Goal: Transaction & Acquisition: Purchase product/service

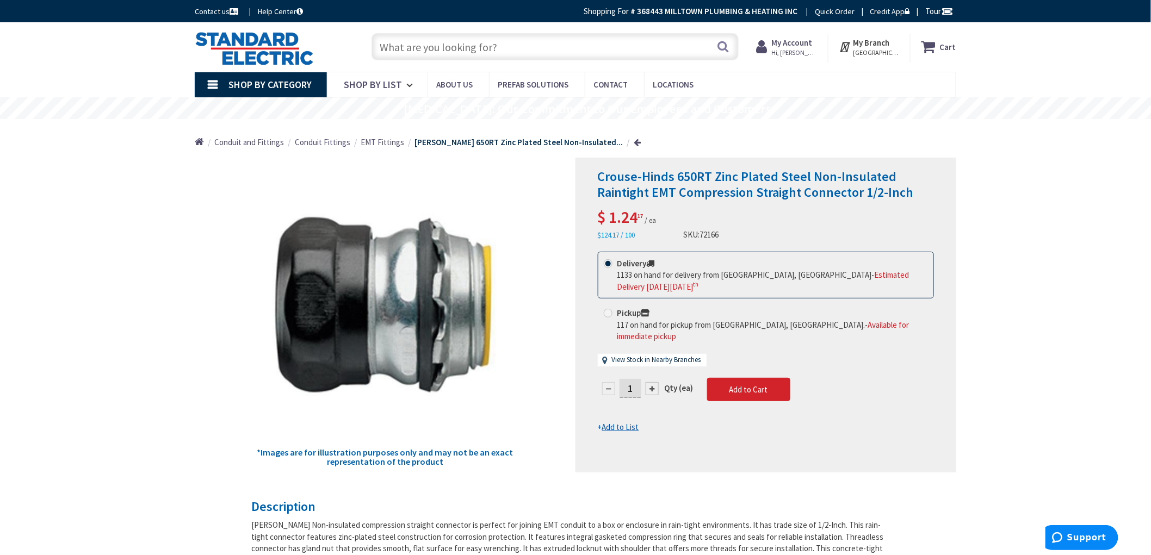
type input "[GEOGRAPHIC_DATA], [GEOGRAPHIC_DATA]"
drag, startPoint x: 125, startPoint y: 203, endPoint x: 128, endPoint y: 295, distance: 92.5
click at [635, 380] on input "1" at bounding box center [630, 388] width 22 height 19
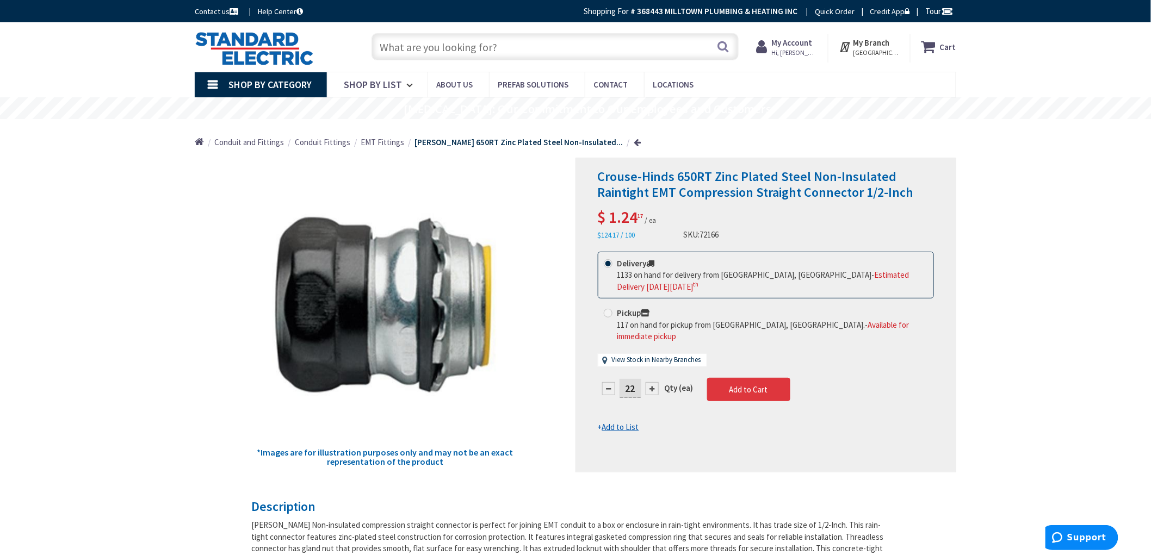
type input "22"
click at [729, 383] on form "This product is Discontinued Delivery 1133 on hand for delivery from [GEOGRAPHI…" at bounding box center [766, 343] width 336 height 182
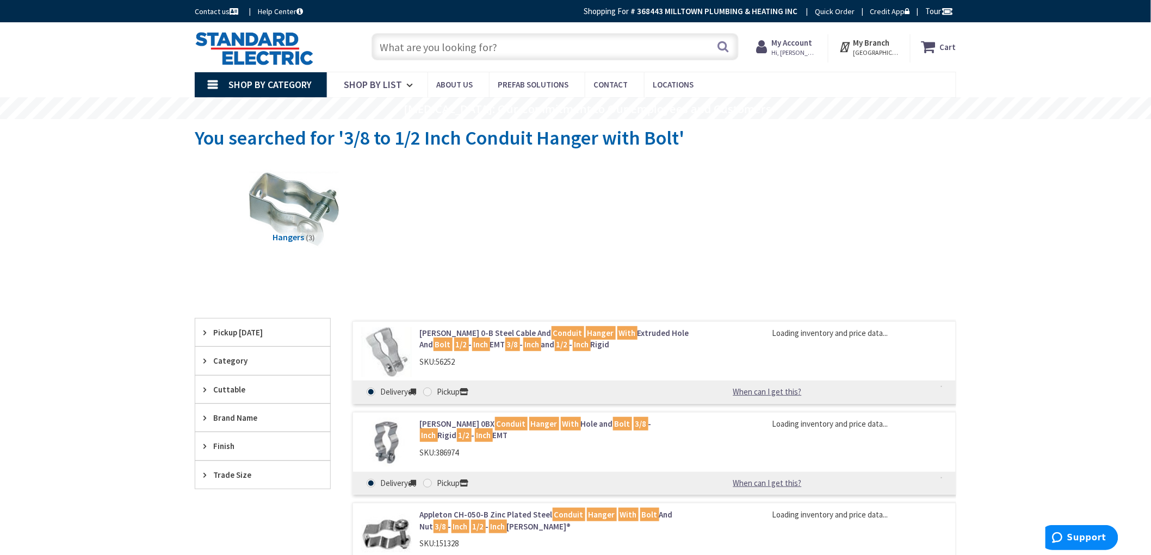
click at [16, 325] on div "Skip to Content Toggle Nav Search Cart My Cart Close" at bounding box center [575, 468] width 1151 height 892
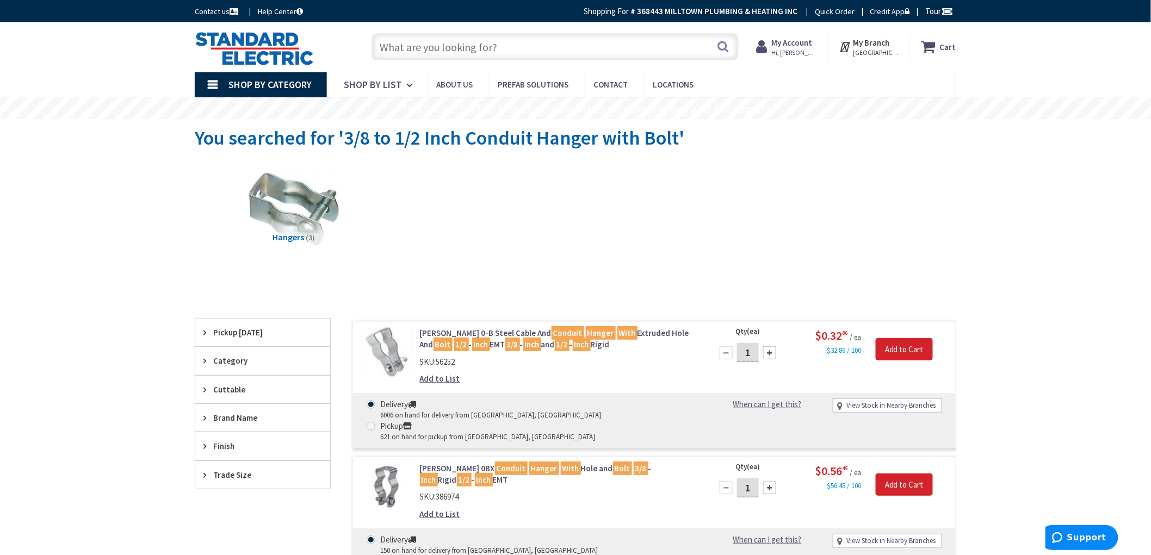
click at [151, 256] on div "Skip to Content Toggle Nav Search Cart My Cart Close" at bounding box center [575, 534] width 1151 height 1024
click at [1059, 398] on div "Skip to Content Toggle Nav Search Cart My Cart Close" at bounding box center [575, 534] width 1151 height 1024
click at [1070, 413] on div "Skip to Content Toggle Nav Search Cart My Cart Close" at bounding box center [575, 534] width 1151 height 1024
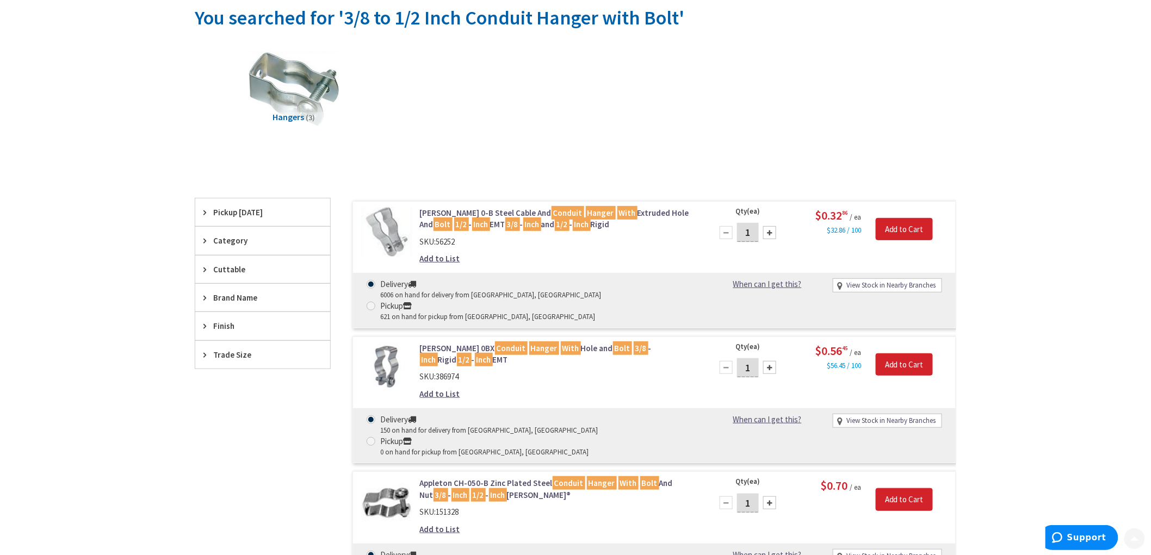
scroll to position [121, 0]
click at [1099, 411] on div "Skip to Content Toggle Nav Search Cart My Cart Close" at bounding box center [575, 414] width 1151 height 1024
drag, startPoint x: 1102, startPoint y: 392, endPoint x: 1098, endPoint y: 397, distance: 5.9
click at [1098, 396] on div "Skip to Content Toggle Nav Search Cart My Cart Close" at bounding box center [575, 414] width 1151 height 1024
click at [1091, 400] on div "Skip to Content Toggle Nav Search Cart My Cart Close" at bounding box center [575, 414] width 1151 height 1024
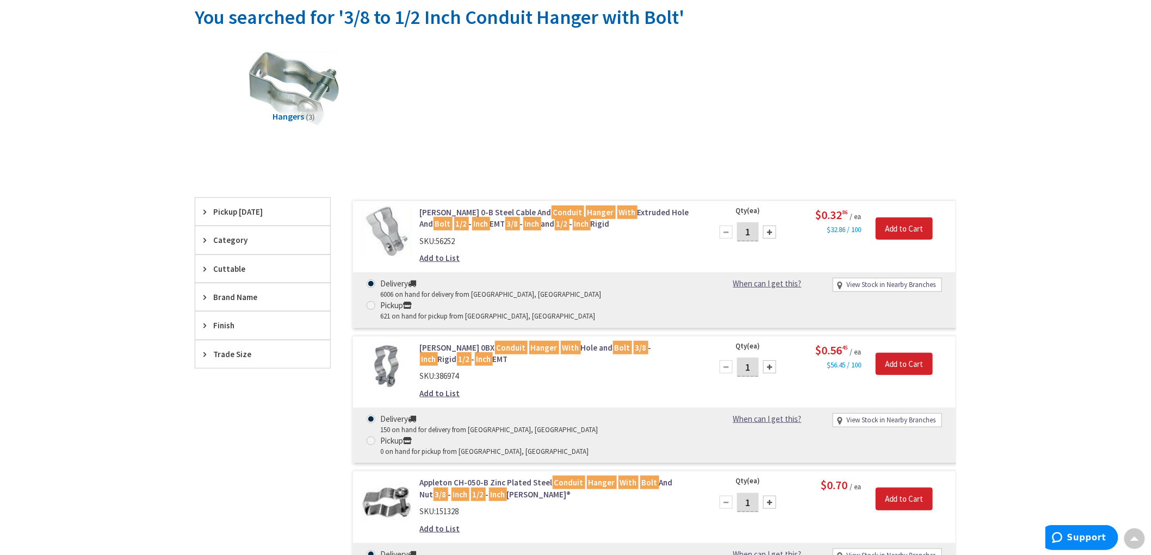
click at [1095, 400] on div "Skip to Content Toggle Nav Search Cart My Cart Close" at bounding box center [575, 414] width 1151 height 1024
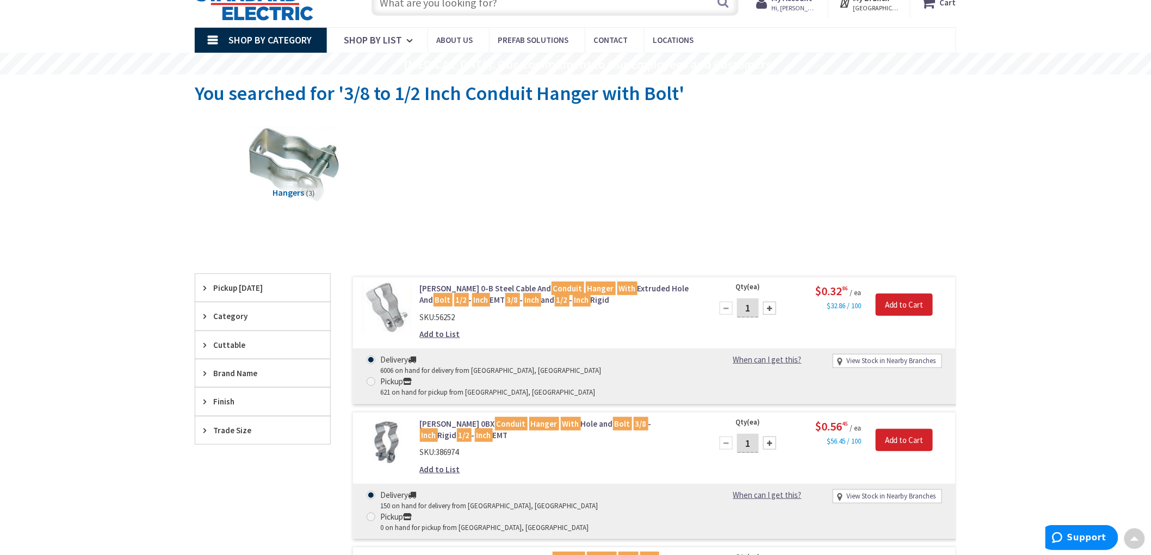
scroll to position [0, 0]
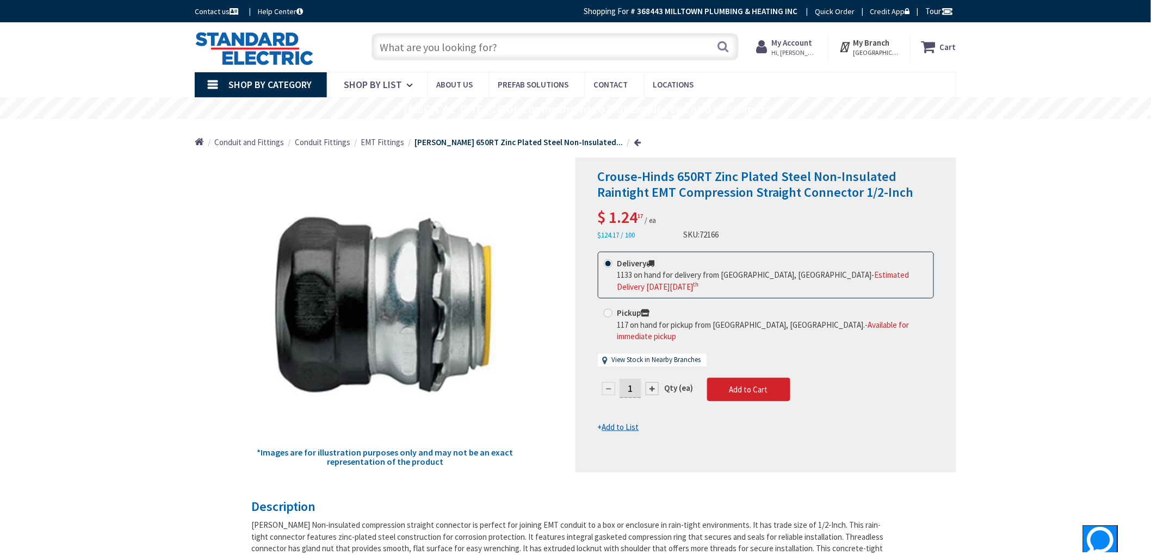
click at [631, 379] on input "1" at bounding box center [630, 388] width 22 height 19
type input "22"
click at [748, 370] on form "This product is Discontinued Delivery 1133 on hand for delivery from [GEOGRAPHI…" at bounding box center [766, 343] width 336 height 182
click at [939, 52] on icon at bounding box center [930, 47] width 18 height 20
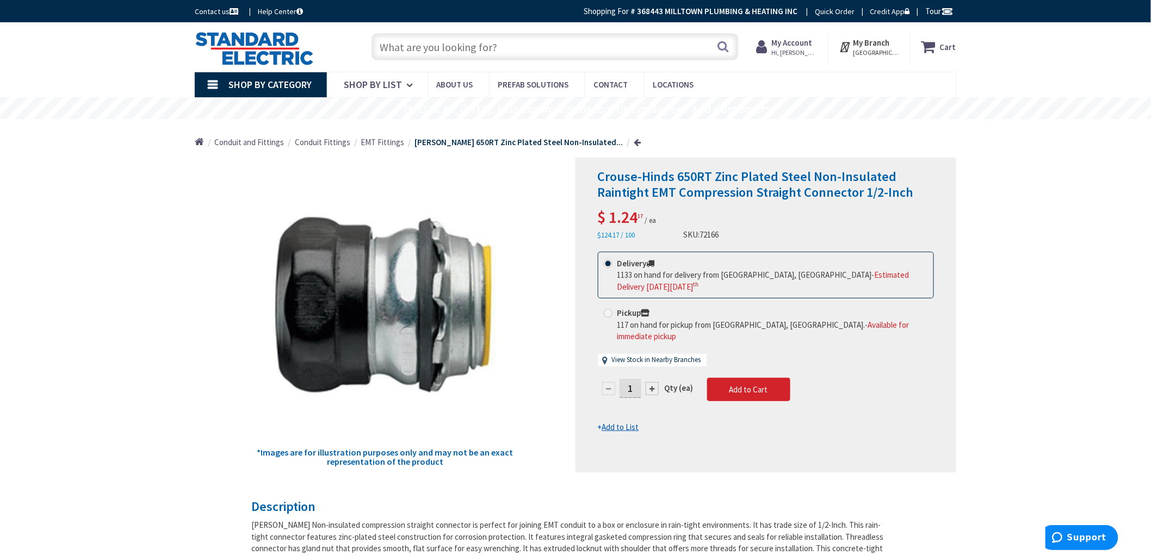
click at [626, 383] on input "1" at bounding box center [630, 388] width 22 height 19
drag, startPoint x: 640, startPoint y: 382, endPoint x: 646, endPoint y: 382, distance: 6.0
click at [646, 382] on div "1" at bounding box center [630, 389] width 65 height 22
type input "22"
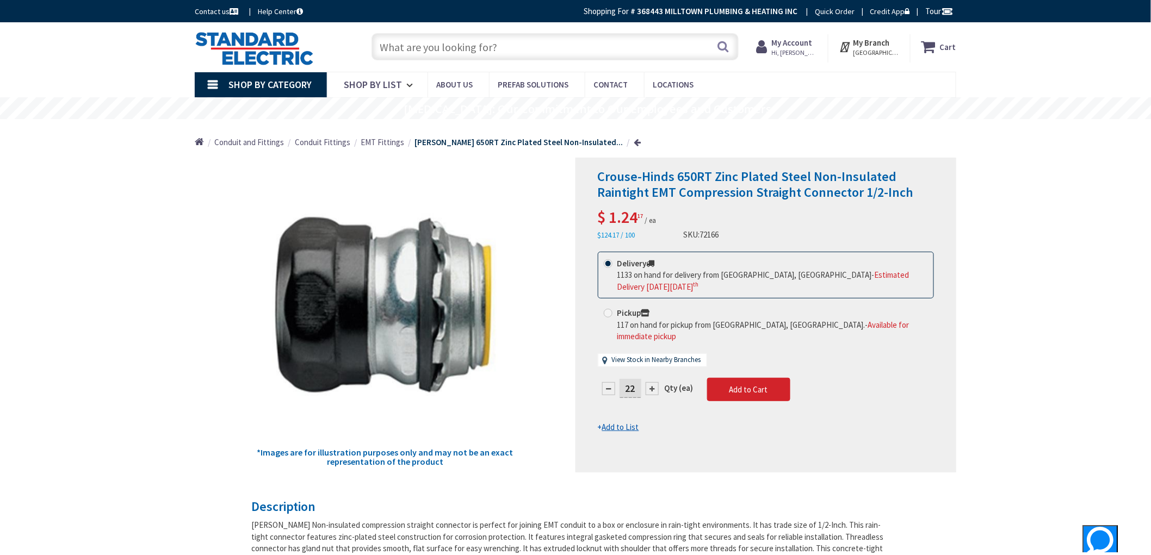
click at [757, 384] on span "Add to Cart" at bounding box center [748, 389] width 39 height 10
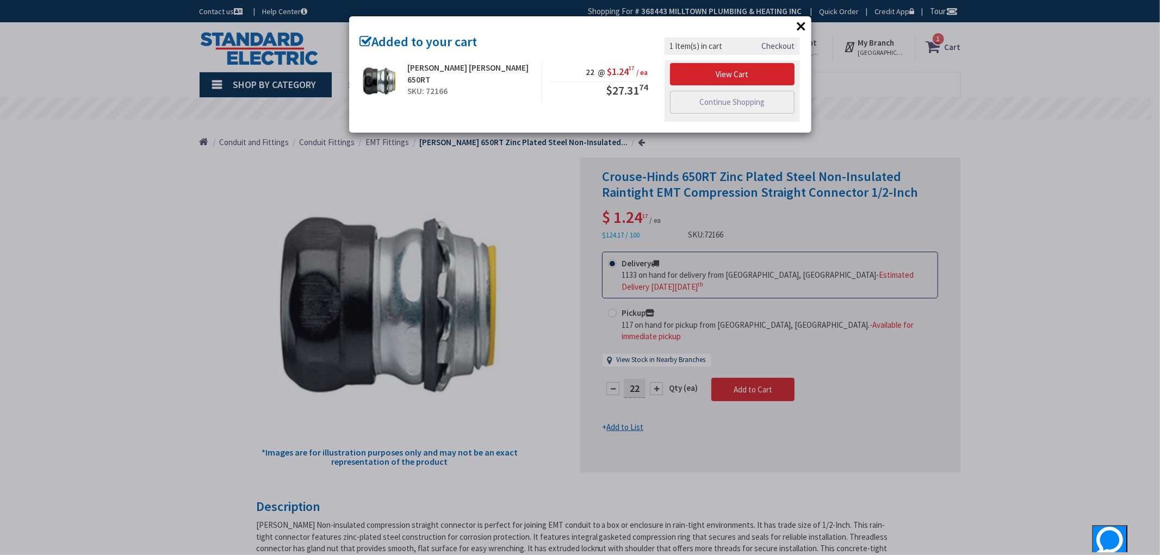
click at [1039, 78] on div "× Added to your cart Cooper Crouse-Hinds 650RT SKU: 72166 22 @ $1.24 17 / ea $2…" at bounding box center [580, 277] width 1160 height 555
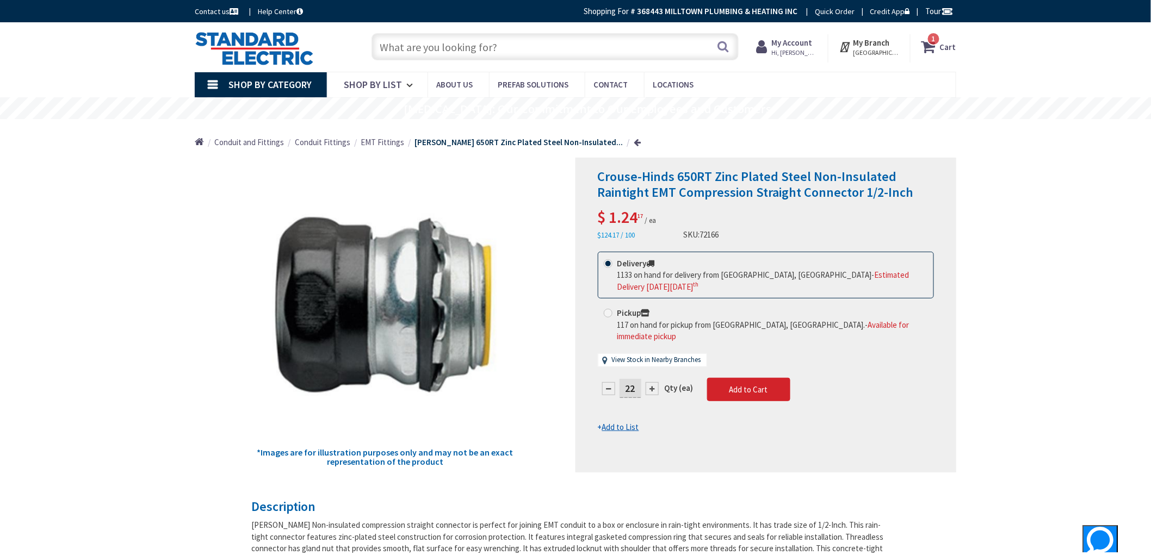
click at [952, 46] on strong "Cart" at bounding box center [948, 47] width 16 height 20
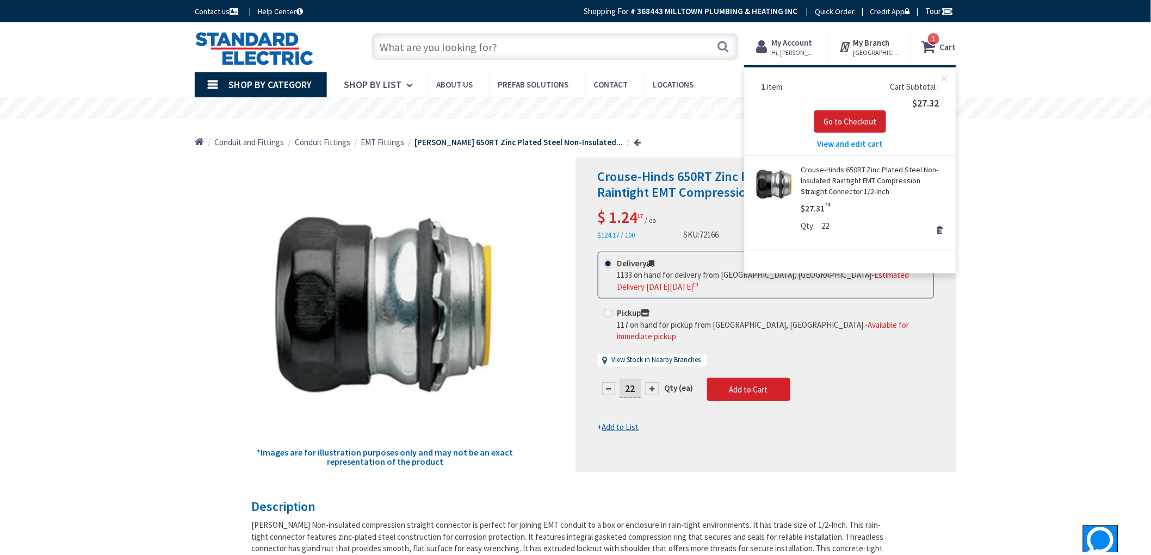
click at [867, 176] on link "Crouse-Hinds 650RT Zinc Plated Steel Non-Insulated Raintight EMT Compression St…" at bounding box center [873, 180] width 147 height 33
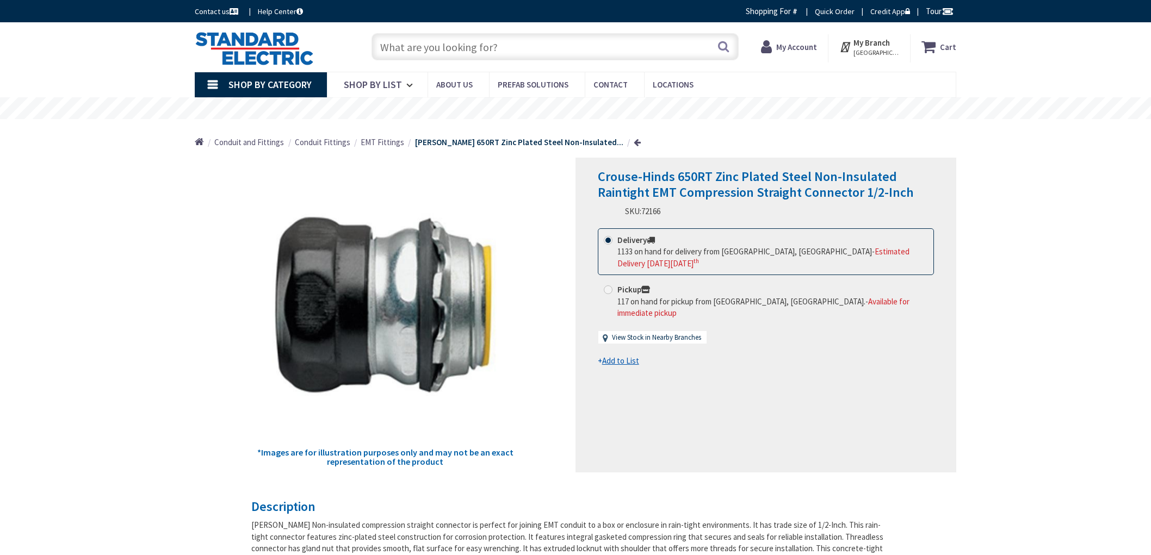
drag, startPoint x: 0, startPoint y: 0, endPoint x: 89, endPoint y: 308, distance: 320.3
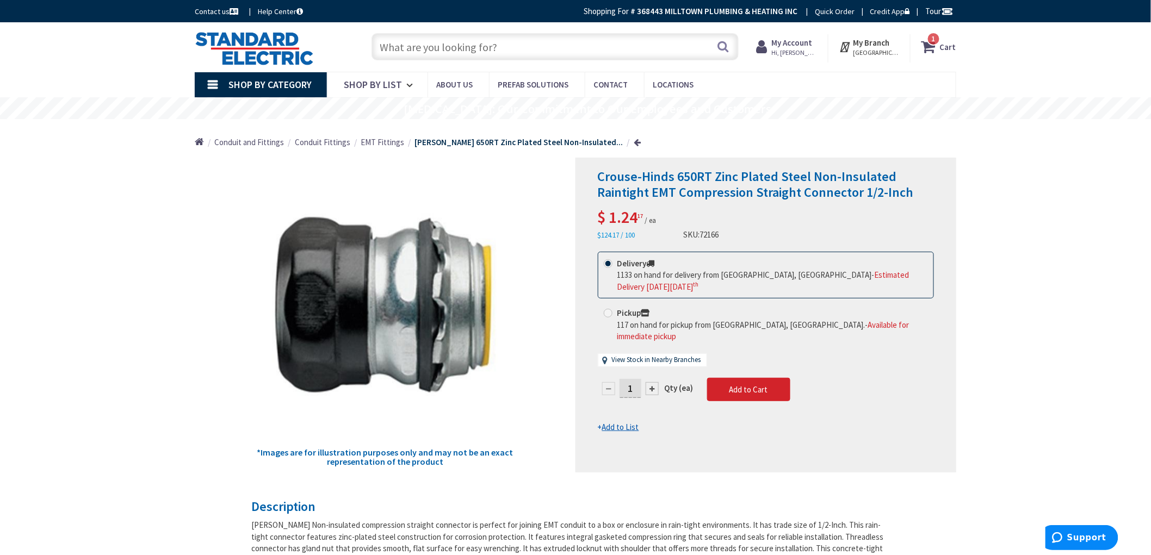
click at [541, 46] on input "text" at bounding box center [554, 46] width 367 height 27
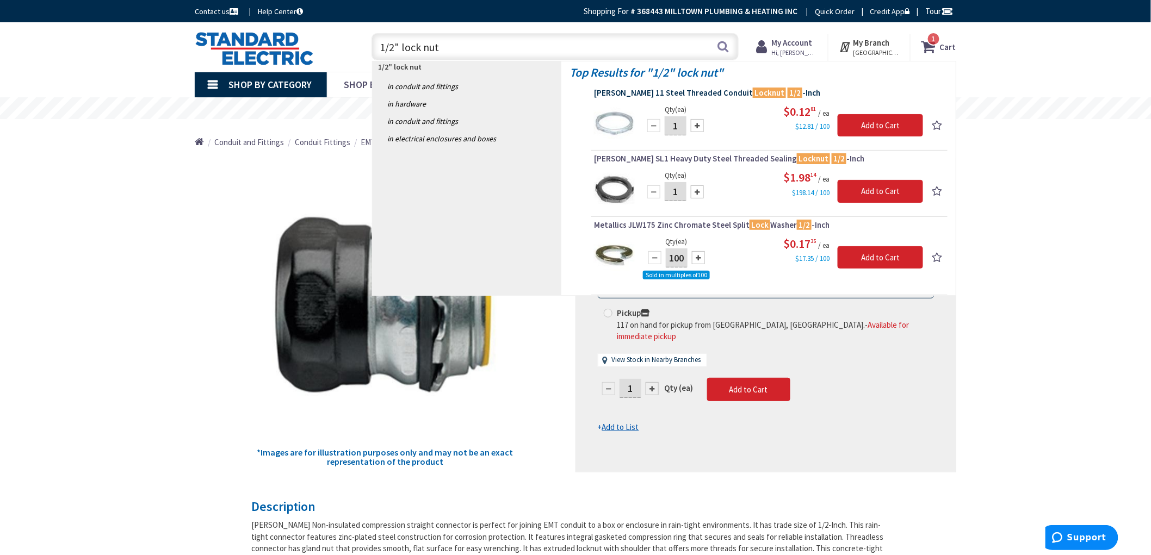
type input "1/2" lock nut"
click at [707, 94] on span "[PERSON_NAME] 11 Steel Threaded Conduit Locknut 1/2 -Inch" at bounding box center [769, 93] width 351 height 11
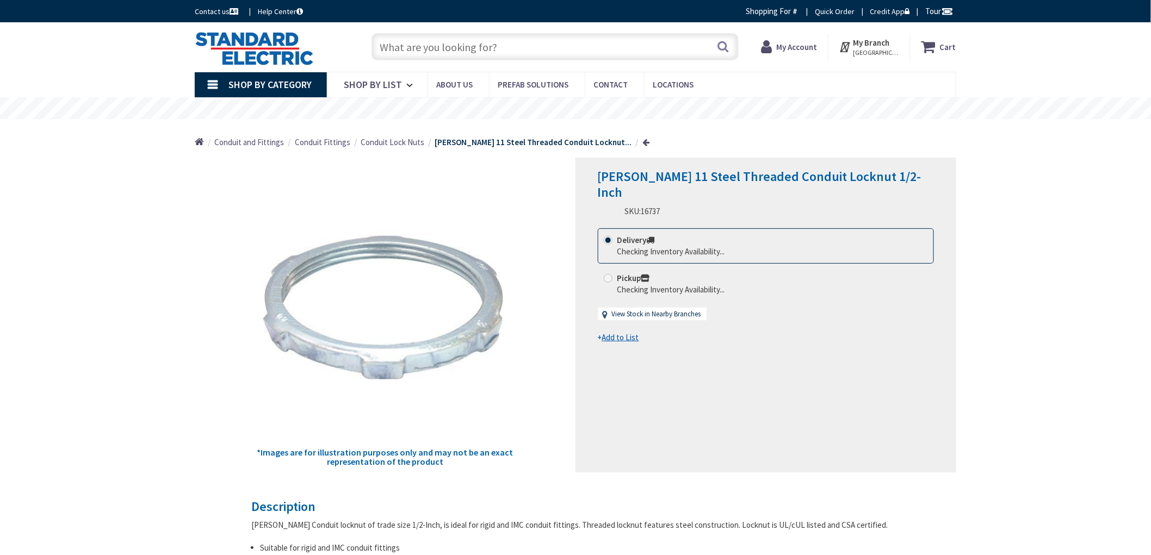
drag, startPoint x: 0, startPoint y: 0, endPoint x: 117, endPoint y: 267, distance: 291.5
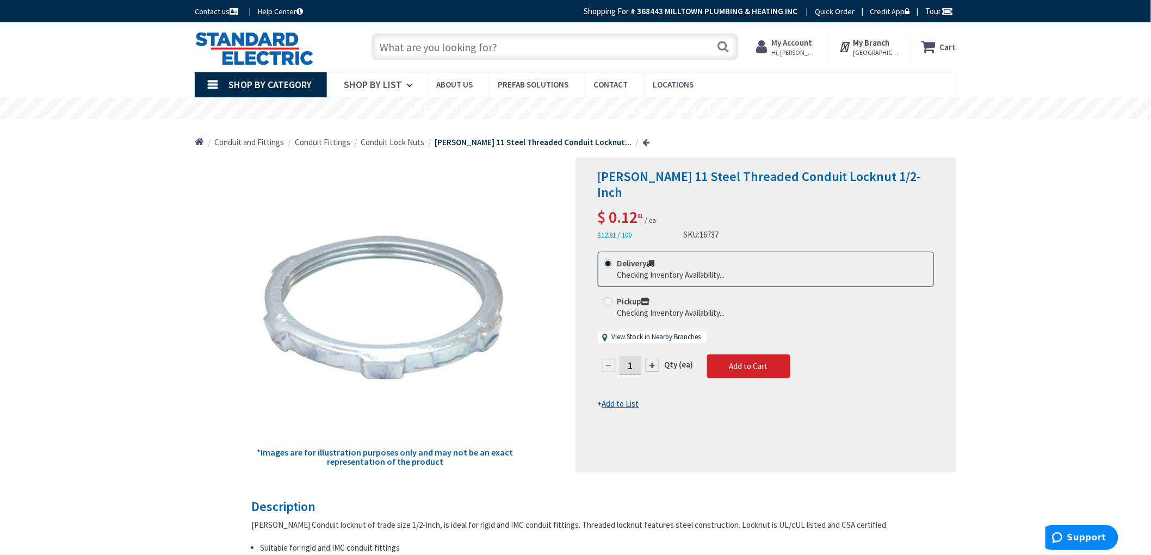
drag, startPoint x: 633, startPoint y: 352, endPoint x: 562, endPoint y: 346, distance: 71.5
click at [569, 345] on div "*Images are for illustration purposes only and may not be an exact representati…" at bounding box center [575, 315] width 761 height 315
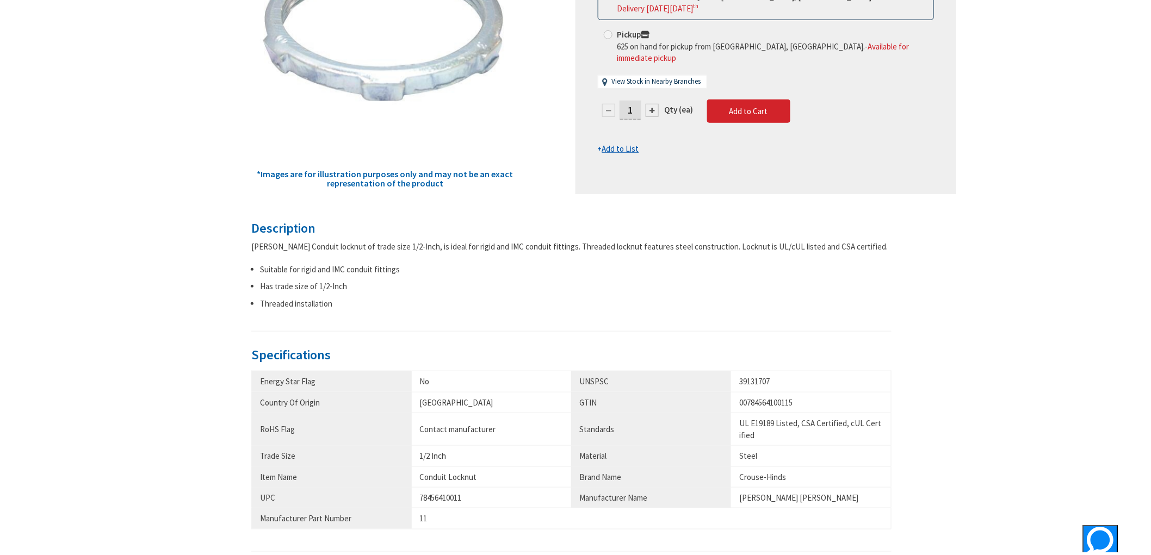
scroll to position [302, 0]
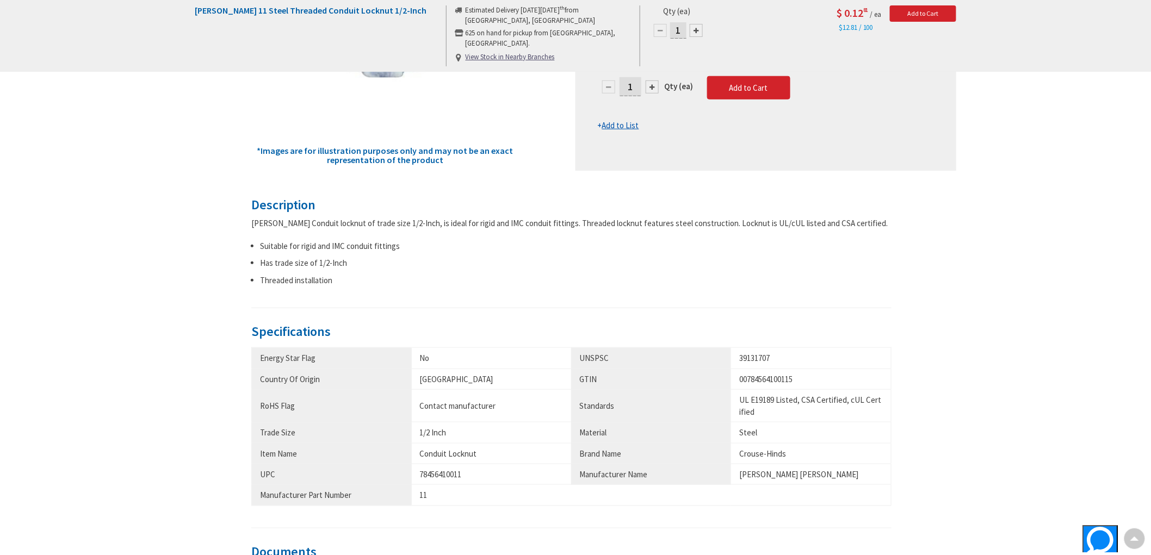
click at [1008, 390] on div "Crouse-Hinds 11 Steel Threaded Conduit Locknut 1/2-Inch Estimated Delivery on T…" at bounding box center [575, 334] width 1151 height 1229
click at [1010, 392] on div "Crouse-Hinds 11 Steel Threaded Conduit Locknut 1/2-Inch Estimated Delivery on T…" at bounding box center [575, 334] width 1151 height 1229
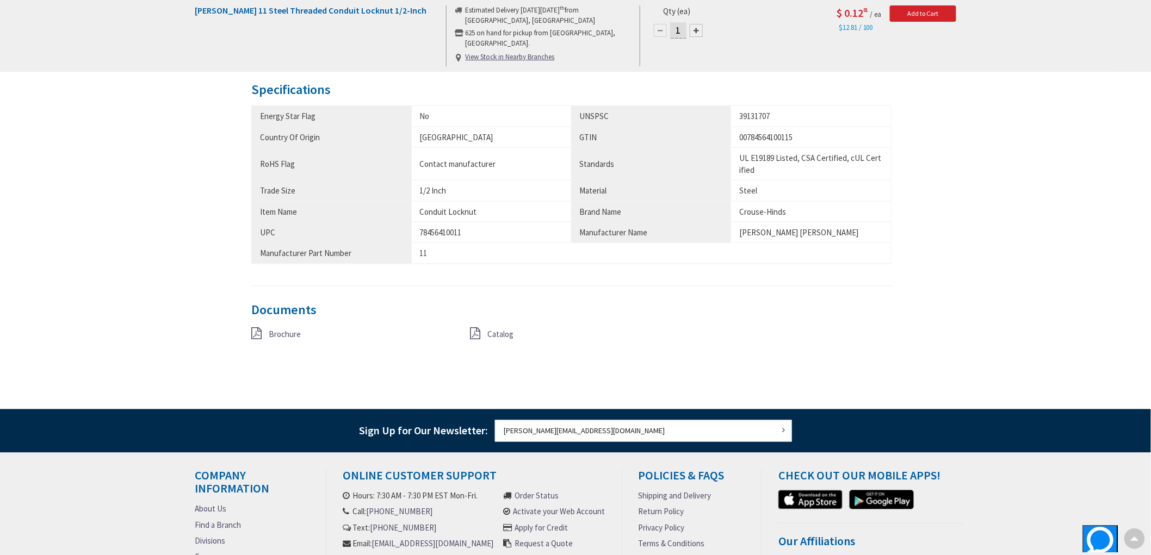
click at [877, 392] on div "Back *Images are for illustration purposes only and may not be an exact represe…" at bounding box center [575, 12] width 761 height 796
drag, startPoint x: 974, startPoint y: 412, endPoint x: 980, endPoint y: 419, distance: 8.9
click at [980, 419] on div "Newsletter Sign Up for Our Newsletter: joel@milltownplumbing.com Subscribe × Ad…" at bounding box center [575, 431] width 816 height 41
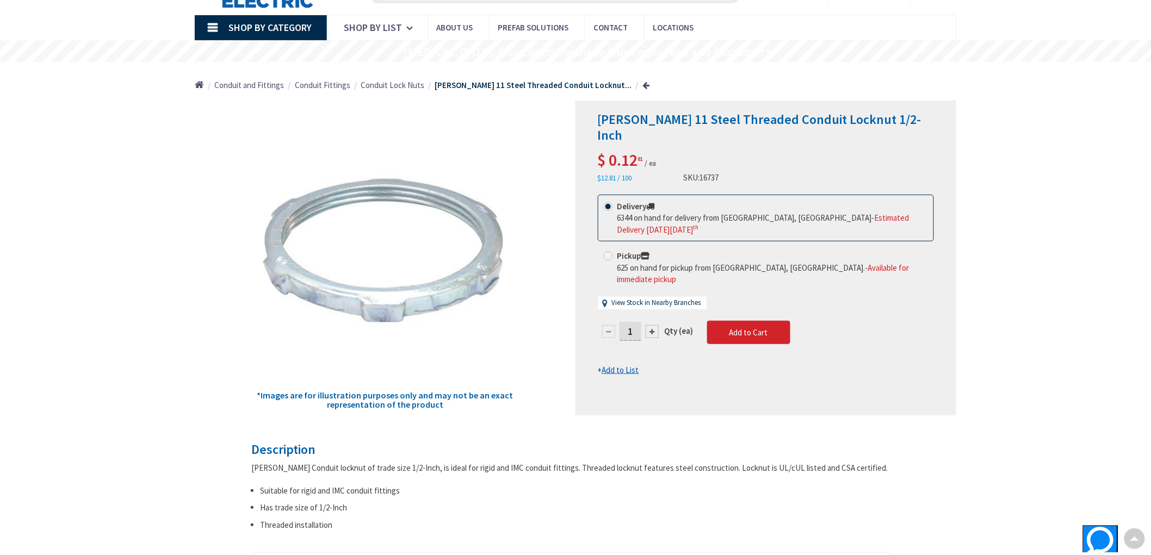
scroll to position [0, 0]
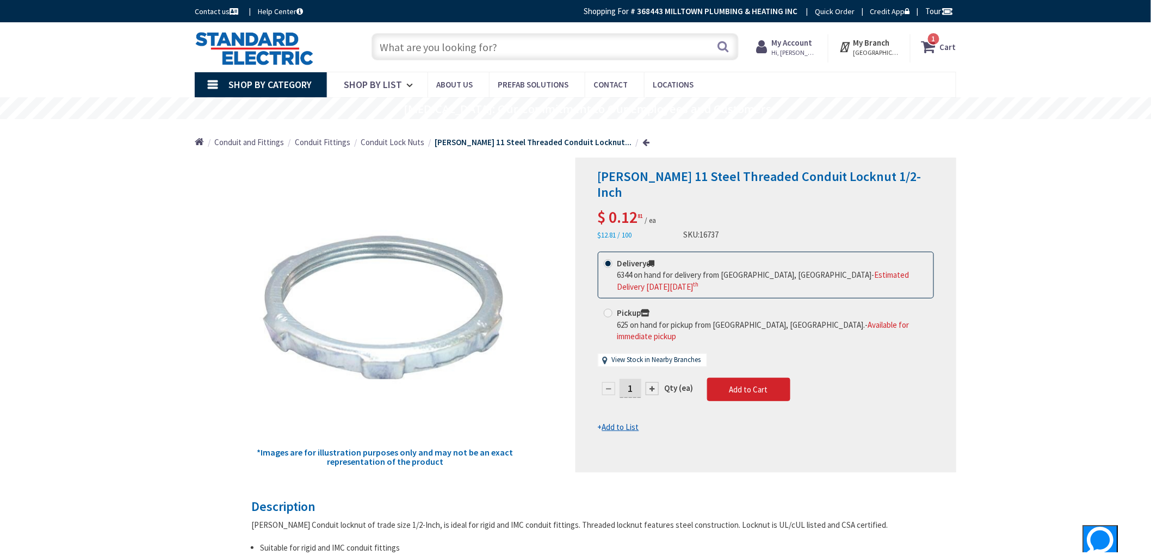
click at [634, 379] on input "1" at bounding box center [630, 388] width 22 height 19
type input "1110"
drag, startPoint x: 639, startPoint y: 357, endPoint x: 450, endPoint y: 330, distance: 190.7
click at [451, 333] on div "*Images are for illustration purposes only and may not be an exact representati…" at bounding box center [575, 315] width 761 height 315
type input "110"
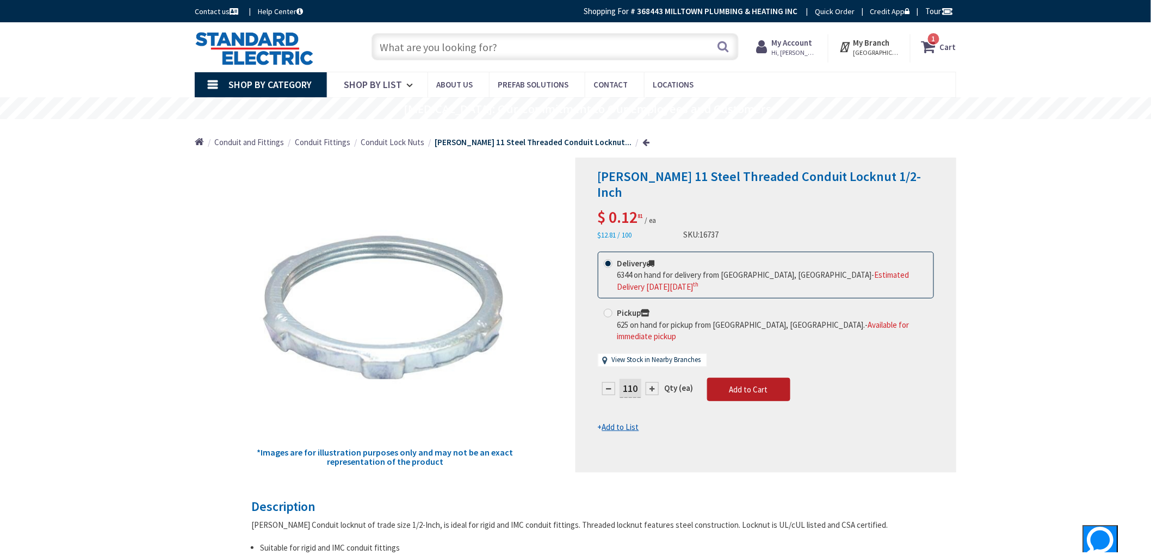
click at [774, 360] on form "This product is Discontinued Delivery 6344 on hand for delivery from Stoughton,…" at bounding box center [766, 343] width 336 height 182
click at [729, 384] on span "Add to Cart" at bounding box center [748, 389] width 39 height 10
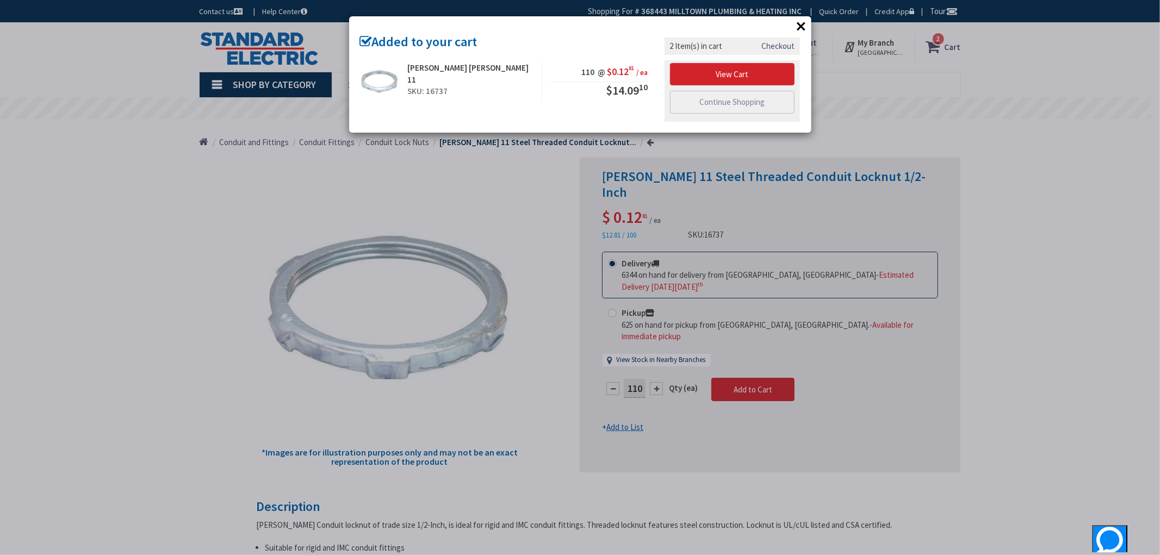
click at [1098, 363] on div "× Added to your cart Cooper Crouse-Hinds 11 SKU: 16737 110 @ $0.12 81 / ea $14.…" at bounding box center [580, 277] width 1160 height 555
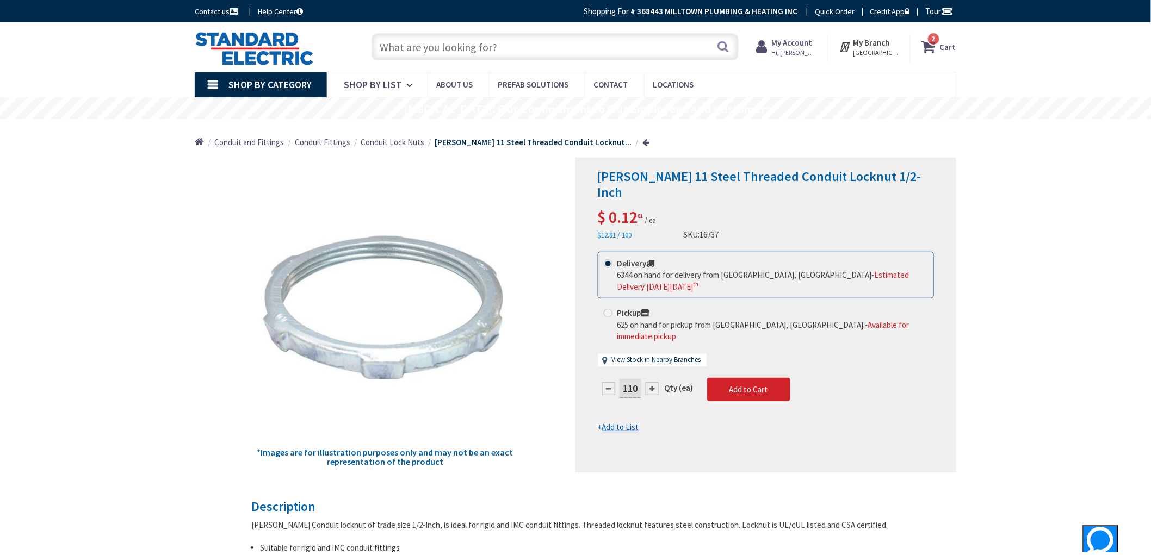
click at [941, 46] on strong "Cart" at bounding box center [948, 47] width 16 height 20
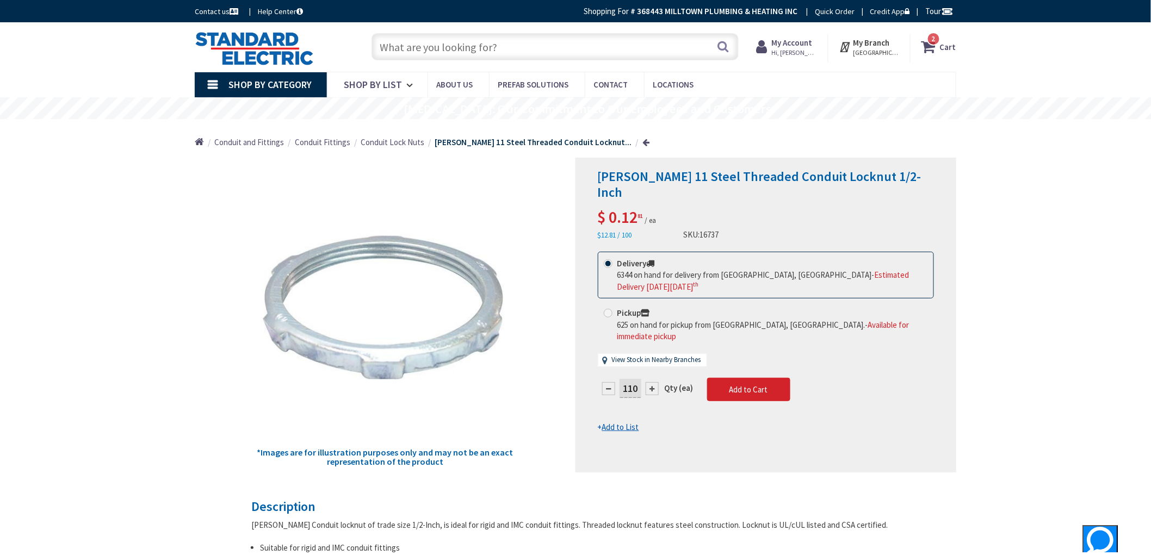
click at [585, 36] on input "text" at bounding box center [554, 46] width 367 height 27
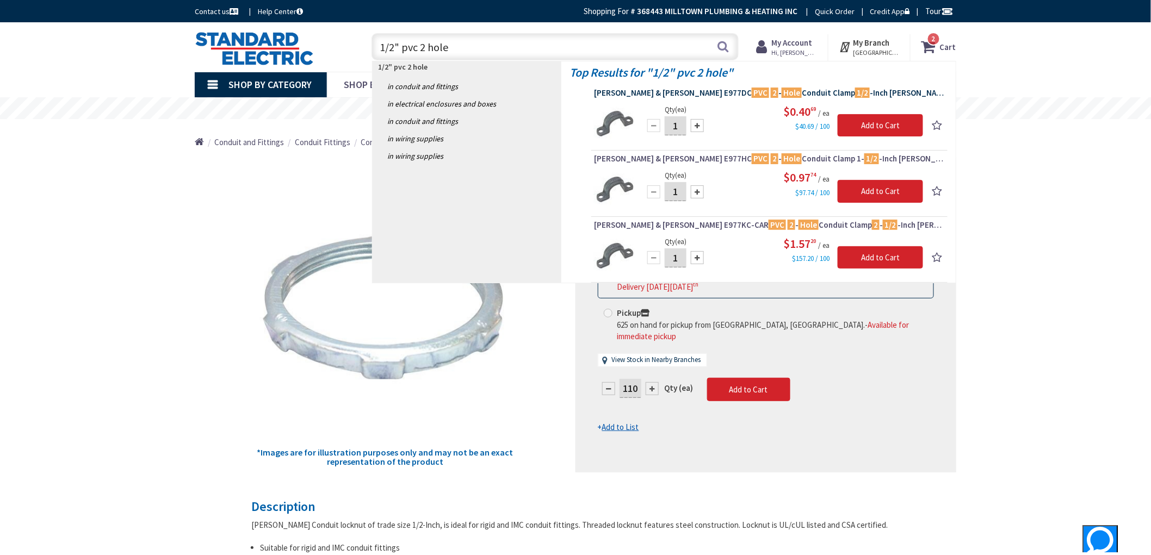
type input "1/2" pvc 2 hole"
click at [763, 91] on span "Thomas & Betts E977DC PVC 2 - Hole Conduit Clamp 1/2 -Inch Carlon®" at bounding box center [769, 93] width 351 height 11
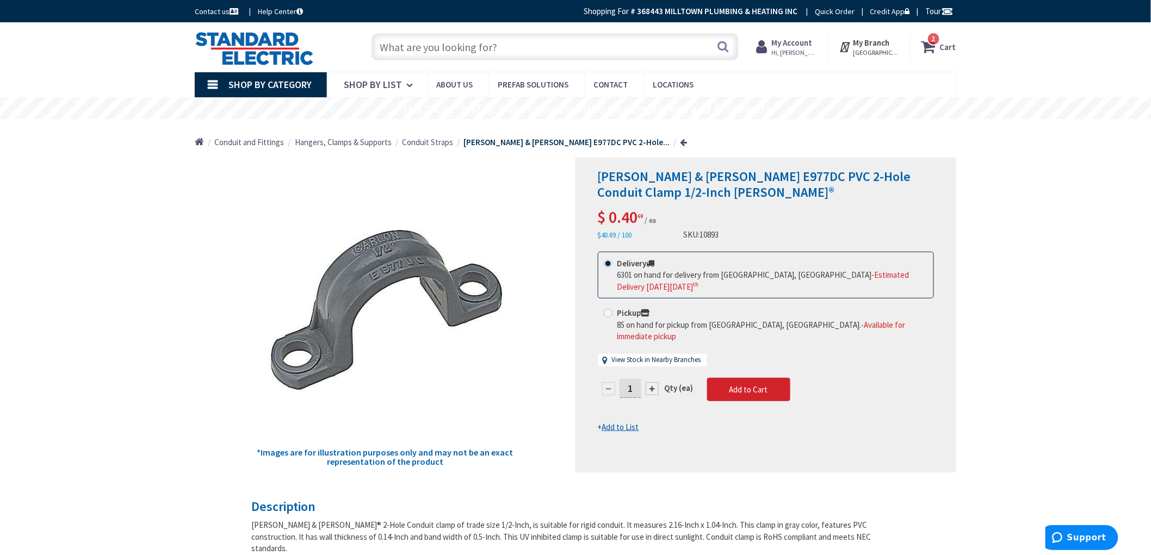
click at [634, 379] on input "1" at bounding box center [630, 388] width 22 height 19
click at [633, 379] on input "2" at bounding box center [630, 388] width 22 height 19
type input "22"
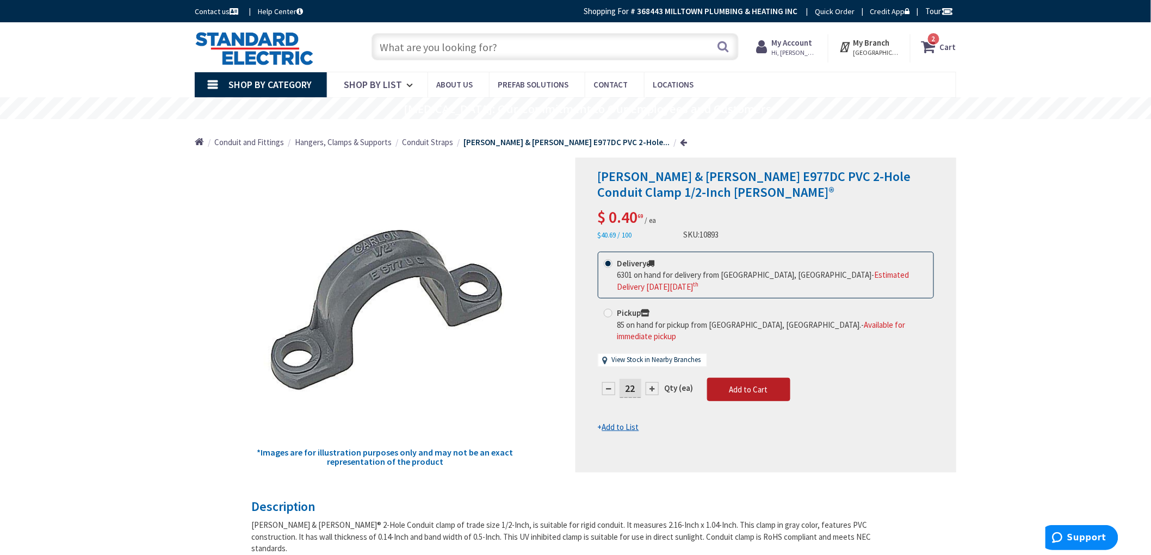
click at [762, 384] on span "Add to Cart" at bounding box center [748, 389] width 39 height 10
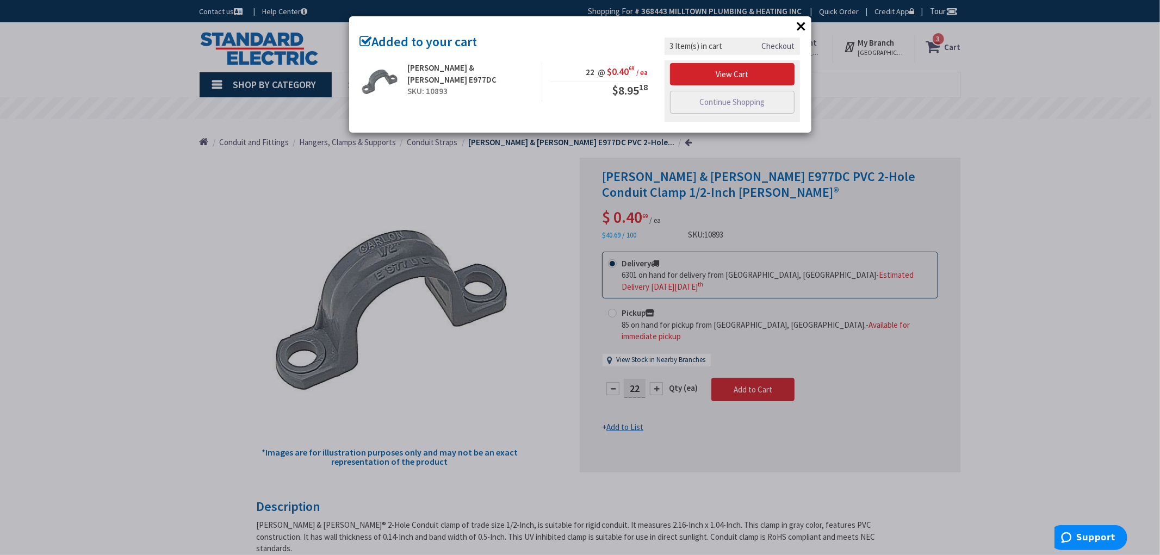
click at [803, 25] on button "×" at bounding box center [801, 26] width 16 height 16
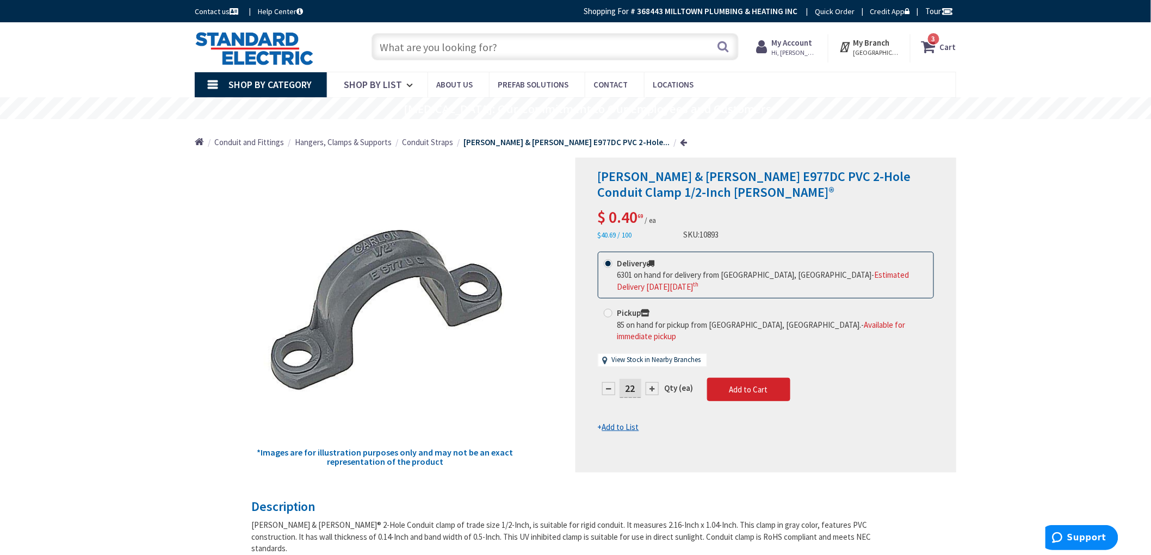
click at [523, 50] on input "text" at bounding box center [554, 46] width 367 height 27
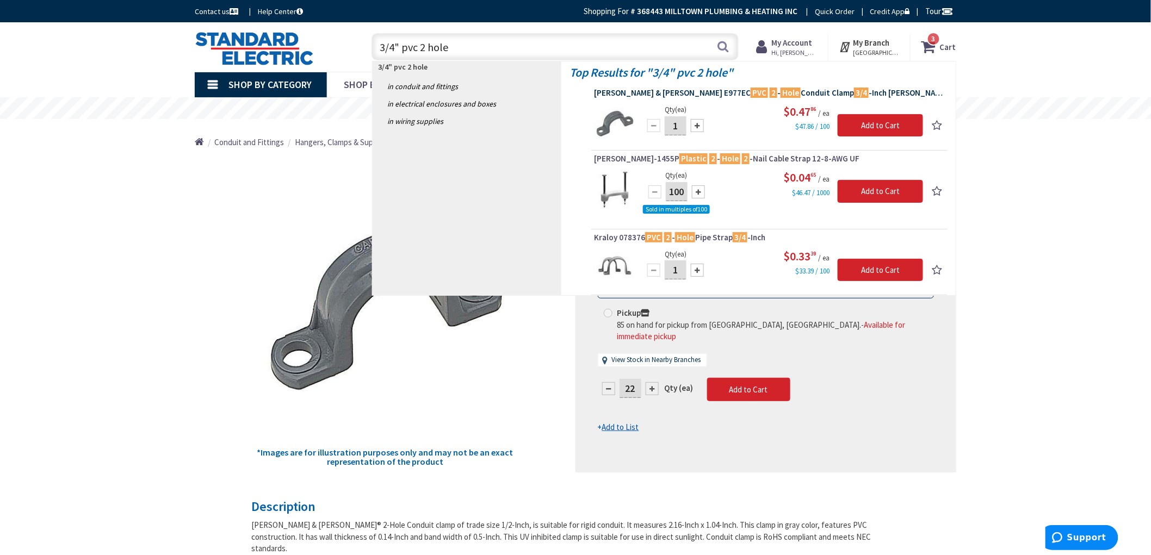
type input "3/4" pvc 2 hole"
click at [737, 89] on span "Thomas & Betts E977EC PVC 2 - Hole Conduit Clamp 3/4 -Inch Carlon®" at bounding box center [769, 93] width 351 height 11
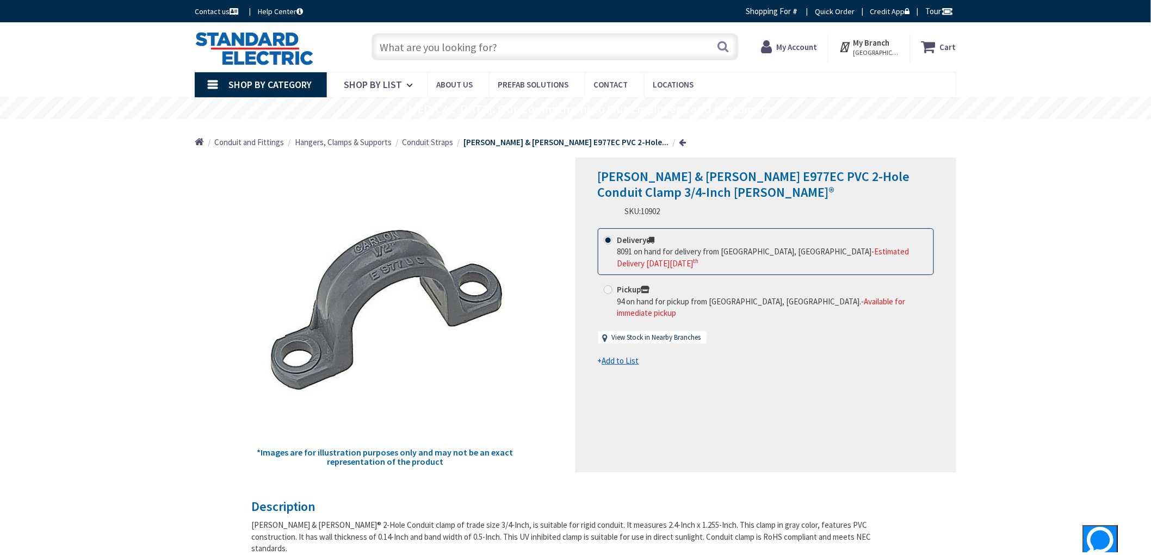
drag, startPoint x: 162, startPoint y: 256, endPoint x: 174, endPoint y: 256, distance: 12.5
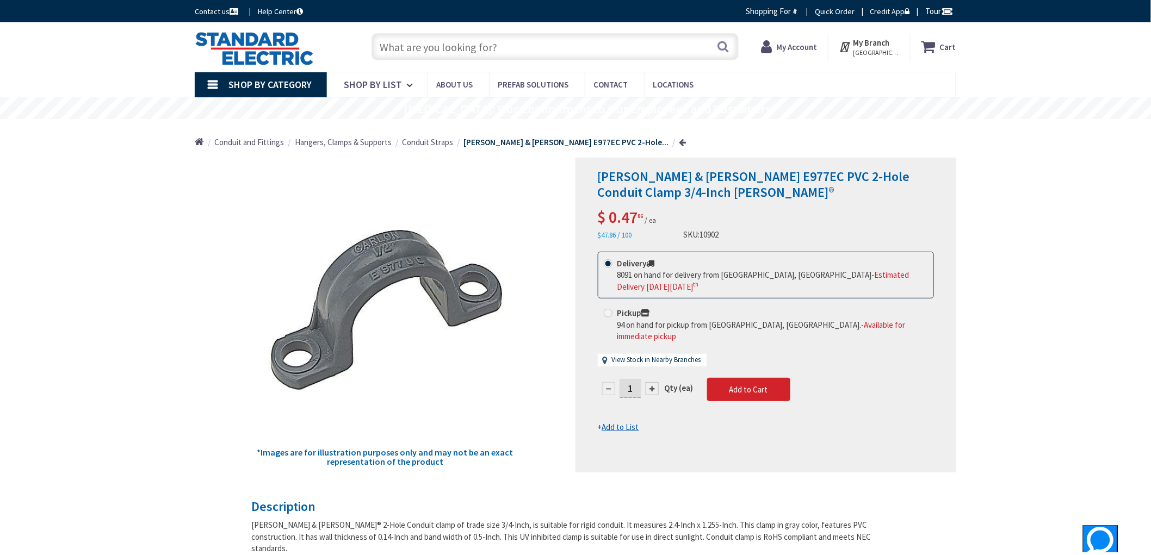
click at [600, 378] on div "1" at bounding box center [630, 389] width 65 height 22
type input "22"
click at [240, 278] on div "*Images are for illustration purposes only and may not be an exact representati…" at bounding box center [385, 315] width 381 height 315
click at [749, 384] on span "Add to Cart" at bounding box center [748, 389] width 39 height 10
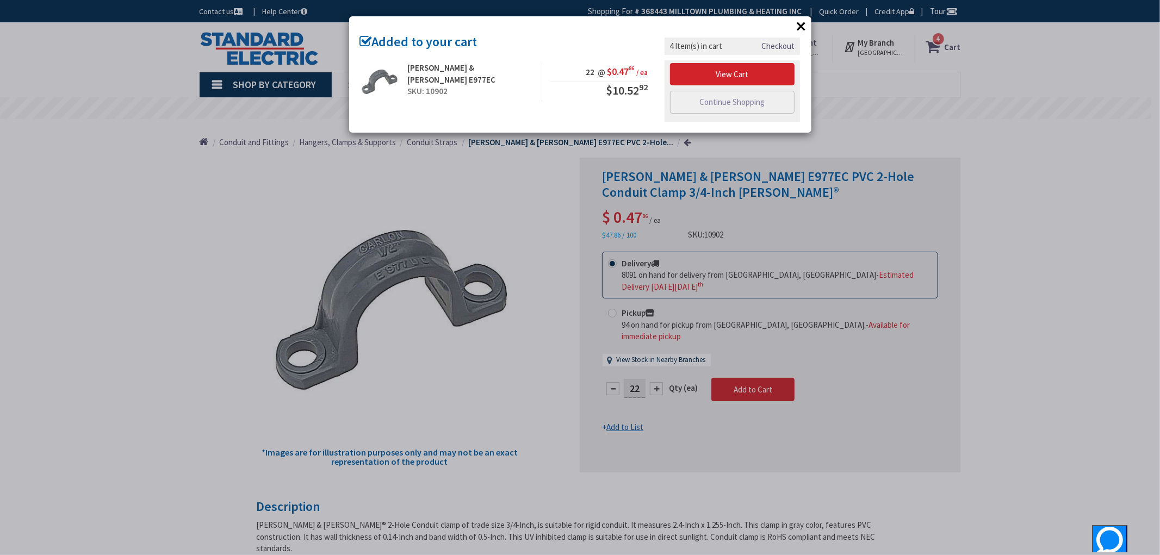
drag, startPoint x: 1082, startPoint y: 177, endPoint x: 1062, endPoint y: 172, distance: 20.7
click at [1079, 177] on div "× Added to your cart Thomas & Betts E977EC SKU: 10902 22 @ $0.47 86 / ea $10.52…" at bounding box center [580, 277] width 1160 height 555
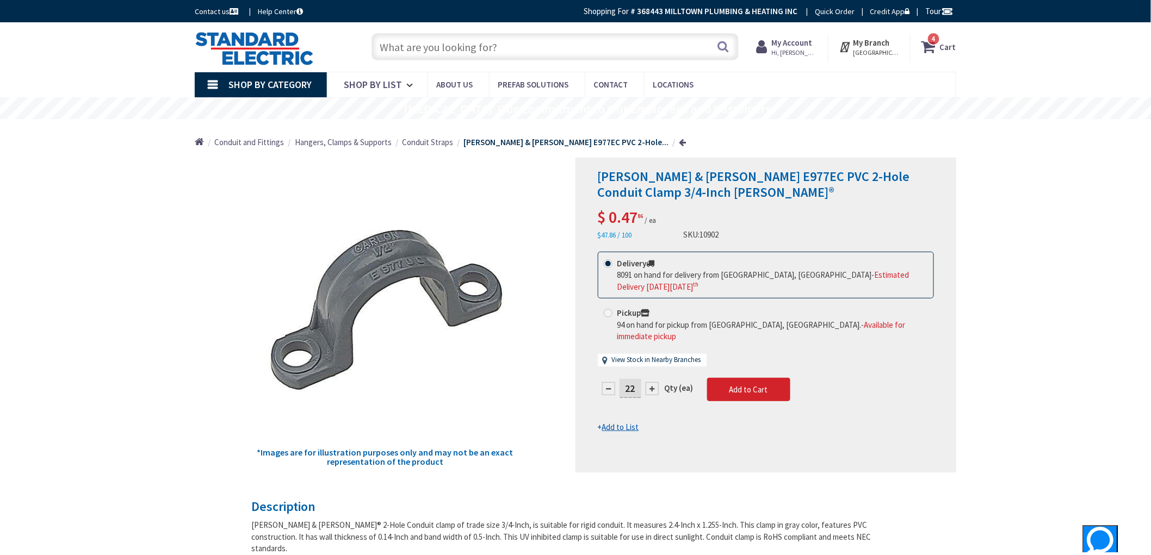
click at [552, 51] on input "text" at bounding box center [554, 46] width 367 height 27
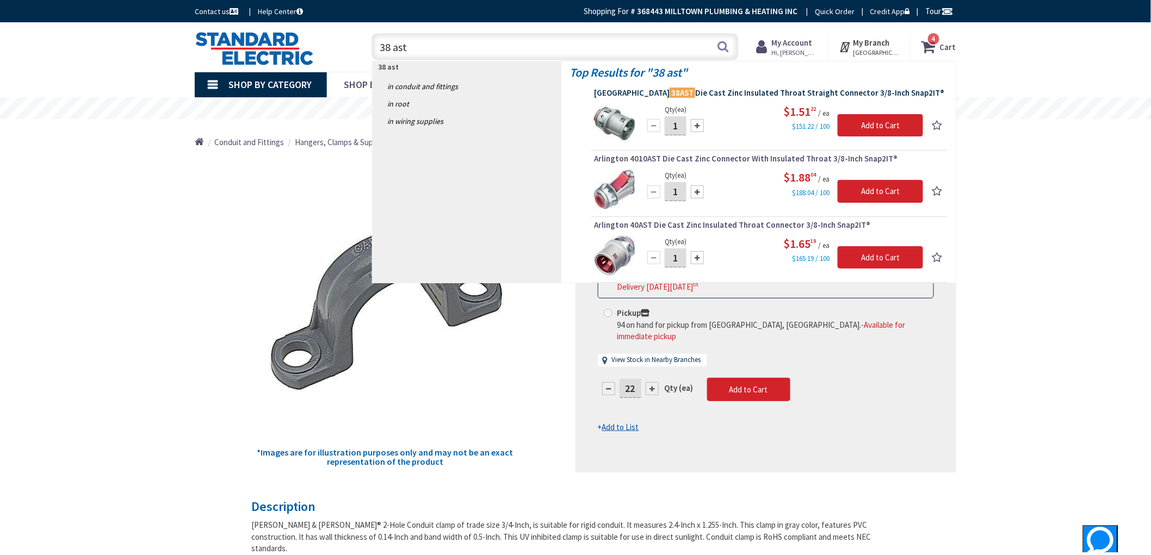
type input "38 ast"
click at [756, 91] on span "Arlington 38AST Die Cast Zinc Insulated Throat Straight Connector 3/8-Inch Snap…" at bounding box center [769, 93] width 351 height 11
click at [743, 94] on span "Arlington 38AST Die Cast Zinc Insulated Throat Straight Connector 3/8-Inch Snap…" at bounding box center [769, 93] width 351 height 11
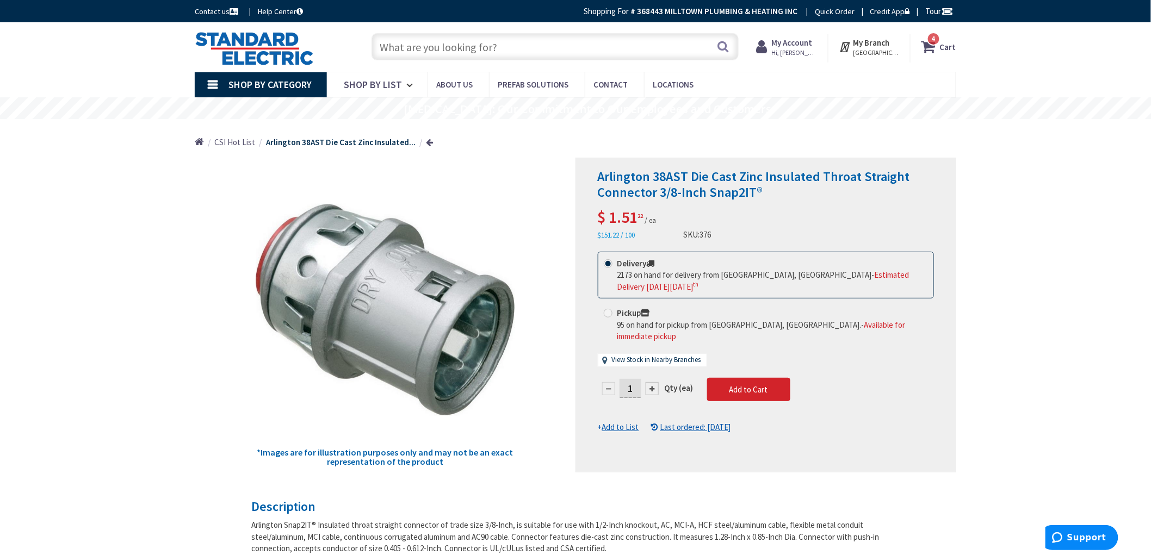
drag, startPoint x: 631, startPoint y: 375, endPoint x: 589, endPoint y: 376, distance: 41.9
click at [589, 376] on div "Arlington 38AST Die Cast Zinc Insulated Throat Straight Connector 3/8-Inch Snap…" at bounding box center [765, 315] width 381 height 315
click at [254, 56] on img at bounding box center [254, 49] width 119 height 34
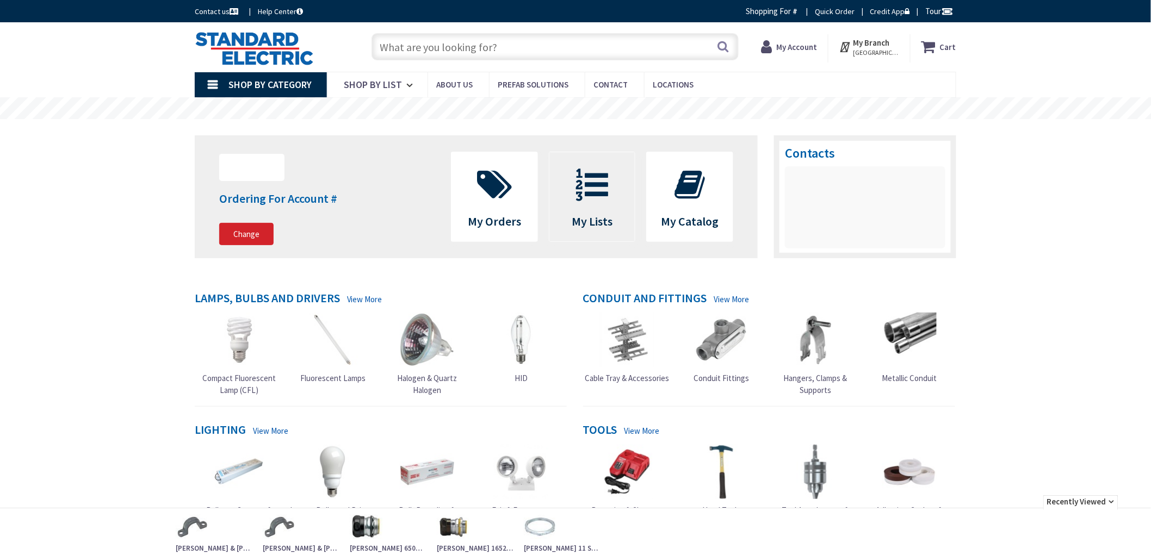
click at [604, 188] on icon at bounding box center [592, 185] width 44 height 33
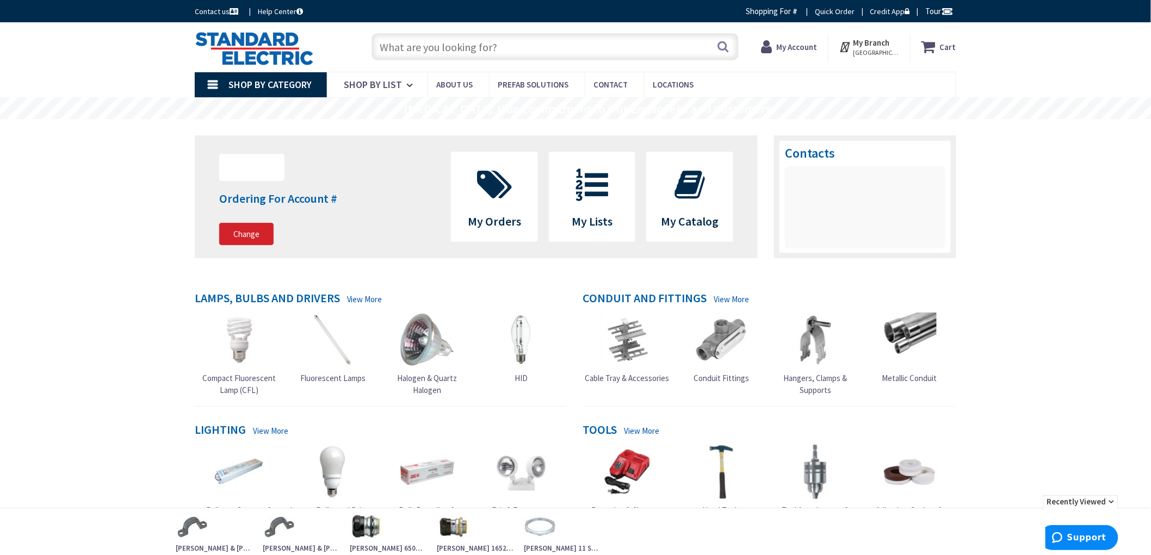
click at [34, 237] on div "Skip to Content Toggle Nav Search Cart My Cart Close" at bounding box center [575, 542] width 1151 height 1041
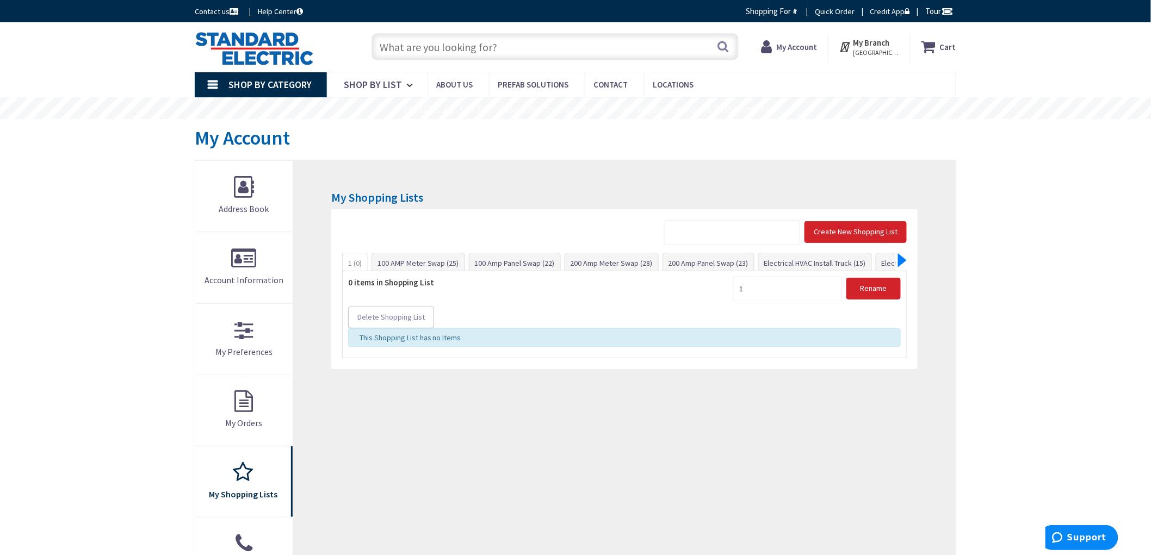
click at [900, 257] on div at bounding box center [902, 260] width 9 height 14
click at [899, 262] on div at bounding box center [902, 260] width 9 height 14
click at [901, 263] on div at bounding box center [902, 260] width 9 height 14
click at [902, 263] on div at bounding box center [902, 260] width 9 height 14
click at [774, 263] on link "Furnace Kit (24)" at bounding box center [785, 263] width 61 height 20
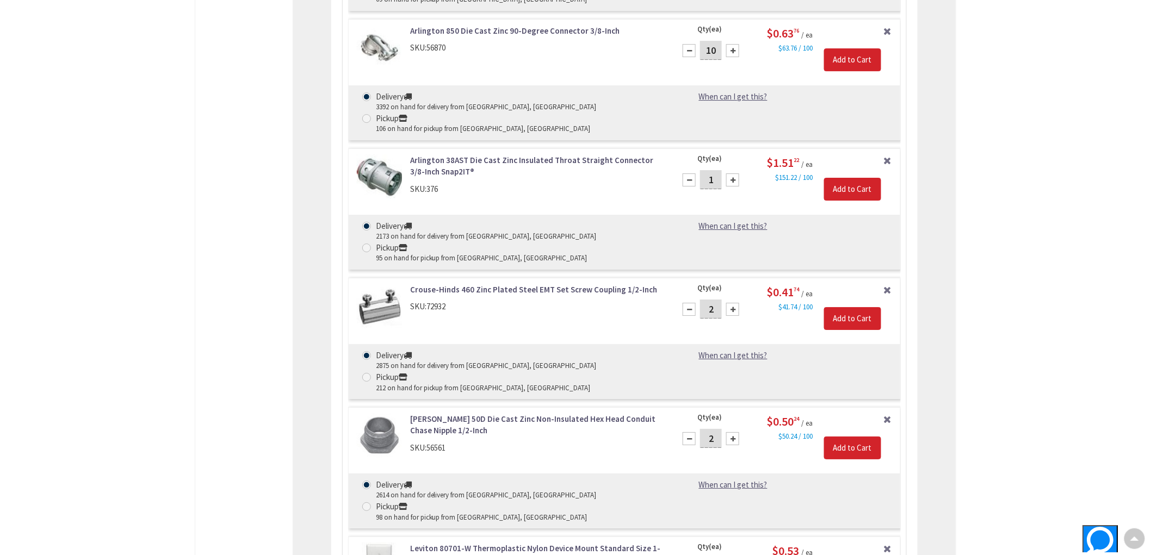
scroll to position [1607, 0]
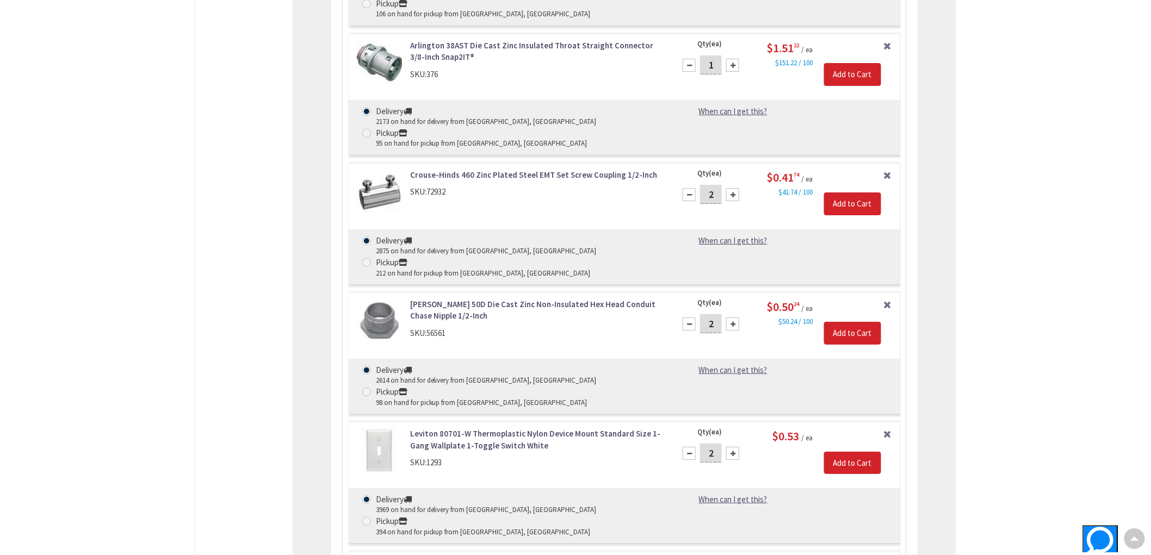
drag, startPoint x: 575, startPoint y: 268, endPoint x: 543, endPoint y: 278, distance: 34.4
click at [160, 249] on div "Skip to Content Toggle Nav Search 4 4 4 items Cart My Cart" at bounding box center [575, 328] width 1151 height 3827
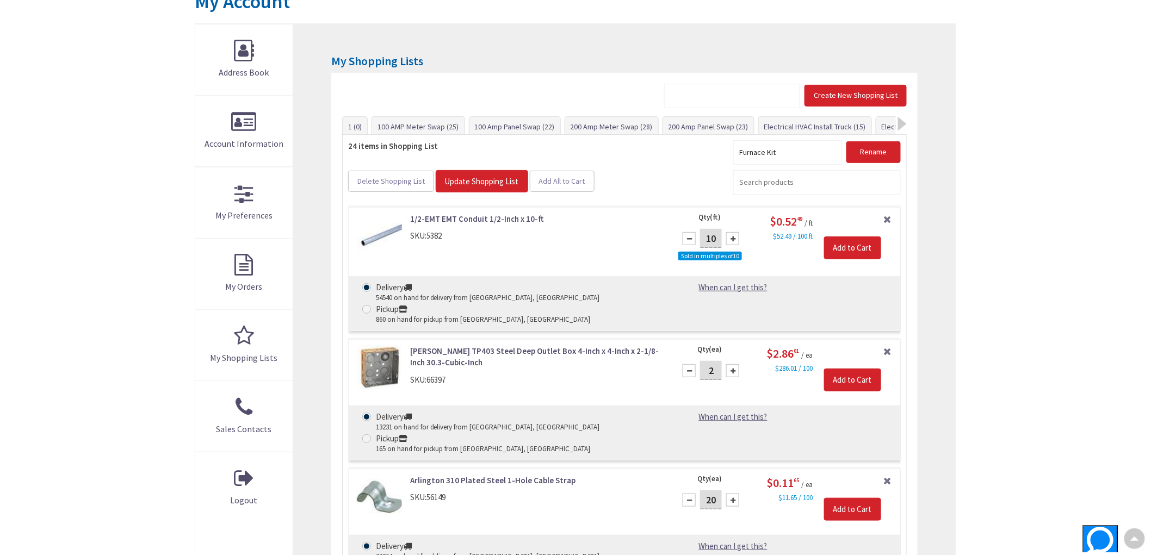
scroll to position [0, 0]
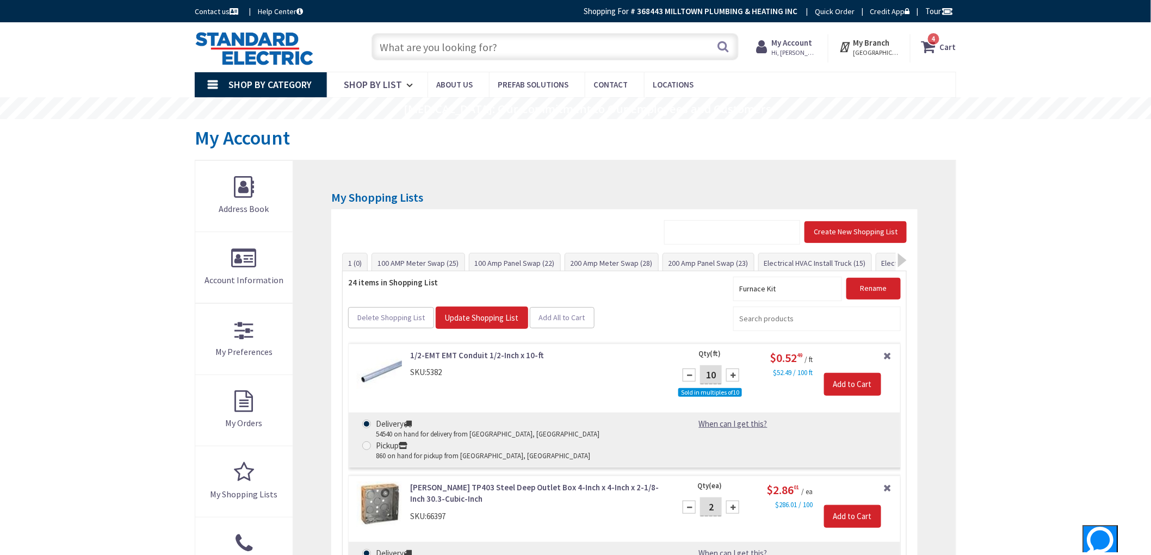
click at [542, 49] on input "text" at bounding box center [554, 46] width 367 height 27
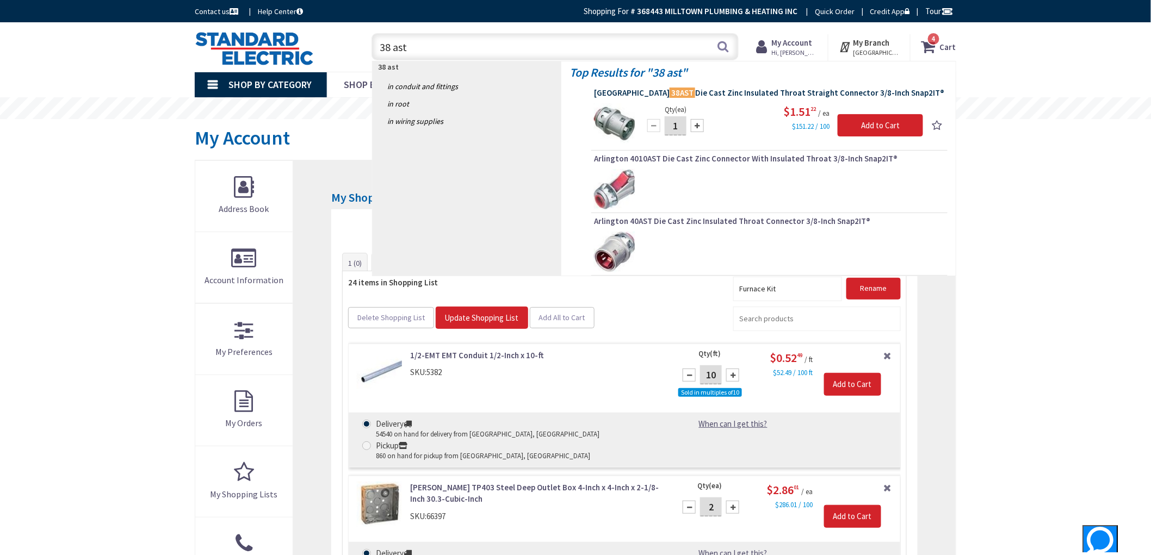
type input "38 ast"
click at [761, 92] on span "Arlington 38AST Die Cast Zinc Insulated Throat Straight Connector 3/8-Inch Snap…" at bounding box center [769, 93] width 351 height 11
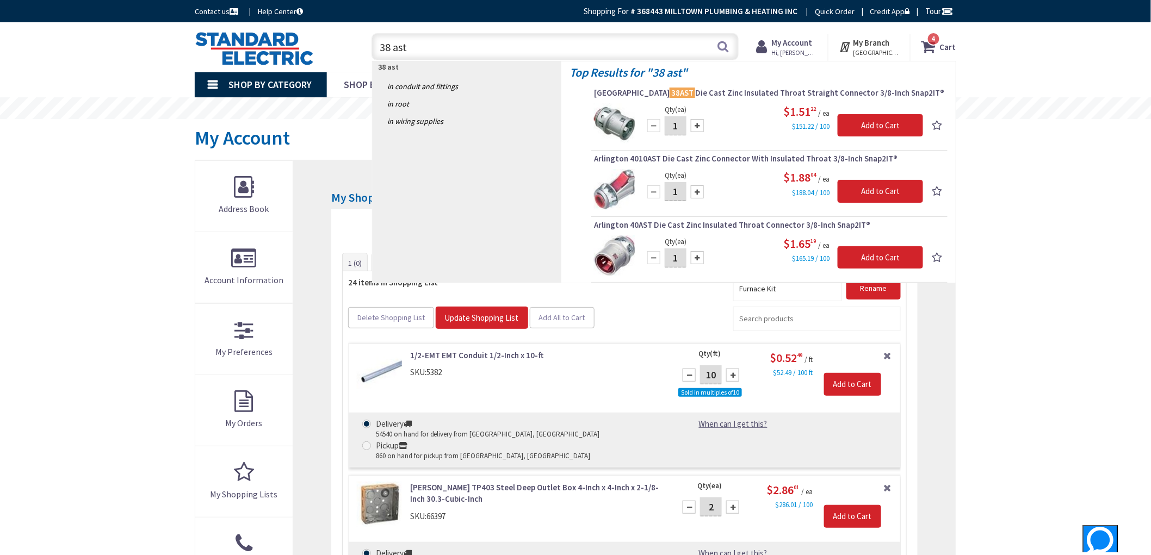
click at [804, 88] on span "Arlington 38AST Die Cast Zinc Insulated Throat Straight Connector 3/8-Inch Snap…" at bounding box center [769, 93] width 351 height 11
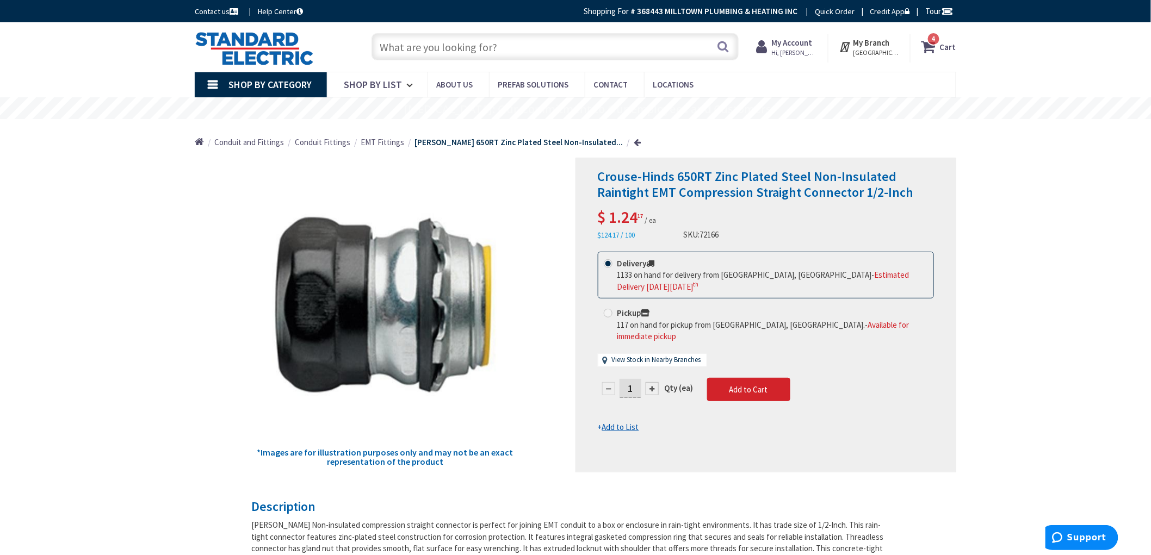
click at [519, 42] on input "text" at bounding box center [554, 46] width 367 height 27
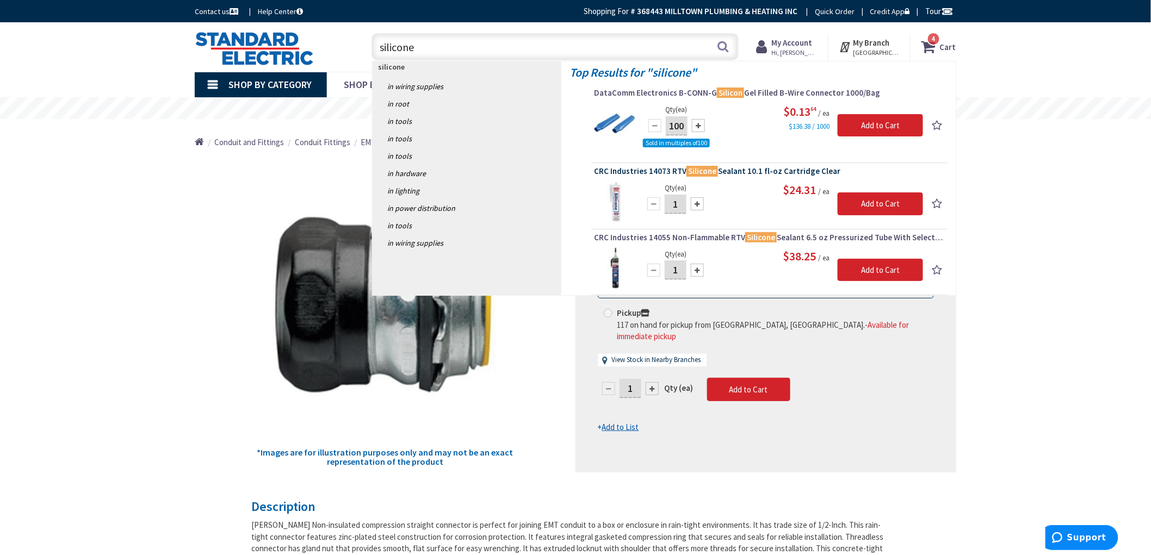
type input "silicone"
click at [678, 166] on span "CRC Industries 14073 RTV Silicone Sealant 10.1 fl-oz Cartridge Clear" at bounding box center [769, 171] width 351 height 11
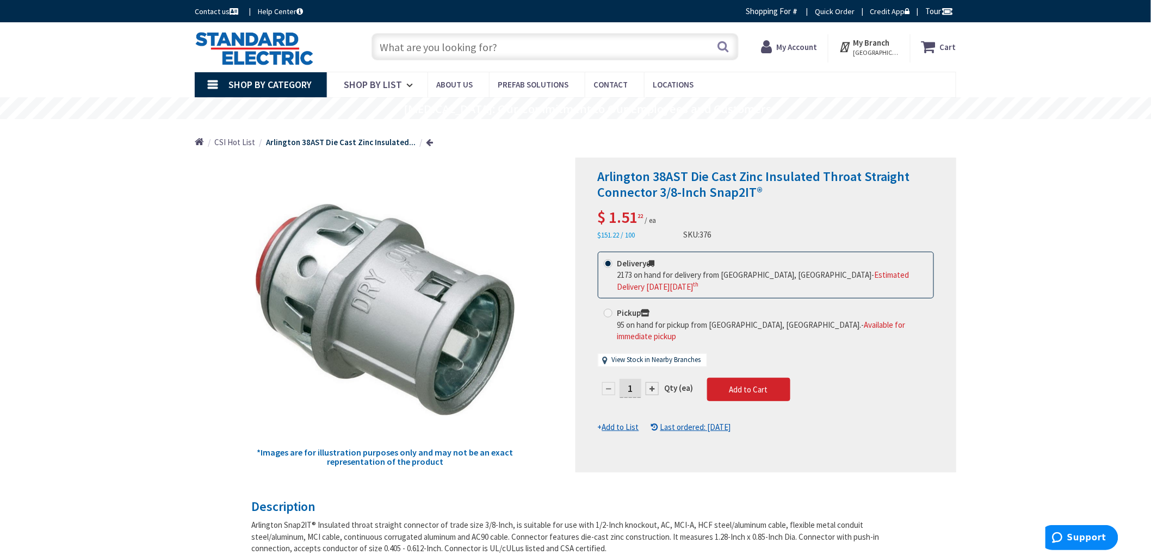
drag, startPoint x: 633, startPoint y: 381, endPoint x: 620, endPoint y: 378, distance: 12.8
click at [620, 379] on input "1" at bounding box center [630, 388] width 22 height 19
type input "22"
drag, startPoint x: 1085, startPoint y: 230, endPoint x: 1079, endPoint y: 229, distance: 6.5
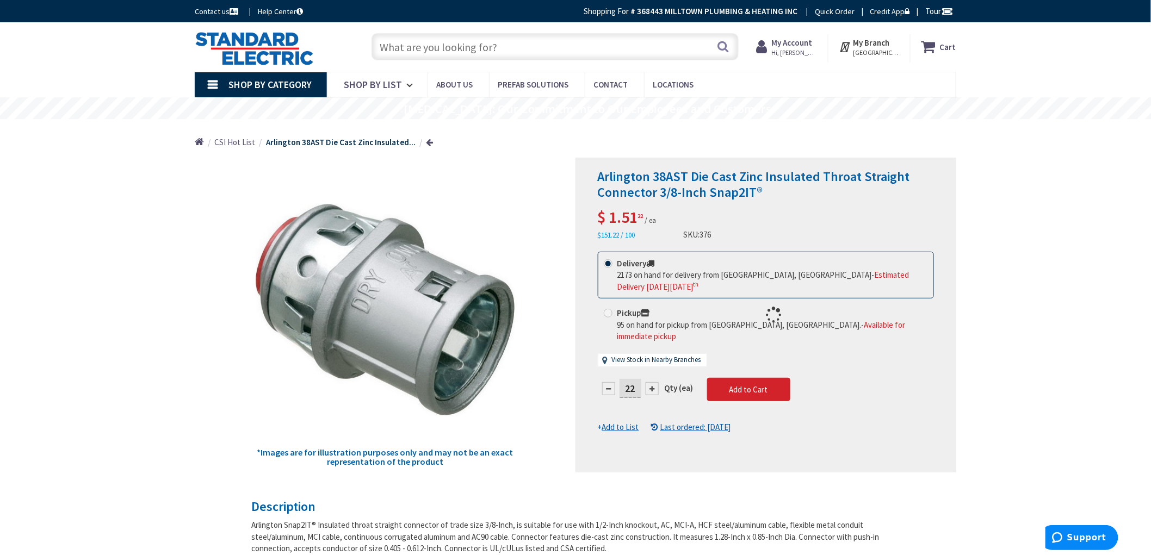
click at [743, 384] on span "Add to Cart" at bounding box center [748, 389] width 39 height 10
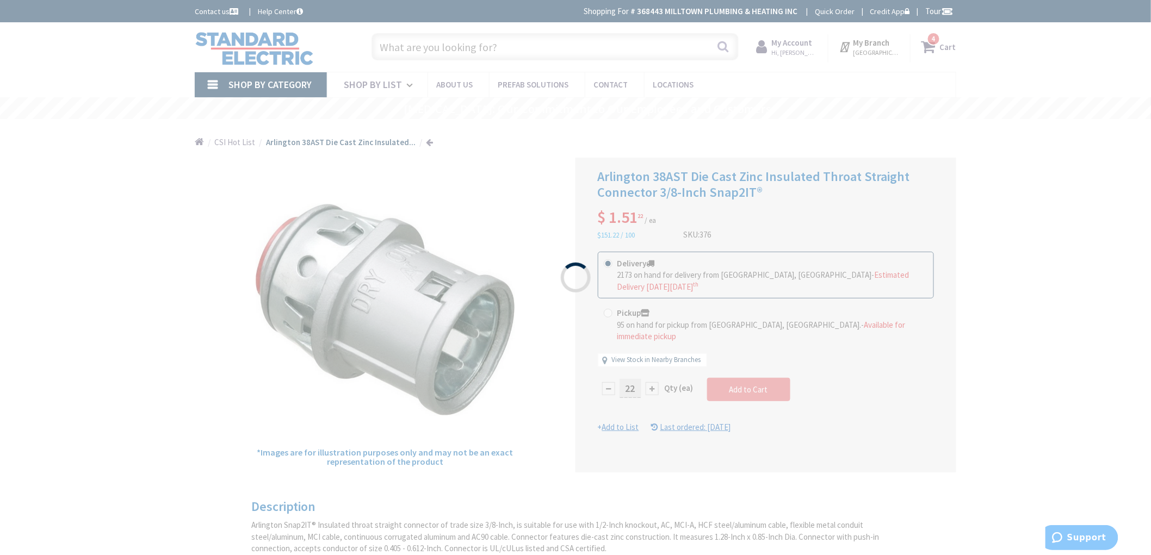
click at [1082, 148] on div "Please wait..." at bounding box center [575, 277] width 1151 height 555
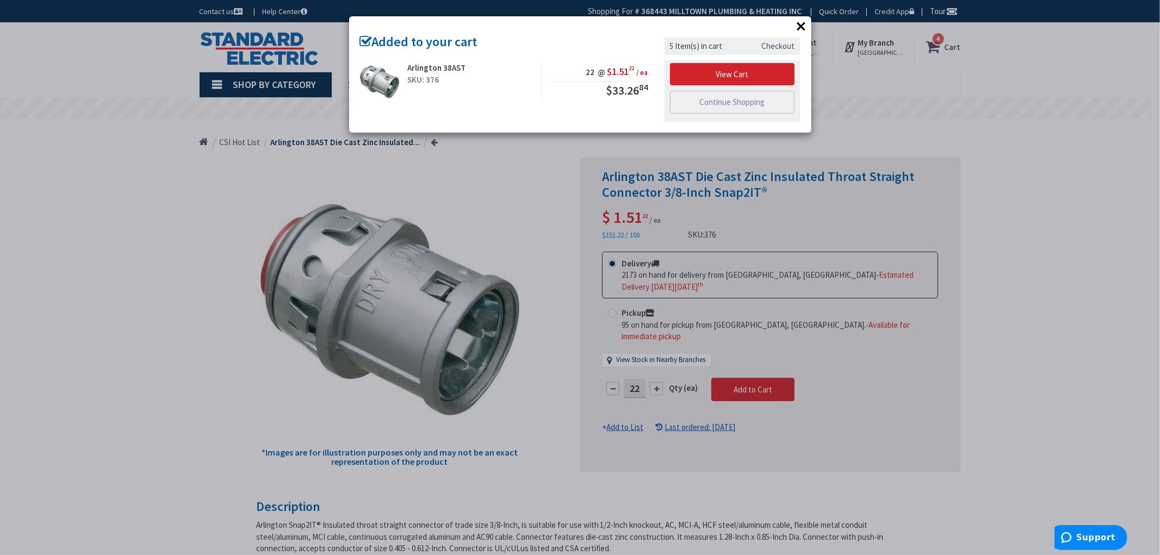
drag, startPoint x: 79, startPoint y: 224, endPoint x: 83, endPoint y: 202, distance: 22.6
click at [79, 224] on div "× Added to your cart Arlington 38AST SKU: 376 22 @ $1.51 22 / ea $33.26 84 Chec…" at bounding box center [580, 277] width 1160 height 555
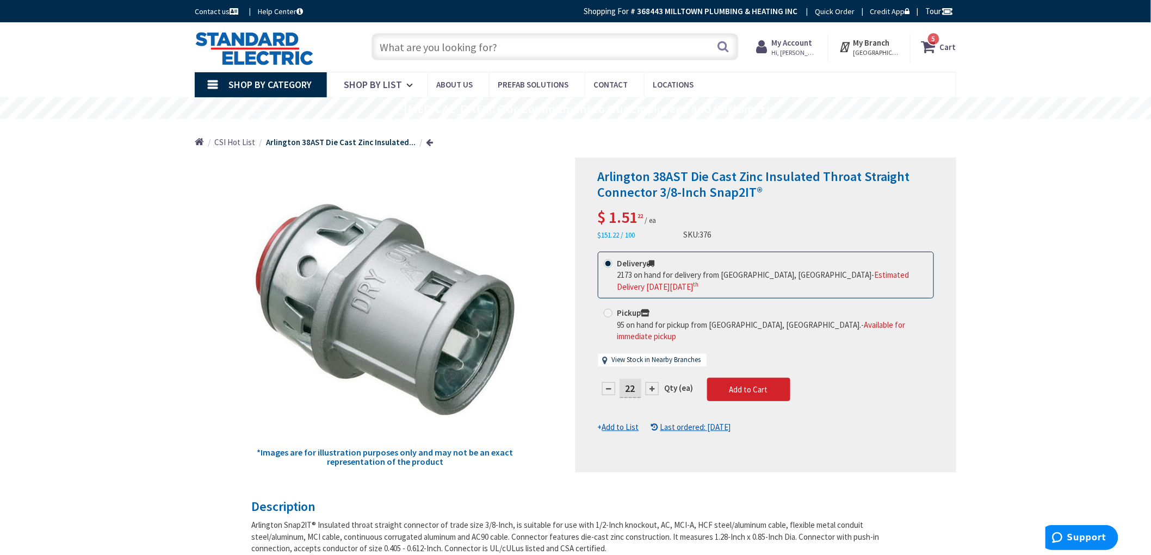
click at [948, 41] on strong "Cart" at bounding box center [948, 47] width 16 height 20
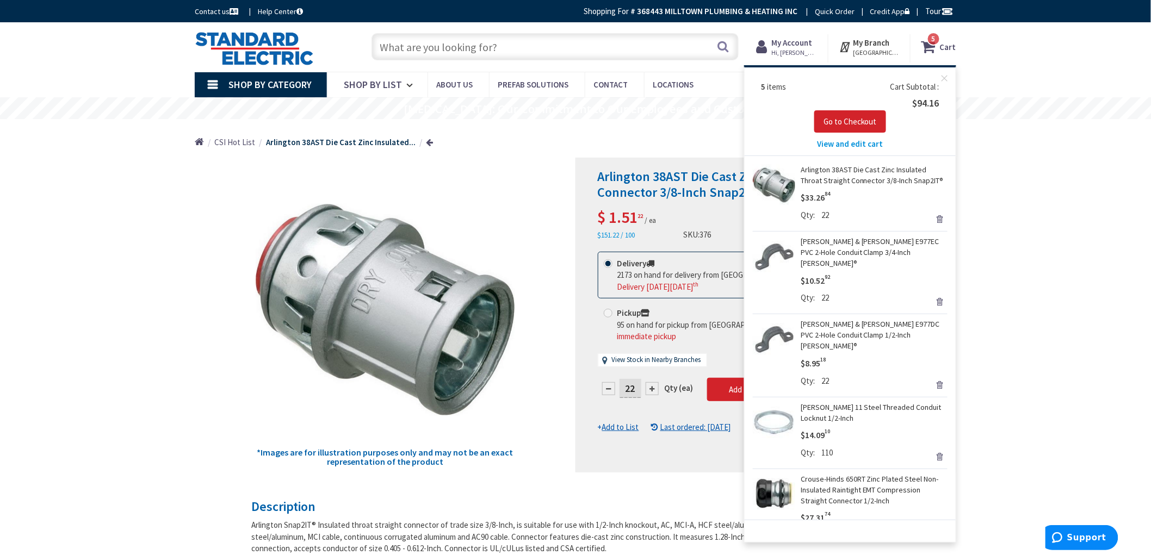
click at [878, 169] on link "Arlington 38AST Die Cast Zinc Insulated Throat Straight Connector 3/8-Inch Snap…" at bounding box center [873, 175] width 147 height 22
click at [957, 41] on div "5 5 items Cart My Cart 5 Close 5 items Cart Subtotal $94.16 Go to Checkout" at bounding box center [867, 46] width 195 height 34
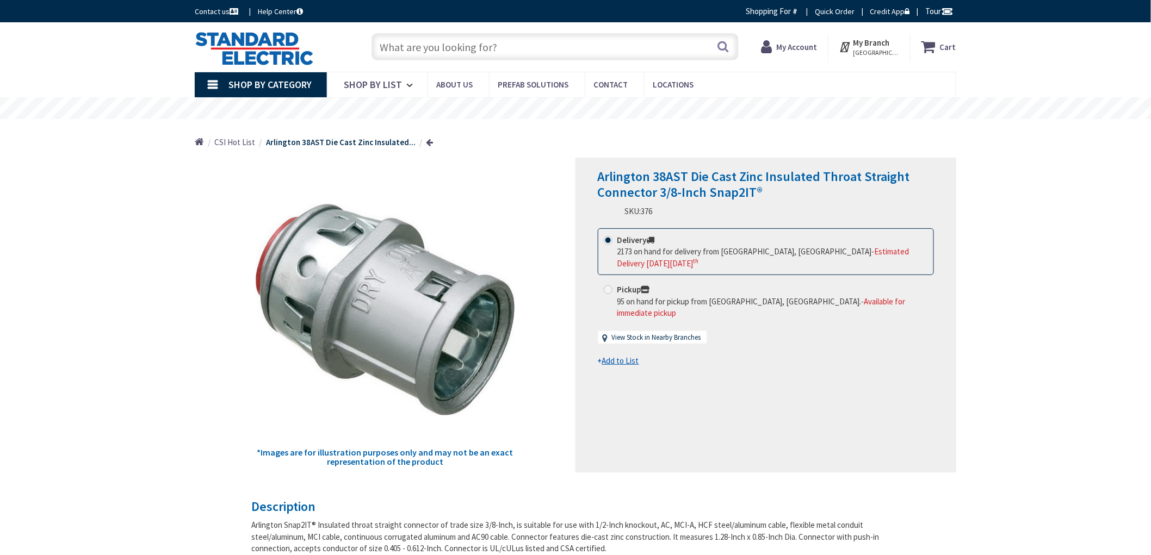
click at [948, 52] on strong "Cart" at bounding box center [948, 47] width 16 height 20
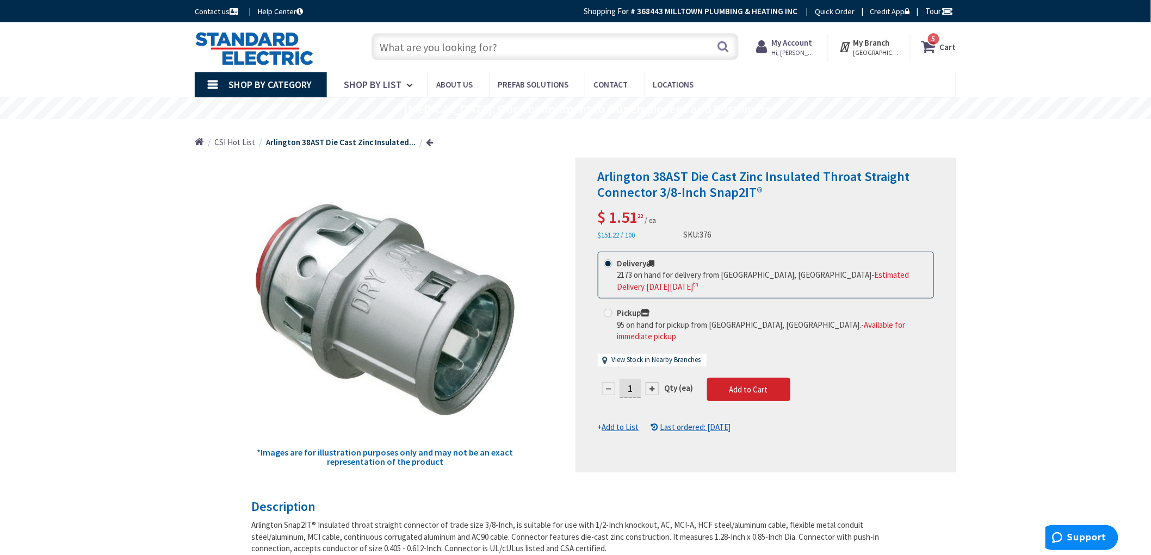
click at [953, 44] on strong "Cart" at bounding box center [948, 47] width 16 height 20
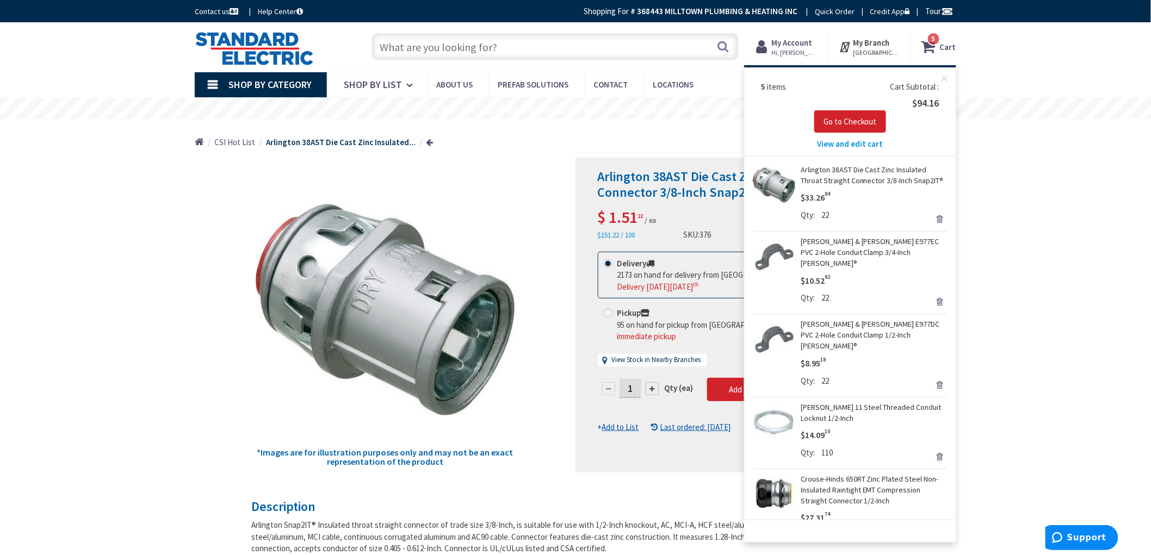
click at [854, 170] on link "Arlington 38AST Die Cast Zinc Insulated Throat Straight Connector 3/8-Inch Snap…" at bounding box center [873, 175] width 147 height 22
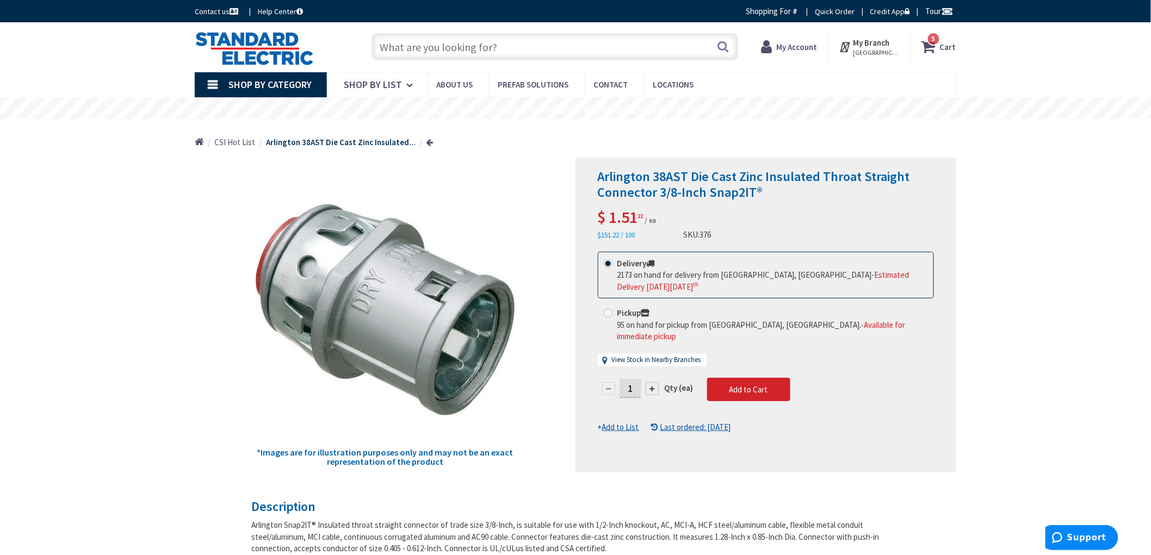
click at [952, 45] on strong "Cart" at bounding box center [948, 47] width 16 height 20
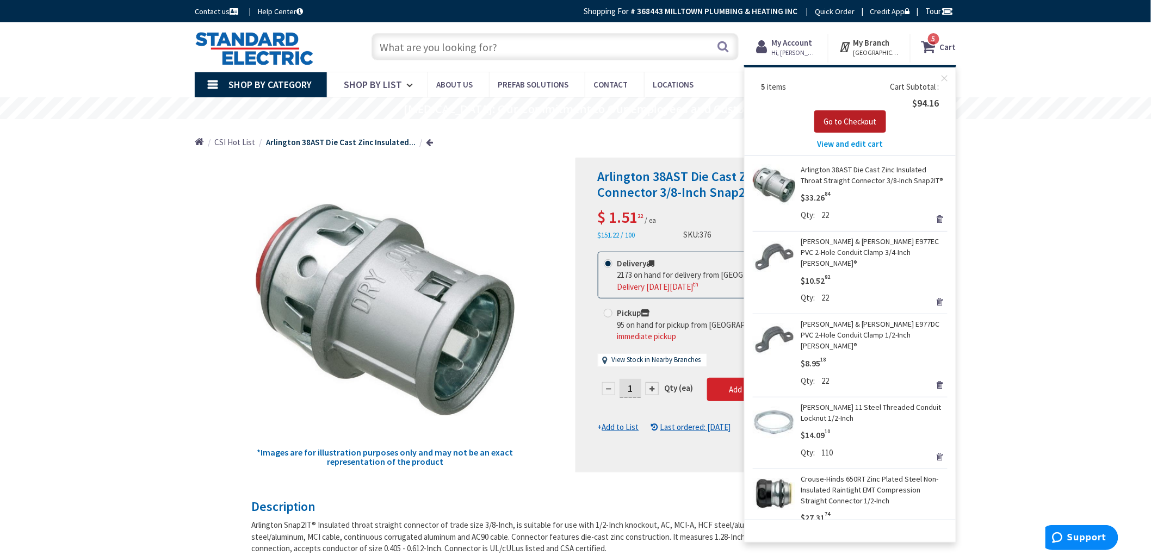
click at [828, 123] on span "Go to Checkout" at bounding box center [849, 121] width 53 height 10
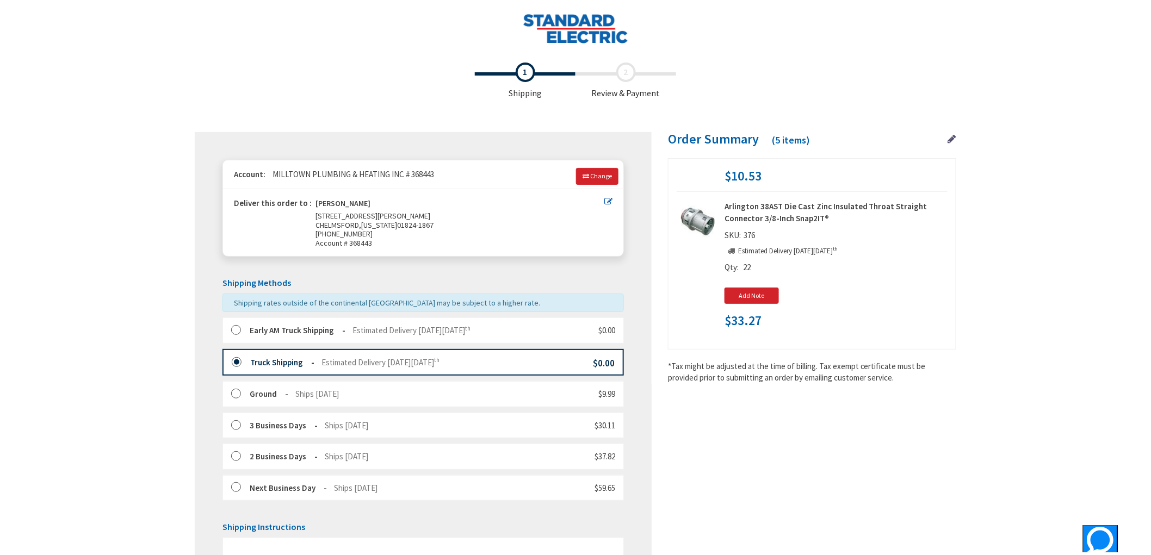
scroll to position [179, 0]
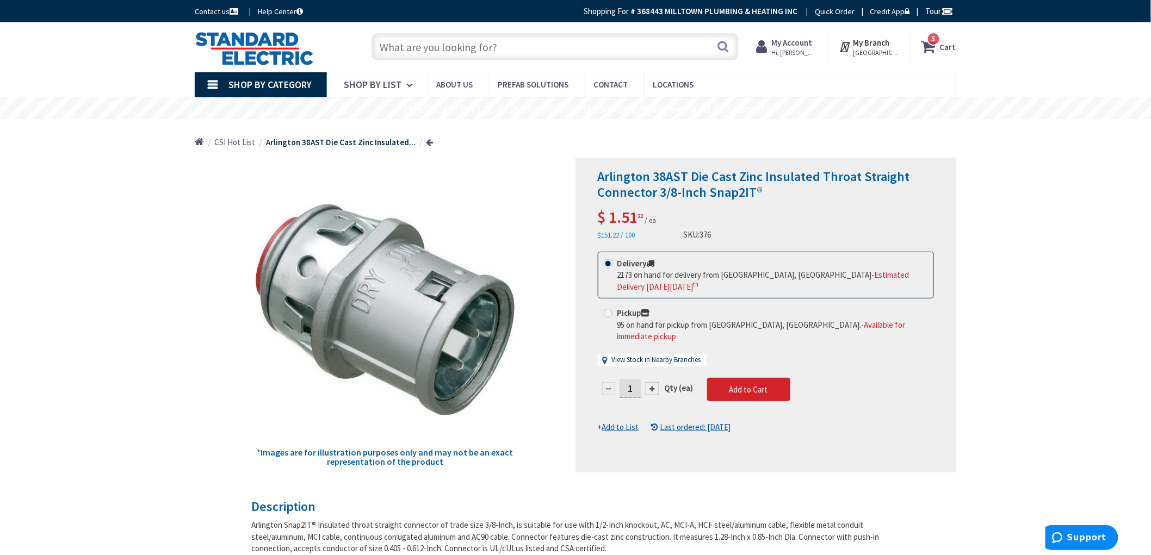
click at [941, 47] on strong "Cart" at bounding box center [948, 47] width 16 height 20
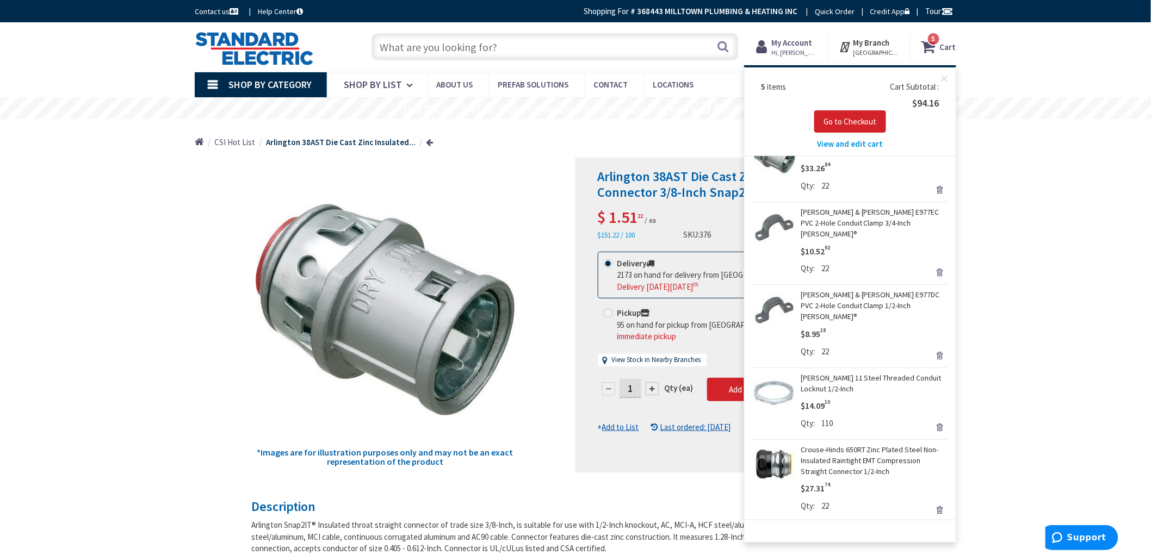
click at [933, 197] on link "Remove" at bounding box center [939, 189] width 15 height 15
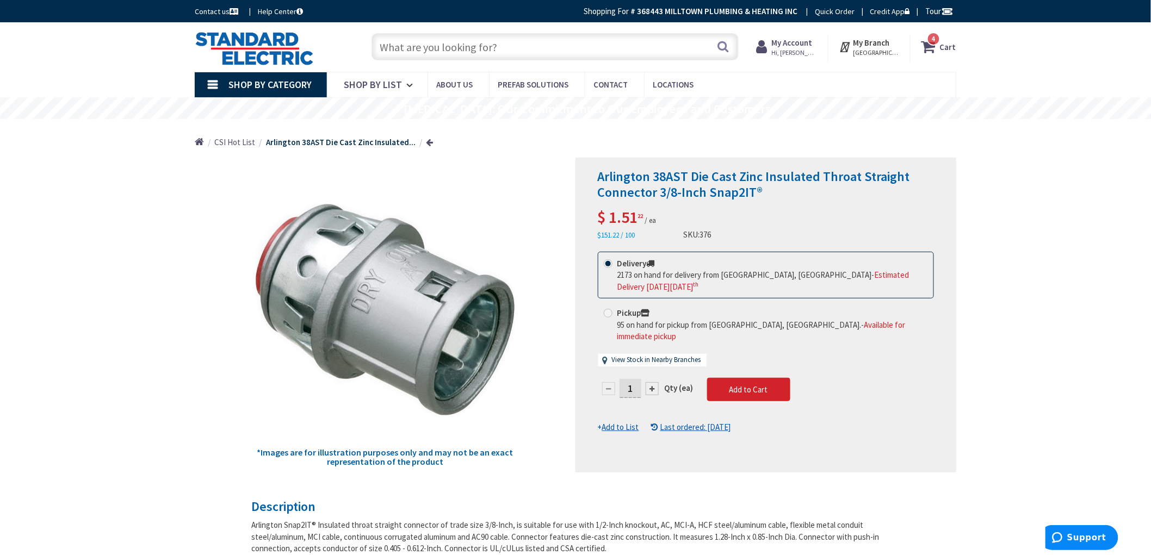
drag, startPoint x: 1086, startPoint y: 225, endPoint x: 1063, endPoint y: 213, distance: 26.5
click at [632, 379] on input "1" at bounding box center [630, 388] width 22 height 19
type input "110"
click at [750, 381] on form "This product is Discontinued Delivery 2173 on hand for delivery from Stoughton,…" at bounding box center [766, 343] width 336 height 182
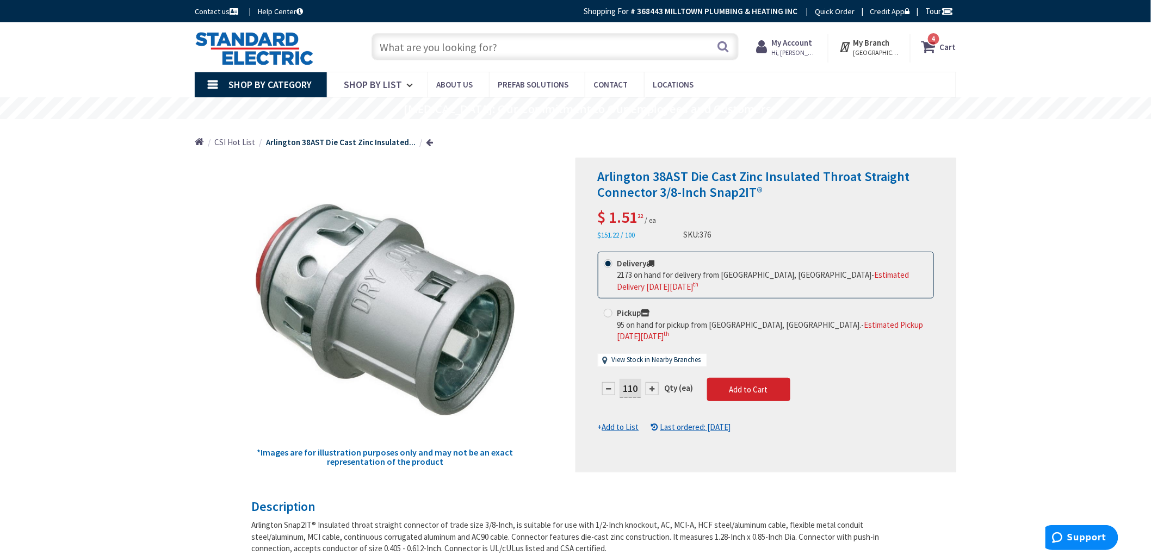
drag, startPoint x: 1057, startPoint y: 399, endPoint x: 1050, endPoint y: 399, distance: 6.5
click at [960, 31] on div "4 4 items Cart My Cart 4 Close 4 items Cart Subtotal $60.89 Go to Checkout" at bounding box center [867, 46] width 195 height 34
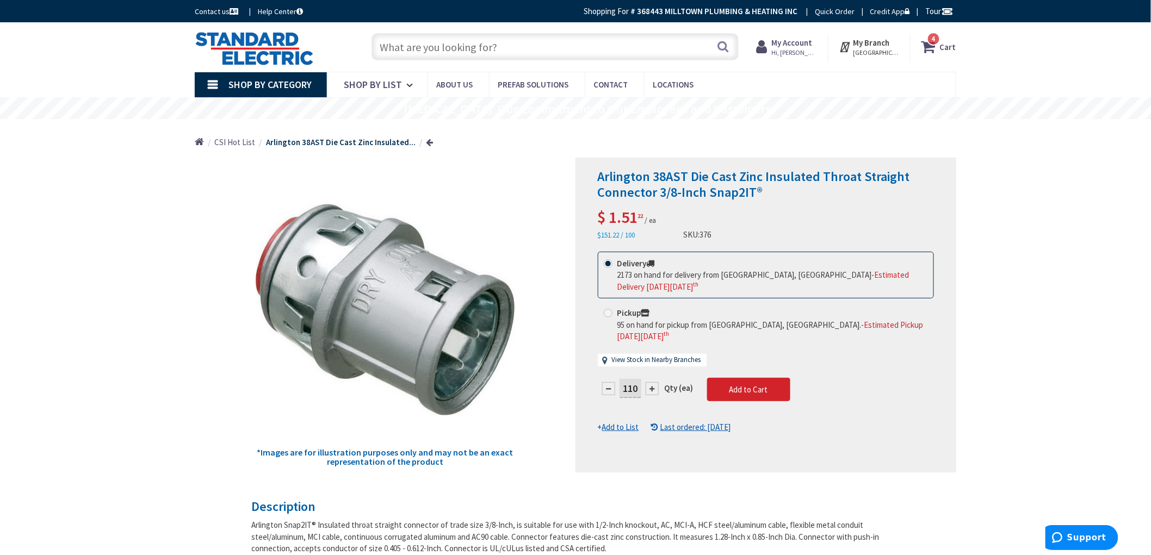
click at [934, 49] on icon at bounding box center [930, 47] width 18 height 20
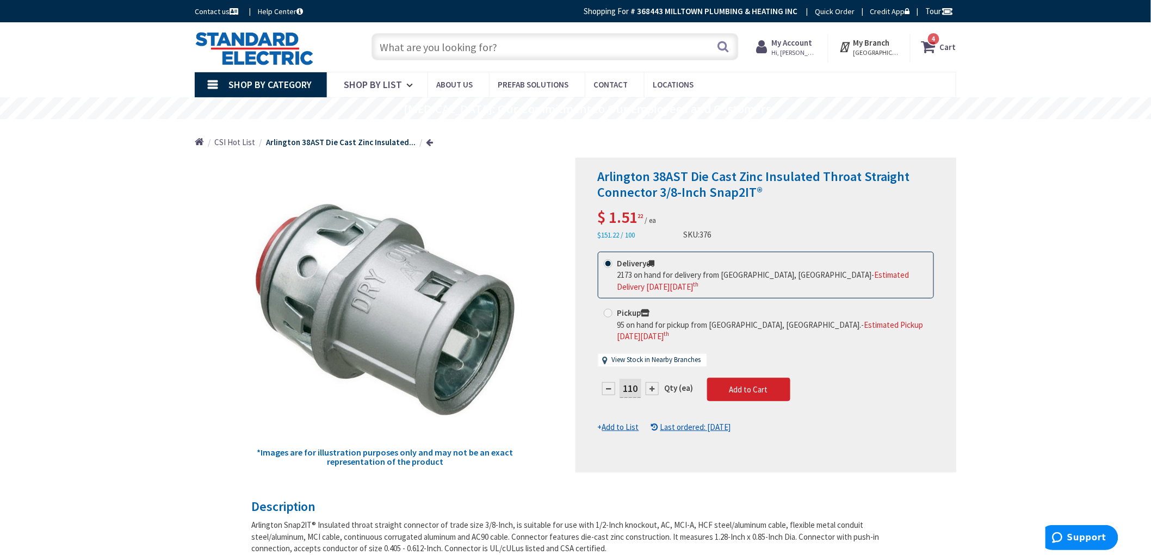
drag, startPoint x: 1067, startPoint y: 273, endPoint x: 1053, endPoint y: 269, distance: 14.8
click at [743, 384] on span "Add to Cart" at bounding box center [748, 389] width 39 height 10
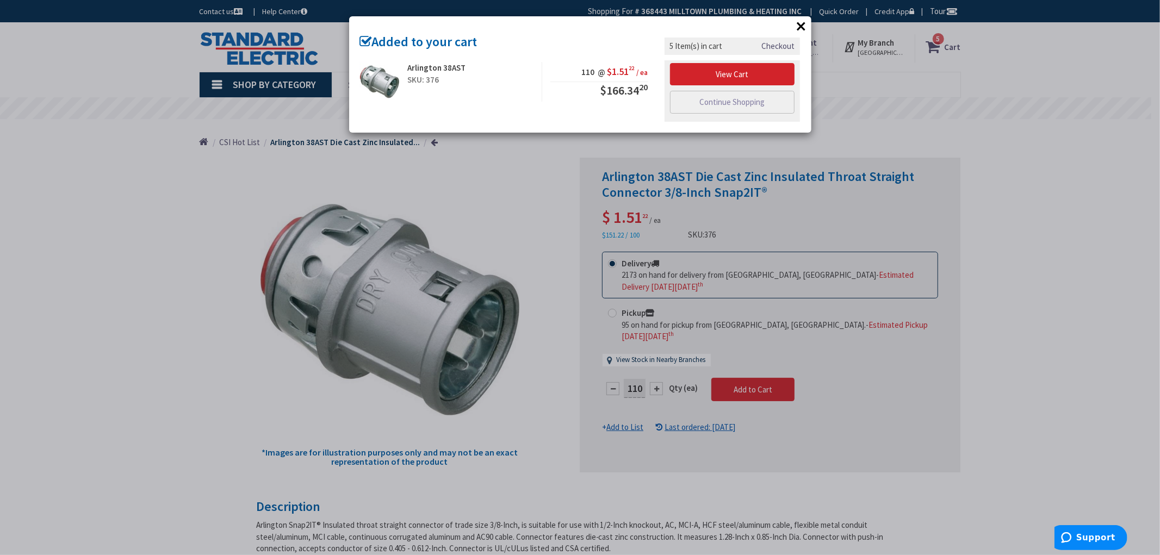
click at [1023, 207] on div "× Added to your cart Arlington 38AST SKU: 376 110 @ $1.51 22 / ea $166.34 20" at bounding box center [580, 277] width 1160 height 555
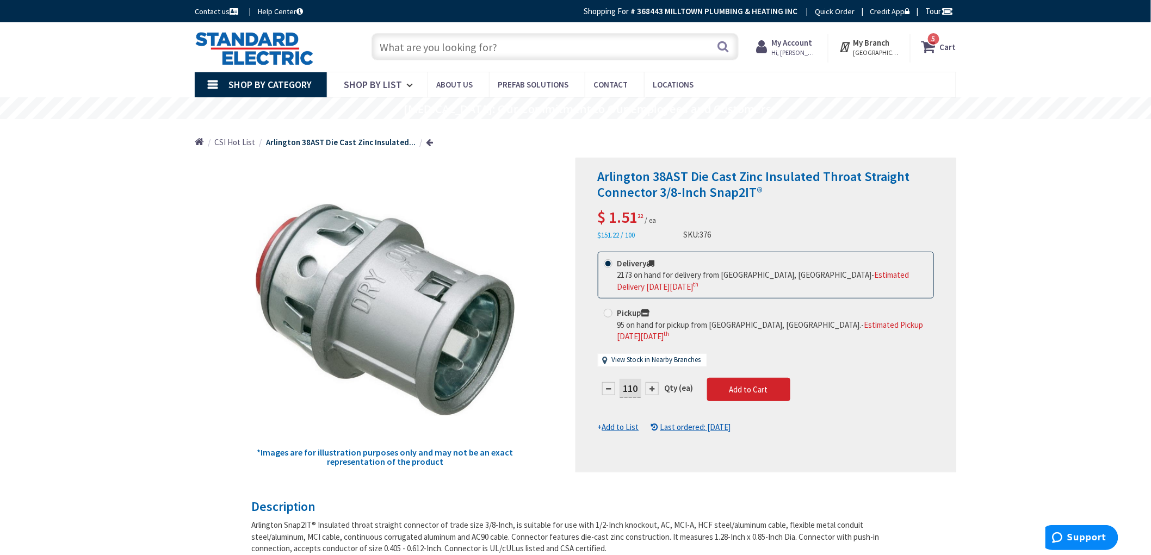
drag, startPoint x: 1015, startPoint y: 189, endPoint x: 1028, endPoint y: 197, distance: 15.7
click at [435, 45] on input "text" at bounding box center [554, 46] width 367 height 27
paste input "5/16 ASO Red Heads"
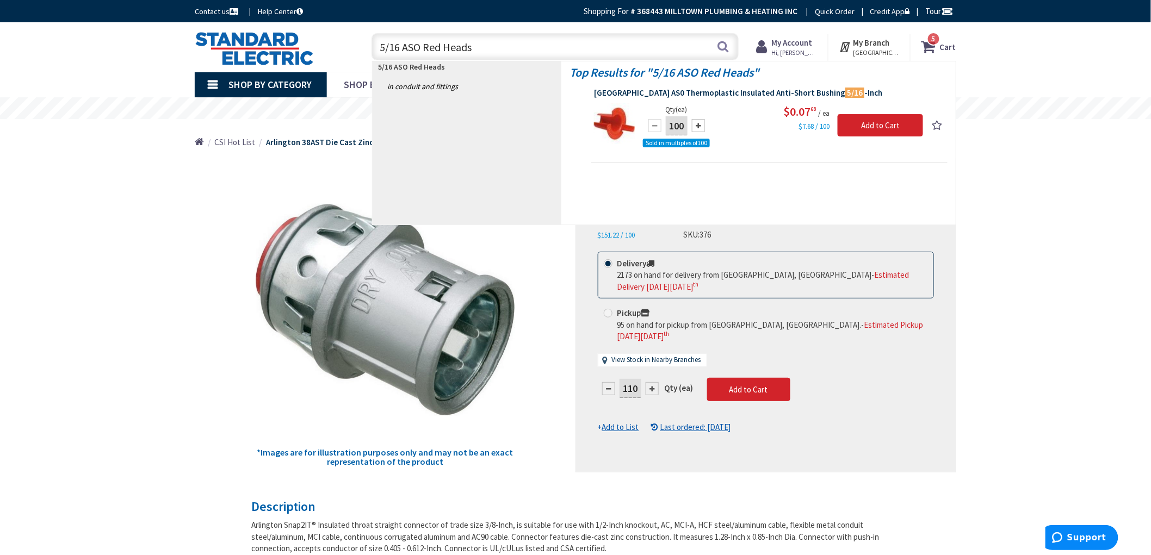
type input "5/16 ASO Red Heads"
click at [682, 90] on span "Arlington AS0 Thermoplastic Insulated Anti-Short Bushing 5/16 -Inch" at bounding box center [769, 93] width 351 height 11
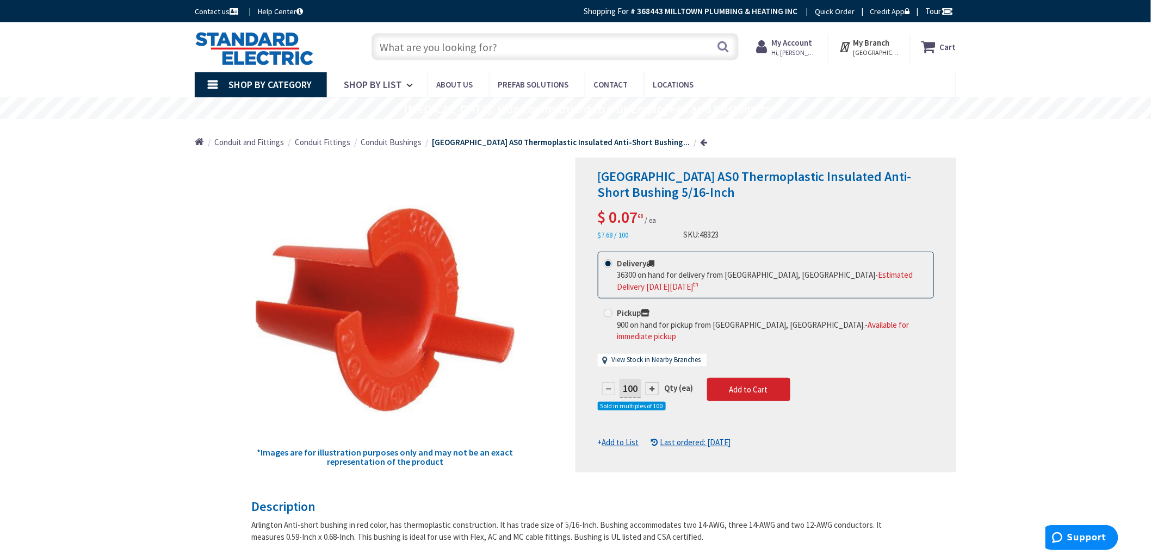
click at [634, 379] on input "100" at bounding box center [630, 388] width 22 height 19
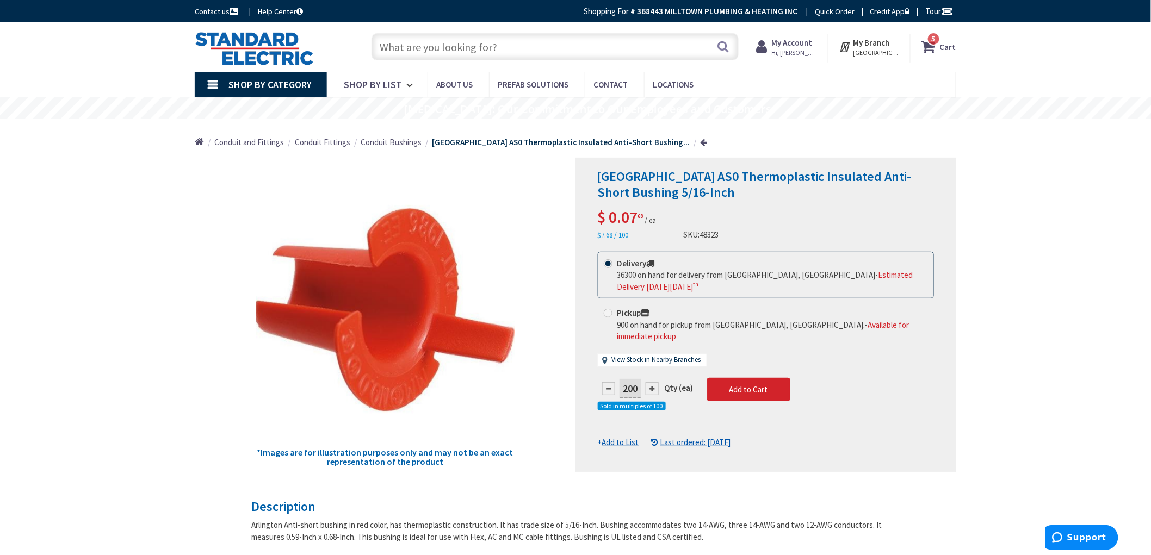
drag, startPoint x: 1108, startPoint y: 256, endPoint x: 1108, endPoint y: 249, distance: 7.1
drag, startPoint x: 623, startPoint y: 379, endPoint x: 691, endPoint y: 377, distance: 68.0
click at [691, 378] on div "200 Qty (ea) Sold in multiples of 100" at bounding box center [652, 396] width 109 height 37
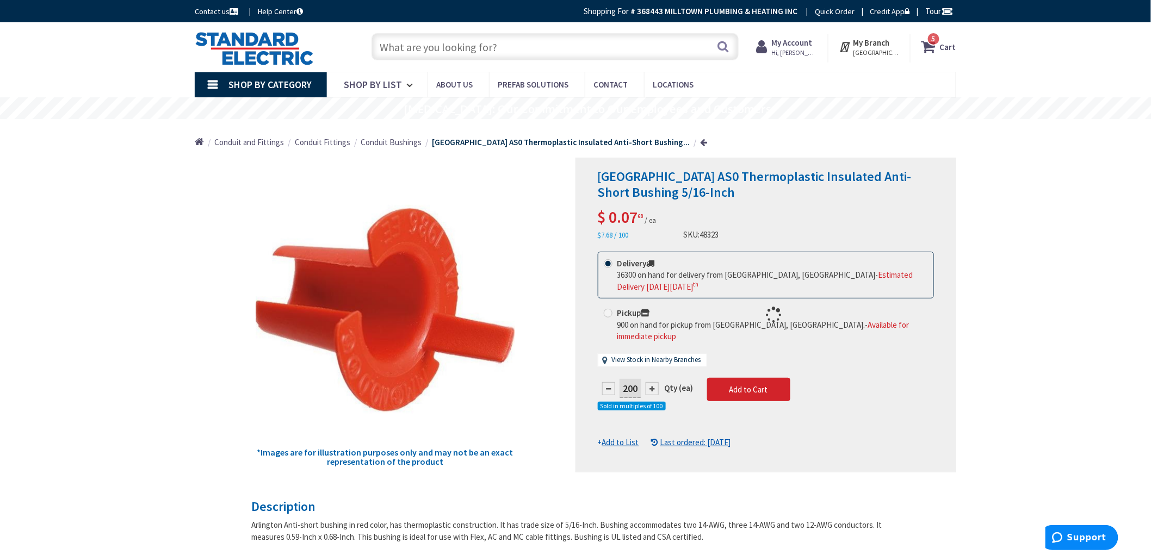
click at [635, 379] on input "200" at bounding box center [630, 388] width 22 height 19
click at [634, 379] on input "200" at bounding box center [630, 388] width 22 height 19
type input "100"
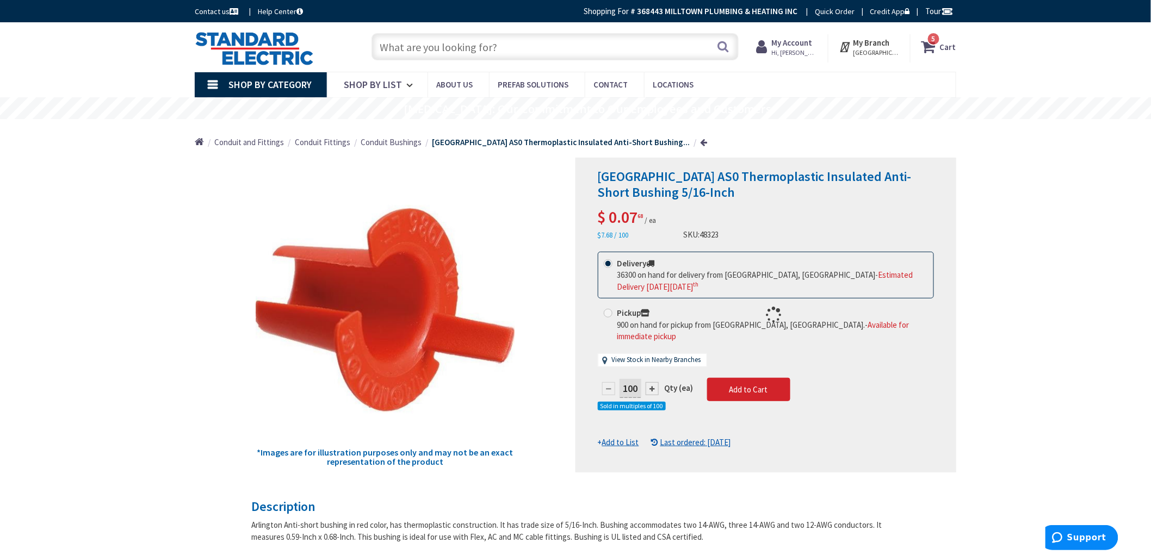
drag, startPoint x: 1025, startPoint y: 338, endPoint x: 1035, endPoint y: 350, distance: 15.9
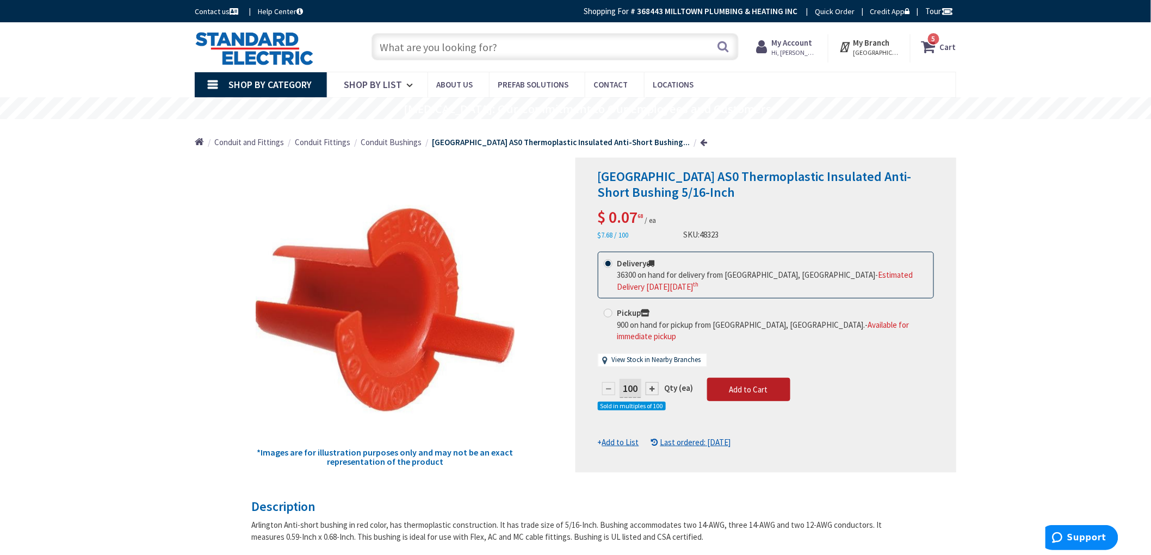
click at [759, 384] on span "Add to Cart" at bounding box center [748, 389] width 39 height 10
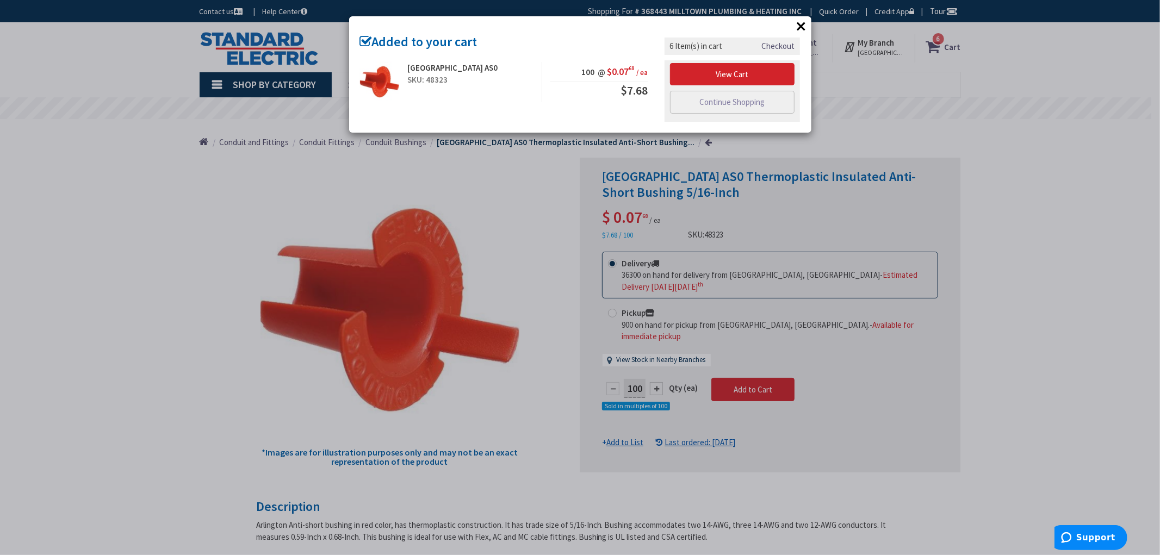
click at [1004, 236] on div "× Added to your cart Arlington AS0 SKU: 48323 100 @ $0.07 68 / ea $7.68" at bounding box center [580, 277] width 1160 height 555
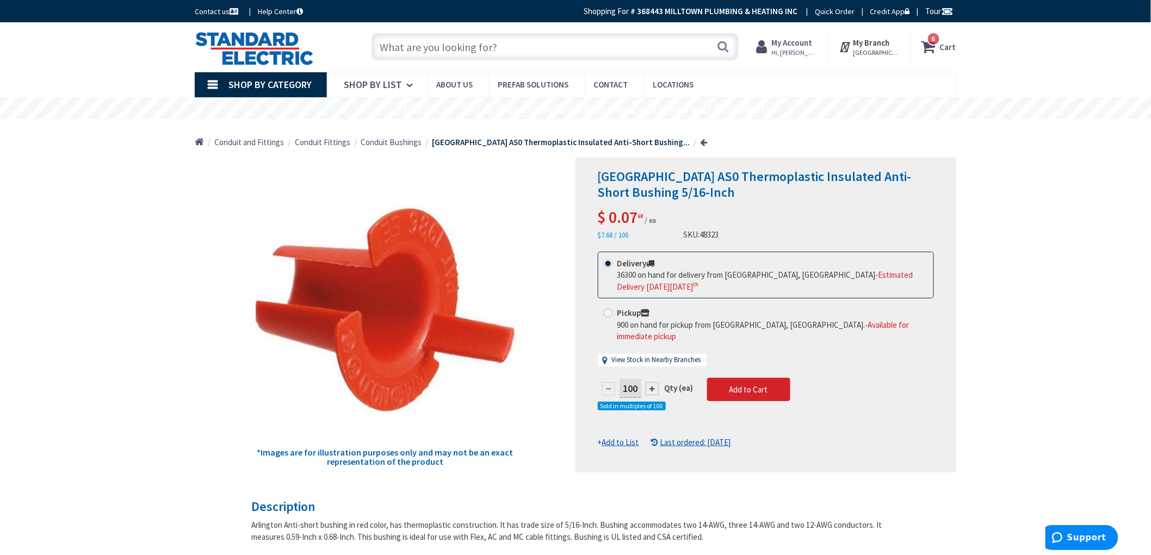
click at [527, 47] on input "text" at bounding box center [554, 46] width 367 height 27
paste input "392809"
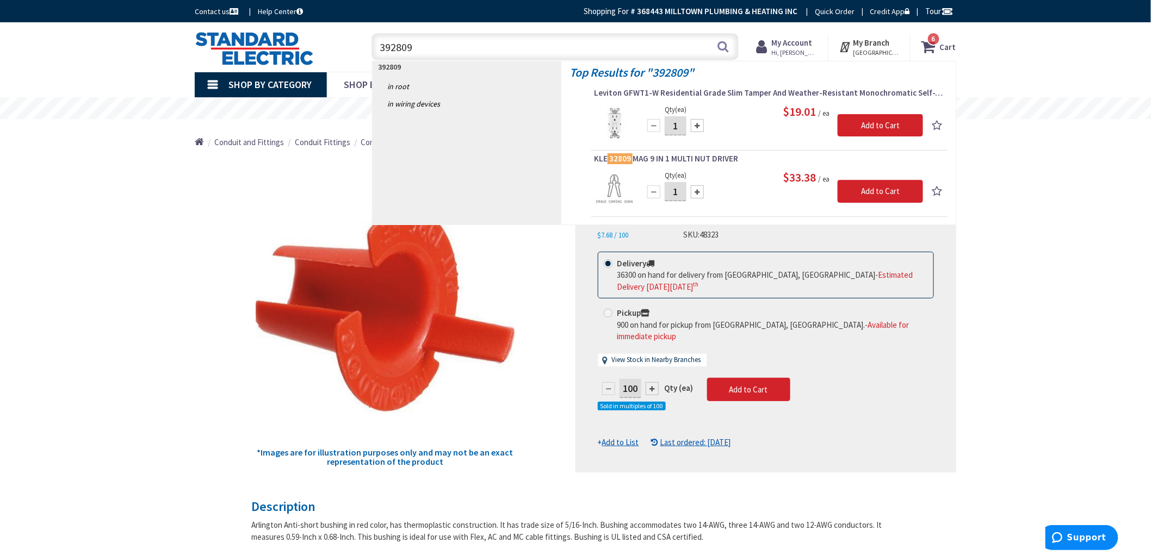
type input "392809"
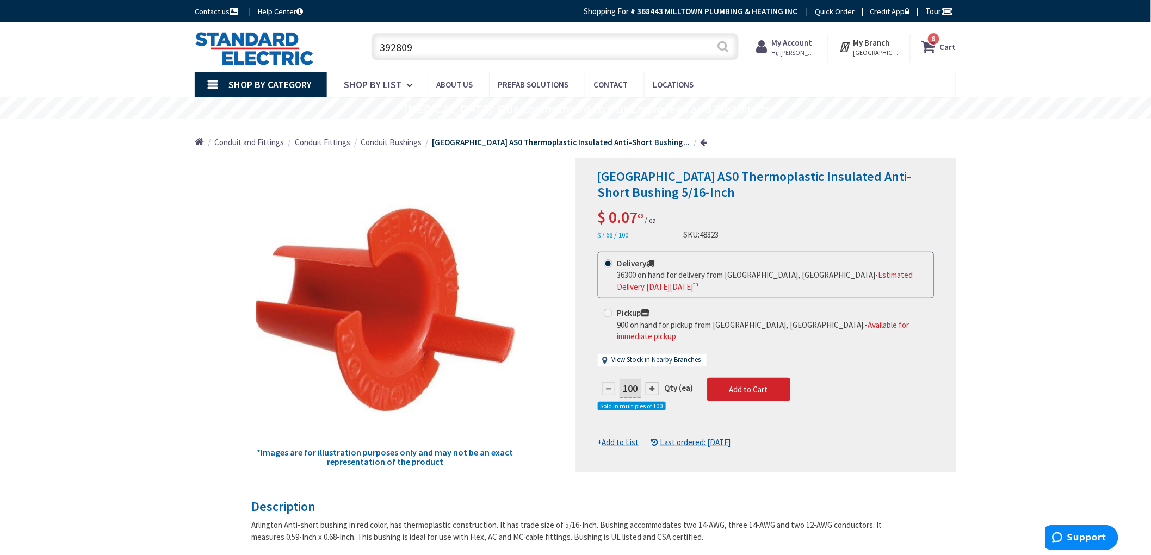
click at [728, 46] on button "Search" at bounding box center [723, 46] width 14 height 24
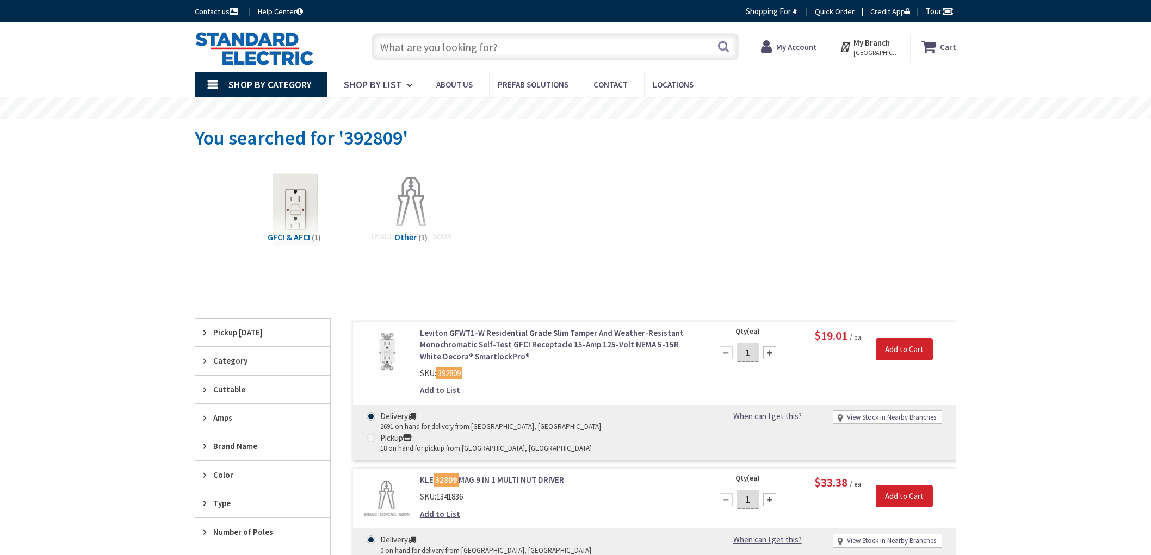
click at [58, 185] on div "Skip to Content Toggle Nav Search Cart My Cart Close" at bounding box center [575, 466] width 1151 height 889
click at [58, 150] on div "Skip to Content Toggle Nav Search Cart My Cart Close" at bounding box center [575, 466] width 1151 height 889
click at [483, 332] on link "Leviton GFWT1-W Residential Grade Slim Tamper And Weather-Resistant Monochromat…" at bounding box center [558, 344] width 277 height 35
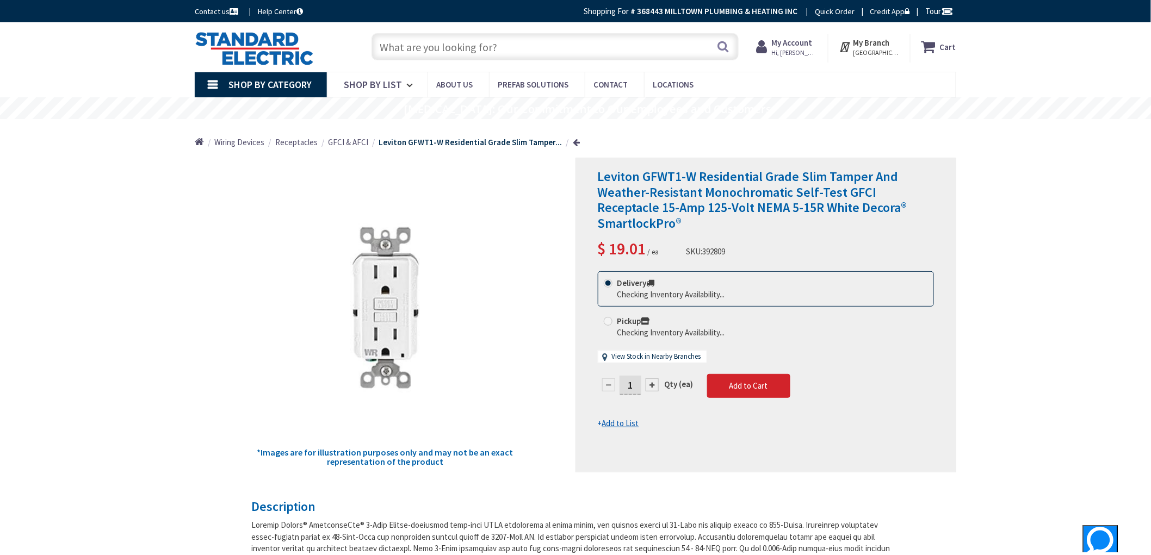
click at [635, 376] on input "1" at bounding box center [630, 385] width 22 height 19
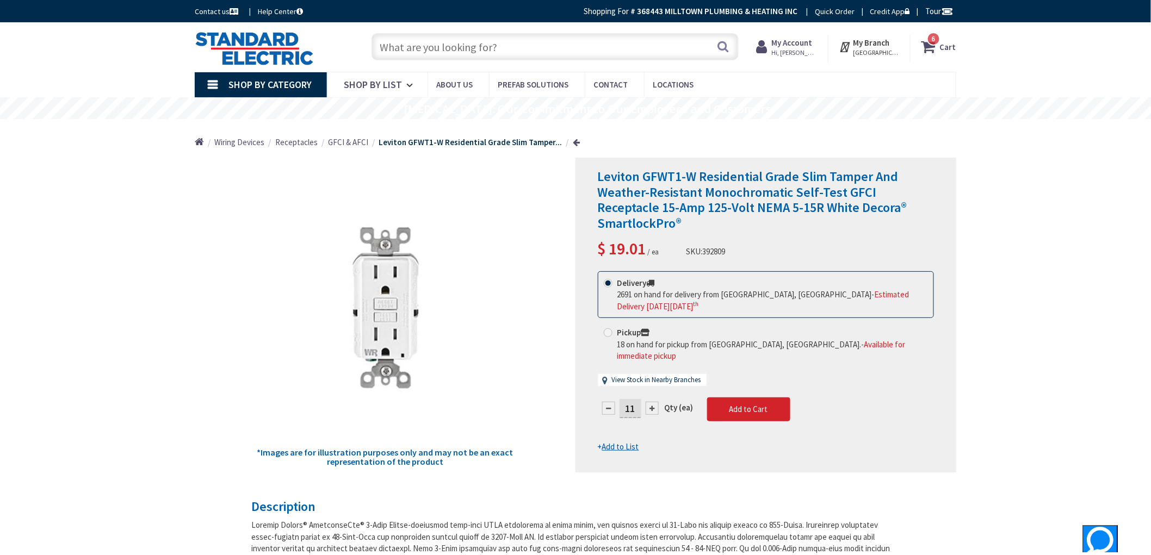
type input "11"
click at [775, 398] on button "Add to Cart" at bounding box center [748, 410] width 83 height 24
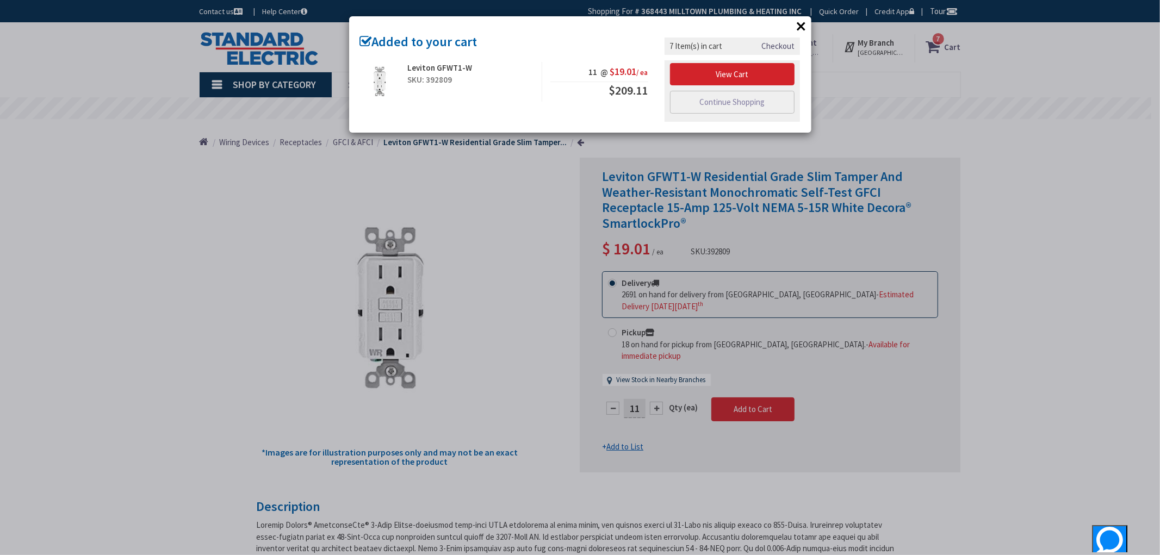
drag, startPoint x: 174, startPoint y: 191, endPoint x: 193, endPoint y: 183, distance: 20.7
click at [174, 191] on div "× Added to your cart Leviton GFWT1-W SKU: 392809 11 @ $19.01 / ea $209.11" at bounding box center [580, 277] width 1160 height 555
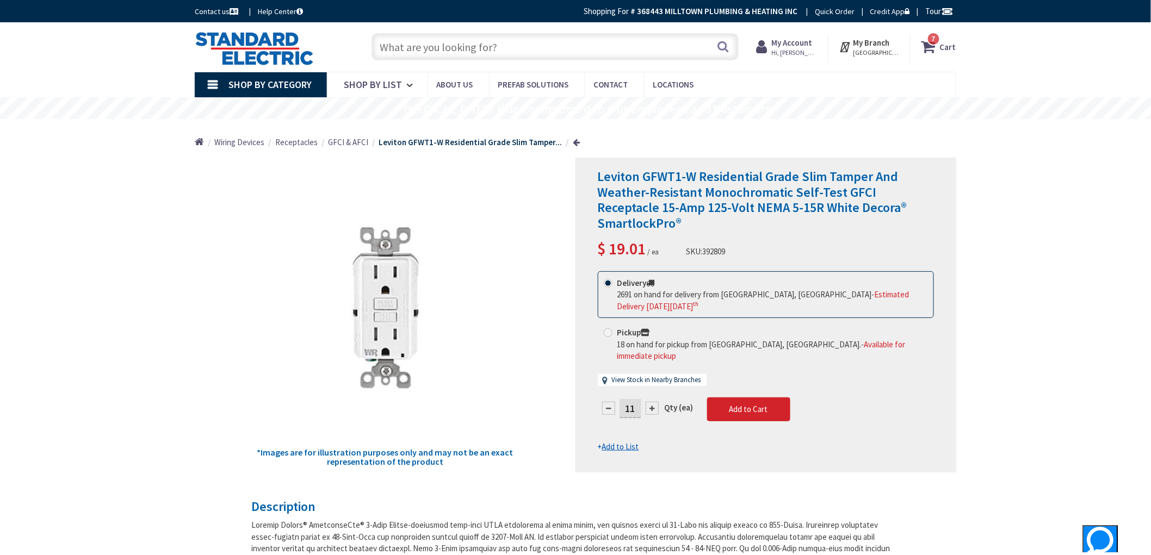
click at [450, 47] on input "text" at bounding box center [554, 46] width 367 height 27
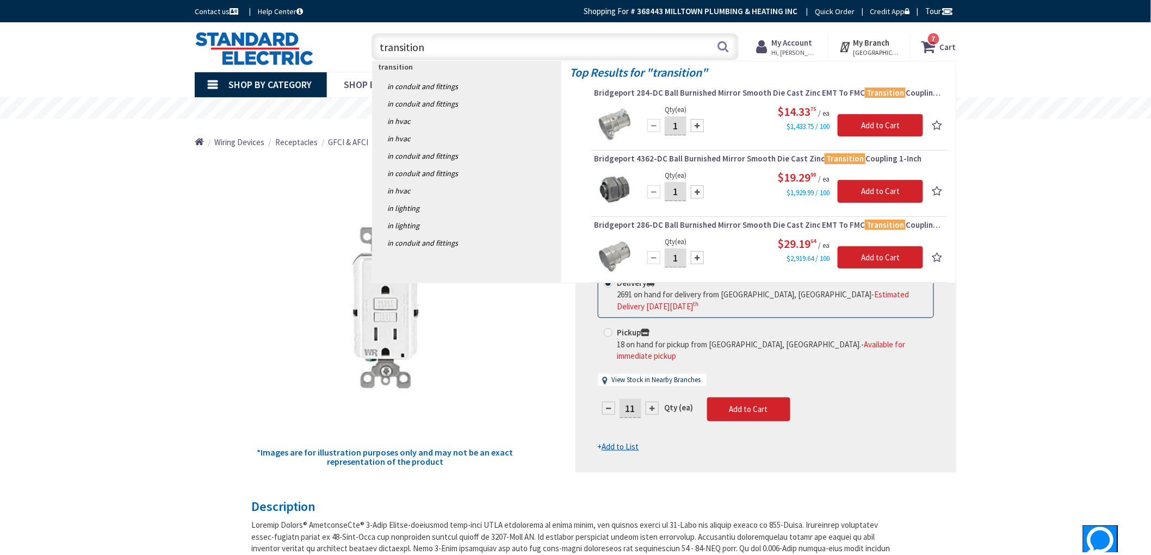
drag, startPoint x: 336, startPoint y: 45, endPoint x: 234, endPoint y: 28, distance: 102.5
click at [220, 40] on div "Toggle Nav transition transition Search 7 7 7 items Cart My Cart 7" at bounding box center [576, 47] width 778 height 36
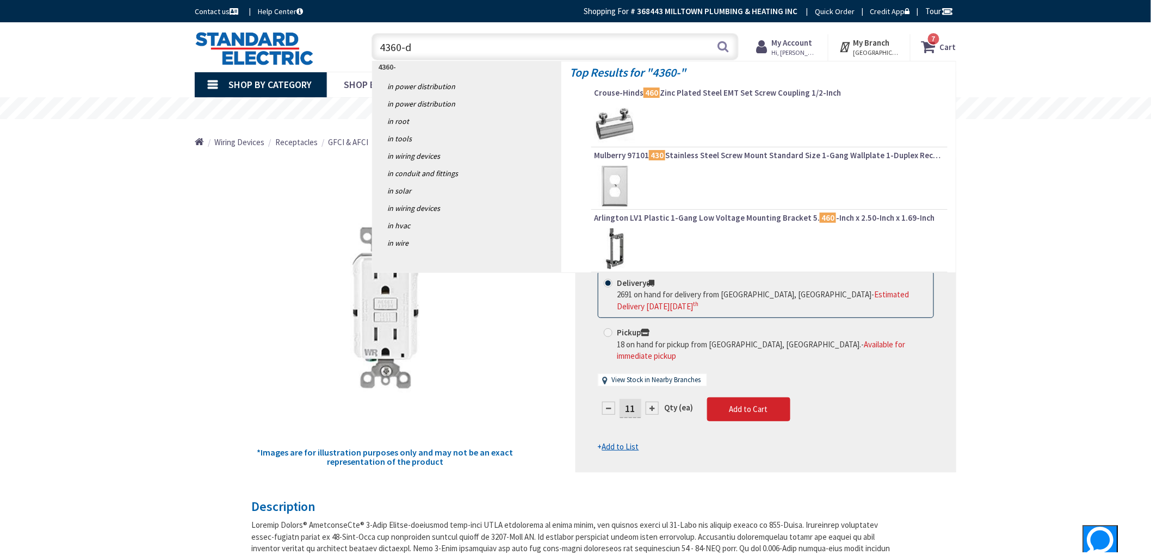
type input "4360-dc"
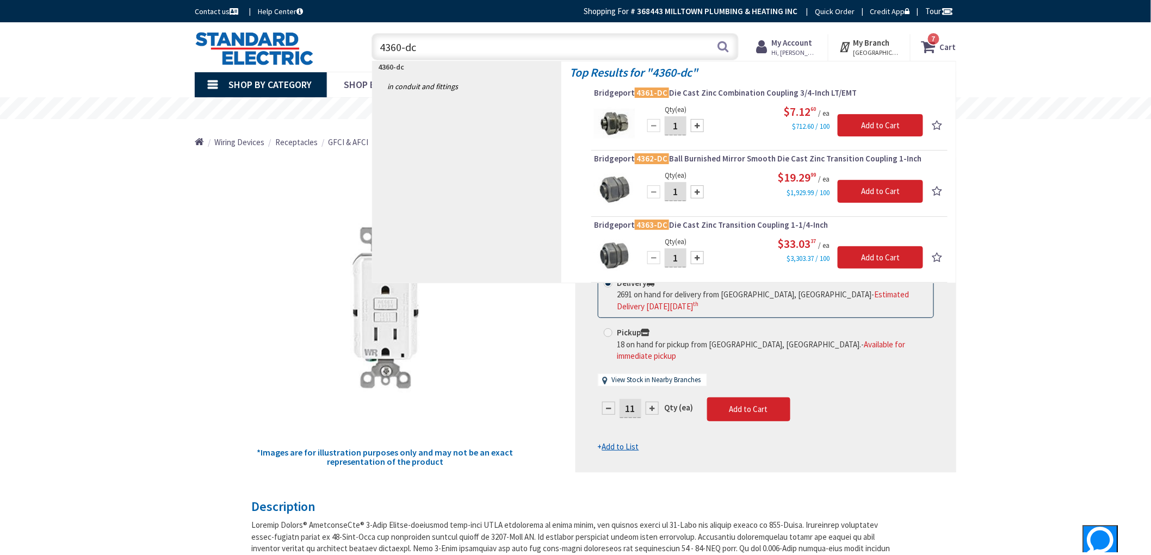
drag, startPoint x: 436, startPoint y: 47, endPoint x: 349, endPoint y: 49, distance: 87.0
click at [349, 48] on div "Toggle Nav 4360-dc 4360-dc Search 7 7 7 items Cart My Cart" at bounding box center [576, 47] width 778 height 36
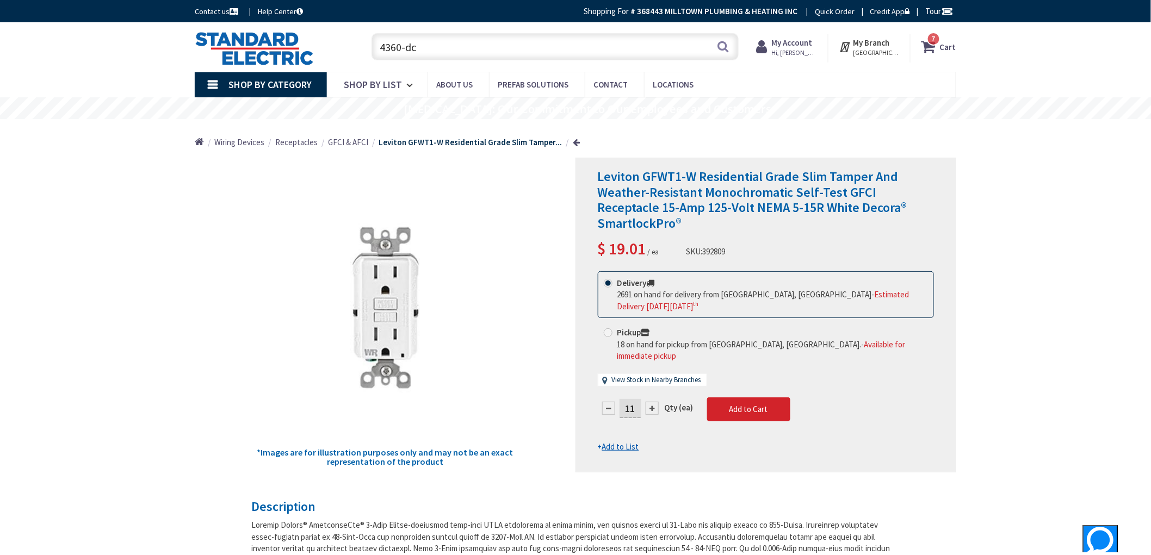
click at [468, 52] on input "4360-dc" at bounding box center [554, 46] width 367 height 27
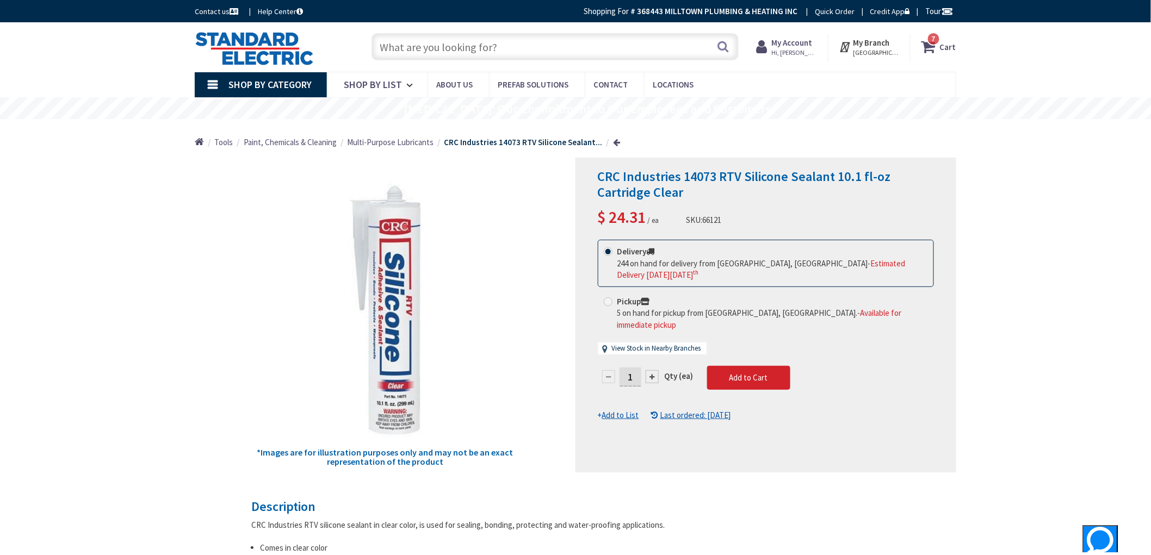
click at [205, 381] on div "*Images are for illustration purposes only and may not be an exact representati…" at bounding box center [385, 315] width 381 height 315
drag, startPoint x: 196, startPoint y: 362, endPoint x: 214, endPoint y: 362, distance: 18.0
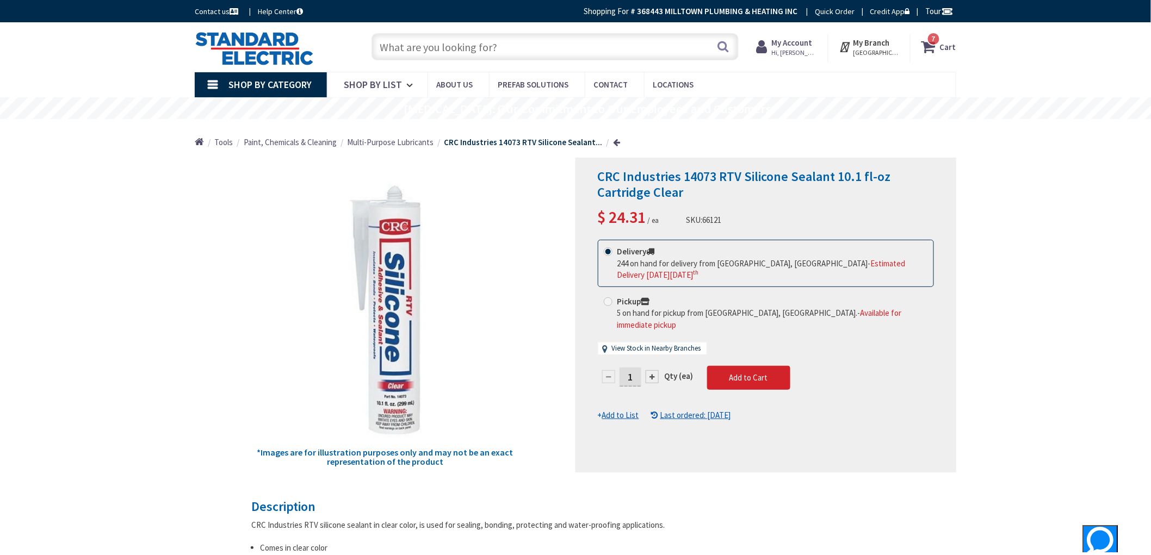
click at [204, 365] on div "*Images are for illustration purposes only and may not be an exact representati…" at bounding box center [385, 315] width 381 height 315
click at [639, 368] on input "1" at bounding box center [630, 377] width 22 height 19
type input "11"
click at [752, 365] on form "This product is Discontinued Delivery 244 on hand for delivery from Stoughton, …" at bounding box center [766, 331] width 336 height 182
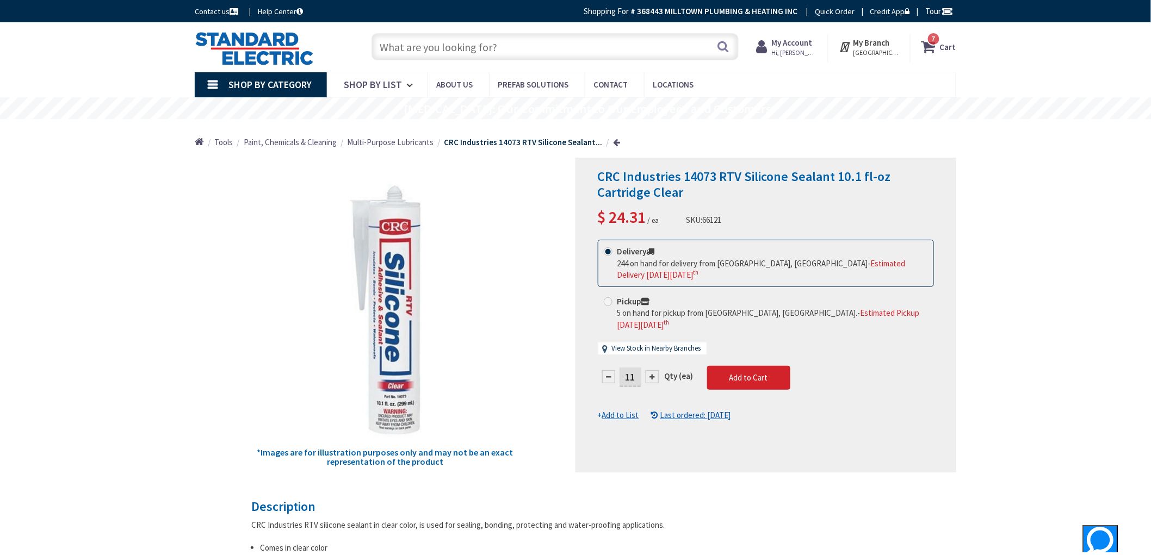
click at [945, 47] on strong "Cart" at bounding box center [948, 47] width 16 height 20
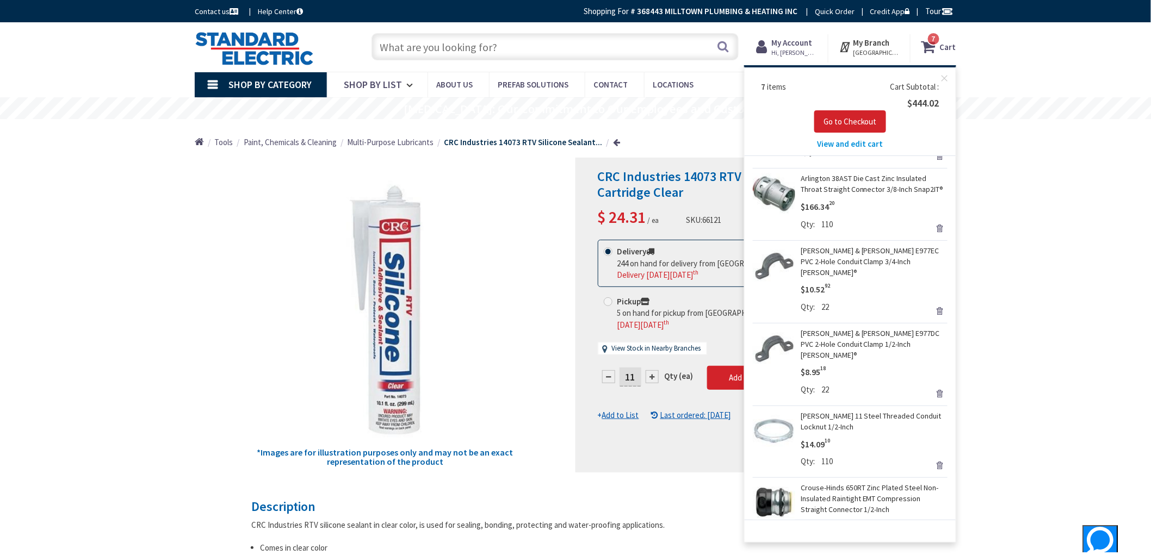
scroll to position [206, 0]
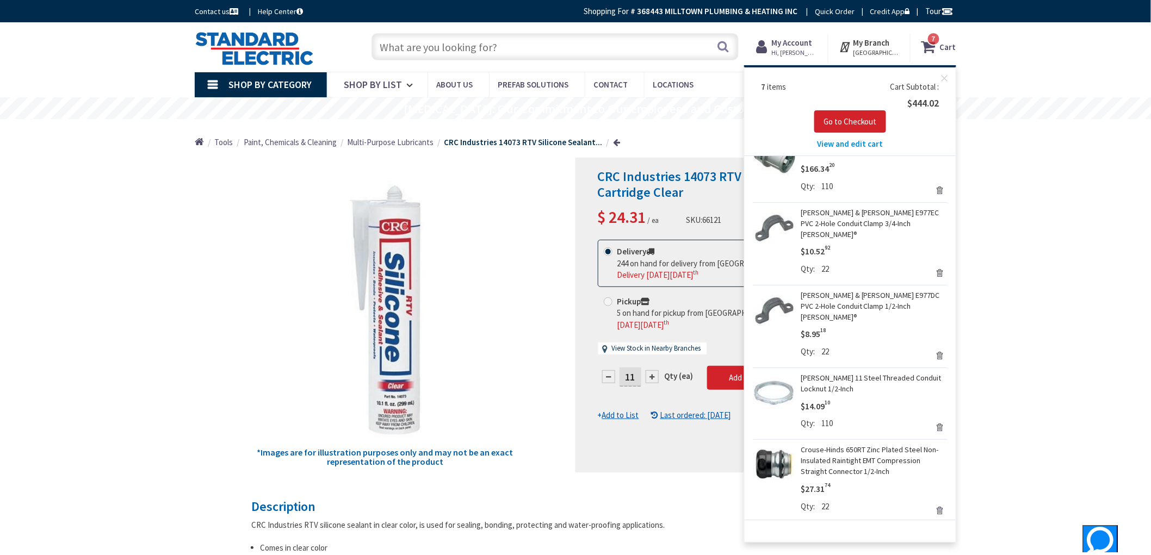
click at [487, 49] on input "text" at bounding box center [554, 46] width 367 height 27
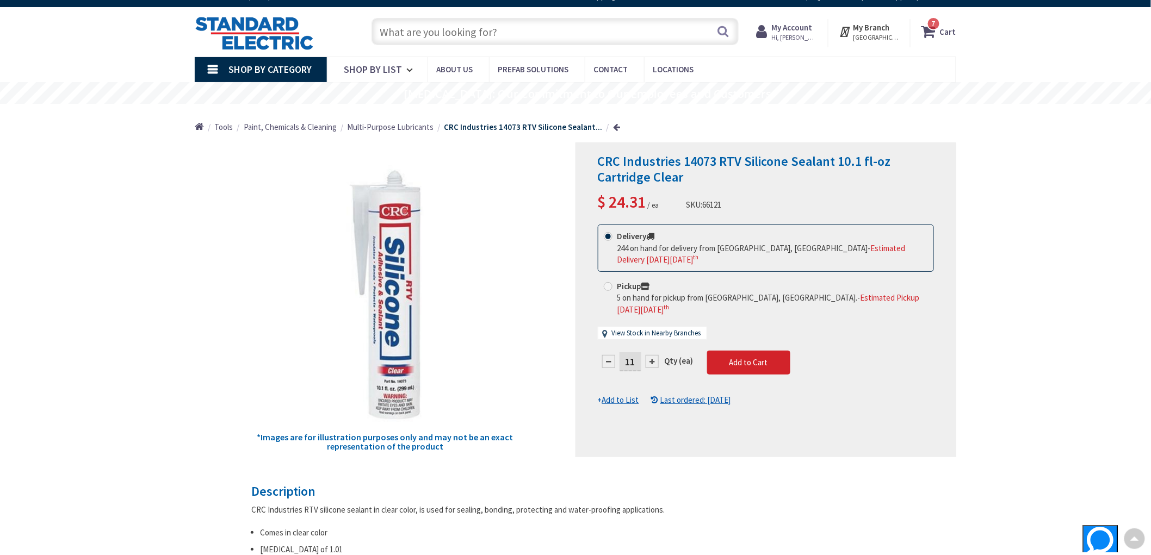
scroll to position [0, 0]
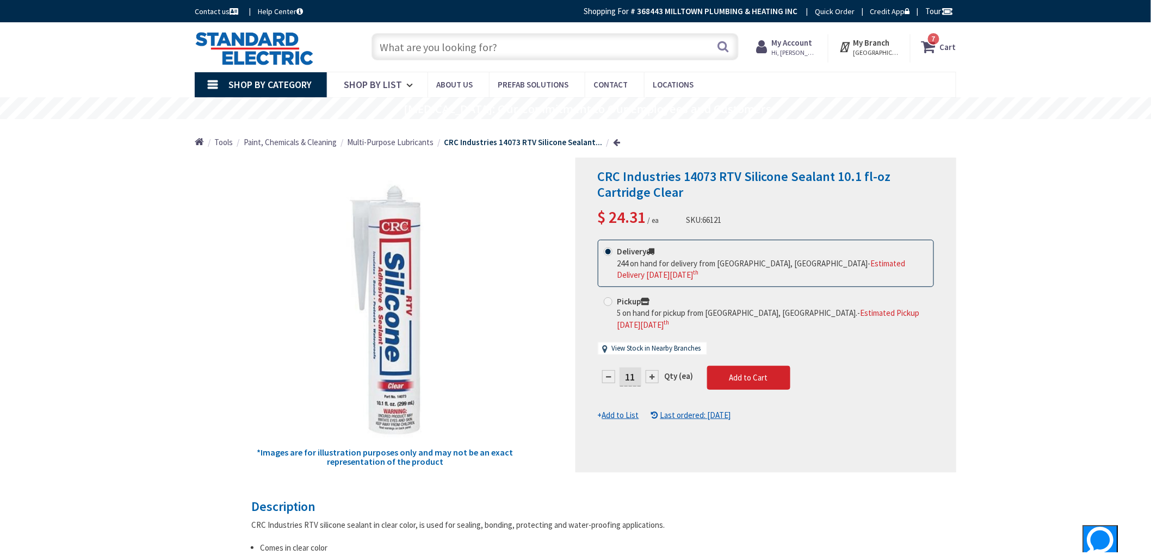
click at [599, 44] on input "text" at bounding box center [554, 46] width 367 height 27
paste input "3/8 to 1/2 Inch Conduit Hanger with Bolt"
type input "3/8 to 1/2 Inch Conduit Hanger with Bolt"
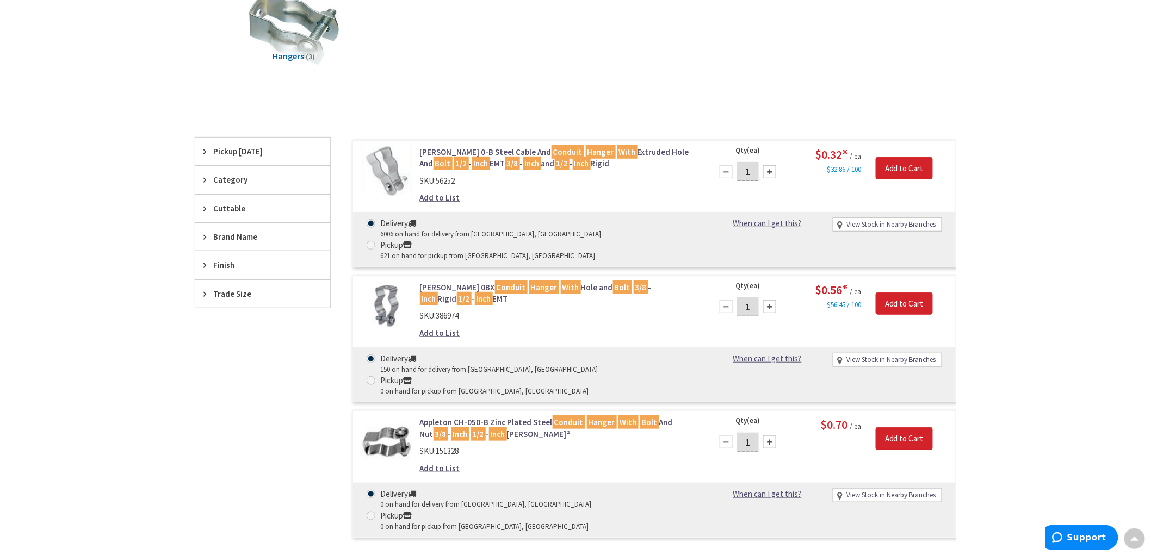
click at [27, 197] on div "Skip to Content Toggle Nav Search Cart My Cart Close" at bounding box center [575, 353] width 1151 height 1024
click at [28, 197] on div "Skip to Content Toggle Nav Search Cart My Cart Close" at bounding box center [575, 353] width 1151 height 1024
click at [494, 150] on link "Crouse-Hinds 0-B Steel Cable And Conduit Hanger With Extruded Hole And Bolt 1/2…" at bounding box center [558, 157] width 277 height 23
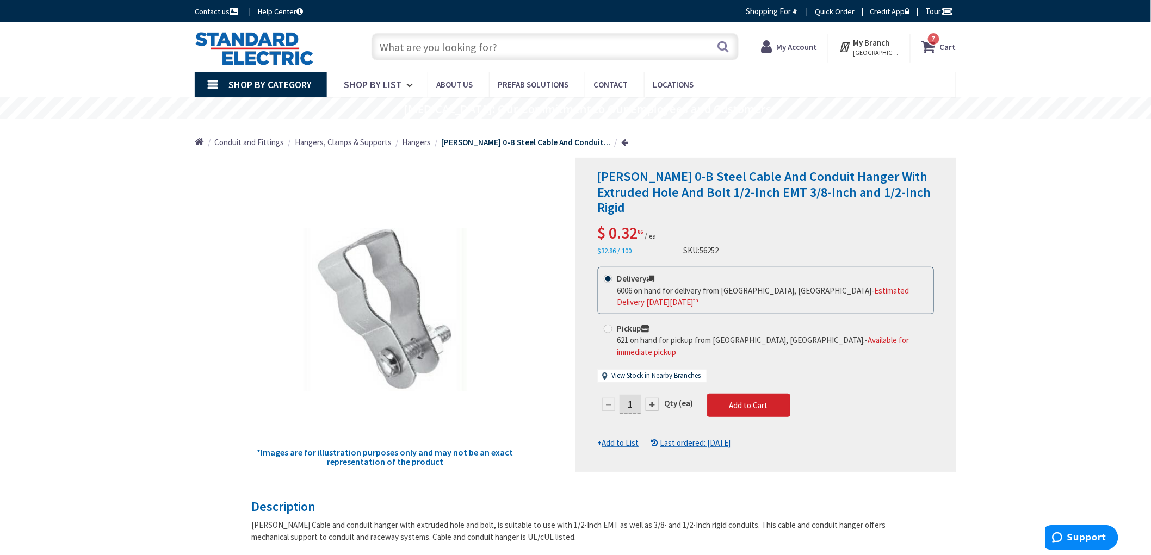
drag, startPoint x: 613, startPoint y: 392, endPoint x: 599, endPoint y: 392, distance: 14.1
click at [599, 394] on div "1" at bounding box center [630, 405] width 65 height 22
type input "66"
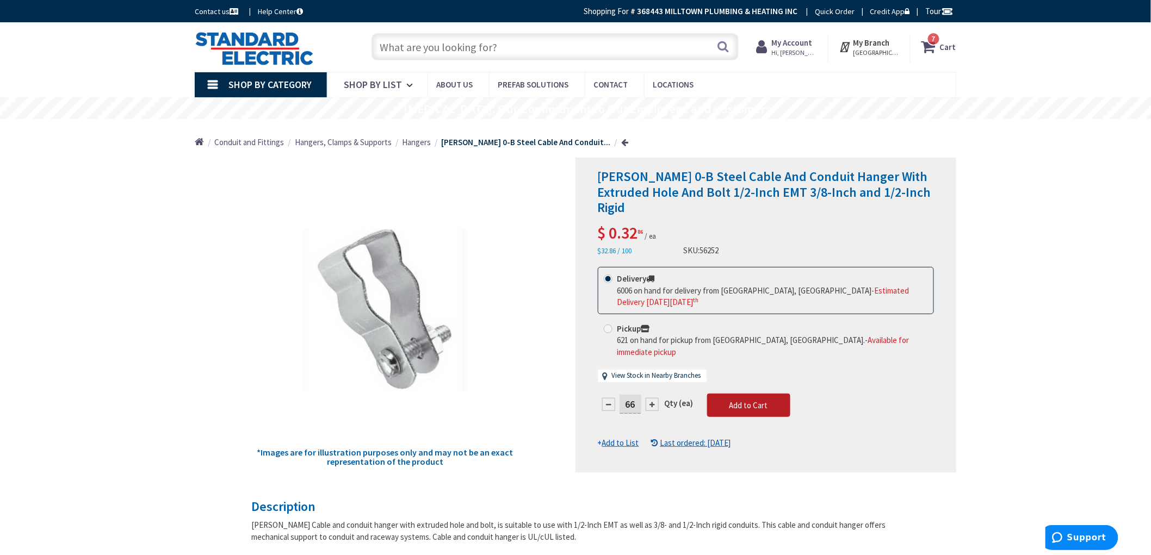
click at [749, 397] on form "This product is Discontinued Delivery 6006 on hand for delivery from Stoughton,…" at bounding box center [766, 358] width 336 height 182
drag, startPoint x: 1035, startPoint y: 220, endPoint x: 1041, endPoint y: 223, distance: 6.1
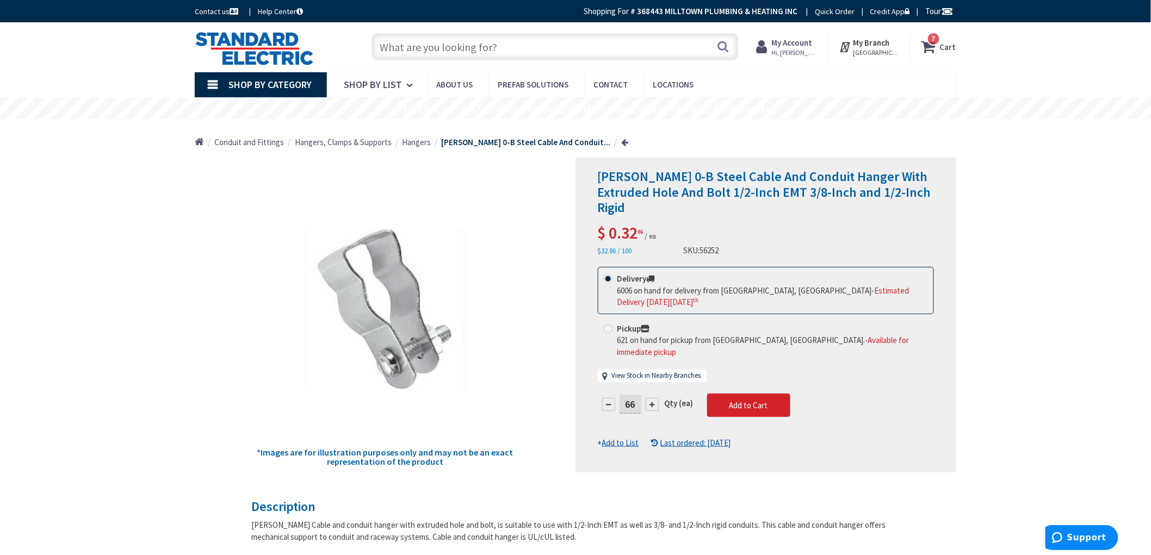
click at [948, 41] on strong "Cart" at bounding box center [948, 47] width 16 height 20
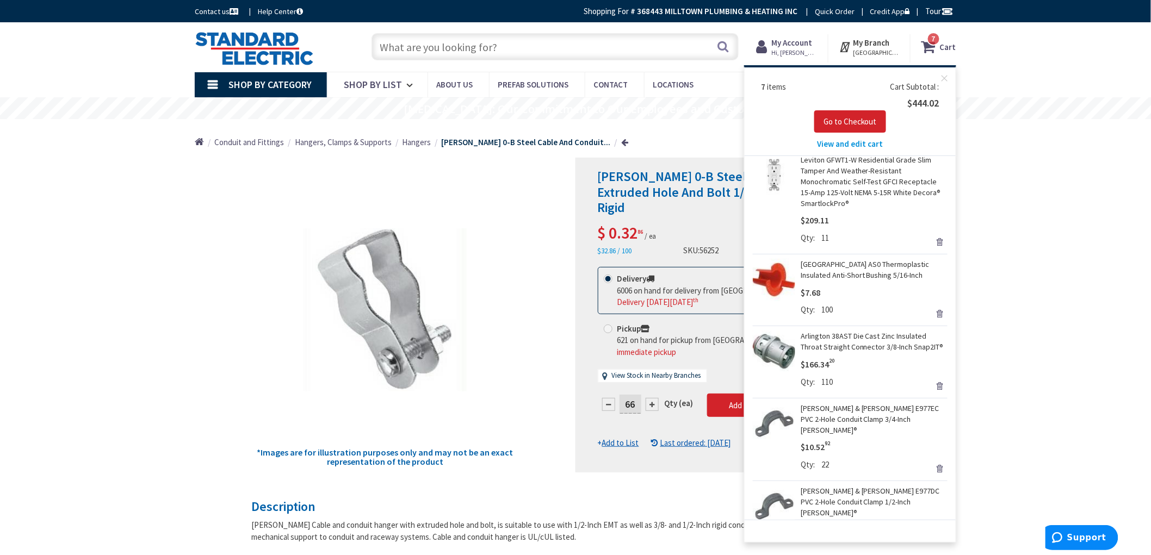
scroll to position [11, 0]
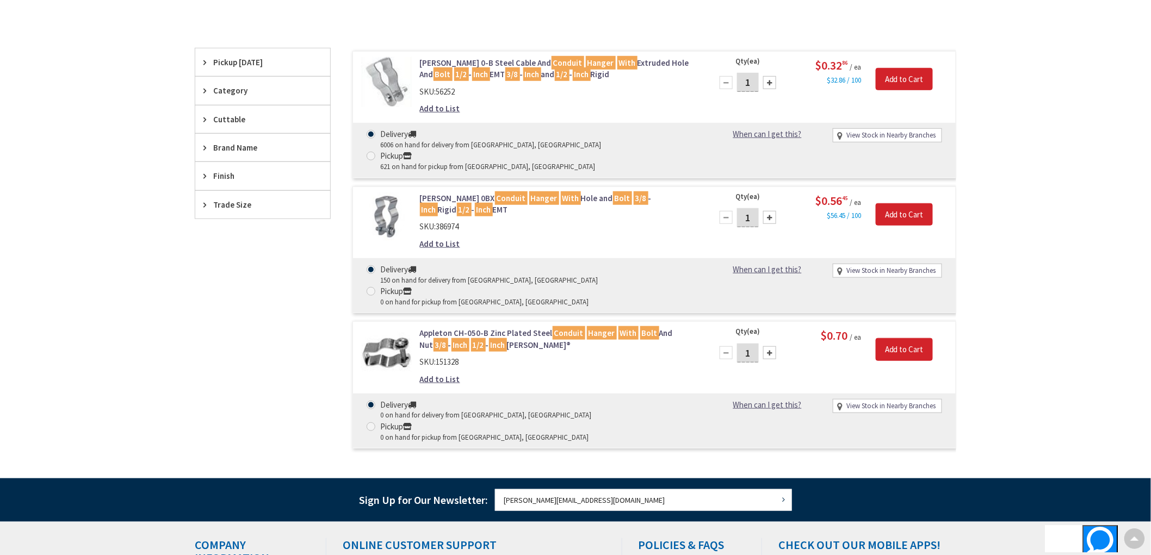
click at [593, 71] on link "[PERSON_NAME] 0-B Steel Cable And Conduit Hanger With Extruded Hole And Bolt 1/…" at bounding box center [558, 68] width 277 height 23
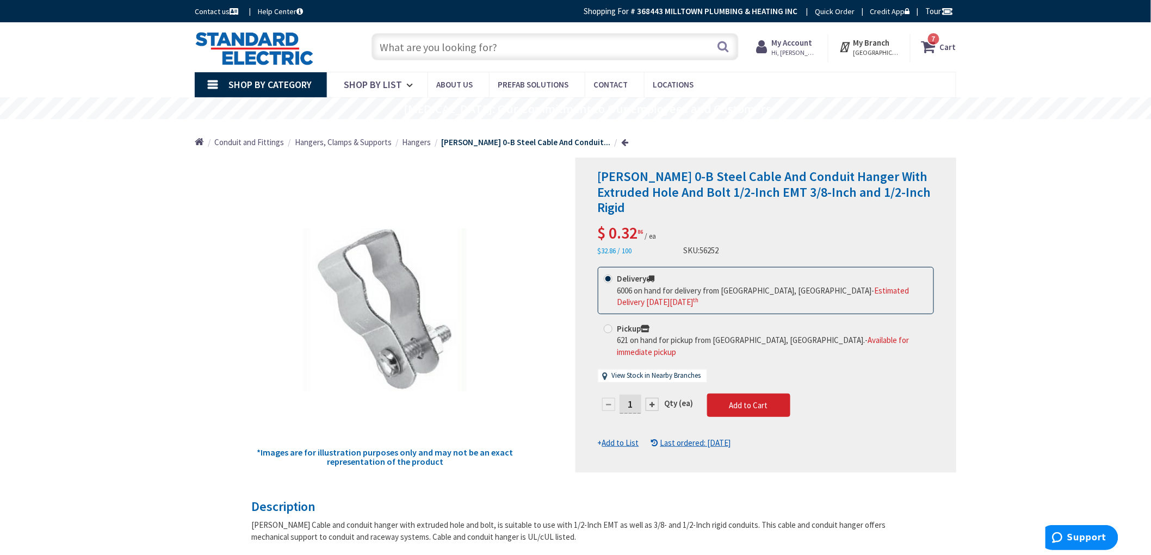
click at [203, 334] on div "*Images are for illustration purposes only and may not be an exact representati…" at bounding box center [385, 315] width 381 height 315
drag, startPoint x: 182, startPoint y: 329, endPoint x: 187, endPoint y: 333, distance: 7.0
click at [187, 333] on main "Back *Images are for illustration purposes only and may not be an exact represe…" at bounding box center [575, 561] width 816 height 807
click at [954, 51] on strong "Cart" at bounding box center [948, 47] width 16 height 20
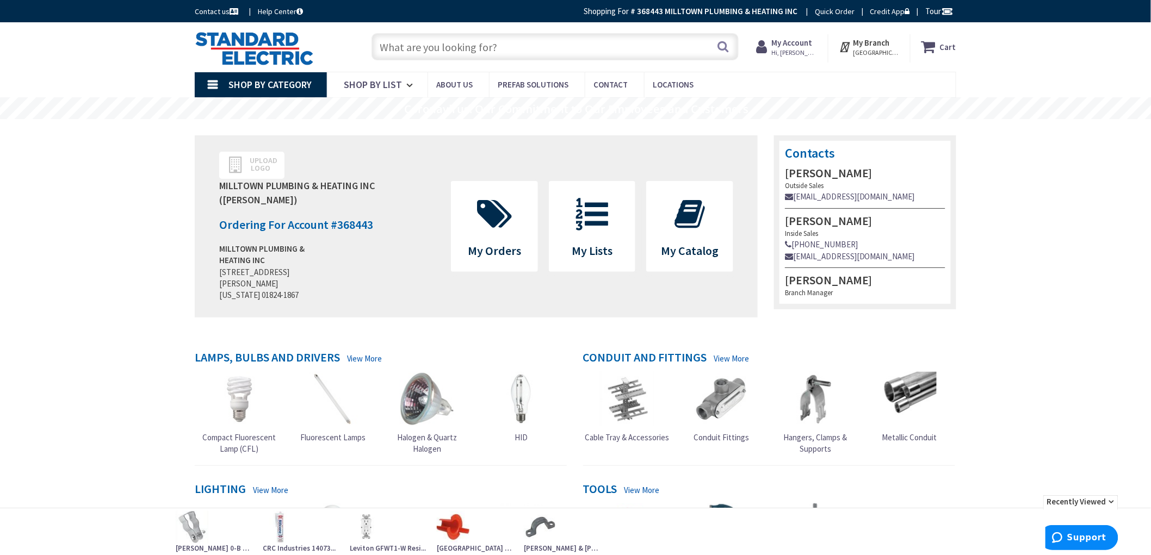
click at [947, 47] on strong "Cart" at bounding box center [948, 47] width 16 height 20
click at [936, 44] on icon at bounding box center [930, 47] width 18 height 20
click at [926, 42] on icon at bounding box center [930, 47] width 18 height 20
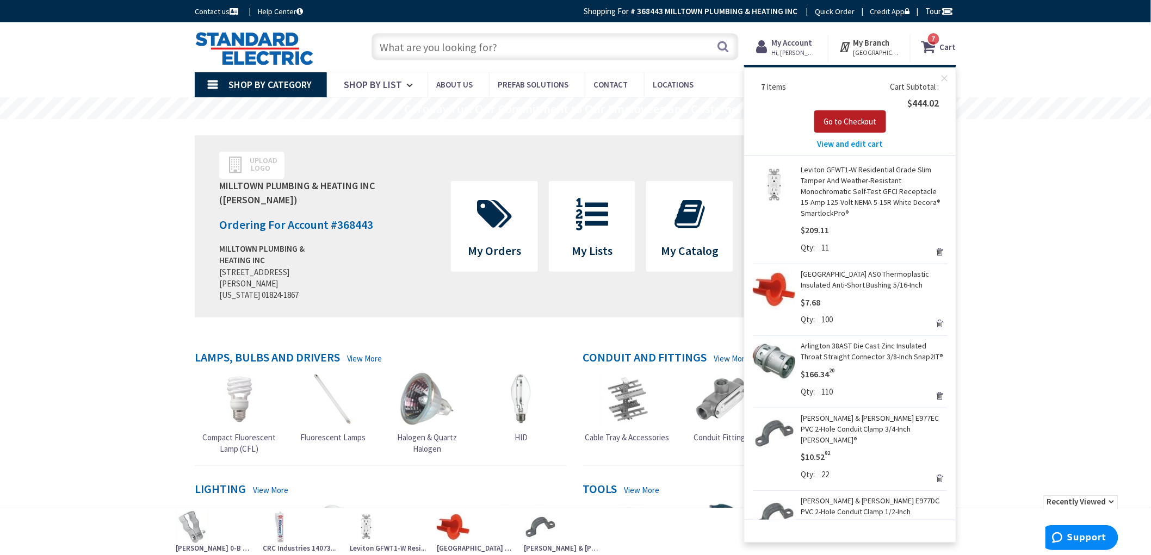
click at [864, 119] on span "Go to Checkout" at bounding box center [849, 121] width 53 height 10
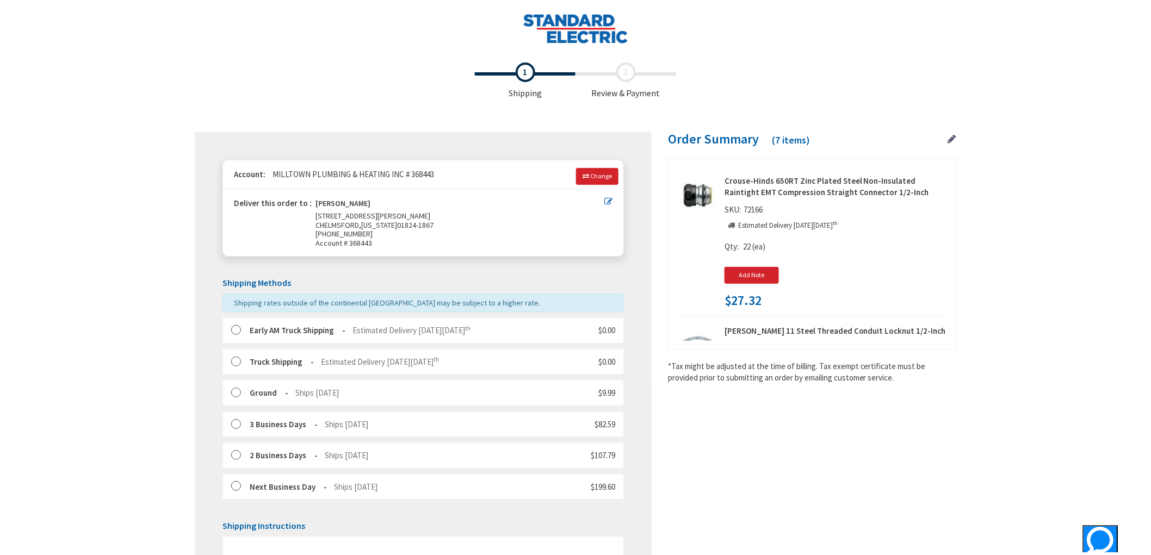
click at [75, 265] on div "Toggle Nav Checkout Shipping Review & Payment Estimated Total $444.02 7 Some it…" at bounding box center [575, 376] width 1151 height 752
click at [233, 332] on label at bounding box center [239, 330] width 17 height 11
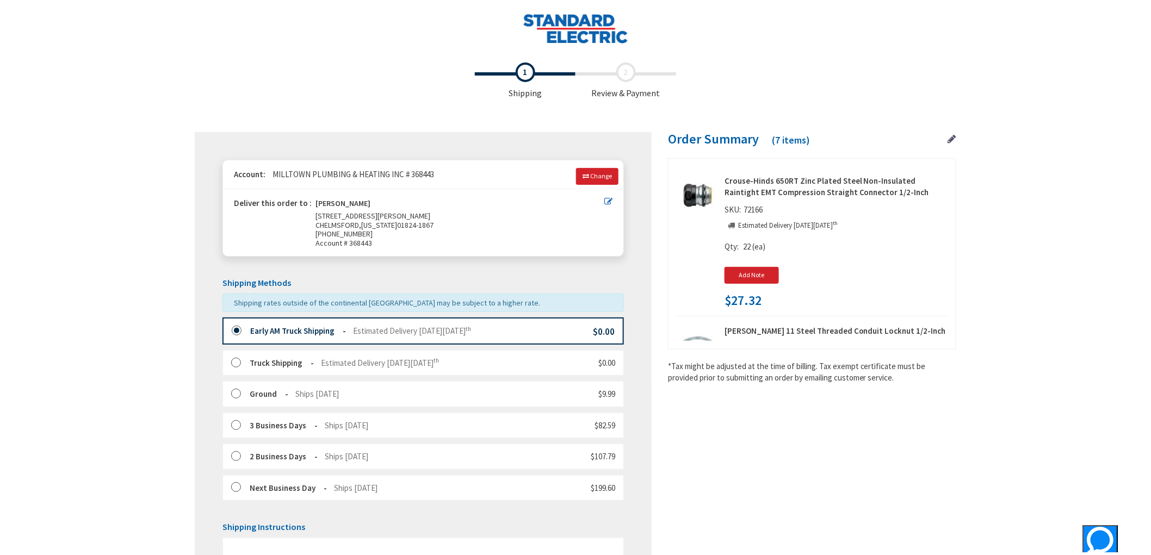
click at [141, 333] on div "Toggle Nav Checkout Shipping Review & Payment Estimated Total $444.02 7 Some it…" at bounding box center [575, 402] width 1151 height 804
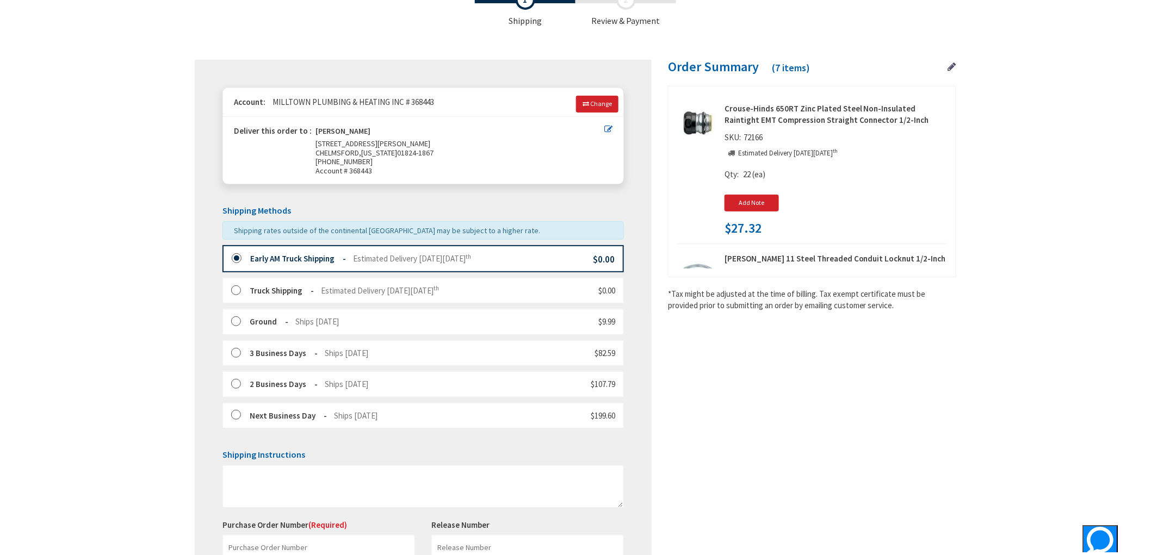
scroll to position [241, 0]
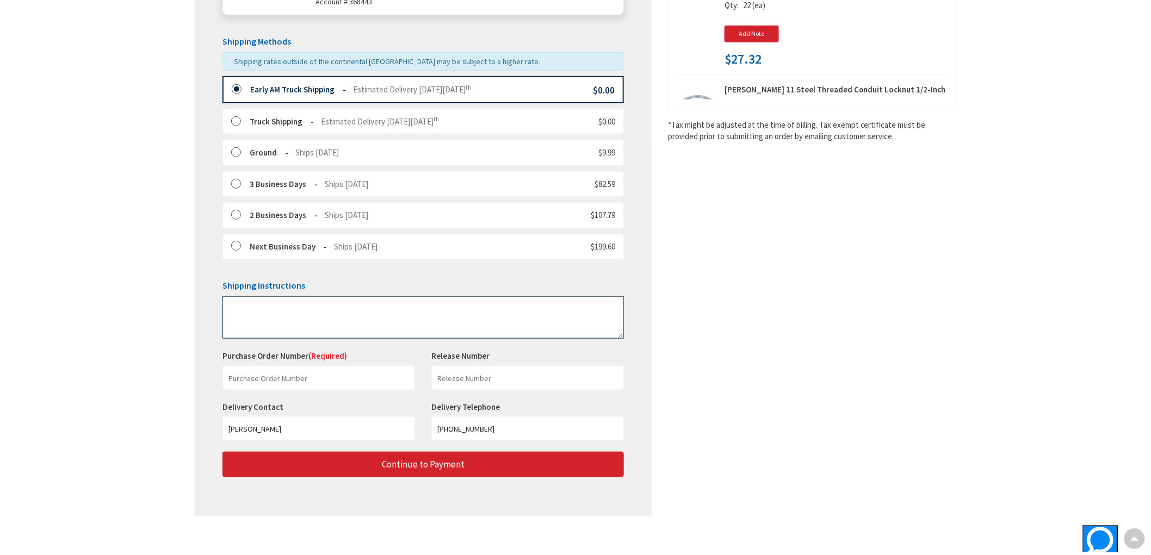
click at [276, 313] on textarea at bounding box center [422, 317] width 401 height 42
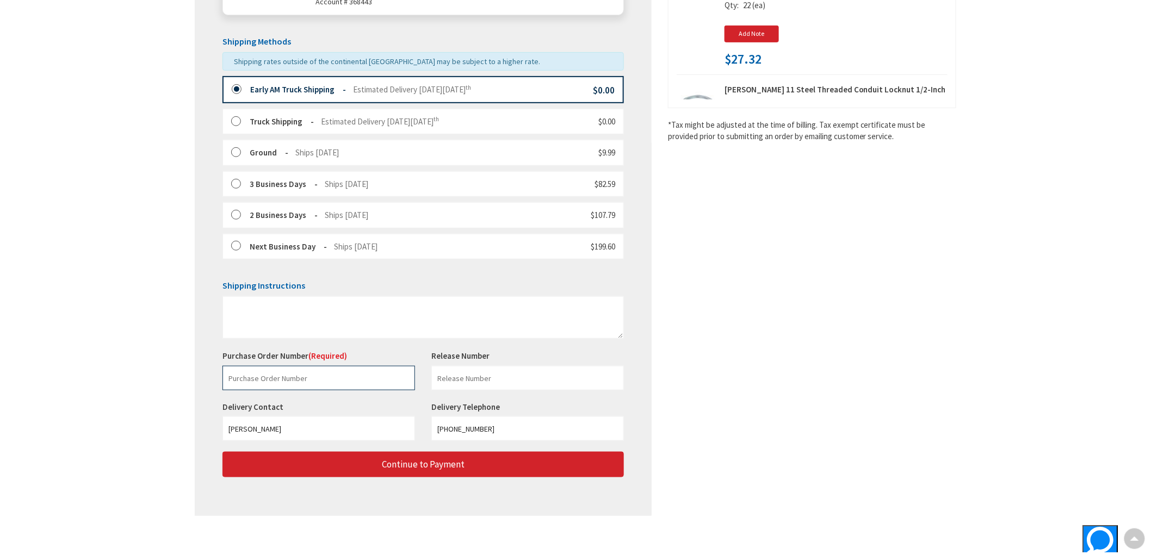
paste input "227324587"
type input "227324587"
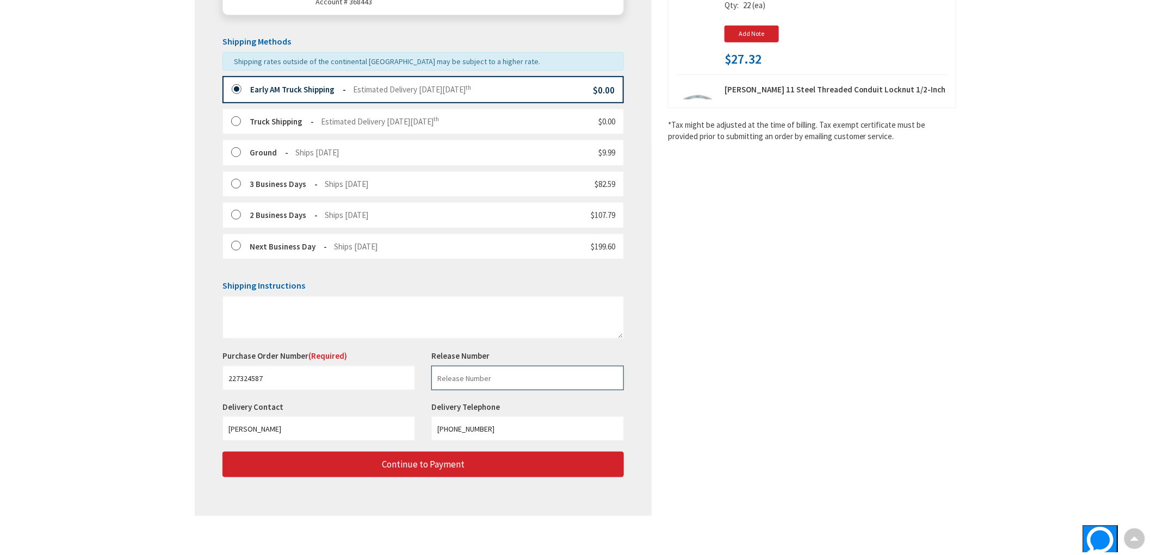
click at [533, 378] on input "text" at bounding box center [527, 378] width 192 height 24
type input "I"
drag, startPoint x: 538, startPoint y: 382, endPoint x: 474, endPoint y: 386, distance: 64.9
click at [465, 382] on input "Internal (Electrical" at bounding box center [527, 378] width 192 height 24
type input "I"
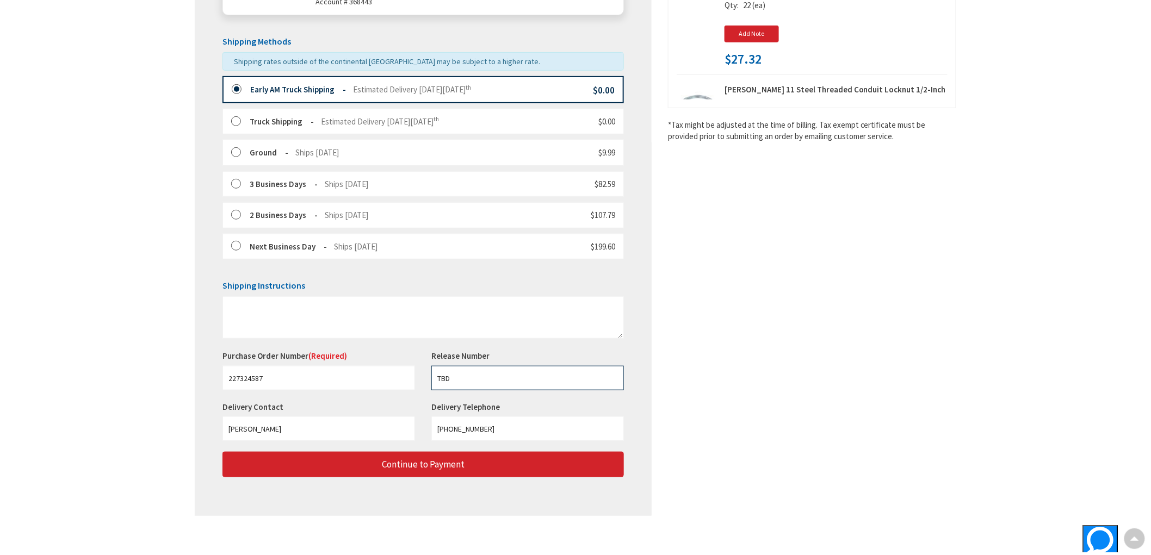
type input "TBD"
click at [820, 354] on div "Shipping Review & Payment Estimated Total $444.02 7 Some items in your order ar…" at bounding box center [575, 171] width 761 height 711
click at [847, 325] on div "Shipping Review & Payment Estimated Total $444.02 7 Some items in your order ar…" at bounding box center [575, 171] width 761 height 711
click at [845, 326] on div "Shipping Review & Payment Estimated Total $444.02 7 Some items in your order ar…" at bounding box center [575, 171] width 761 height 711
click at [834, 314] on div "Shipping Review & Payment Estimated Total $444.02 7 Some items in your order ar…" at bounding box center [575, 171] width 761 height 711
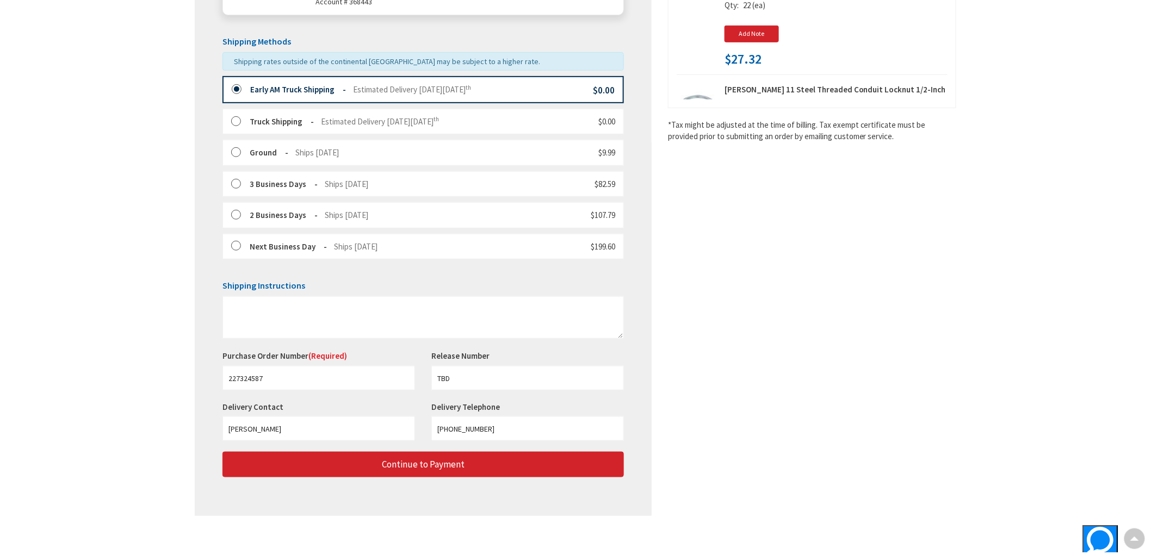
drag, startPoint x: 860, startPoint y: 322, endPoint x: 860, endPoint y: 315, distance: 7.1
click at [856, 319] on div "Shipping Review & Payment Estimated Total $444.02 7 Some items in your order ar…" at bounding box center [575, 171] width 761 height 711
click at [859, 311] on div "Shipping Review & Payment Estimated Total $444.02 7 Some items in your order ar…" at bounding box center [575, 171] width 761 height 711
drag, startPoint x: 884, startPoint y: 312, endPoint x: 861, endPoint y: 306, distance: 24.1
click at [884, 313] on div "Shipping Review & Payment Estimated Total $444.02 7 Some items in your order ar…" at bounding box center [575, 171] width 761 height 711
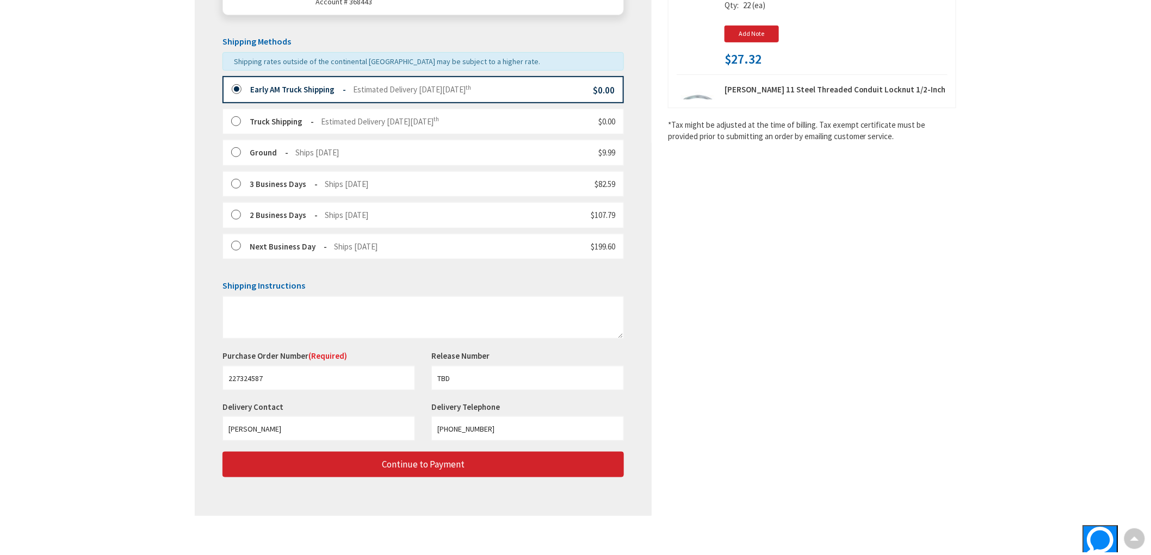
scroll to position [0, 0]
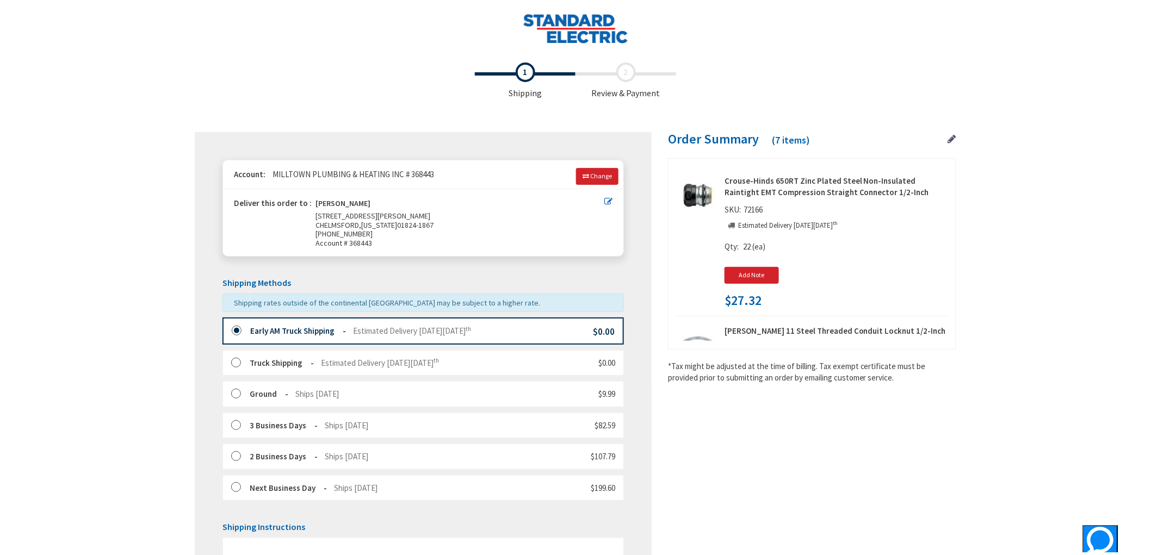
drag, startPoint x: 64, startPoint y: 316, endPoint x: 74, endPoint y: 310, distance: 12.7
click at [64, 317] on div "Toggle Nav Checkout Shipping Review & Payment Estimated Total $444.02 7 Some it…" at bounding box center [575, 402] width 1151 height 804
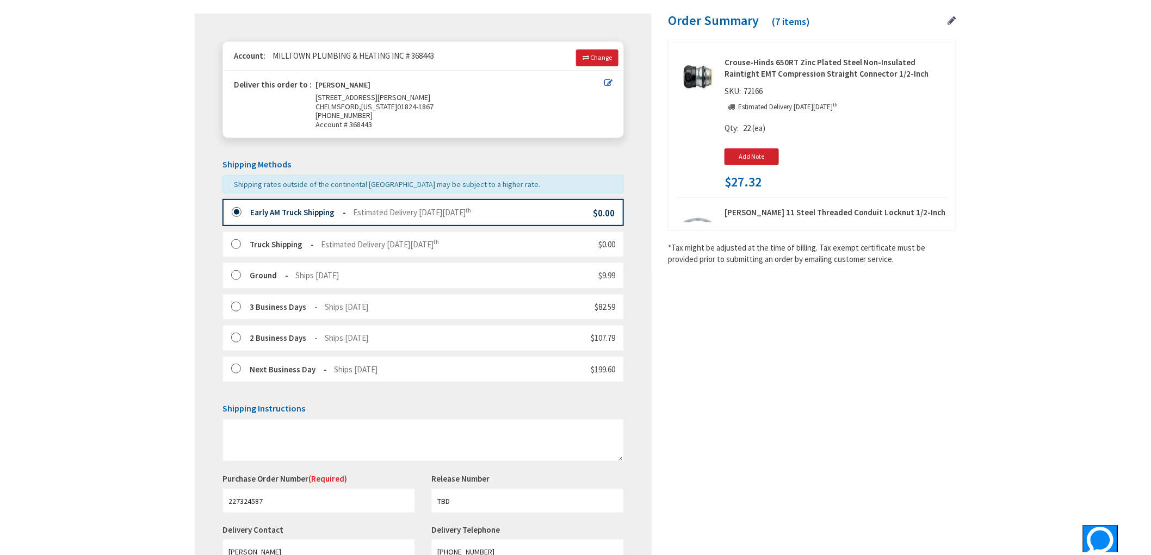
scroll to position [250, 0]
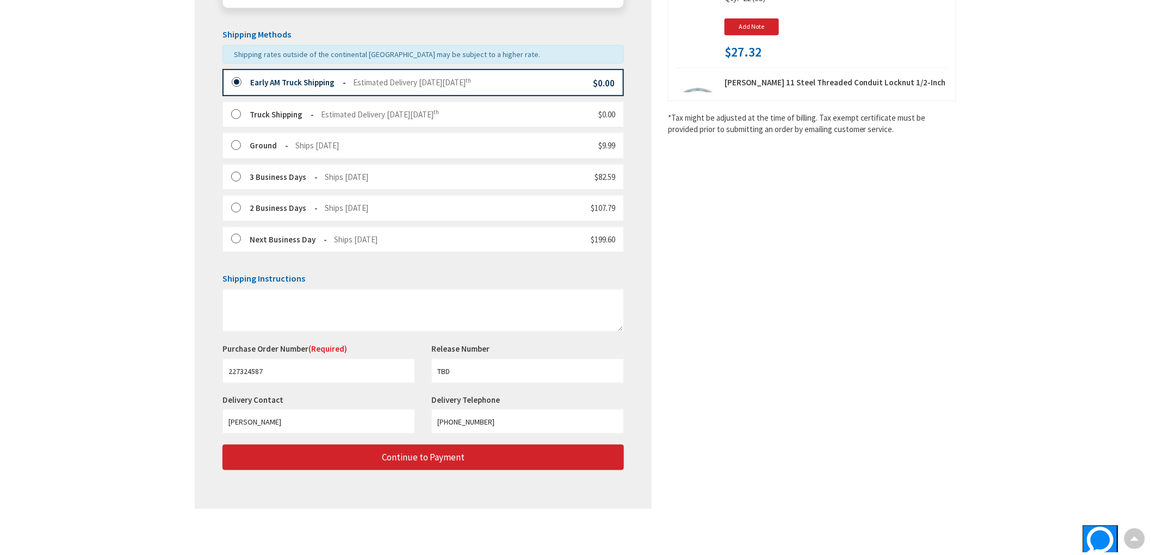
click at [121, 354] on div "Toggle Nav Checkout Shipping Review & Payment Estimated Total $444.02 7 Some it…" at bounding box center [575, 153] width 1151 height 804
click at [120, 355] on div "Toggle Nav Checkout Shipping Review & Payment Estimated Total $444.02 7 Some it…" at bounding box center [575, 153] width 1151 height 804
drag, startPoint x: 117, startPoint y: 370, endPoint x: 132, endPoint y: 378, distance: 17.1
click at [118, 370] on div "Toggle Nav Checkout Shipping Review & Payment Estimated Total $444.02 7 Some it…" at bounding box center [575, 153] width 1151 height 804
click at [146, 397] on div "Toggle Nav Checkout Shipping Review & Payment Estimated Total $444.02 7 Some it…" at bounding box center [575, 153] width 1151 height 804
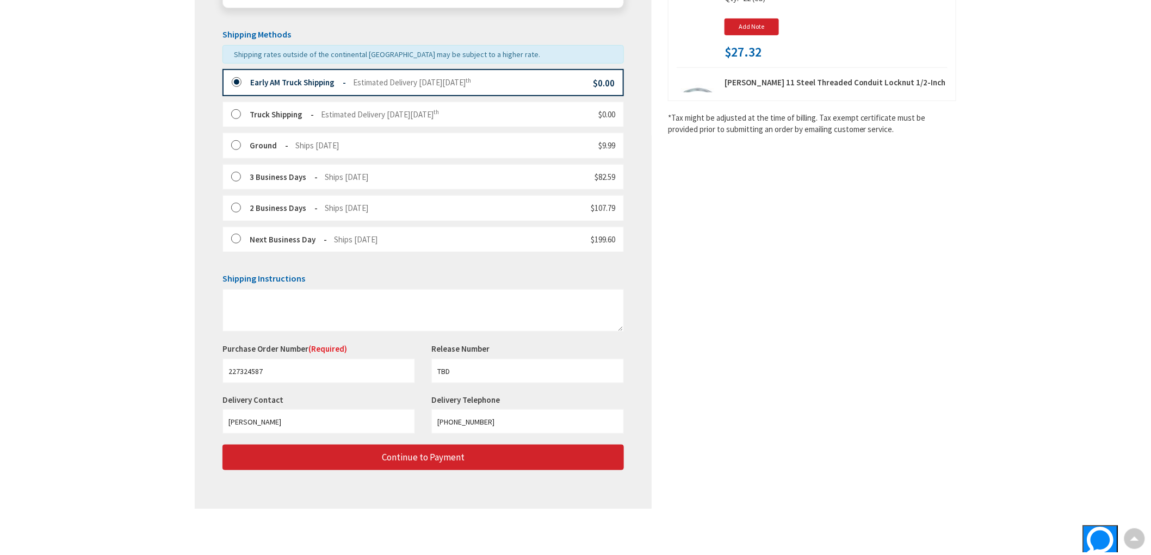
click at [143, 328] on div "Toggle Nav Checkout Shipping Review & Payment Estimated Total $444.02 7 Some it…" at bounding box center [575, 153] width 1151 height 804
click at [121, 295] on div "Toggle Nav Checkout Shipping Review & Payment Estimated Total $444.02 7 Some it…" at bounding box center [575, 153] width 1151 height 804
click at [384, 301] on textarea at bounding box center [422, 310] width 401 height 42
click at [100, 338] on div "Toggle Nav Checkout Shipping Review & Payment Estimated Total $444.02 7 Some it…" at bounding box center [575, 153] width 1151 height 804
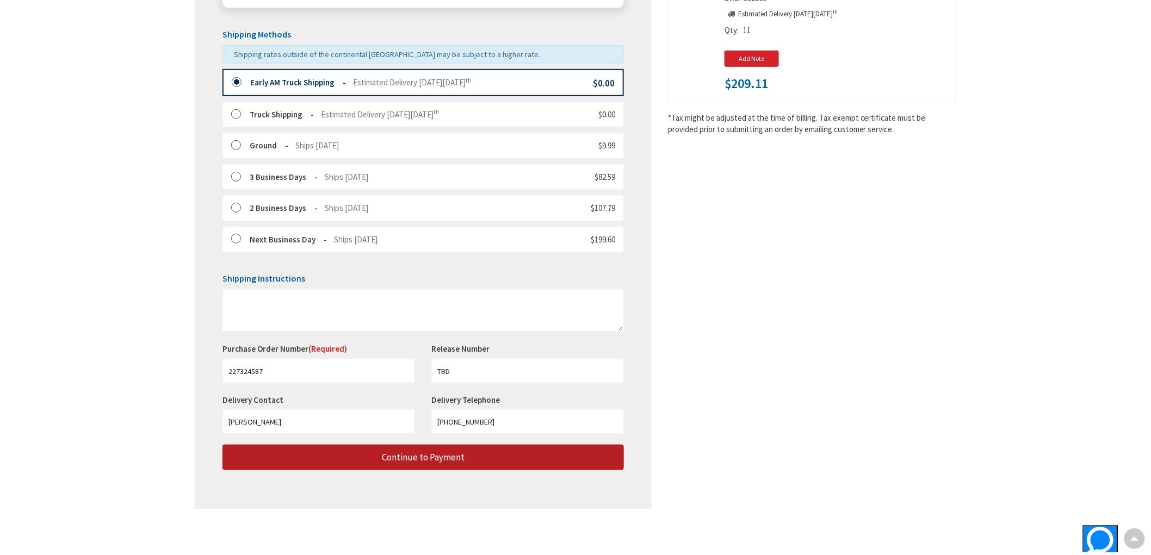
click at [396, 463] on button "Continue to Payment" at bounding box center [422, 458] width 401 height 26
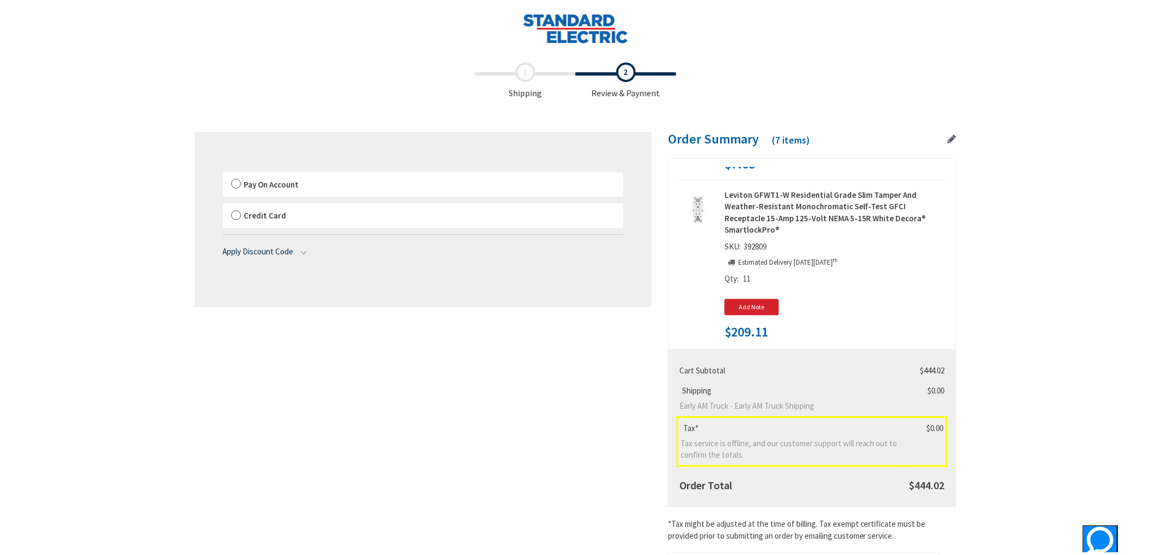
click at [187, 332] on main "Checkout Shipping Review & Payment Estimated Total $444.02 7 Some items in your…" at bounding box center [575, 385] width 816 height 657
click at [238, 188] on label "Pay On Account" at bounding box center [423, 184] width 400 height 25
click at [223, 175] on input "Pay On Account" at bounding box center [223, 175] width 0 height 0
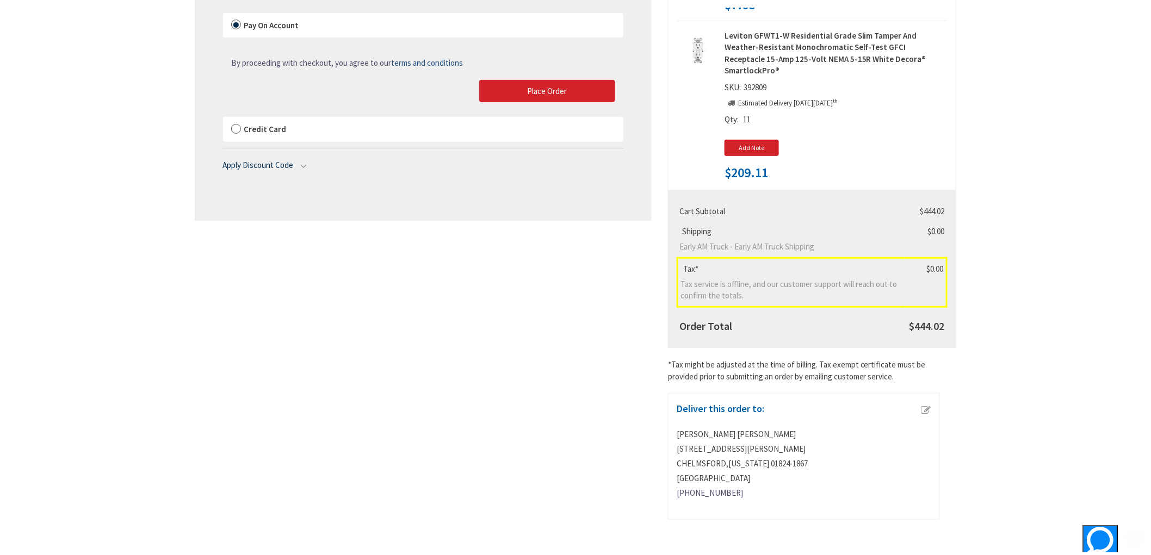
scroll to position [160, 0]
click at [941, 212] on span "$444.02" at bounding box center [932, 211] width 24 height 10
copy span "444.02"
click at [1019, 224] on div "Toggle Nav Checkout Shipping Review & Payment Estimated Total $444.02 7 Some it…" at bounding box center [575, 198] width 1151 height 715
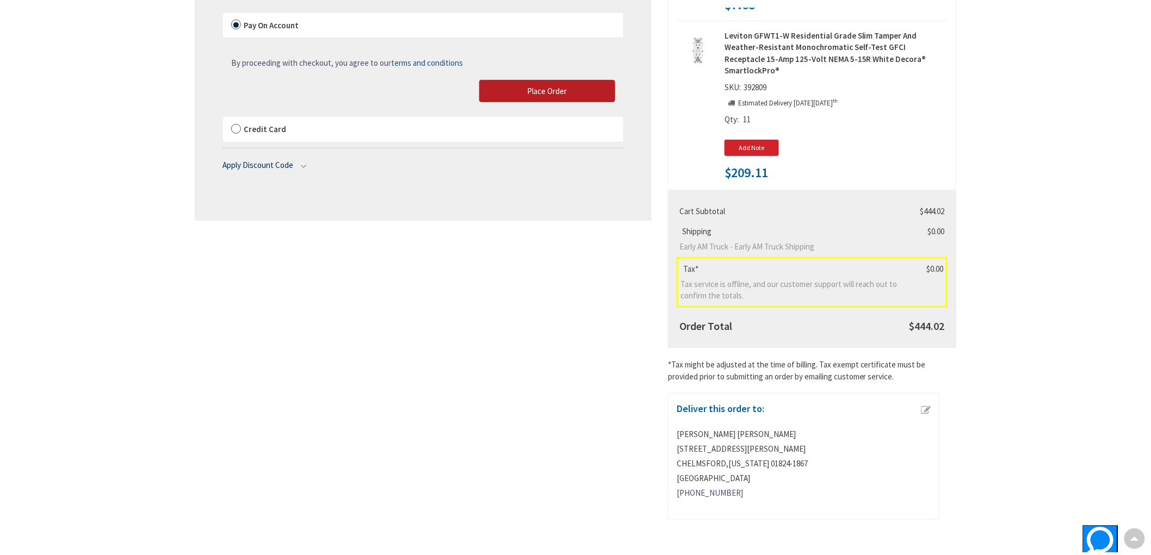
click at [537, 89] on span "Place Order" at bounding box center [547, 91] width 40 height 10
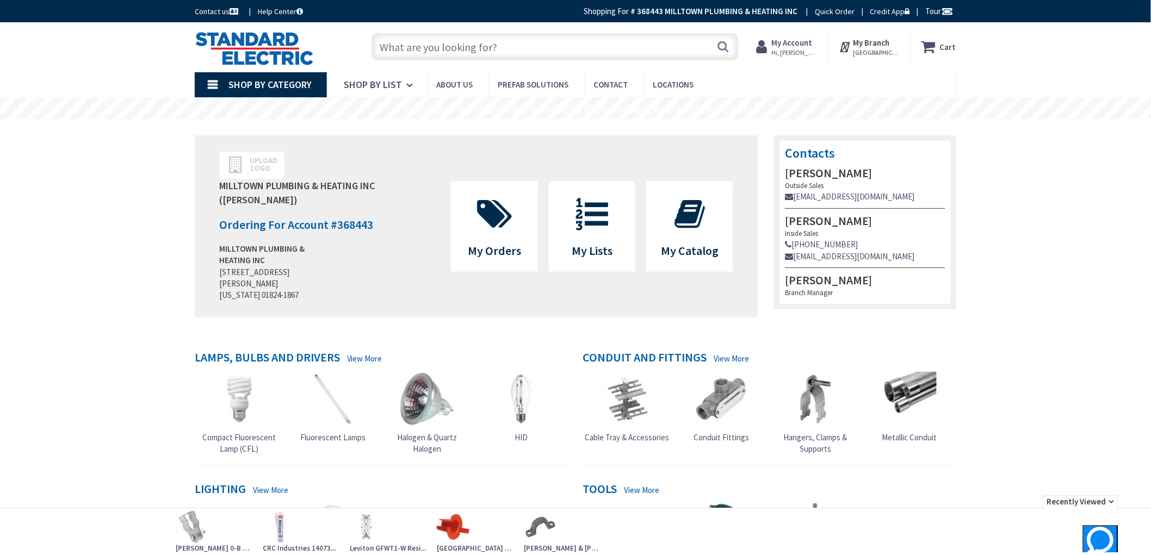
click at [812, 45] on strong "My Account" at bounding box center [792, 43] width 41 height 10
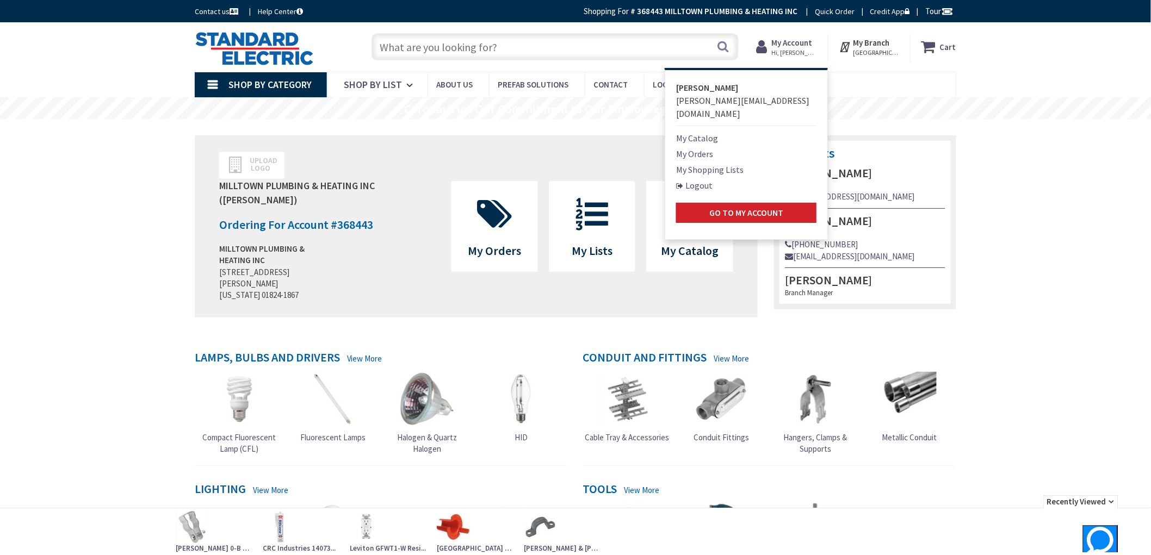
click at [708, 147] on link "My Orders" at bounding box center [694, 153] width 37 height 13
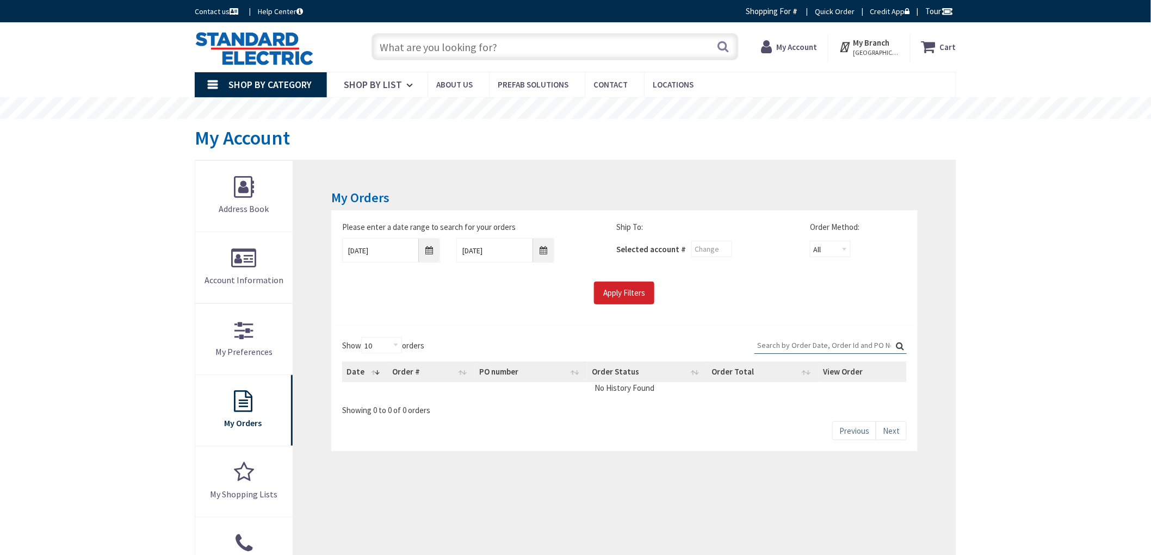
drag, startPoint x: 33, startPoint y: 252, endPoint x: 44, endPoint y: 238, distance: 18.0
click at [22, 246] on div "Skip to Content Toggle Nav Search Cart My Cart Close" at bounding box center [575, 501] width 1151 height 958
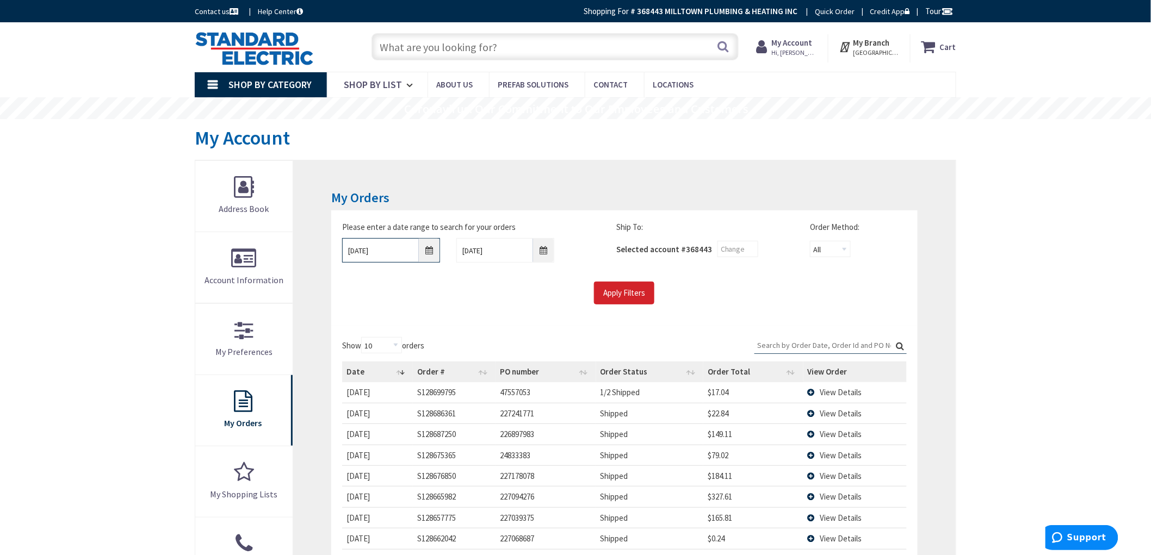
click at [428, 256] on input "8/27/2025" at bounding box center [391, 250] width 98 height 24
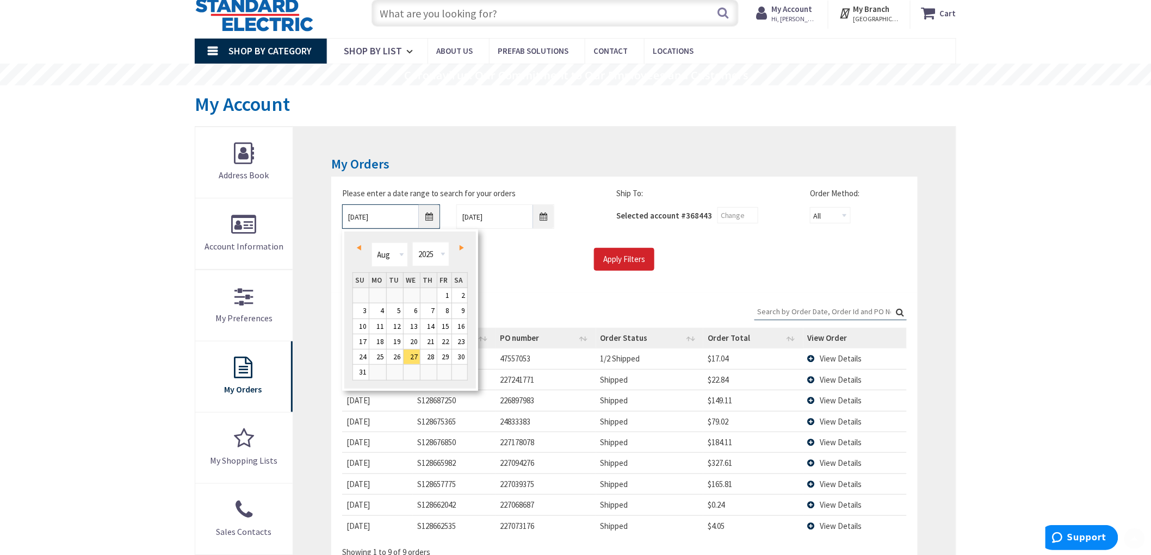
scroll to position [60, 0]
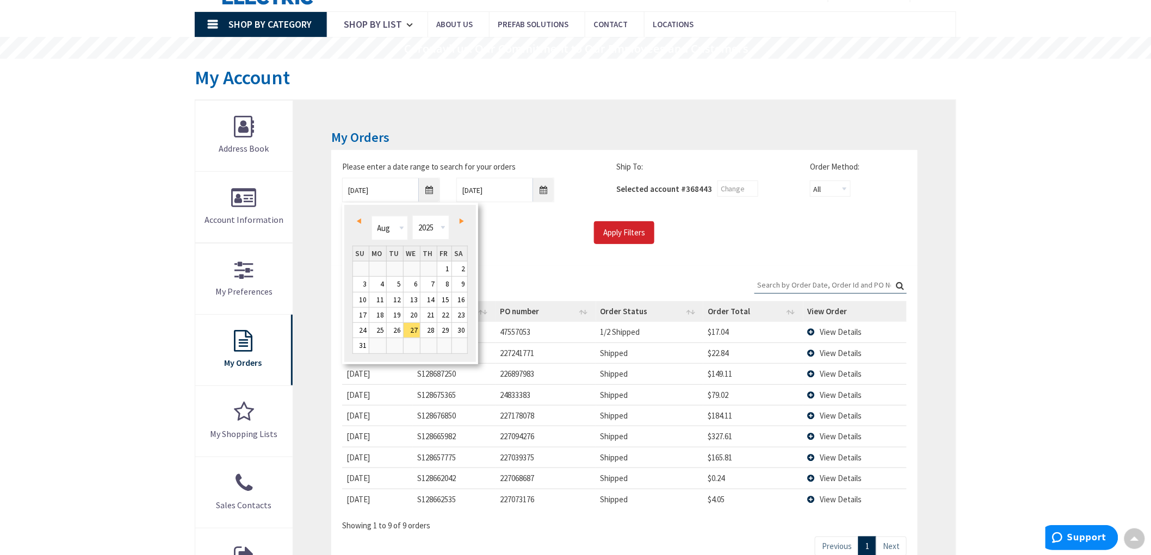
click at [464, 222] on link "Next" at bounding box center [459, 221] width 15 height 15
click at [411, 267] on link "3" at bounding box center [411, 269] width 16 height 15
type input "[DATE]"
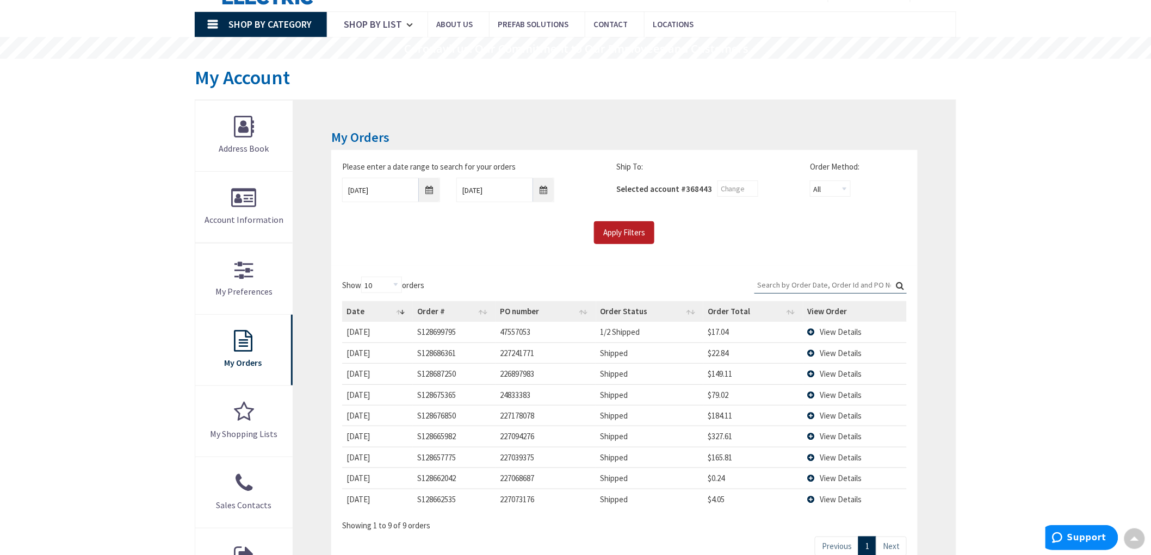
click at [619, 235] on input "Apply Filters" at bounding box center [624, 232] width 60 height 23
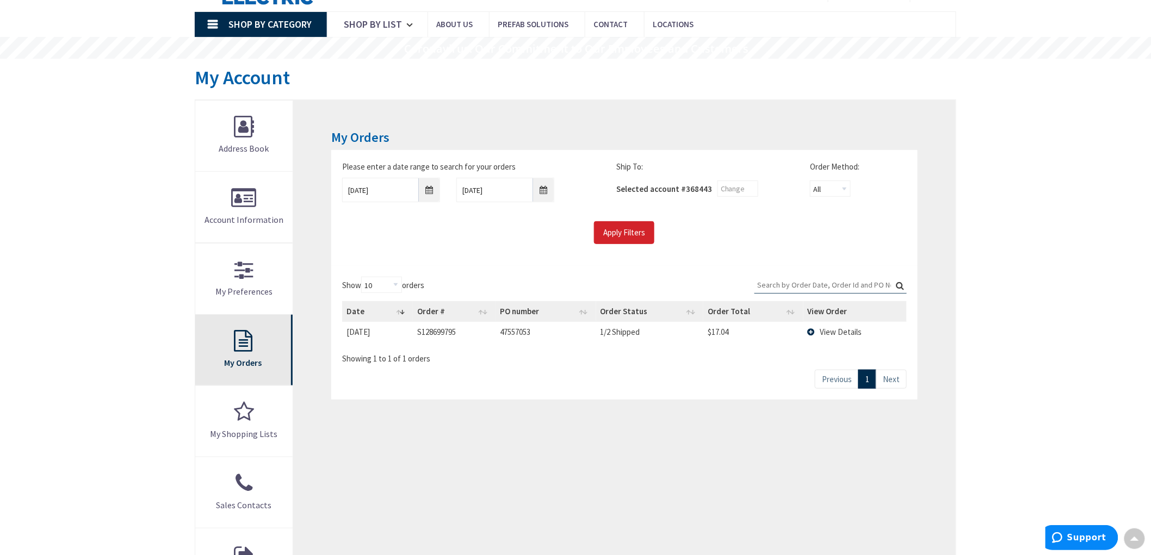
click at [251, 350] on link "My Orders" at bounding box center [243, 350] width 97 height 71
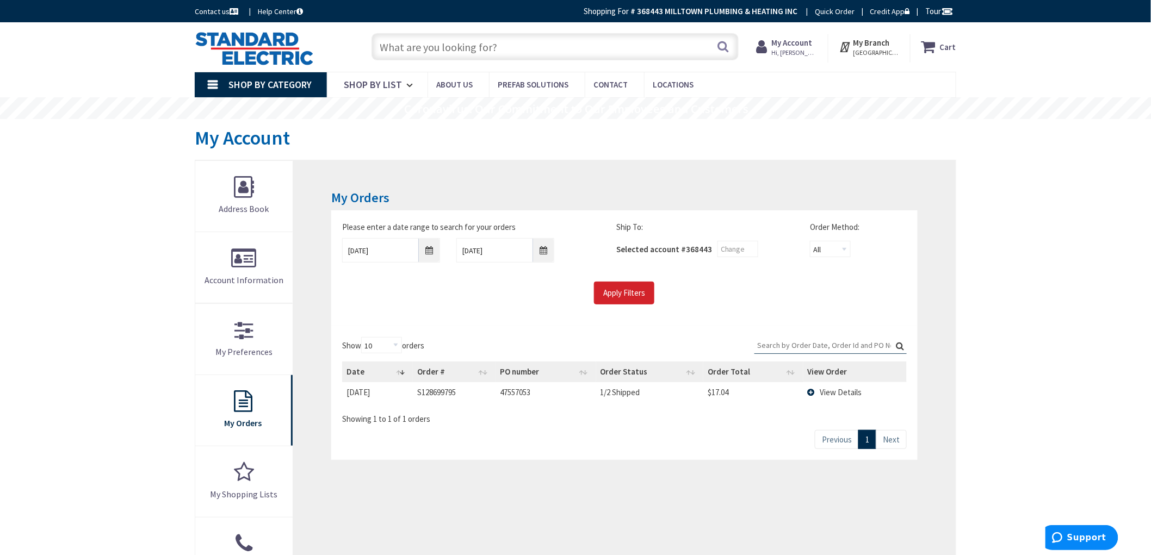
click at [251, 33] on img at bounding box center [254, 49] width 119 height 34
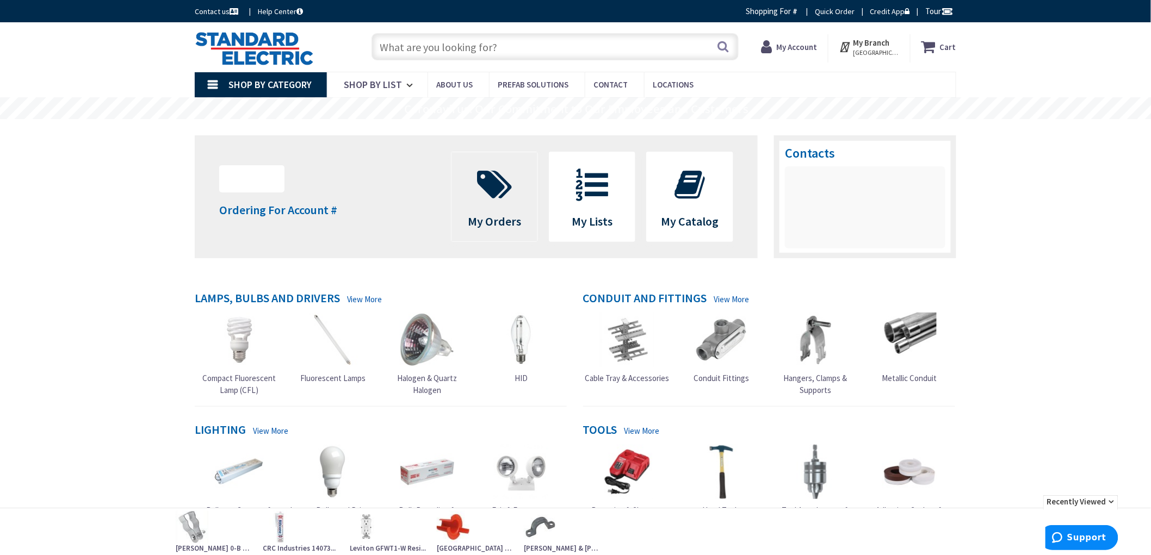
click at [499, 198] on icon at bounding box center [494, 185] width 46 height 33
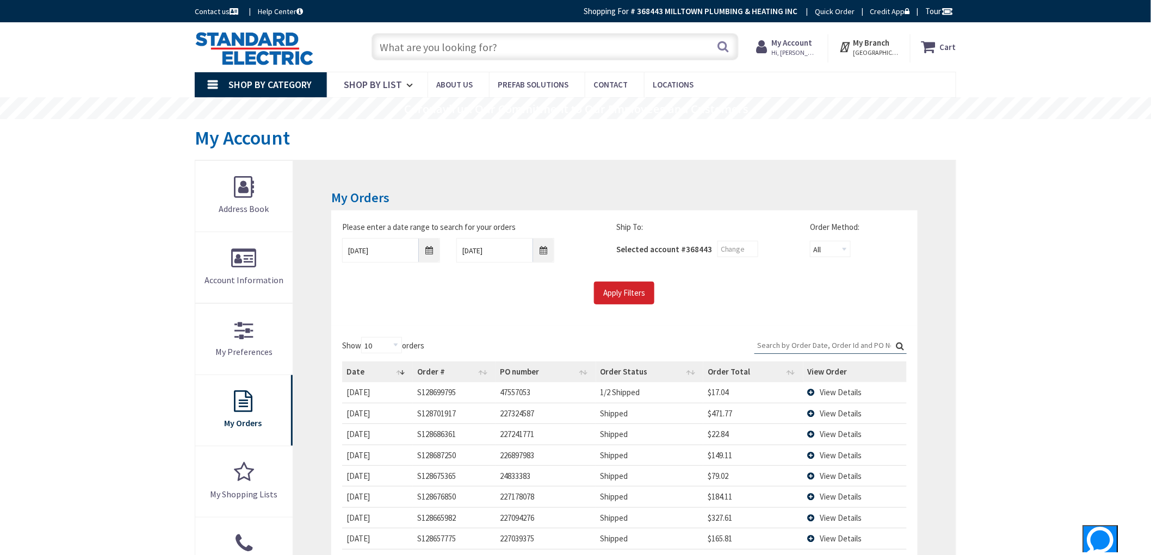
click at [845, 411] on span "View Details" at bounding box center [841, 413] width 42 height 10
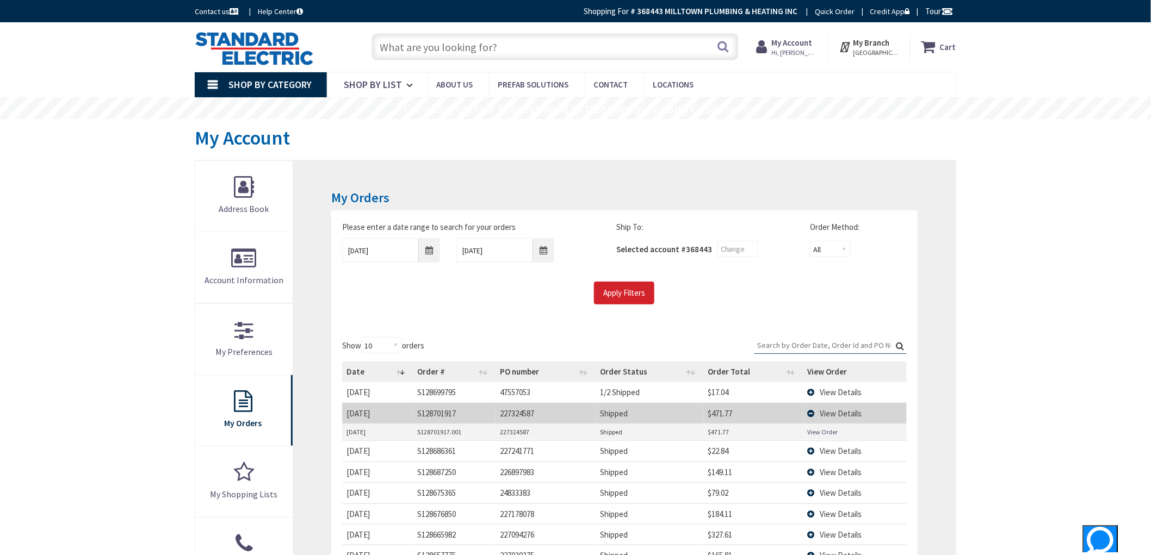
click at [818, 431] on link "View Order" at bounding box center [823, 431] width 30 height 9
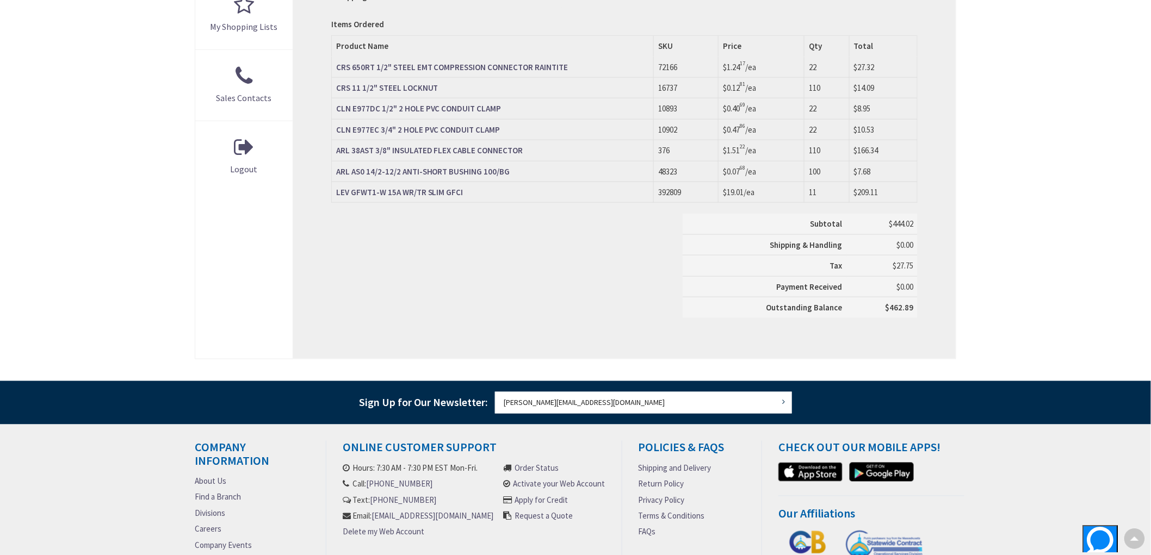
scroll to position [302, 0]
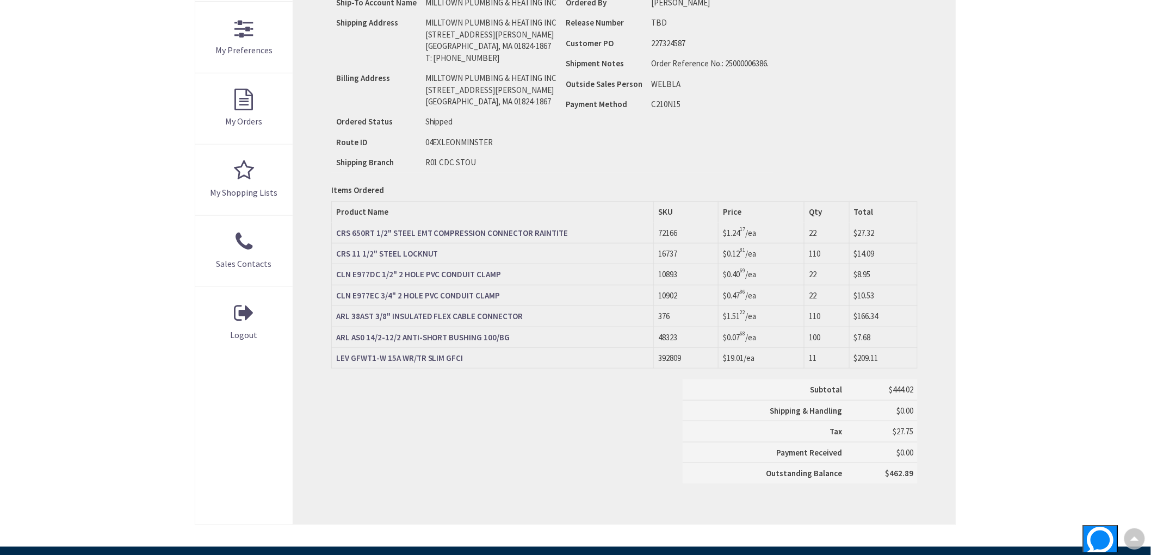
click at [488, 235] on strong "CRS 650RT 1/2" STEEL EMT COMPRESSION CONNECTOR RAINTITE" at bounding box center [452, 233] width 232 height 10
drag, startPoint x: 682, startPoint y: 230, endPoint x: 655, endPoint y: 228, distance: 26.7
click at [644, 228] on tr "CRS 650RT 1/2" STEEL EMT COMPRESSION CONNECTOR RAINTITE 72166 $1.24 17 /ea 22 $…" at bounding box center [624, 233] width 586 height 21
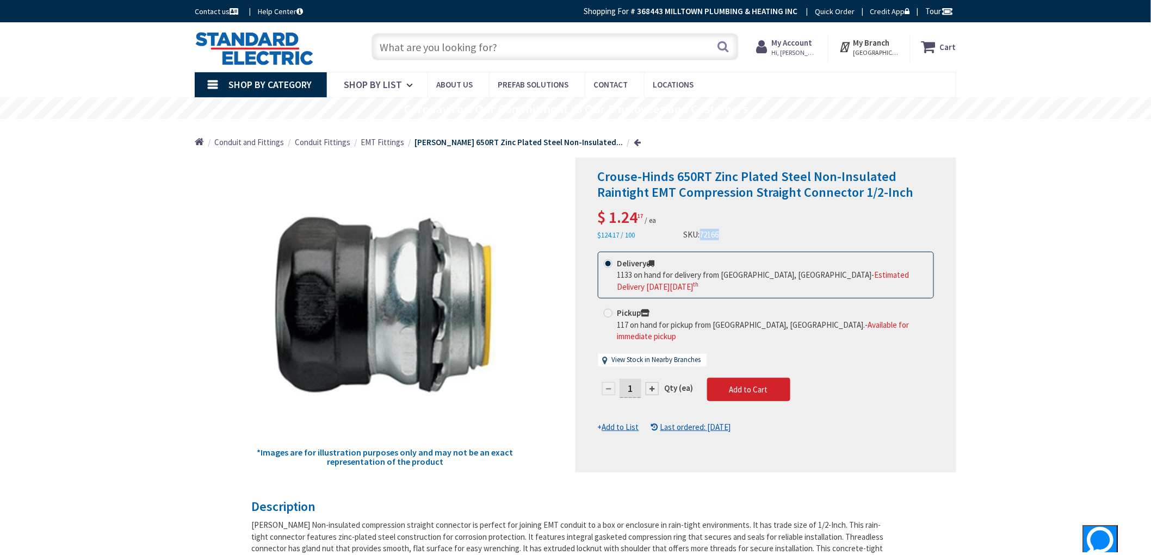
drag, startPoint x: 731, startPoint y: 233, endPoint x: 702, endPoint y: 232, distance: 29.4
click at [702, 232] on div "Crouse-Hinds 650RT Zinc Plated Steel Non-Insulated Raintight EMT Compression St…" at bounding box center [766, 205] width 336 height 72
copy span "72166"
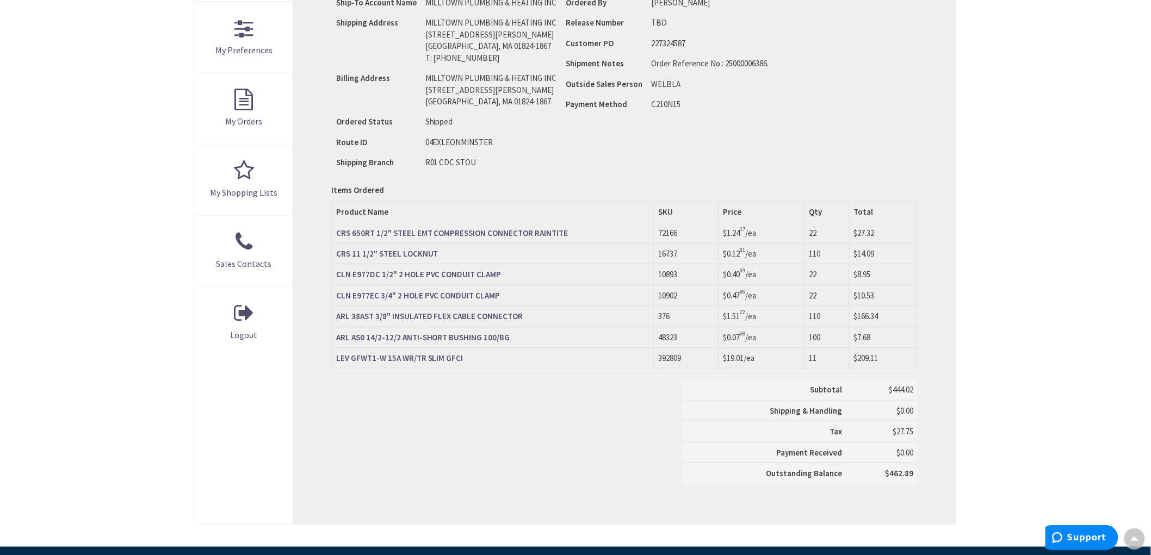
click at [36, 134] on div "Skip to Content Toggle Nav Search Cart My Cart Close" at bounding box center [575, 282] width 1151 height 1125
click at [519, 425] on div "Subtotal $444.02 Shipping & Handling $0.00 Tax $27.75 Payment Received" at bounding box center [624, 437] width 603 height 115
click at [421, 361] on strong "LEV GFWT1-W 15A WR/TR SLIM GFCI" at bounding box center [399, 358] width 127 height 10
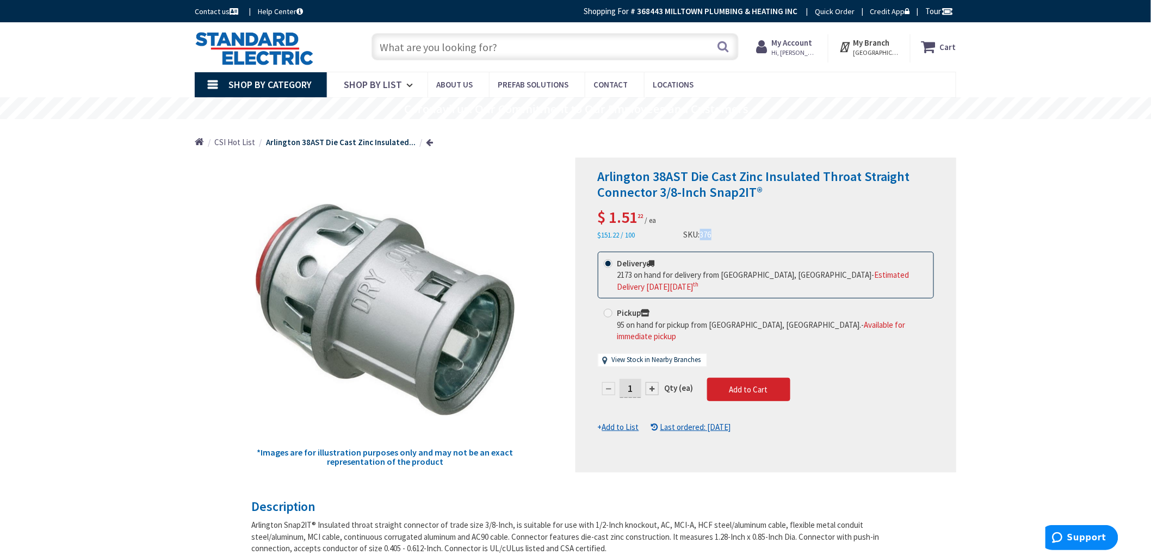
drag, startPoint x: 723, startPoint y: 234, endPoint x: 702, endPoint y: 234, distance: 21.2
click at [702, 234] on div "Arlington 38AST Die Cast Zinc Insulated Throat Straight Connector 3/8-Inch Snap…" at bounding box center [766, 205] width 336 height 72
copy span "376"
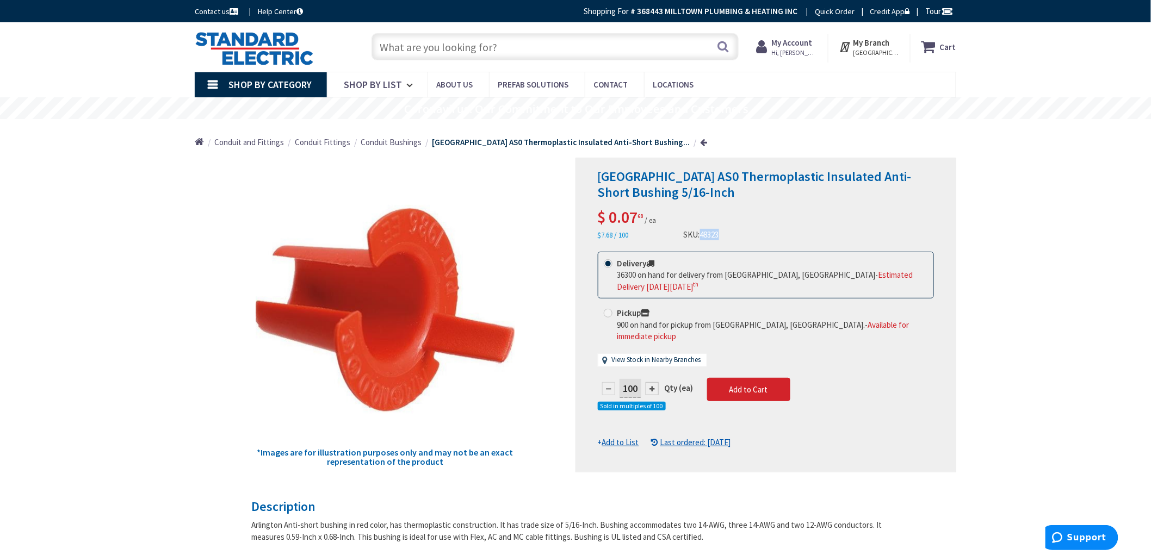
drag, startPoint x: 723, startPoint y: 236, endPoint x: 703, endPoint y: 234, distance: 20.7
click at [703, 234] on div "Arlington AS0 Thermoplastic Insulated Anti-Short Bushing 5/16-Inch $ 0.07 68 / …" at bounding box center [766, 205] width 336 height 72
copy span "48323"
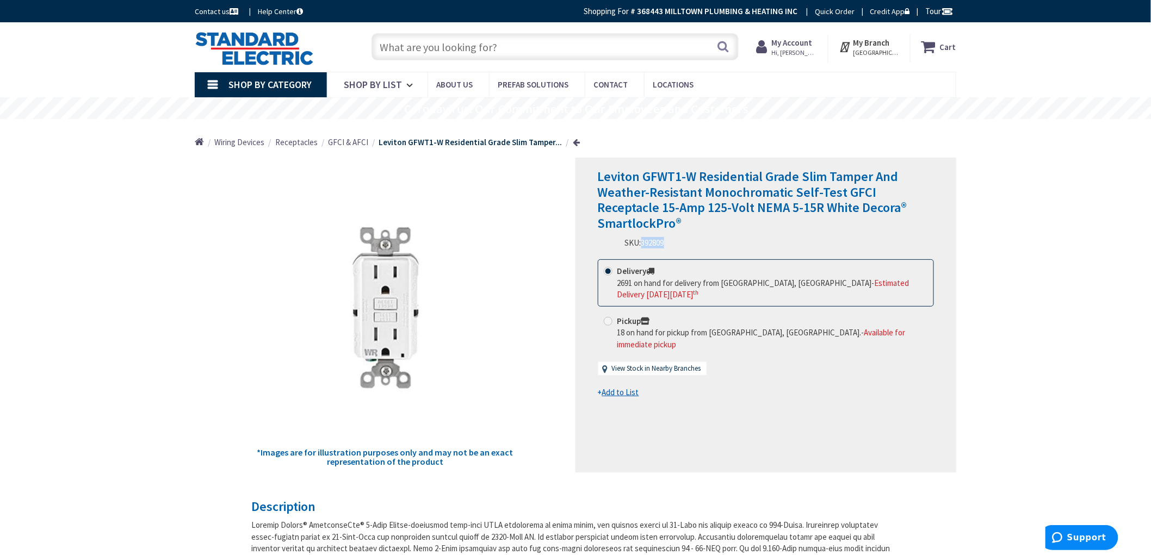
drag, startPoint x: 670, startPoint y: 227, endPoint x: 644, endPoint y: 225, distance: 26.7
click at [644, 225] on div "Leviton GFWT1-W Residential Grade Slim Tamper And Weather-Resistant Monochromat…" at bounding box center [766, 209] width 336 height 80
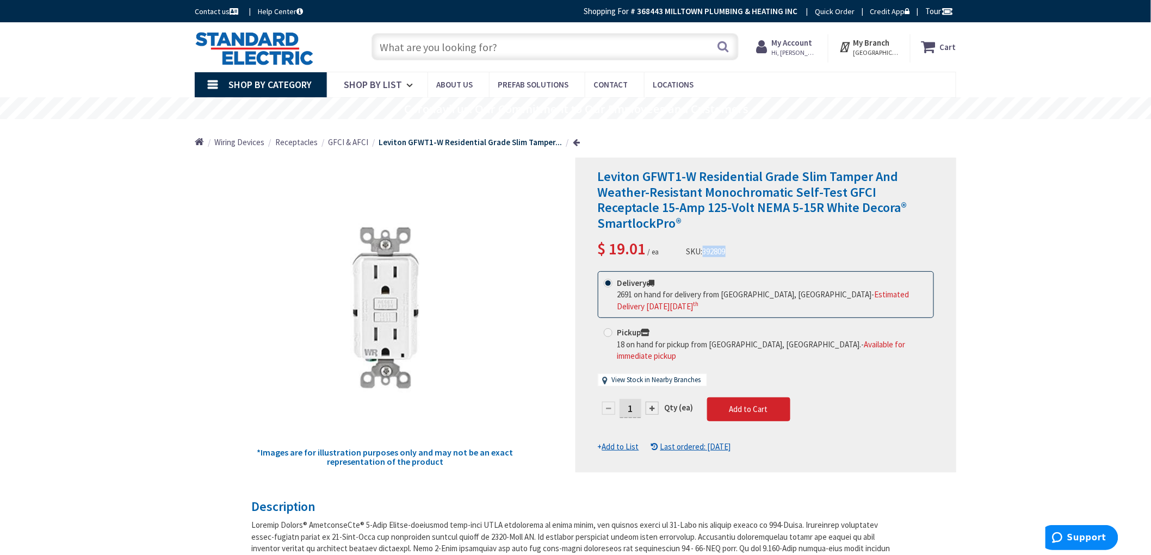
copy span "392809"
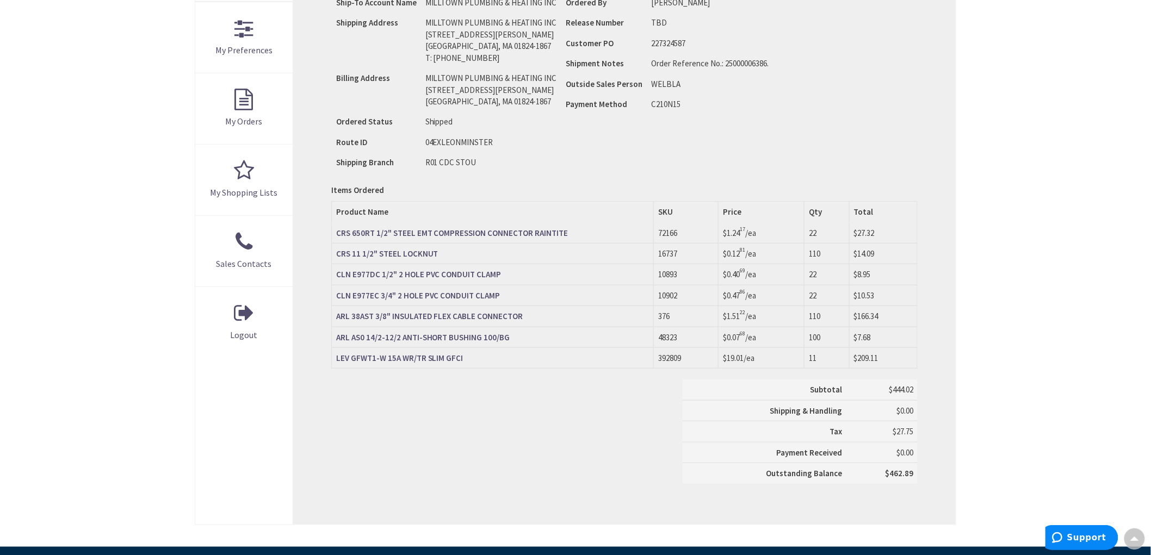
click at [28, 170] on div "Skip to Content Toggle Nav Search Cart My Cart Close" at bounding box center [575, 282] width 1151 height 1125
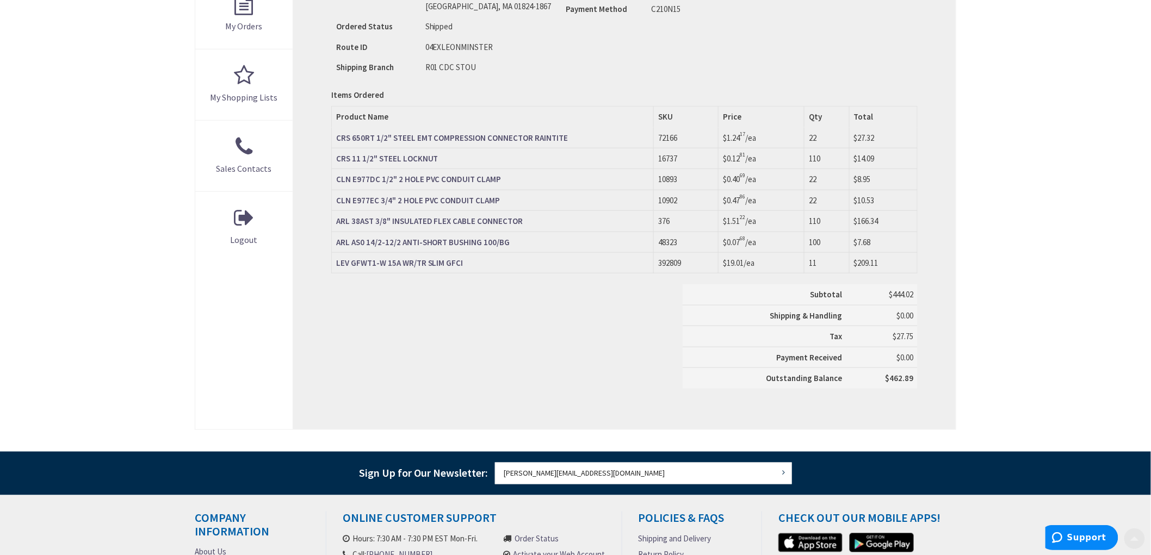
scroll to position [423, 0]
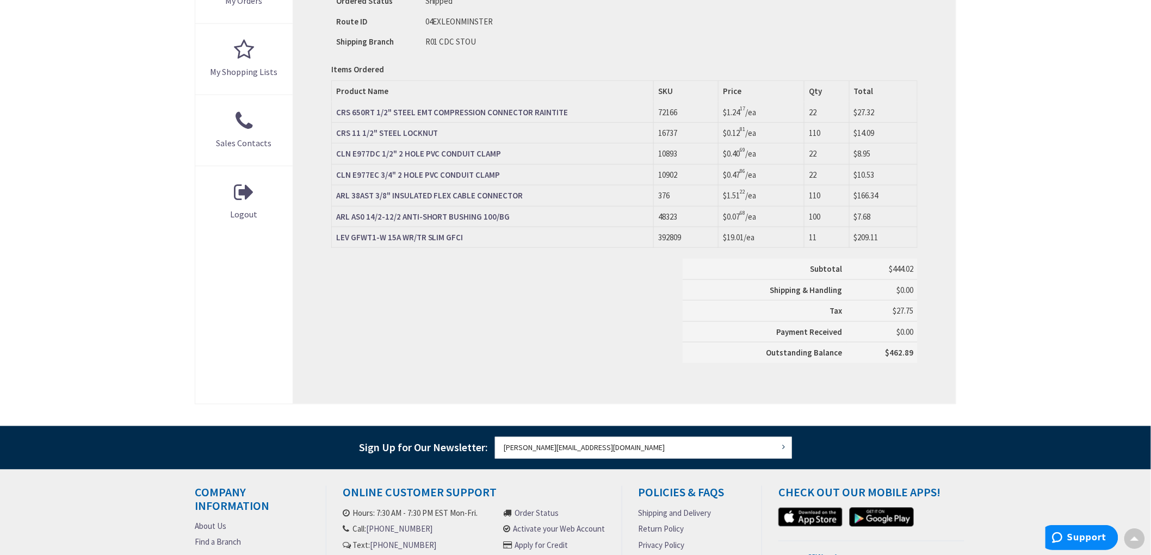
click at [28, 176] on div "Skip to Content Toggle Nav Search Cart My Cart Close" at bounding box center [575, 162] width 1151 height 1125
click at [29, 177] on div "Skip to Content Toggle Nav Search Cart My Cart Close" at bounding box center [575, 162] width 1151 height 1125
drag, startPoint x: 52, startPoint y: 119, endPoint x: 52, endPoint y: 113, distance: 5.5
click at [52, 114] on div "Skip to Content Toggle Nav Search Cart My Cart Close" at bounding box center [575, 162] width 1151 height 1125
click at [51, 111] on div "Skip to Content Toggle Nav Search Cart My Cart Close" at bounding box center [575, 162] width 1151 height 1125
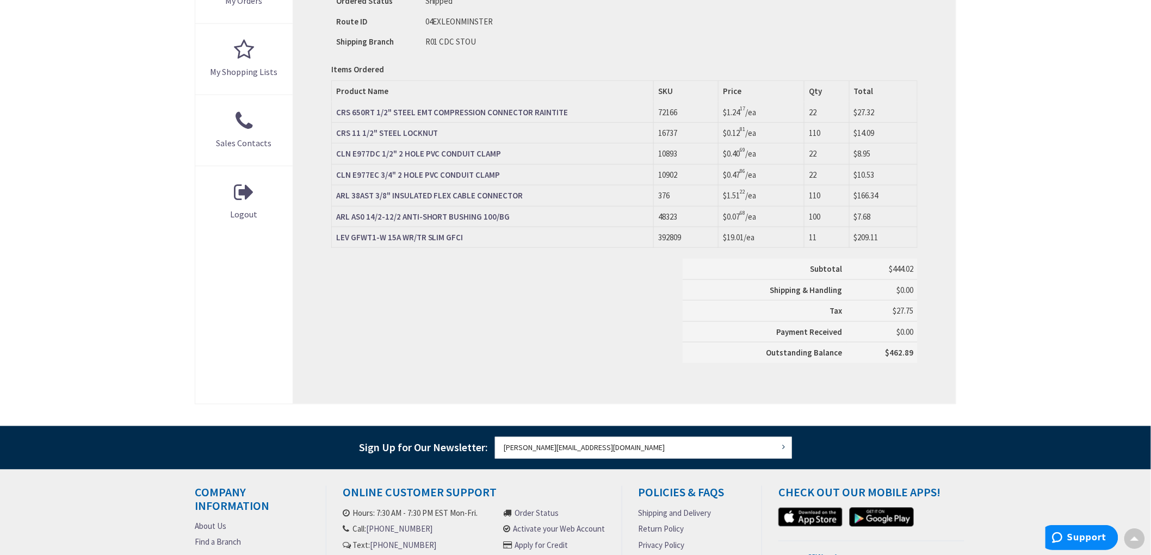
click at [42, 111] on div "Skip to Content Toggle Nav Search Cart My Cart Close" at bounding box center [575, 162] width 1151 height 1125
click at [42, 110] on div "Skip to Content Toggle Nav Search Cart My Cart Close" at bounding box center [575, 162] width 1151 height 1125
click at [38, 105] on div "Skip to Content Toggle Nav Search Cart My Cart Close" at bounding box center [575, 162] width 1151 height 1125
click at [3, 111] on div "Skip to Content Toggle Nav Search Cart My Cart Close" at bounding box center [575, 162] width 1151 height 1125
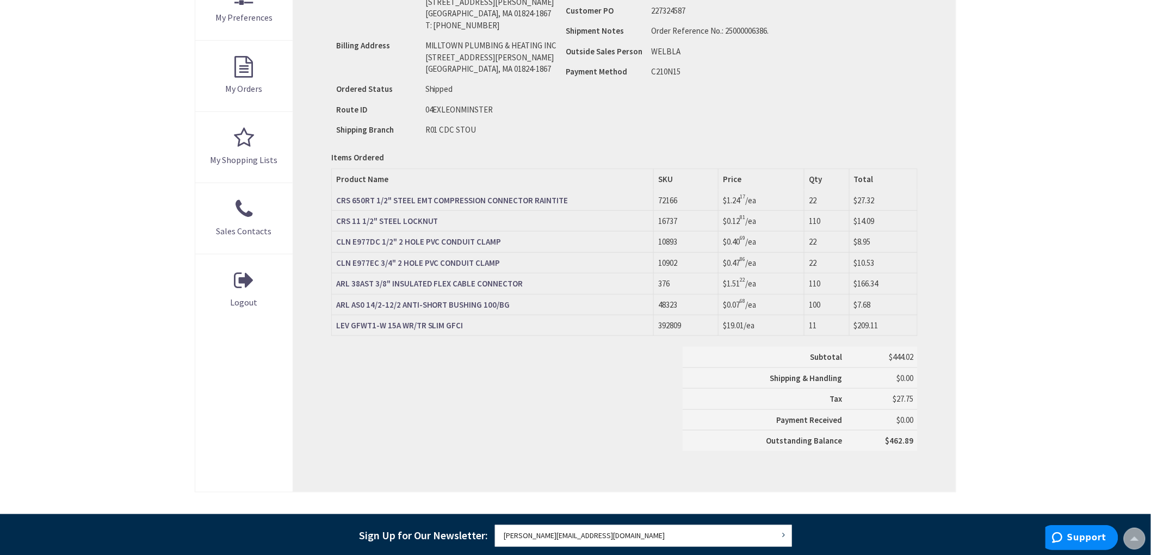
scroll to position [181, 0]
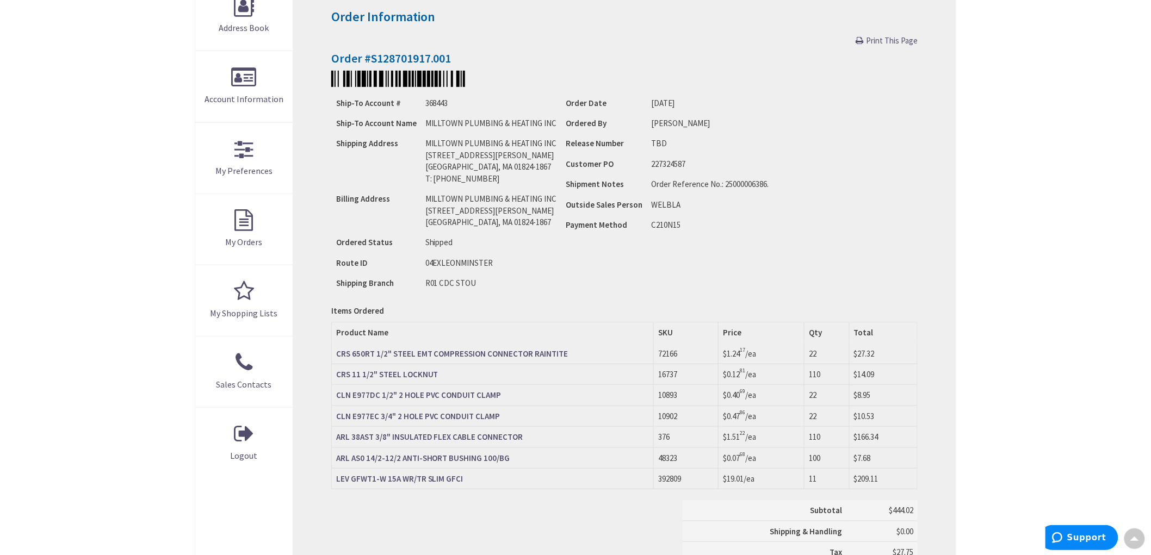
click at [84, 209] on div "Skip to Content Toggle Nav Search Cart My Cart Close" at bounding box center [575, 403] width 1151 height 1125
click at [76, 204] on div "Skip to Content Toggle Nav Search Cart My Cart Close" at bounding box center [575, 403] width 1151 height 1125
drag, startPoint x: 64, startPoint y: 175, endPoint x: 80, endPoint y: 187, distance: 20.2
click at [80, 187] on div "Skip to Content Toggle Nav Search Cart My Cart Close" at bounding box center [575, 403] width 1151 height 1125
click at [69, 172] on div "Skip to Content Toggle Nav Search Cart My Cart Close" at bounding box center [575, 403] width 1151 height 1125
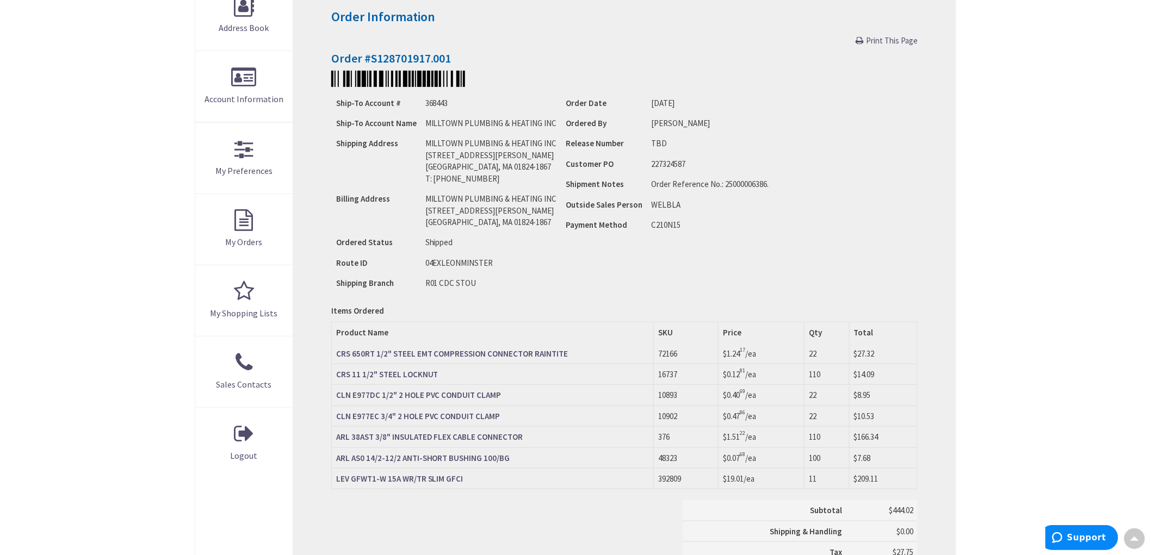
click at [66, 185] on div "Skip to Content Toggle Nav Search Cart My Cart Close" at bounding box center [575, 403] width 1151 height 1125
click at [72, 183] on div "Skip to Content Toggle Nav Search Cart My Cart Close" at bounding box center [575, 403] width 1151 height 1125
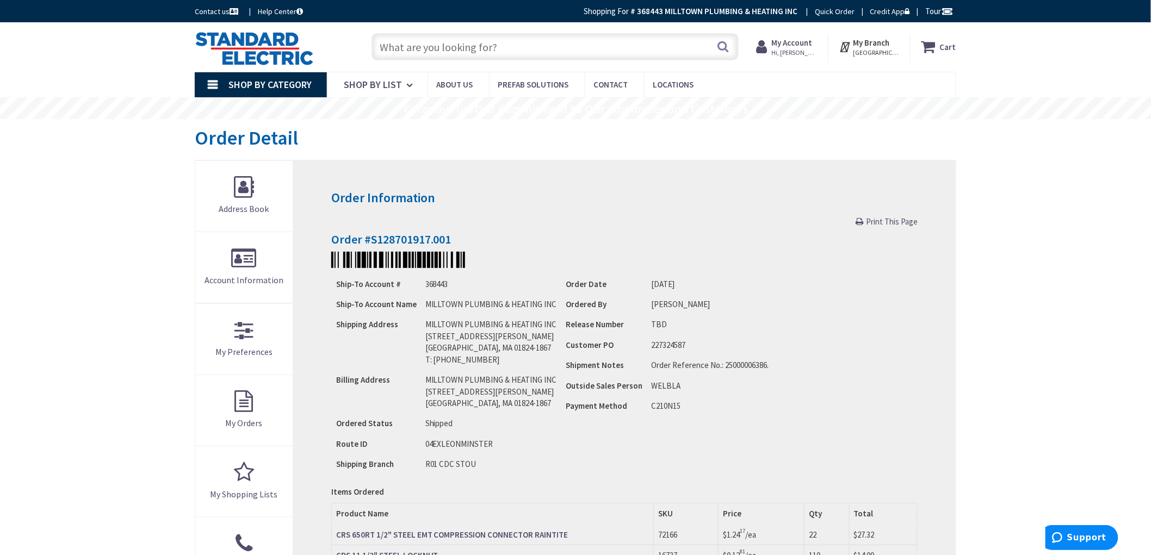
click at [628, 55] on input "text" at bounding box center [554, 46] width 367 height 27
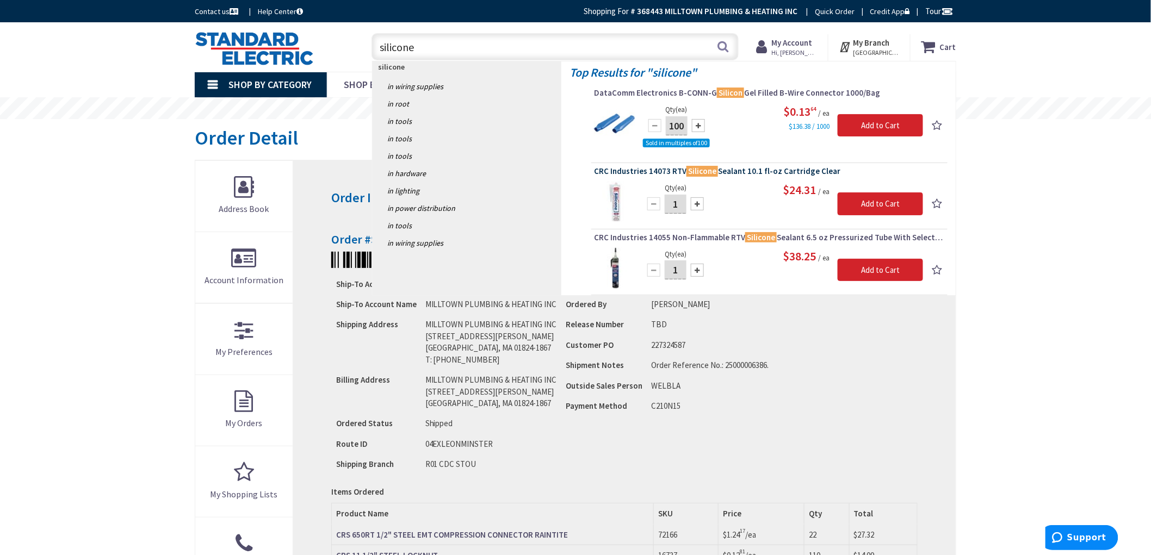
type input "silicone"
click at [644, 170] on span "CRC Industries 14073 RTV Silicone Sealant 10.1 fl-oz Cartridge Clear" at bounding box center [769, 171] width 351 height 11
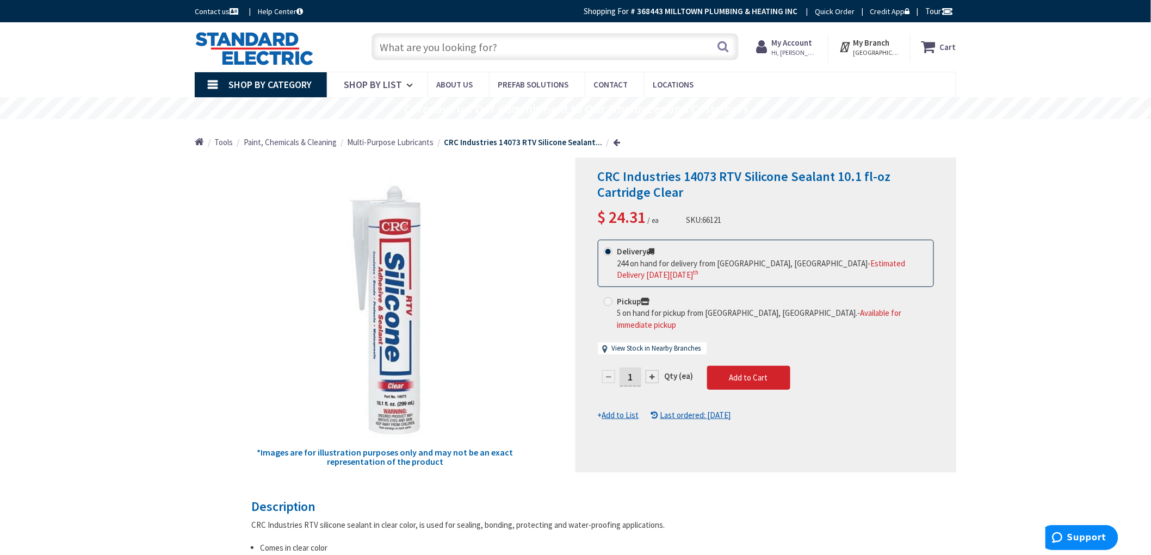
drag, startPoint x: 631, startPoint y: 365, endPoint x: 645, endPoint y: 366, distance: 14.1
click at [645, 366] on div "1" at bounding box center [630, 377] width 65 height 22
click at [586, 359] on div "CRC Industries 14073 RTV Silicone Sealant 10.1 fl-oz Cartridge Clear $ 24.31 / …" at bounding box center [765, 315] width 381 height 315
type input "11"
click at [762, 370] on form "This product is Discontinued Delivery 244 on hand for delivery from Stoughton, …" at bounding box center [766, 331] width 336 height 182
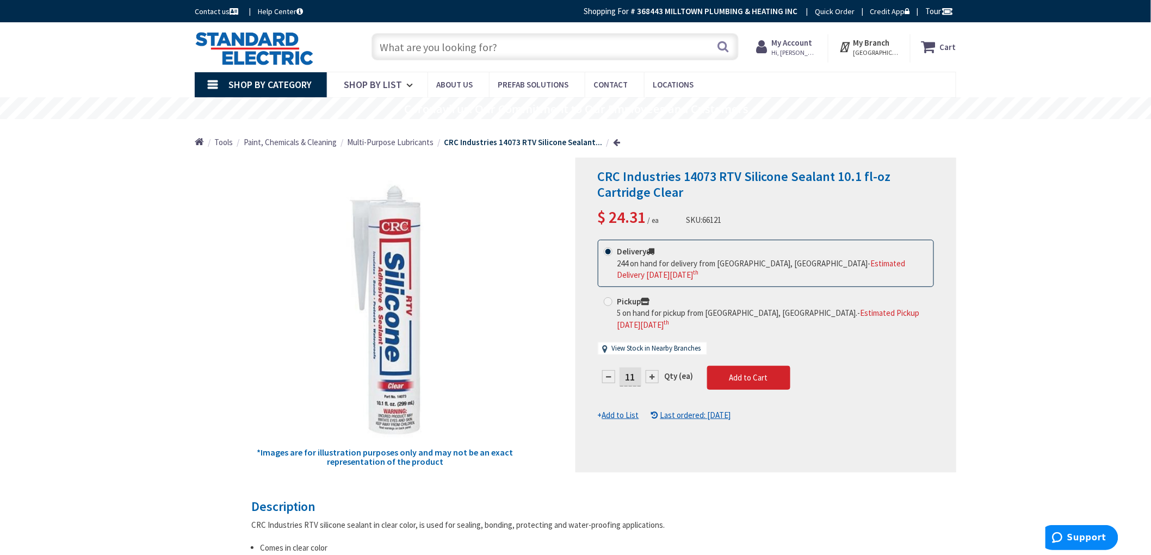
drag, startPoint x: 1063, startPoint y: 183, endPoint x: 1049, endPoint y: 186, distance: 13.5
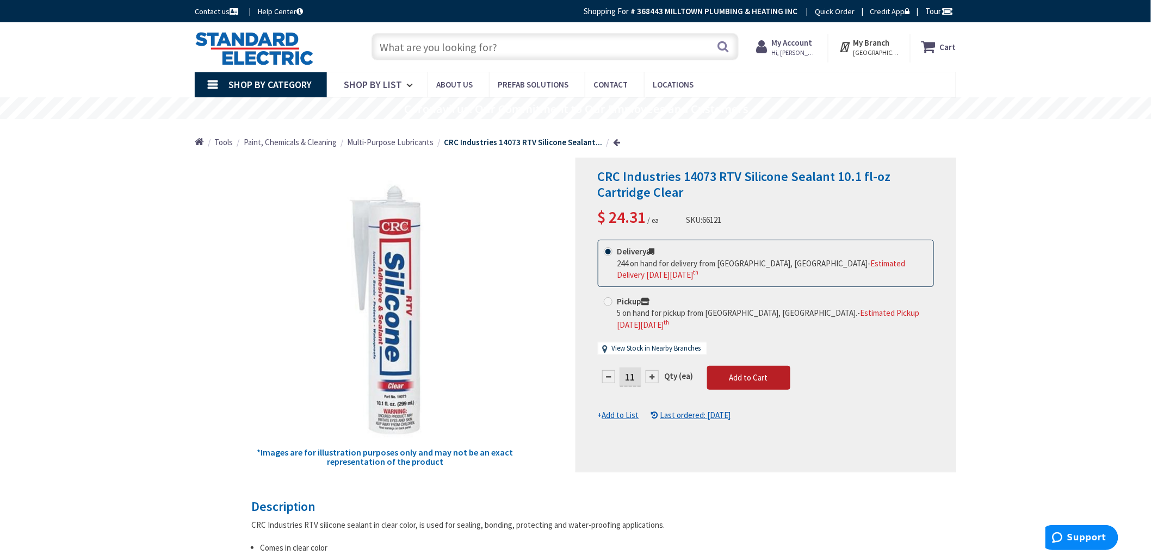
click at [750, 372] on span "Add to Cart" at bounding box center [748, 377] width 39 height 10
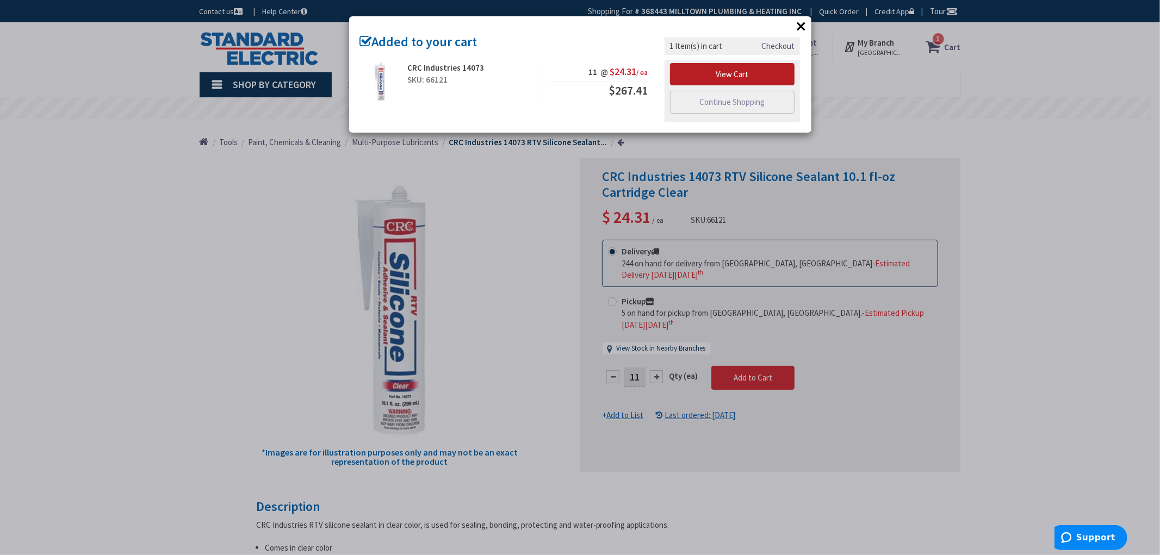
click at [725, 74] on link "View Cart" at bounding box center [732, 74] width 125 height 23
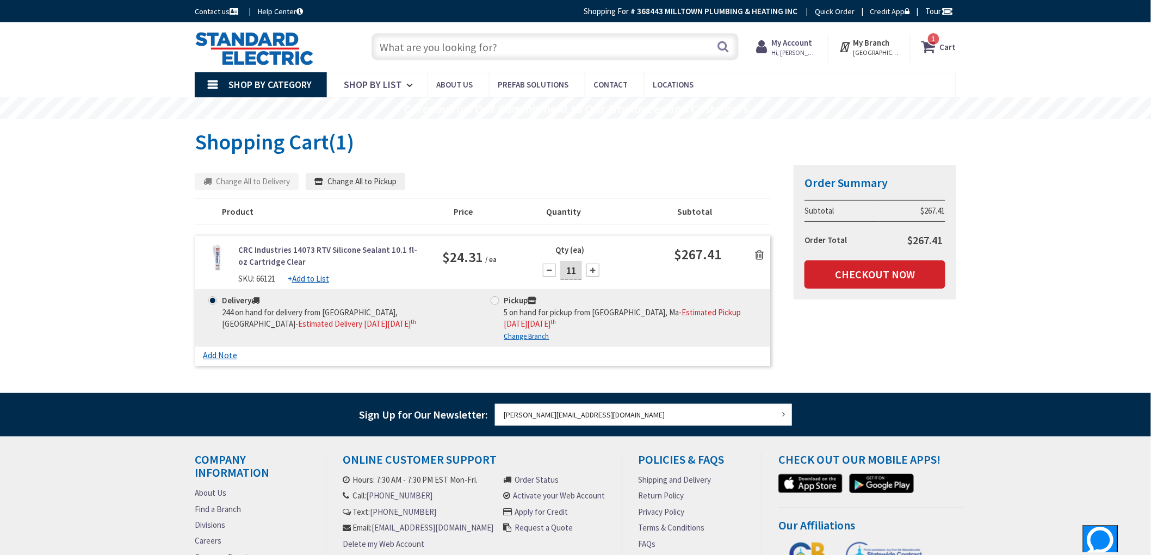
drag, startPoint x: 41, startPoint y: 296, endPoint x: 61, endPoint y: 332, distance: 41.6
click at [44, 296] on div "Skip to Content Toggle Nav Search 1 1 1 items Cart My Cart" at bounding box center [575, 356] width 1151 height 669
click at [71, 336] on div "Skip to Content Toggle Nav Search 1 1 1 items Cart My Cart" at bounding box center [575, 356] width 1151 height 669
click at [83, 330] on div "Skip to Content Toggle Nav Search 1 1 1 items Cart My Cart" at bounding box center [575, 356] width 1151 height 669
click at [96, 257] on div "Skip to Content Toggle Nav Search 1 1 1 items Cart My Cart" at bounding box center [575, 356] width 1151 height 669
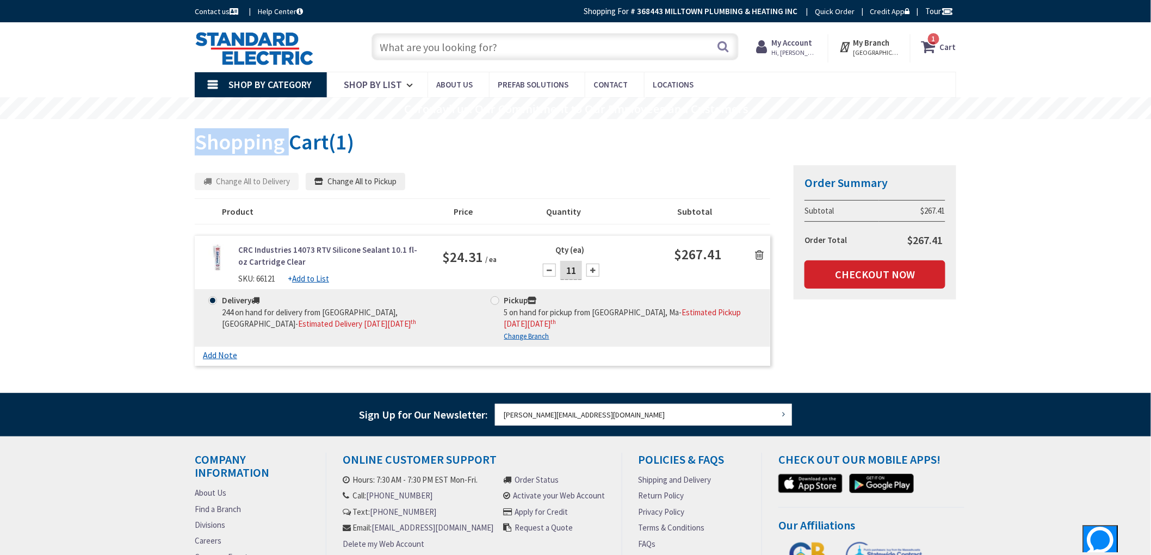
click at [96, 256] on div "Skip to Content Toggle Nav Search 1 1 1 items Cart My Cart" at bounding box center [575, 356] width 1151 height 669
click at [96, 257] on div "Skip to Content Toggle Nav Search 1 1 1 items Cart My Cart" at bounding box center [575, 356] width 1151 height 669
click at [877, 280] on link "Checkout Now" at bounding box center [874, 274] width 141 height 28
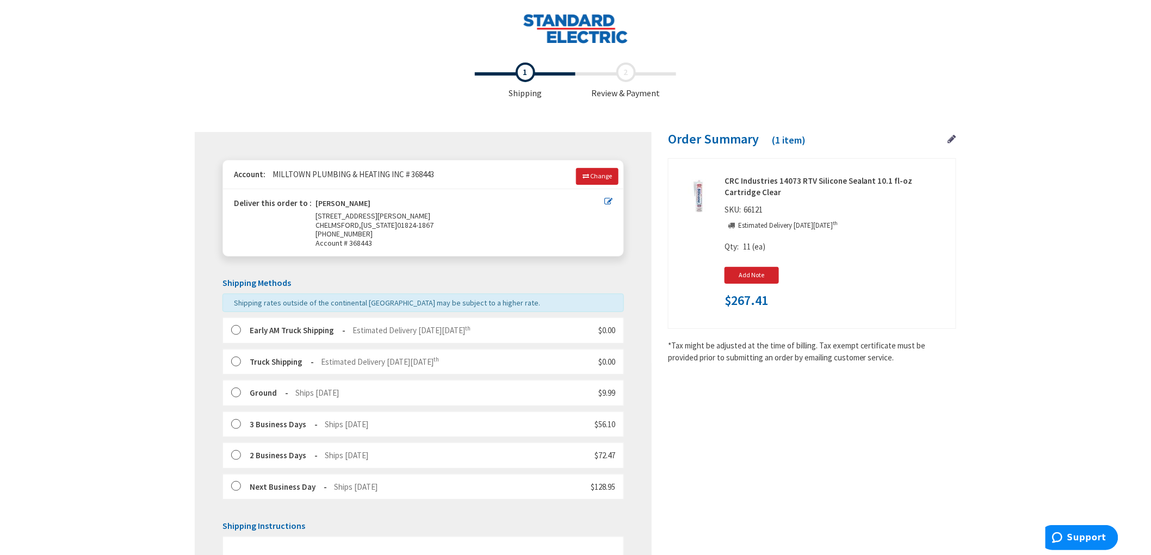
click at [79, 240] on div "Toggle Nav Checkout Shipping Review & Payment Estimated Total $267.41 1 Some it…" at bounding box center [575, 350] width 1151 height 701
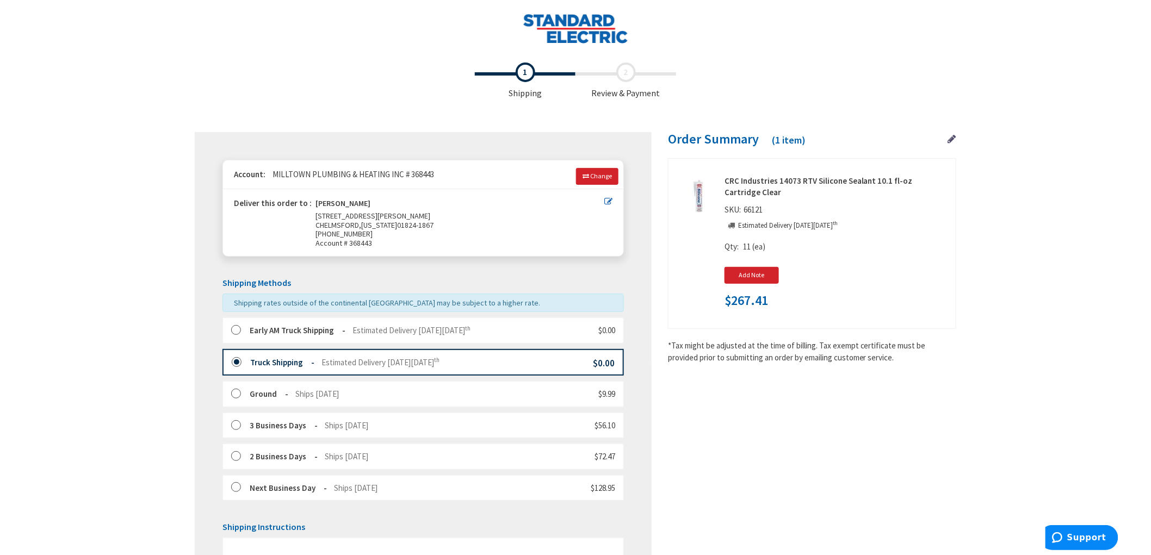
click at [67, 224] on div "Toggle Nav Checkout Shipping Review & Payment Estimated Total $267.41 1 Some it…" at bounding box center [575, 402] width 1151 height 804
drag, startPoint x: 774, startPoint y: 209, endPoint x: 744, endPoint y: 209, distance: 30.5
click at [744, 209] on div "CRC Industries 14073 RTV Silicone Sealant 10.1 fl-oz Cartridge Clear SKU: 66121…" at bounding box center [811, 242] width 271 height 135
copy span "66121"
click at [237, 332] on label at bounding box center [239, 330] width 17 height 11
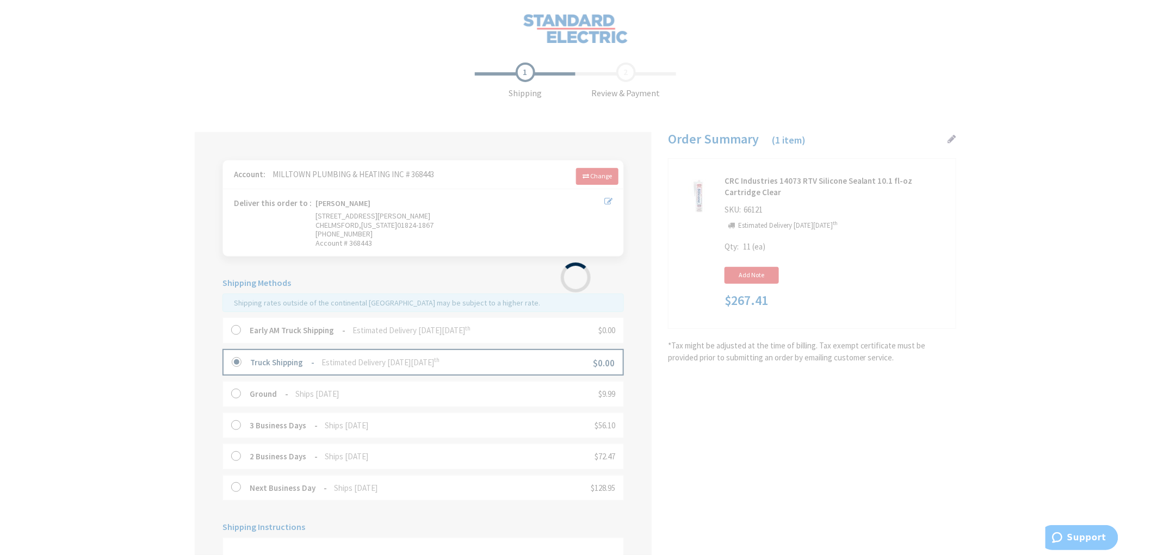
click at [50, 279] on div "Please wait..." at bounding box center [575, 277] width 1151 height 555
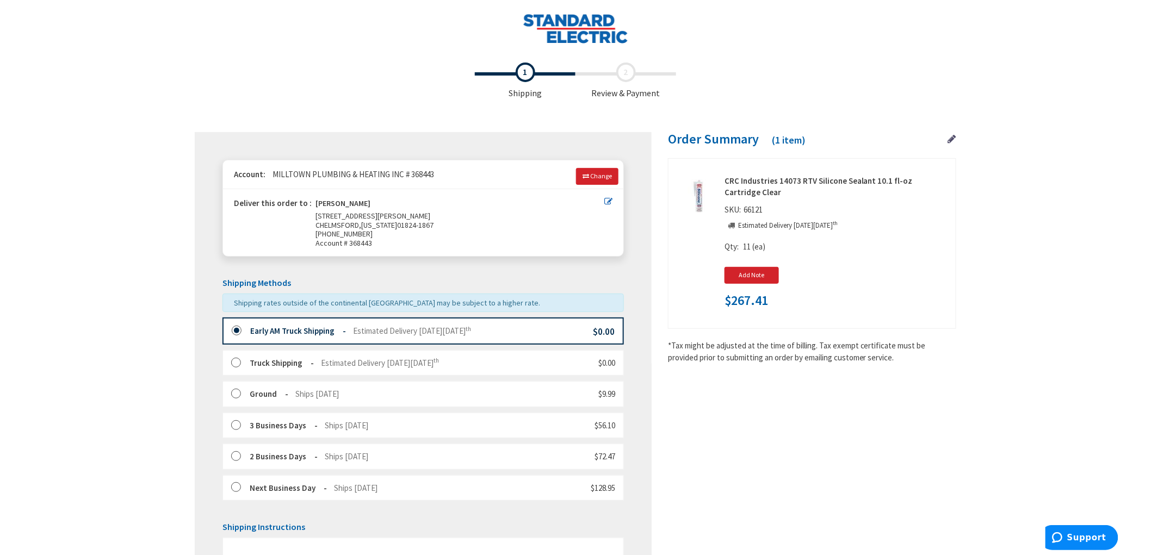
click at [66, 283] on div "Toggle Nav Checkout Shipping Review & Payment Estimated Total $267.41 1 Some it…" at bounding box center [575, 402] width 1151 height 804
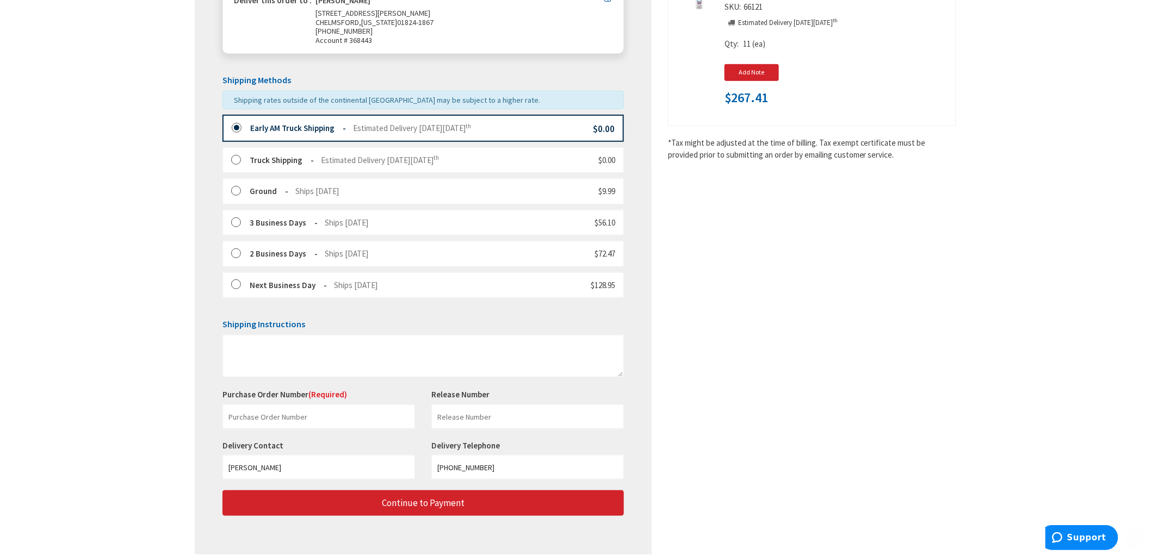
scroll to position [250, 0]
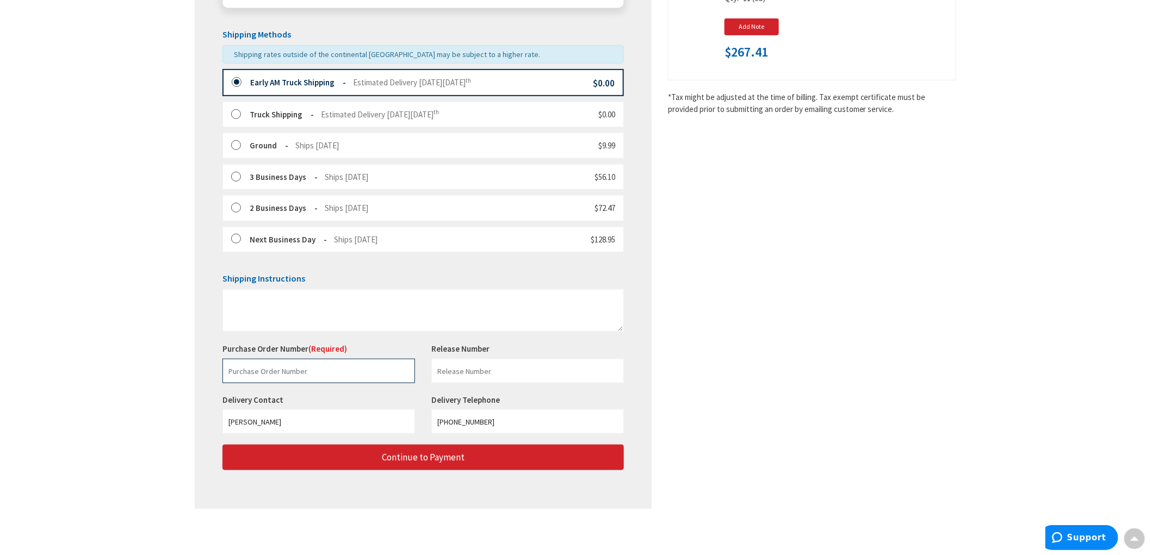
click at [322, 371] on input "text" at bounding box center [318, 371] width 192 height 24
paste input "227358426"
type input "227358426"
click at [158, 253] on div "Toggle Nav Checkout Shipping Review & Payment Estimated Total $267.41 1 Some it…" at bounding box center [575, 153] width 1151 height 804
click at [539, 369] on input "text" at bounding box center [527, 371] width 192 height 24
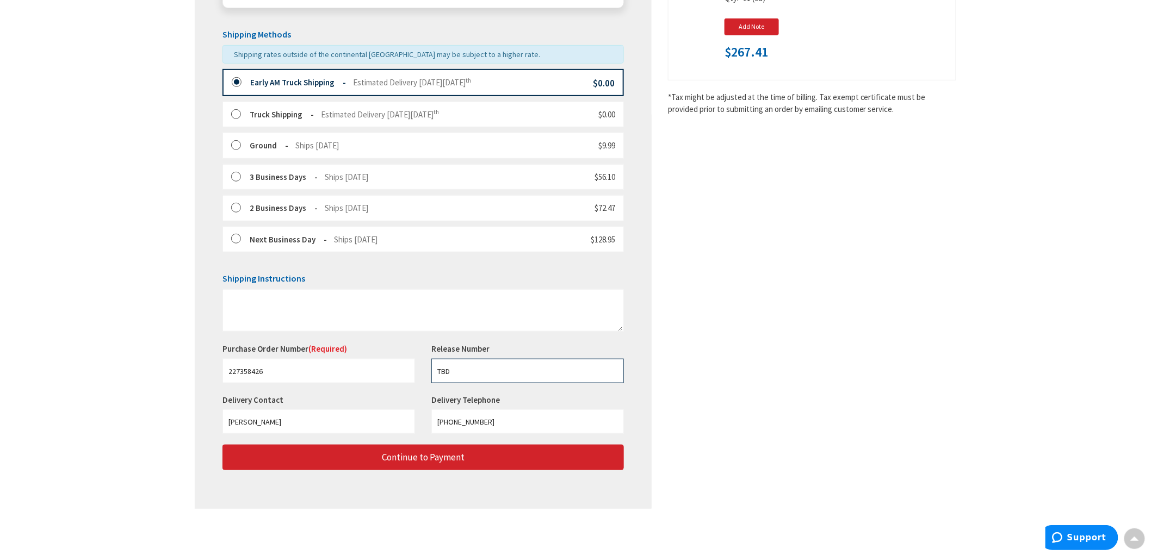
type input "TBD"
click at [916, 316] on div "Shipping Review & Payment Estimated Total $267.41 1 Some items in your order ar…" at bounding box center [575, 164] width 761 height 711
drag, startPoint x: 464, startPoint y: 371, endPoint x: 397, endPoint y: 369, distance: 67.5
click at [399, 370] on div "Purchase Order Number (Required) 227358426 This is a required field. Release Nu…" at bounding box center [423, 368] width 418 height 51
click at [46, 334] on div "Toggle Nav Checkout Shipping Review & Payment Estimated Total $267.41 1 Some it…" at bounding box center [575, 153] width 1151 height 804
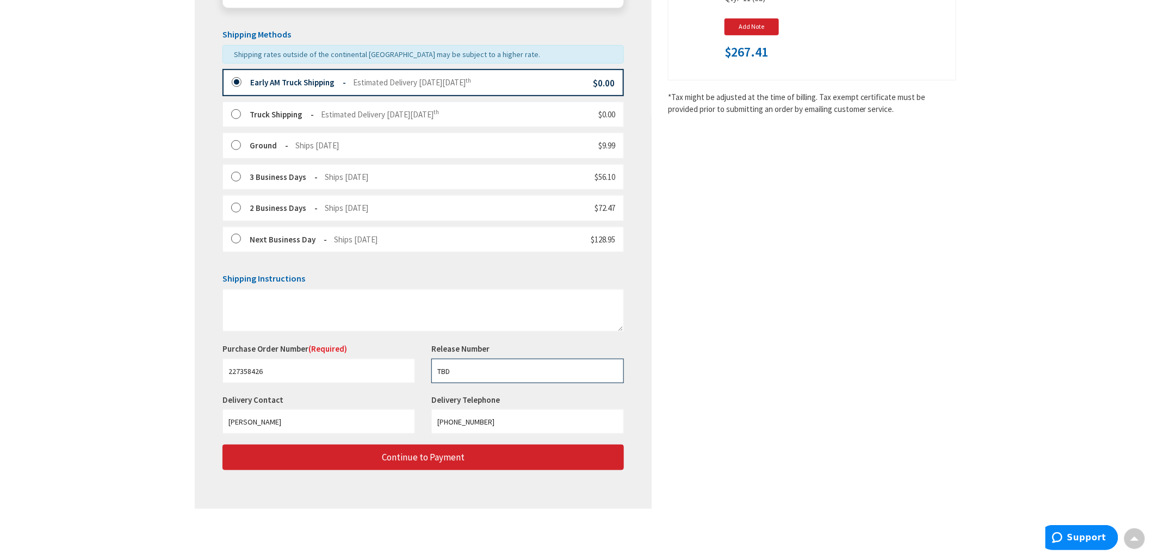
drag, startPoint x: 464, startPoint y: 371, endPoint x: 285, endPoint y: 370, distance: 178.9
click at [290, 375] on div "Purchase Order Number (Required) 227358426 This is a required field. Release Nu…" at bounding box center [423, 368] width 418 height 51
click at [11, 398] on div "Toggle Nav Checkout Shipping Review & Payment Estimated Total $267.41 1 Some it…" at bounding box center [575, 153] width 1151 height 804
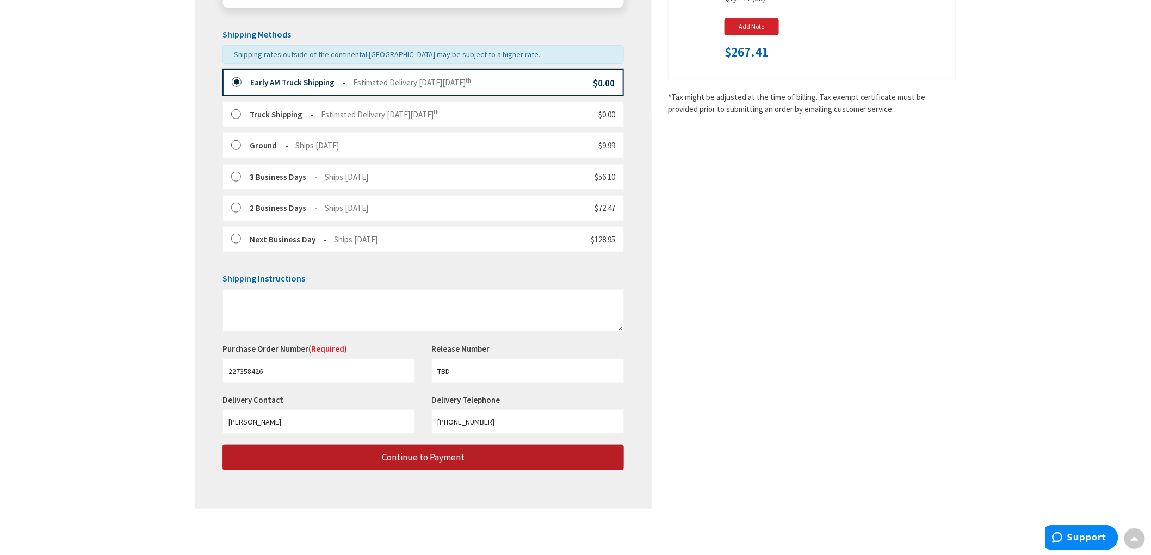
click at [345, 452] on button "Continue to Payment" at bounding box center [422, 458] width 401 height 26
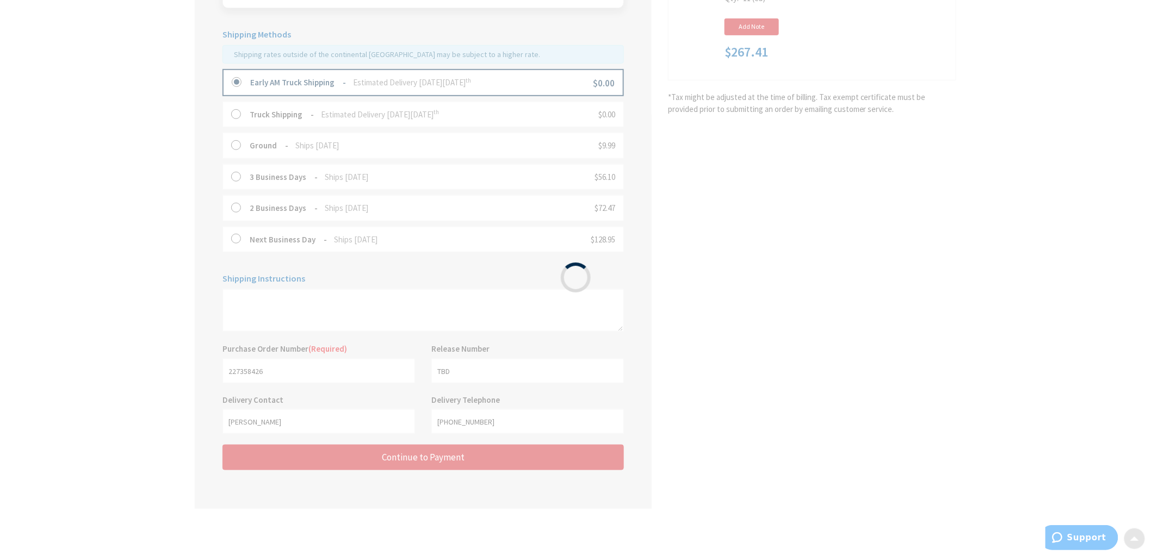
click at [32, 158] on div "Please wait..." at bounding box center [575, 277] width 1151 height 555
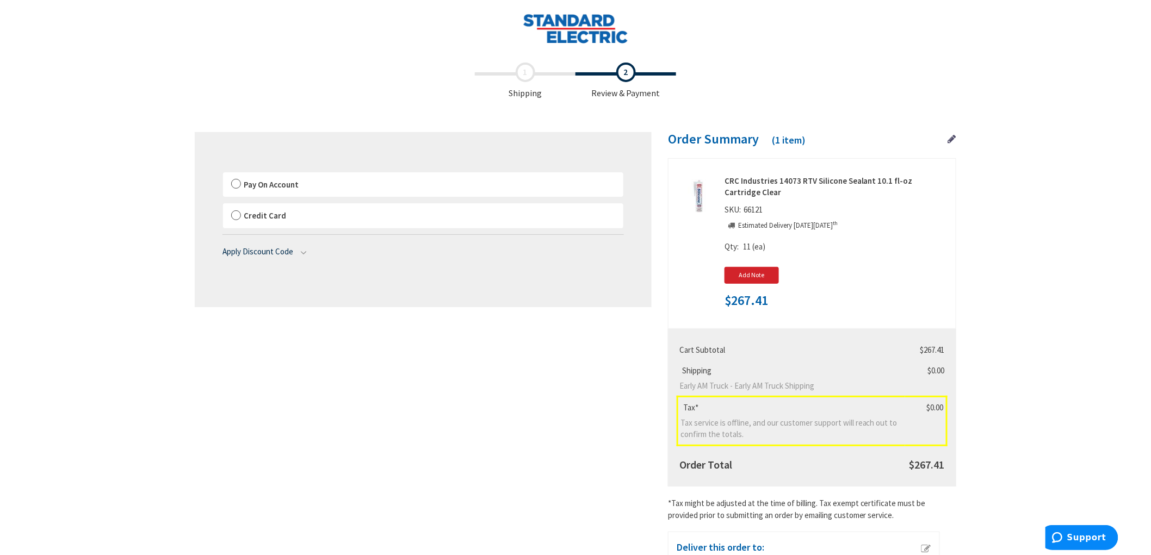
click at [240, 186] on label "Pay On Account" at bounding box center [423, 184] width 400 height 25
click at [223, 175] on input "Pay On Account" at bounding box center [223, 175] width 0 height 0
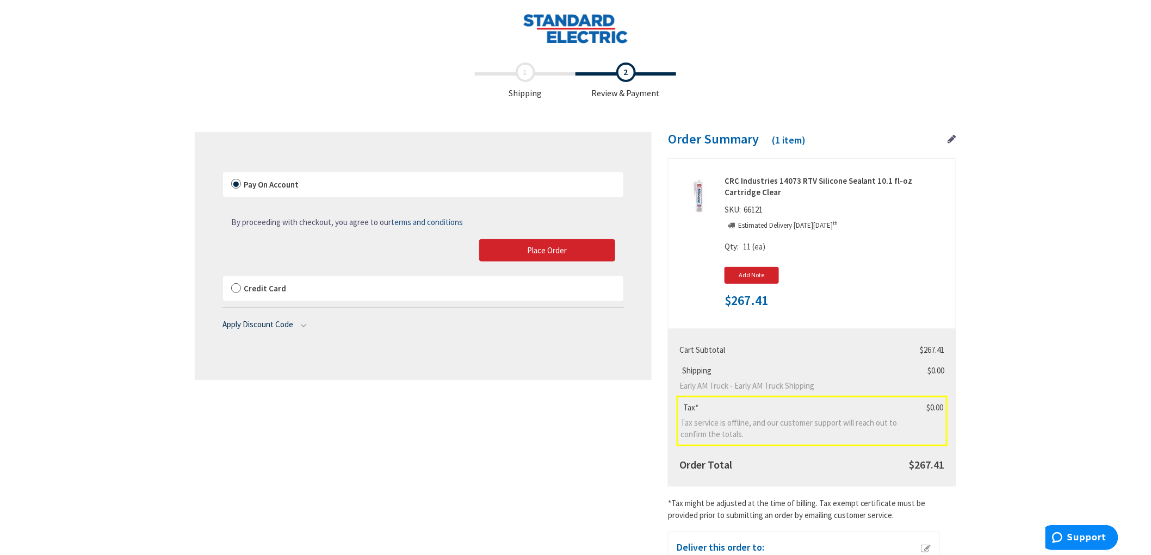
click at [471, 459] on div "Shipping Review & Payment Estimated Total $267.41 1 Some items in your order ar…" at bounding box center [575, 357] width 761 height 601
click at [940, 349] on span "$267.41" at bounding box center [932, 350] width 24 height 10
copy span "267.41"
click at [1100, 185] on div "Toggle Nav Checkout Shipping Review & Payment Estimated Total $267.41 1 Some it…" at bounding box center [575, 347] width 1151 height 694
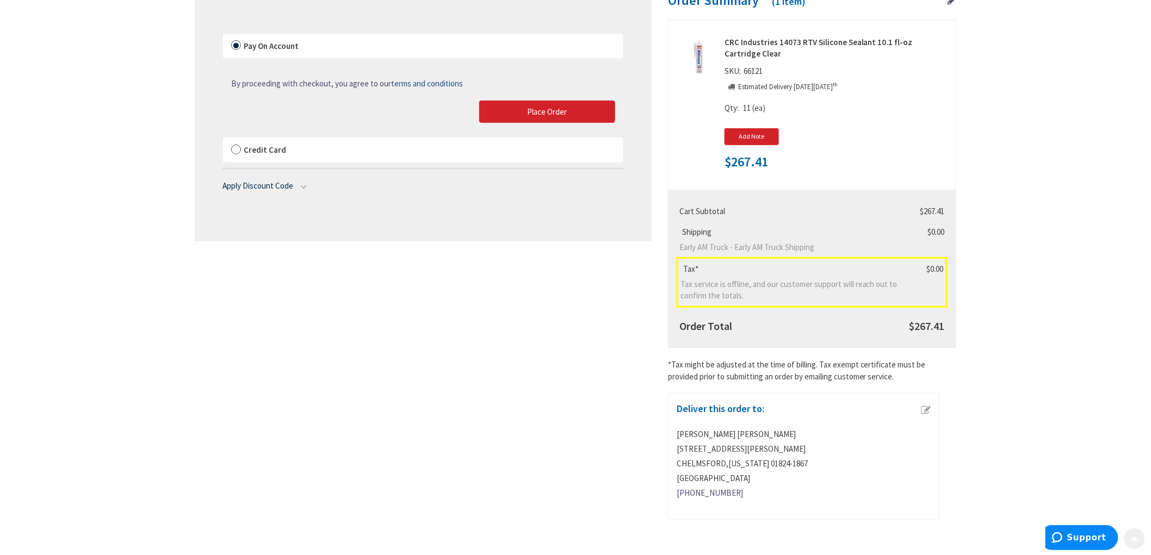
scroll to position [140, 0]
drag, startPoint x: 563, startPoint y: 110, endPoint x: 482, endPoint y: 91, distance: 83.2
click at [563, 110] on span "Place Order" at bounding box center [547, 112] width 40 height 10
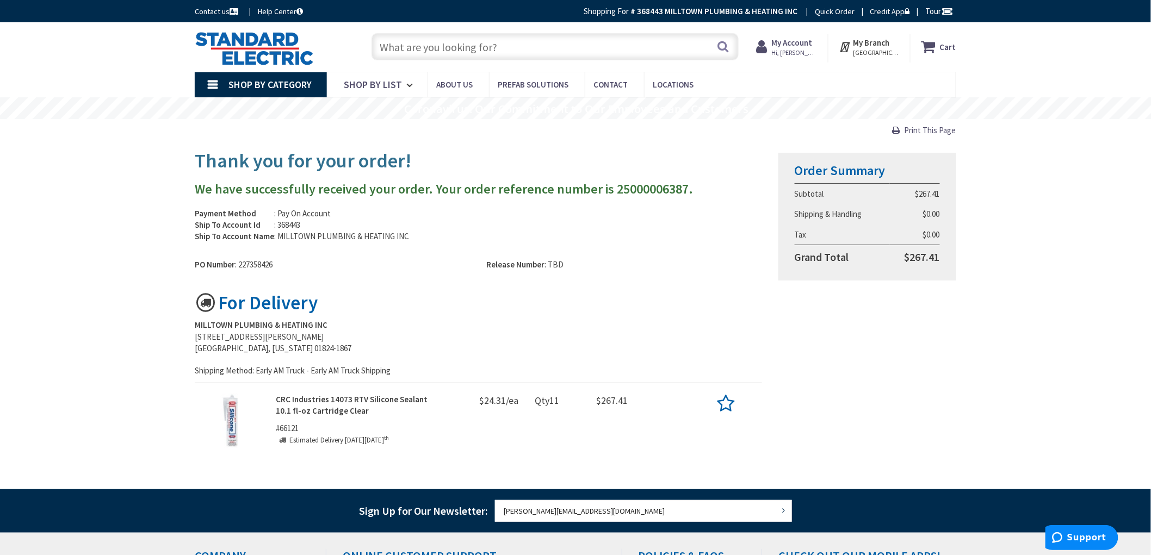
click at [608, 402] on div "$267.41" at bounding box center [613, 402] width 32 height 17
copy div "267.41"
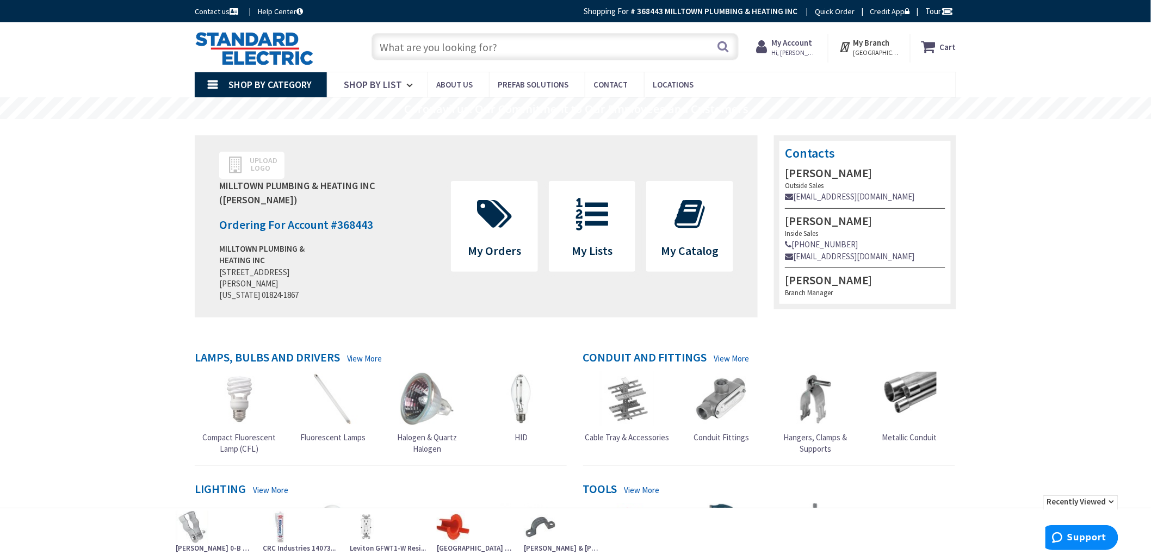
click at [558, 45] on input "text" at bounding box center [554, 46] width 367 height 27
paste input "72166"
type input "72166"
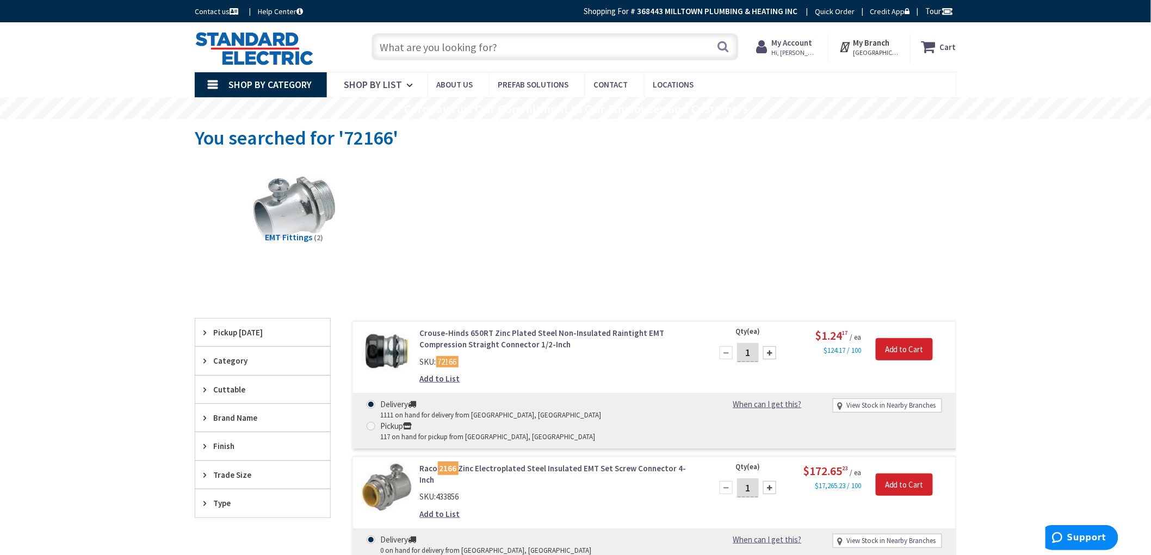
click at [508, 336] on link "Crouse-Hinds 650RT Zinc Plated Steel Non-Insulated Raintight EMT Compression St…" at bounding box center [558, 338] width 277 height 23
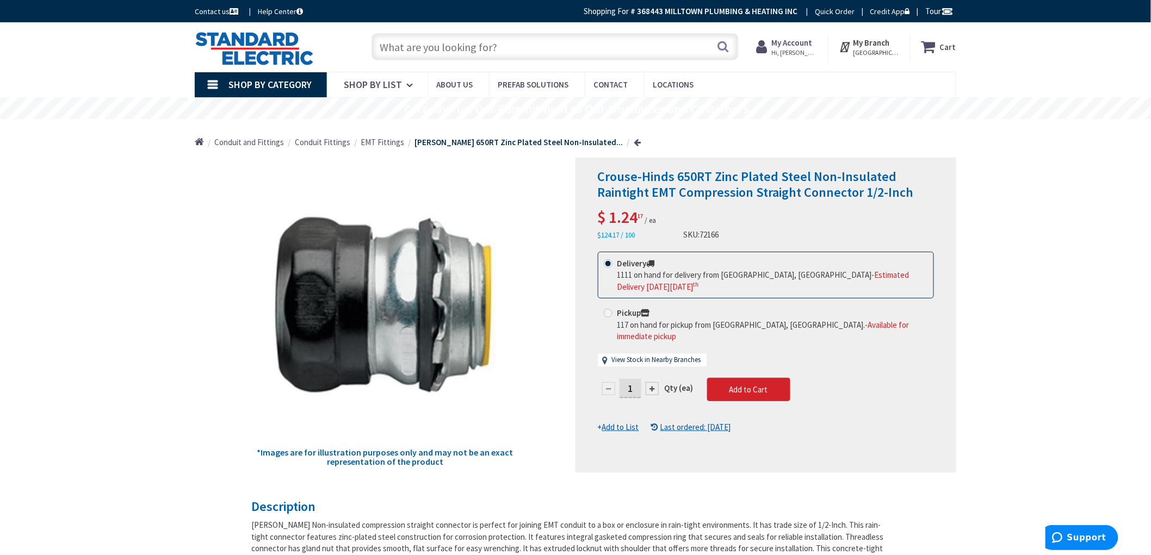
drag, startPoint x: 624, startPoint y: 374, endPoint x: 618, endPoint y: 371, distance: 7.1
click at [618, 378] on div "1" at bounding box center [630, 389] width 65 height 22
type input "2"
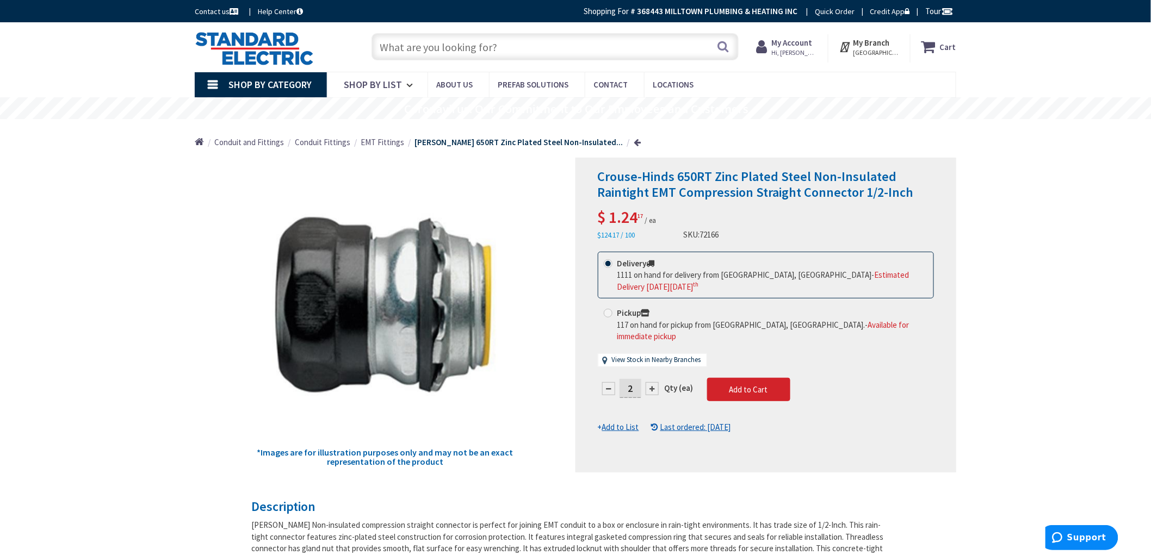
drag, startPoint x: 72, startPoint y: 333, endPoint x: 102, endPoint y: 330, distance: 30.1
drag, startPoint x: 83, startPoint y: 213, endPoint x: 100, endPoint y: 111, distance: 102.5
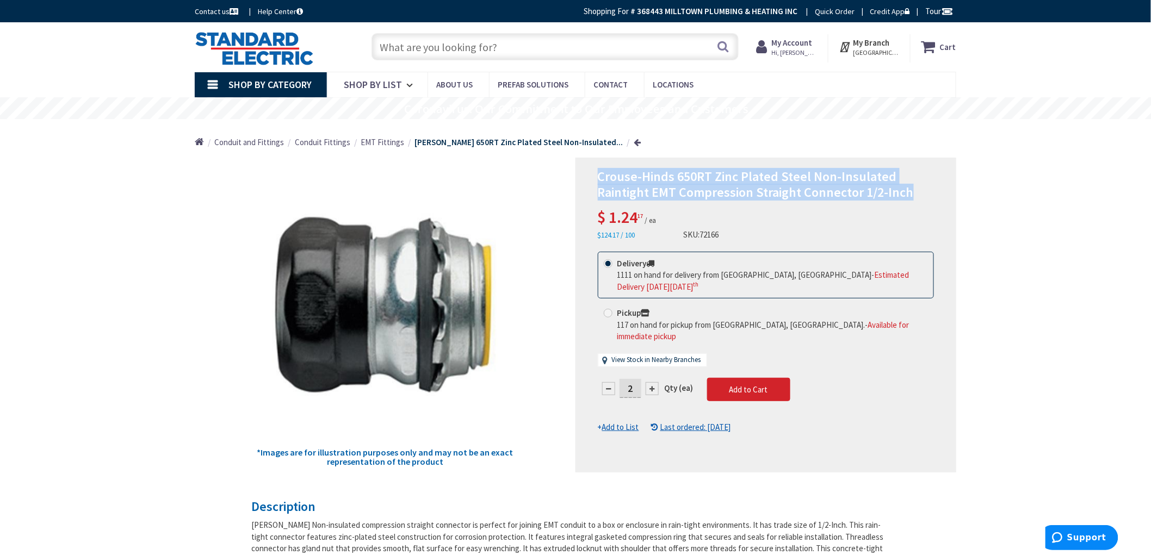
drag, startPoint x: 925, startPoint y: 193, endPoint x: 623, endPoint y: 179, distance: 302.1
click at [593, 179] on div "Crouse-Hinds 650RT Zinc Plated Steel Non-Insulated Raintight EMT Compression St…" at bounding box center [765, 315] width 381 height 315
copy span "Crouse-Hinds 650RT Zinc Plated Steel Non-Insulated Raintight EMT Compression St…"
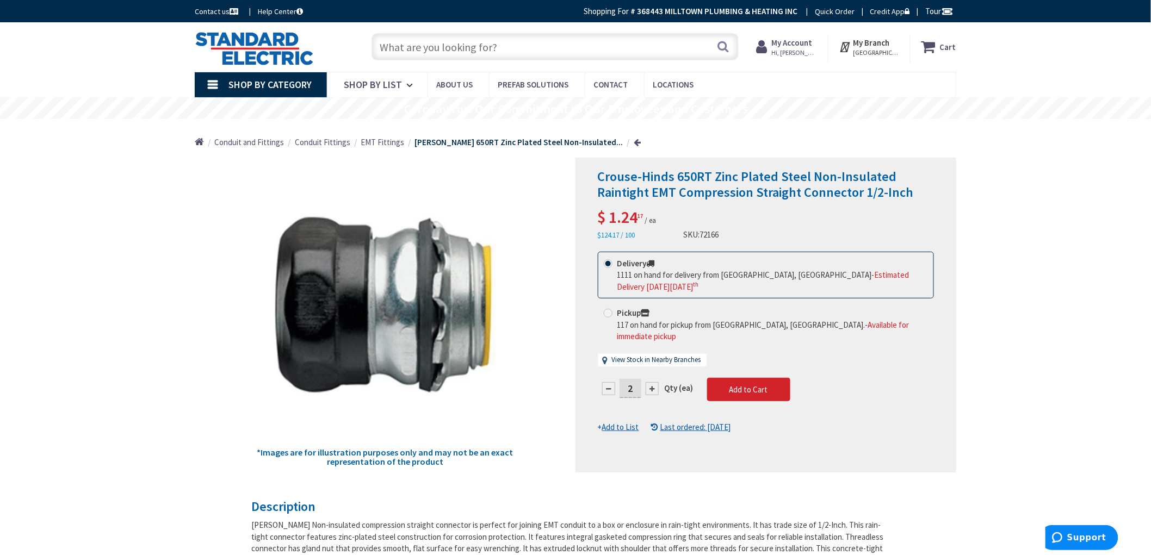
click at [499, 47] on input "text" at bounding box center [554, 46] width 367 height 27
paste input "Crouse-Hinds 650RT Zinc Plated Steel Non-Insulated Raintight EMT Compression St…"
type input "Crouse-Hinds 650RT Zinc Plated Steel Non-Insulated Raintight EMT Compression St…"
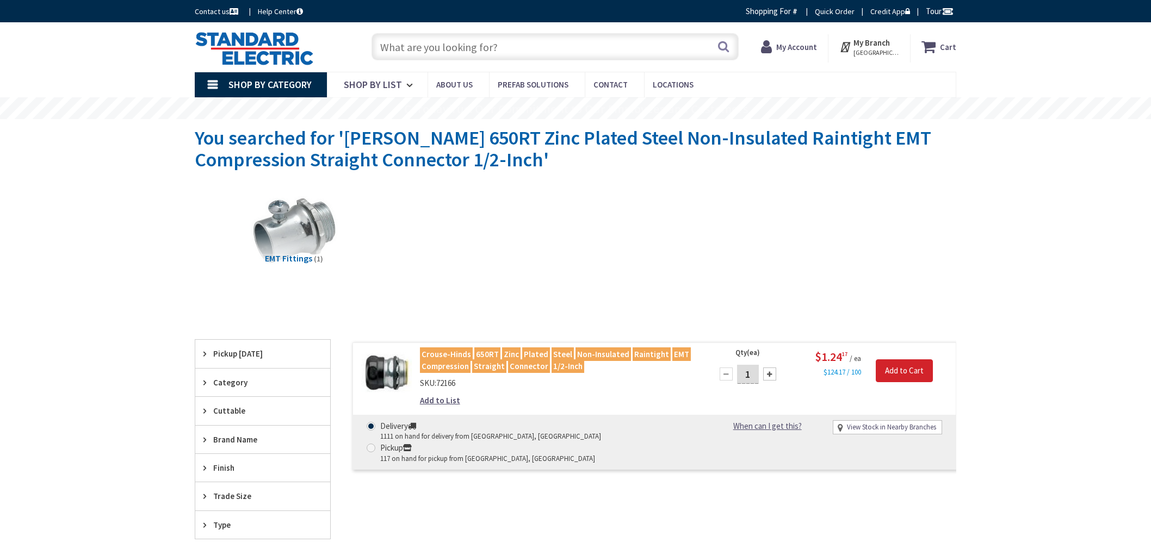
click at [720, 368] on div "1" at bounding box center [747, 374] width 65 height 22
type input "2"
click at [3, 319] on div "Skip to Content Toggle Nav Search Cart My Cart Close" at bounding box center [575, 442] width 1151 height 840
click at [9, 238] on div "Skip to Content Toggle Nav Search Cart My Cart Close" at bounding box center [575, 442] width 1151 height 840
click at [480, 40] on input "text" at bounding box center [554, 46] width 367 height 27
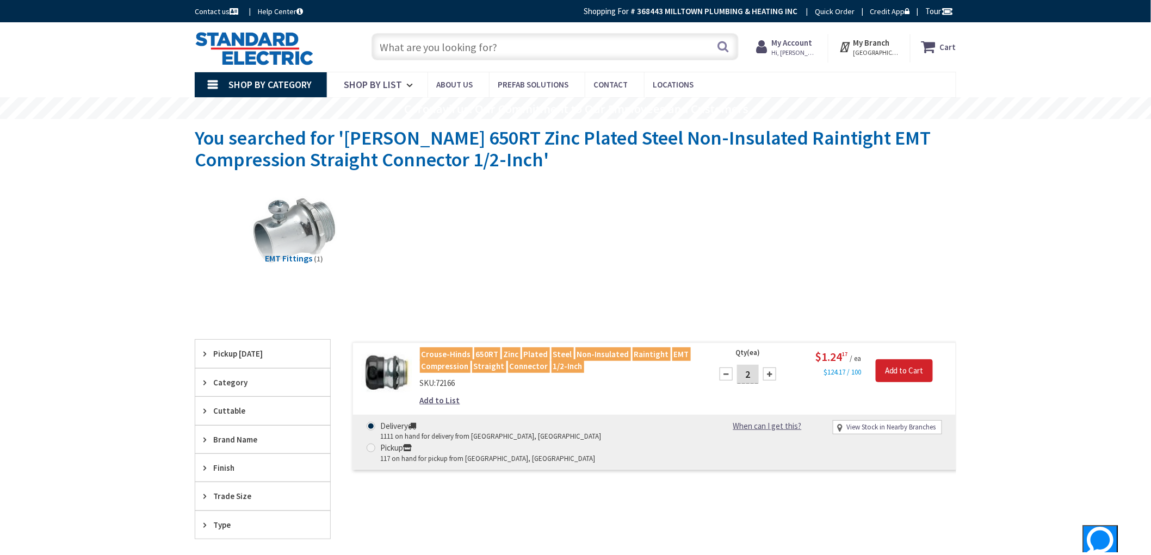
paste input "16737"
type input "16737"
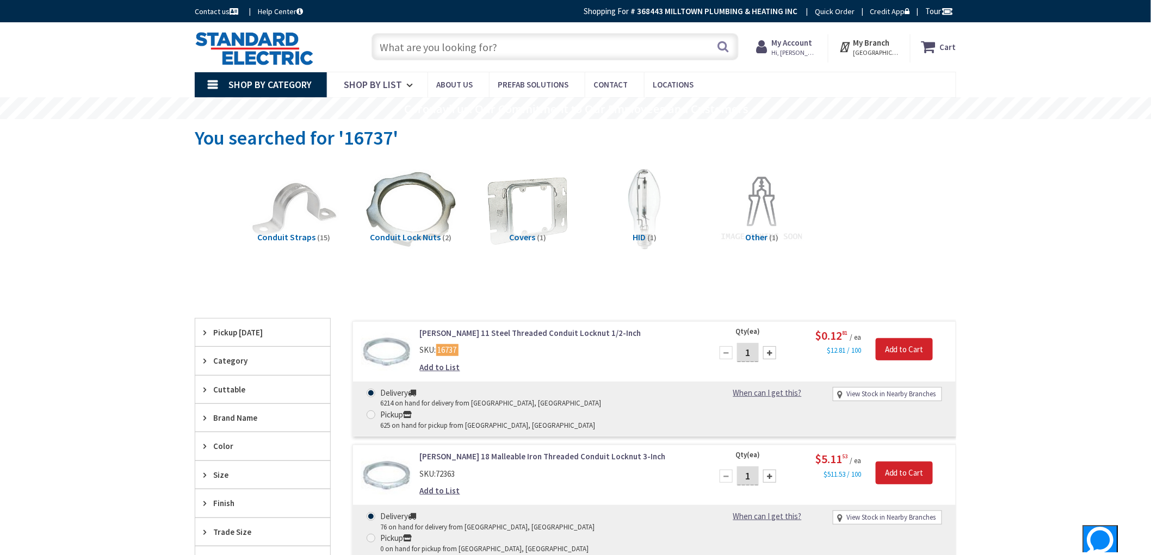
click at [755, 351] on input "1" at bounding box center [748, 352] width 22 height 19
type input "10"
click at [503, 41] on input "text" at bounding box center [554, 46] width 367 height 27
paste input "10893"
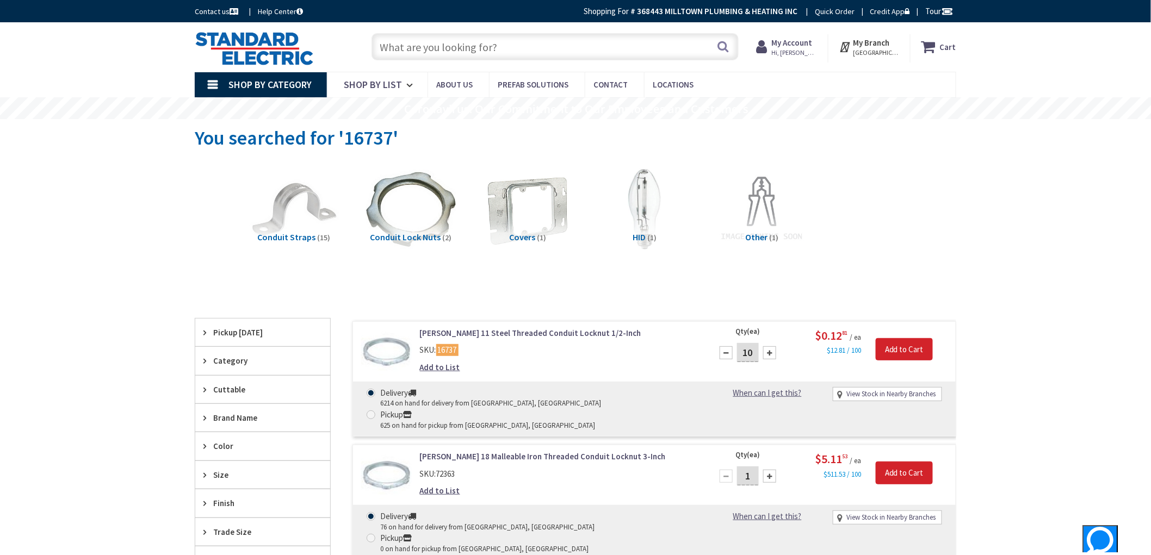
type input "10893"
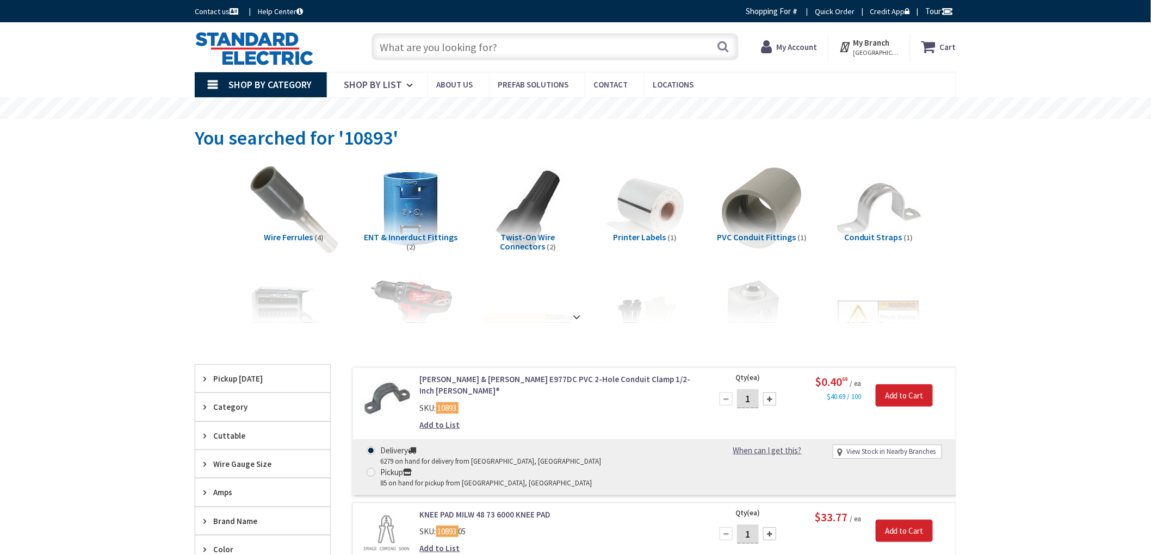
click at [752, 400] on input "1" at bounding box center [748, 398] width 22 height 19
type input "2"
click at [586, 47] on input "text" at bounding box center [554, 46] width 367 height 27
paste input "10902"
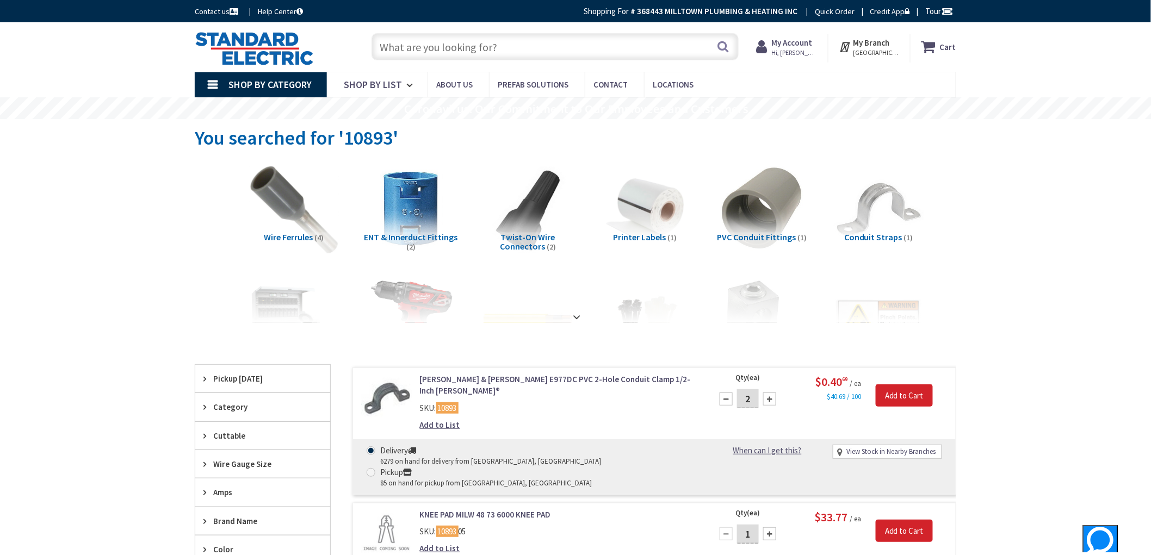
type input "10902"
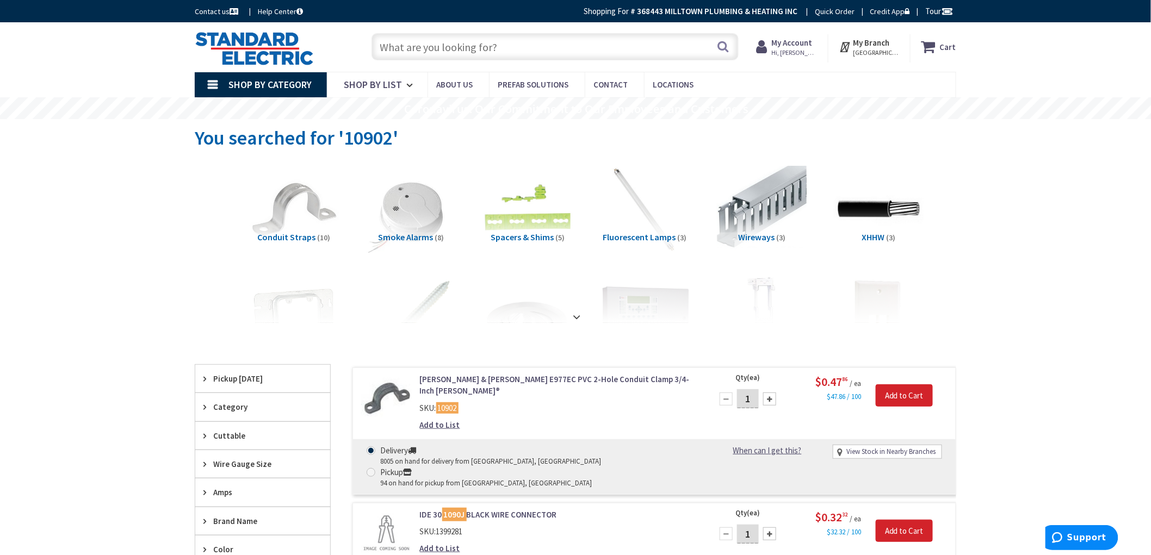
click at [752, 397] on input "1" at bounding box center [748, 398] width 22 height 19
drag, startPoint x: 13, startPoint y: 314, endPoint x: 52, endPoint y: 303, distance: 41.2
drag, startPoint x: 747, startPoint y: 394, endPoint x: 736, endPoint y: 393, distance: 10.9
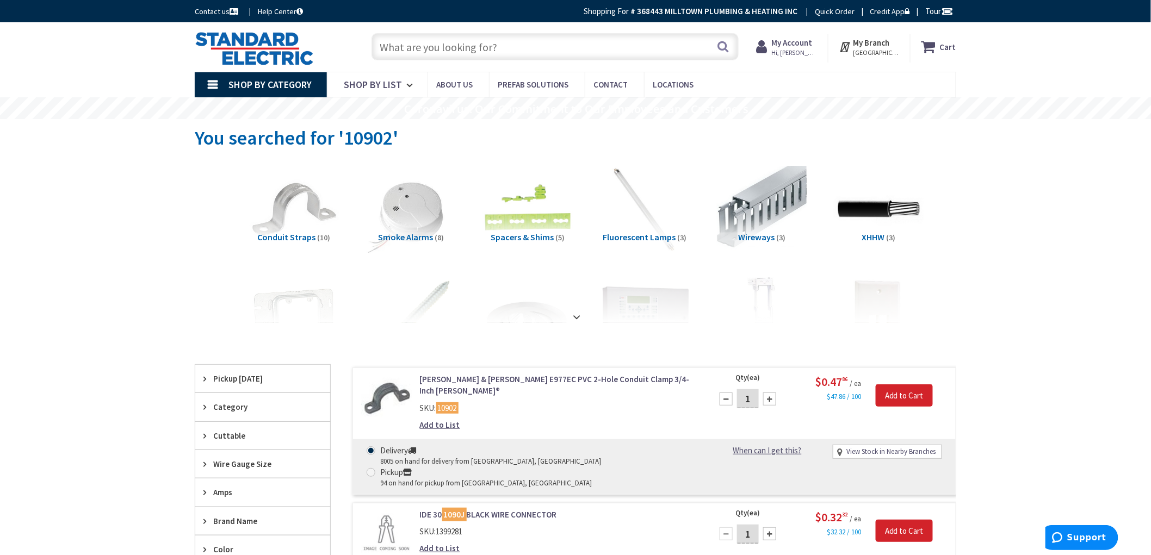
click at [737, 393] on input "1" at bounding box center [748, 398] width 22 height 19
type input "2"
click at [616, 33] on div "Search" at bounding box center [552, 46] width 372 height 35
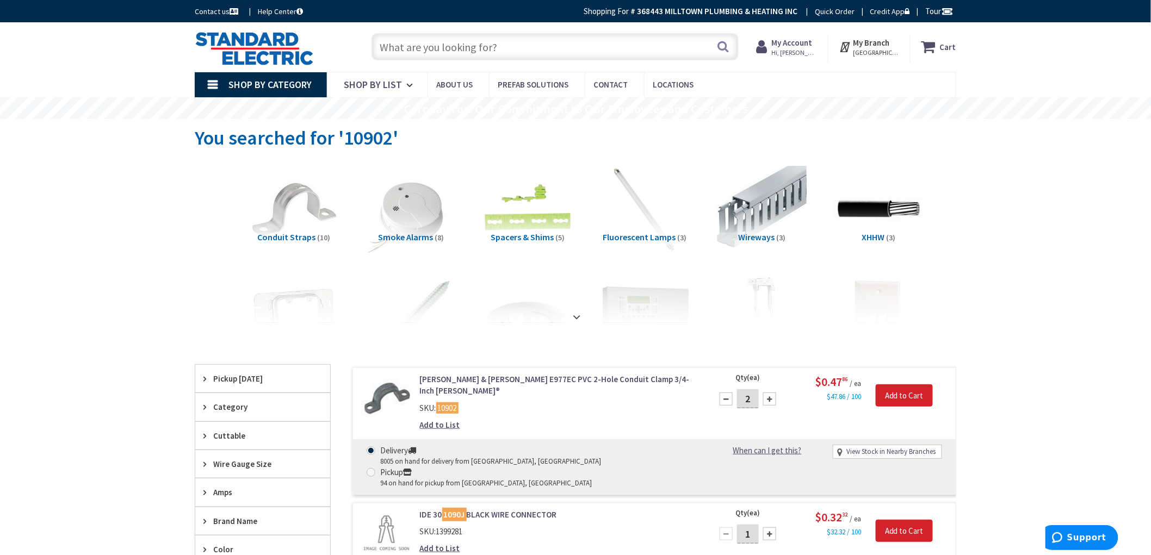
click at [609, 37] on input "text" at bounding box center [554, 46] width 367 height 27
type input "v"
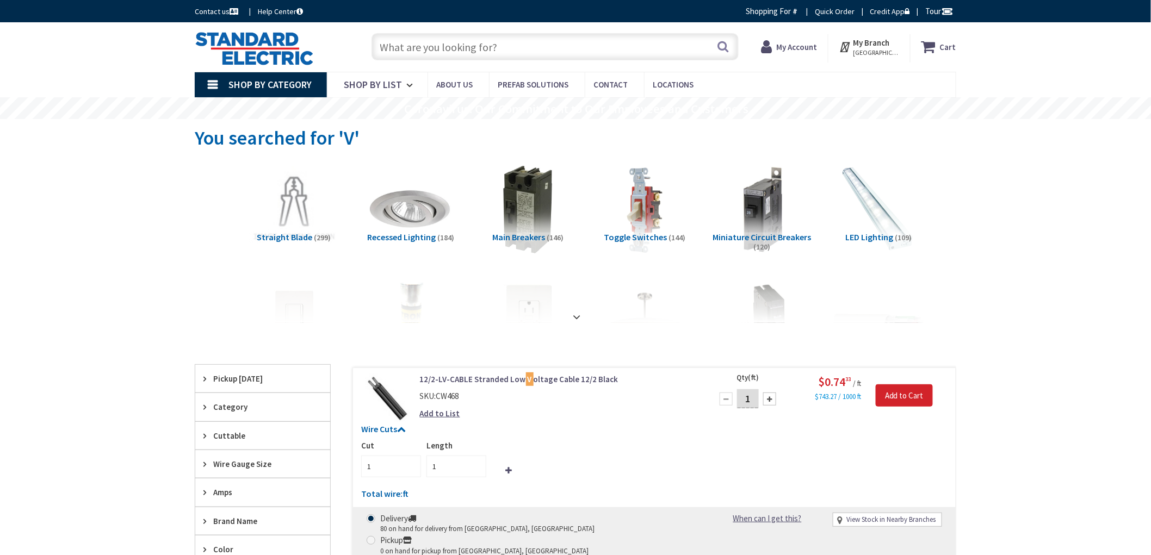
type input "376"
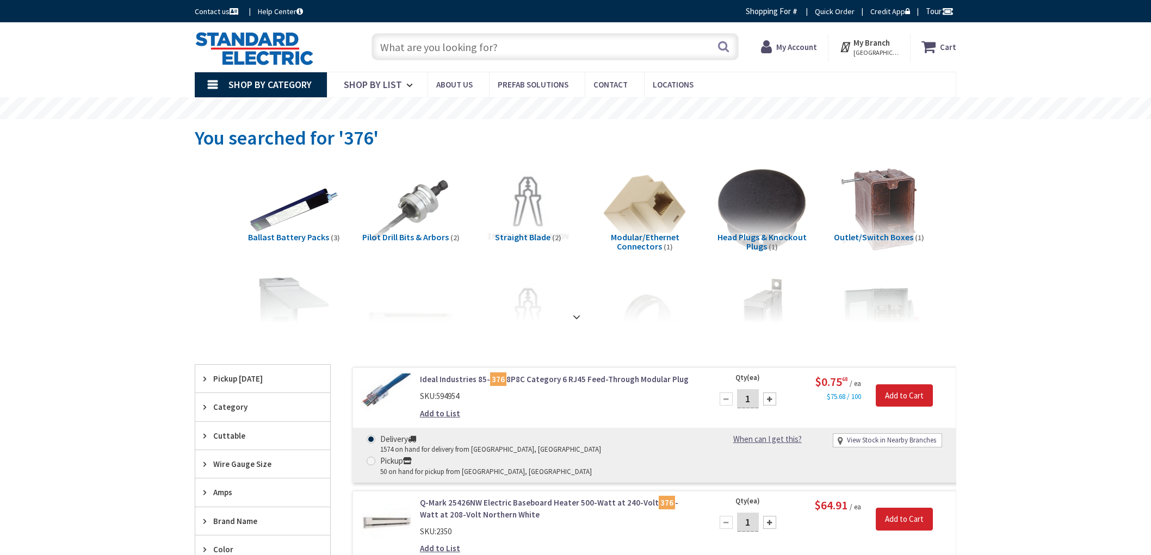
click at [508, 41] on input "text" at bounding box center [554, 46] width 367 height 27
paste input "376"
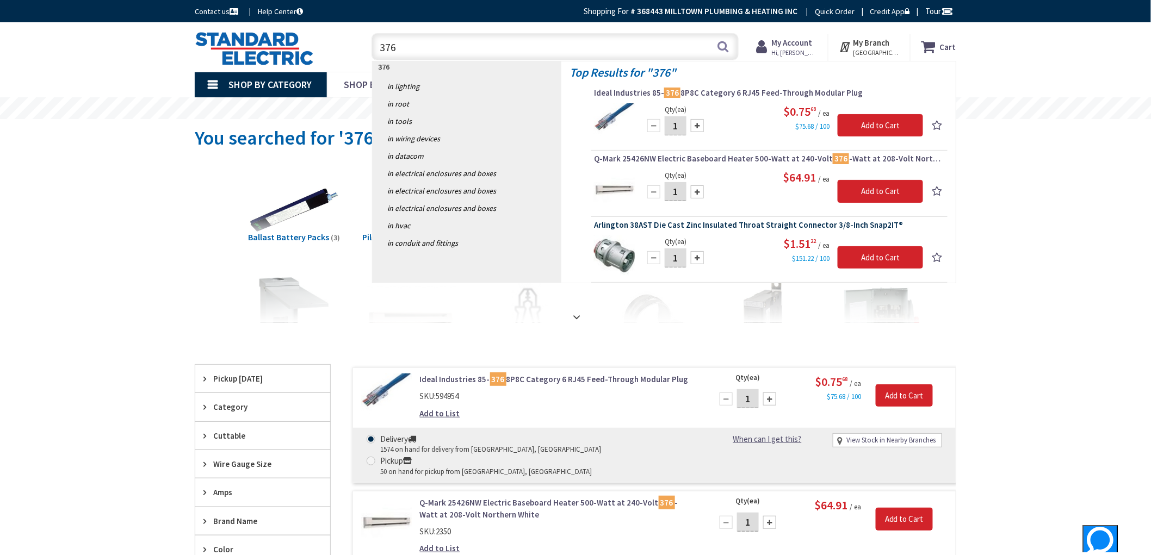
type input "376"
click at [786, 226] on span "Arlington 38AST Die Cast Zinc Insulated Throat Straight Connector 3/8-Inch Snap…" at bounding box center [769, 225] width 351 height 11
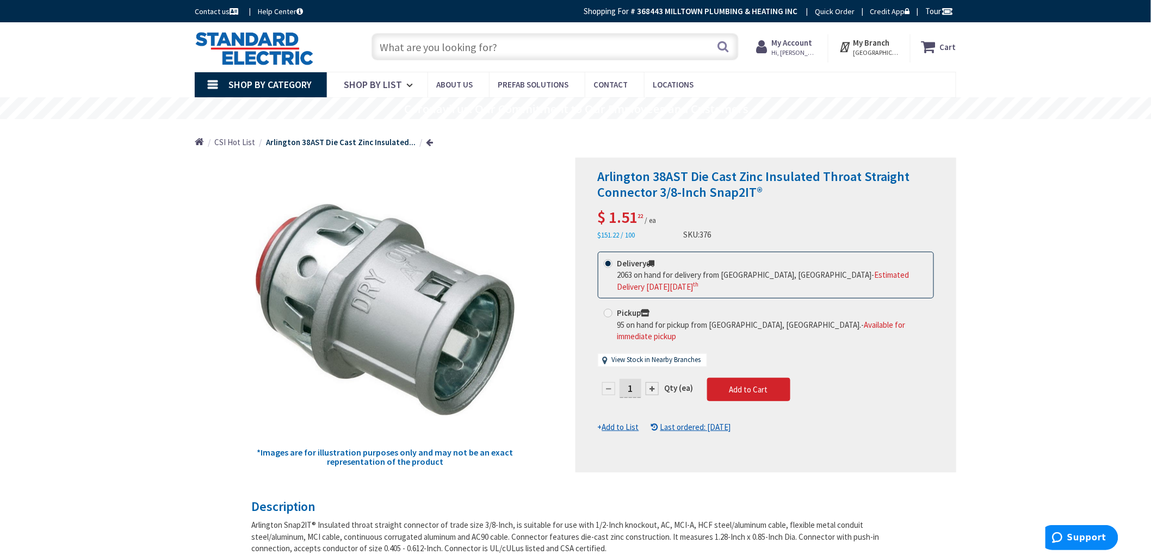
click at [637, 379] on input "1" at bounding box center [630, 388] width 22 height 19
type input "10"
drag, startPoint x: 94, startPoint y: 322, endPoint x: 99, endPoint y: 325, distance: 5.6
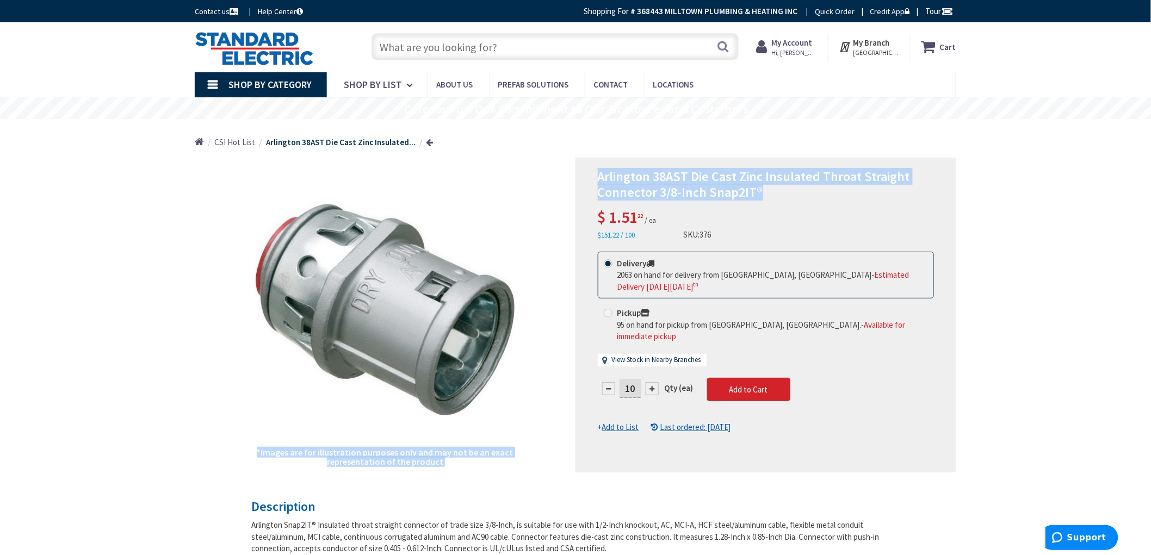
drag, startPoint x: 726, startPoint y: 184, endPoint x: 597, endPoint y: 157, distance: 132.2
drag, startPoint x: 691, startPoint y: 198, endPoint x: 1066, endPoint y: 204, distance: 375.3
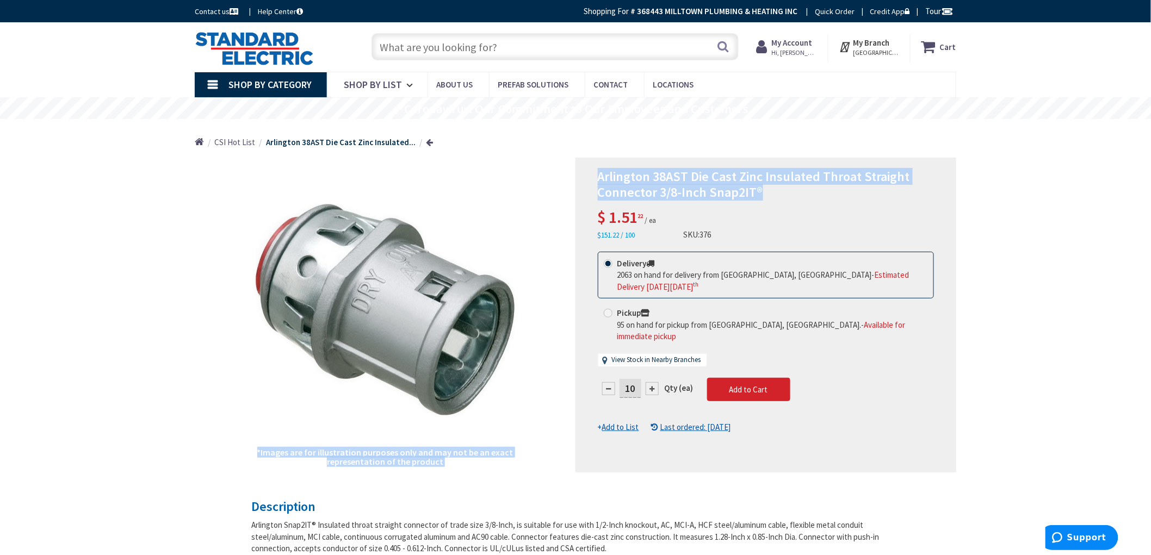
drag, startPoint x: 773, startPoint y: 192, endPoint x: 558, endPoint y: 161, distance: 217.1
click at [547, 166] on div "*Images are for illustration purposes only and may not be an exact representati…" at bounding box center [575, 315] width 761 height 315
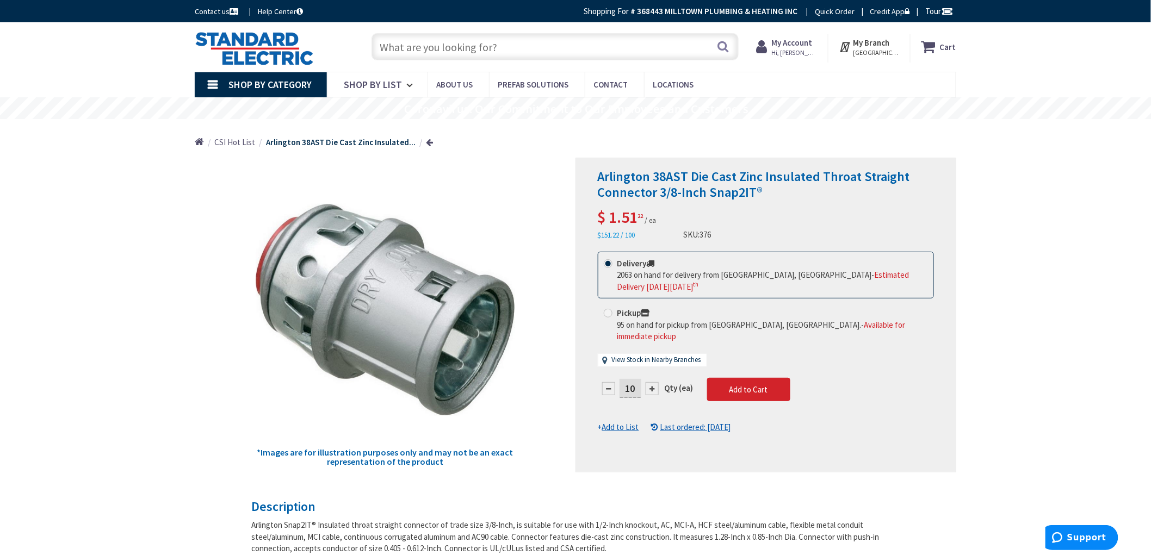
click at [562, 159] on div "*Images are for illustration purposes only and may not be an exact representati…" at bounding box center [385, 315] width 381 height 315
drag, startPoint x: 595, startPoint y: 169, endPoint x: 751, endPoint y: 194, distance: 157.5
click at [754, 192] on div "Arlington 38AST Die Cast Zinc Insulated Throat Straight Connector 3/8-Inch Snap…" at bounding box center [765, 315] width 381 height 315
copy span "Arlington 38AST Die Cast Zinc Insulated Throat Straight Connector 3/8-Inch Snap…"
click at [539, 56] on input "text" at bounding box center [554, 46] width 367 height 27
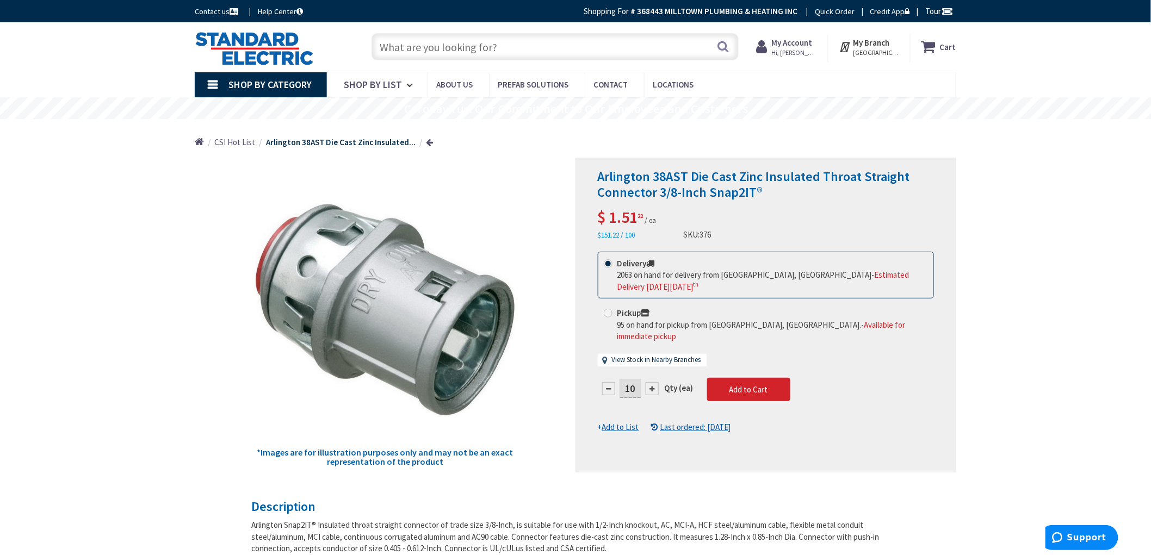
paste input "Arlington 38AST Die Cast Zinc Insulated Throat Straight Connector 3/8-Inch Snap…"
type input "Arlington 38AST Die Cast Zinc Insulated Throat Straight Connector 3/8-Inch Snap…"
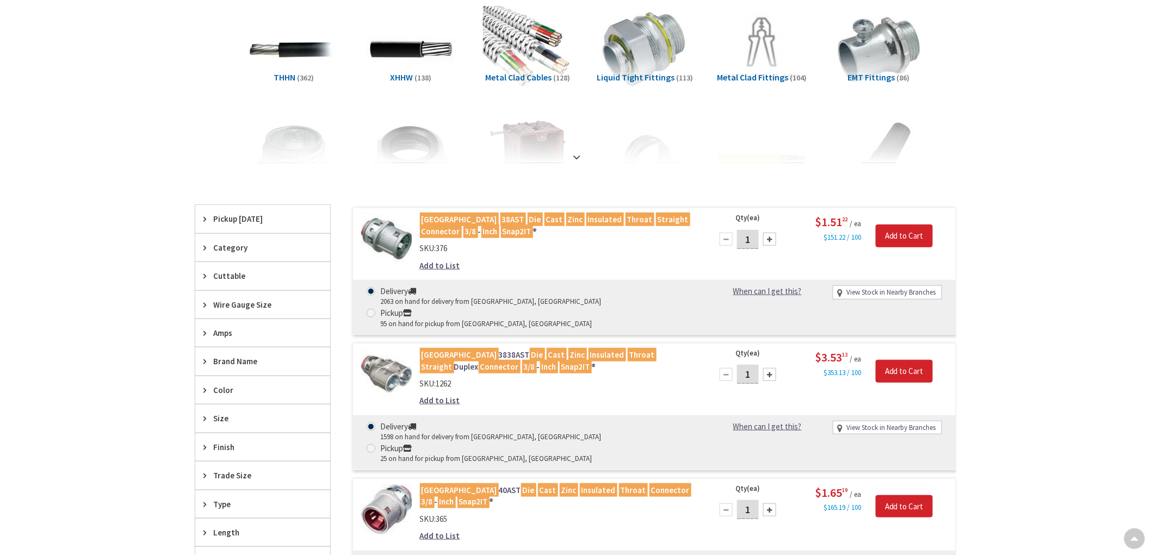
click at [749, 241] on input "1" at bounding box center [748, 239] width 22 height 19
type input "10"
click at [36, 137] on div "Skip to Content Toggle Nav Search Cart My Cart Close" at bounding box center [575, 522] width 1151 height 1363
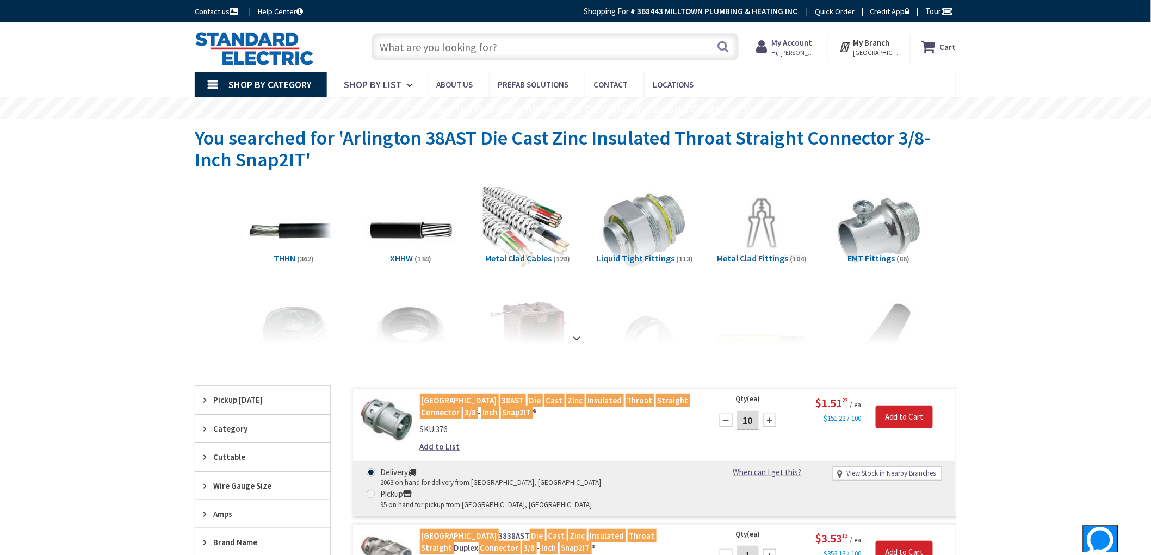
click at [451, 39] on input "text" at bounding box center [554, 46] width 367 height 27
paste input "48323"
type input "48323"
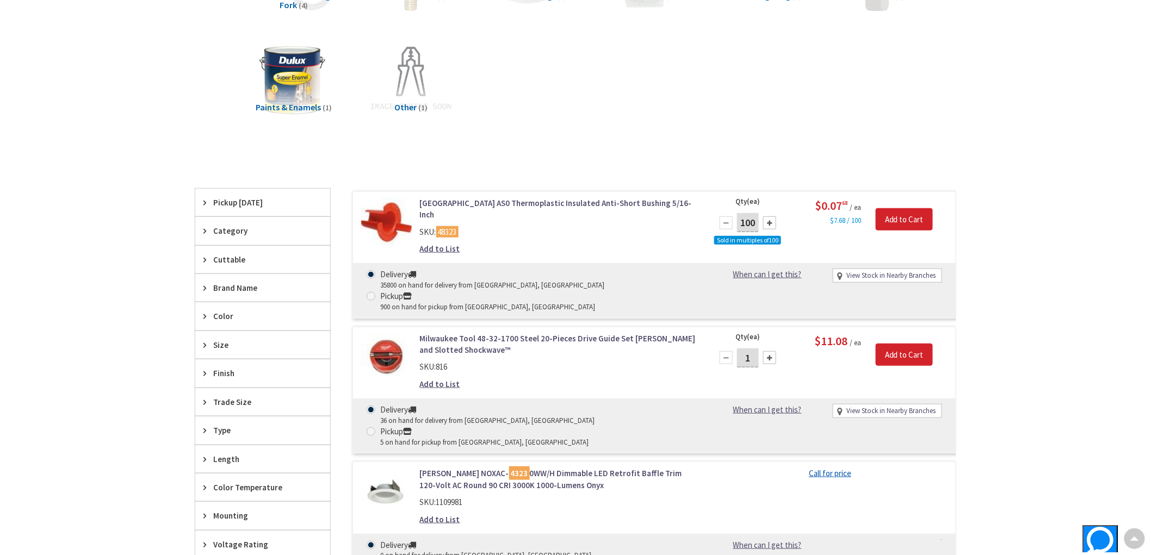
click at [754, 223] on input "100" at bounding box center [748, 222] width 22 height 19
type input "100"
click at [88, 159] on div "Skip to Content Toggle Nav Search Cart My Cart Close" at bounding box center [575, 472] width 1151 height 1383
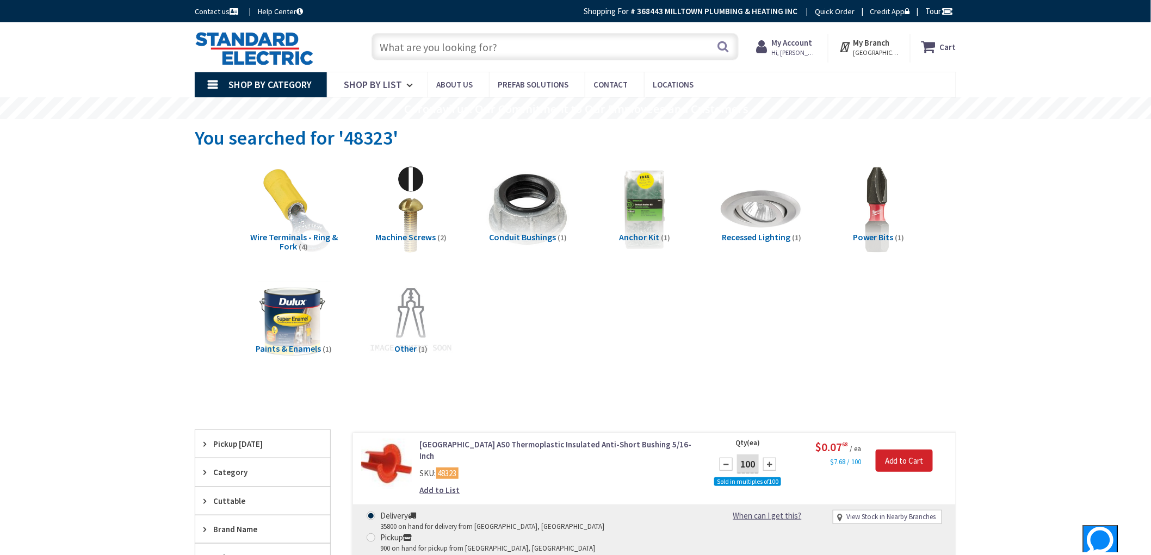
click at [447, 44] on input "text" at bounding box center [554, 46] width 367 height 27
paste input "392809)"
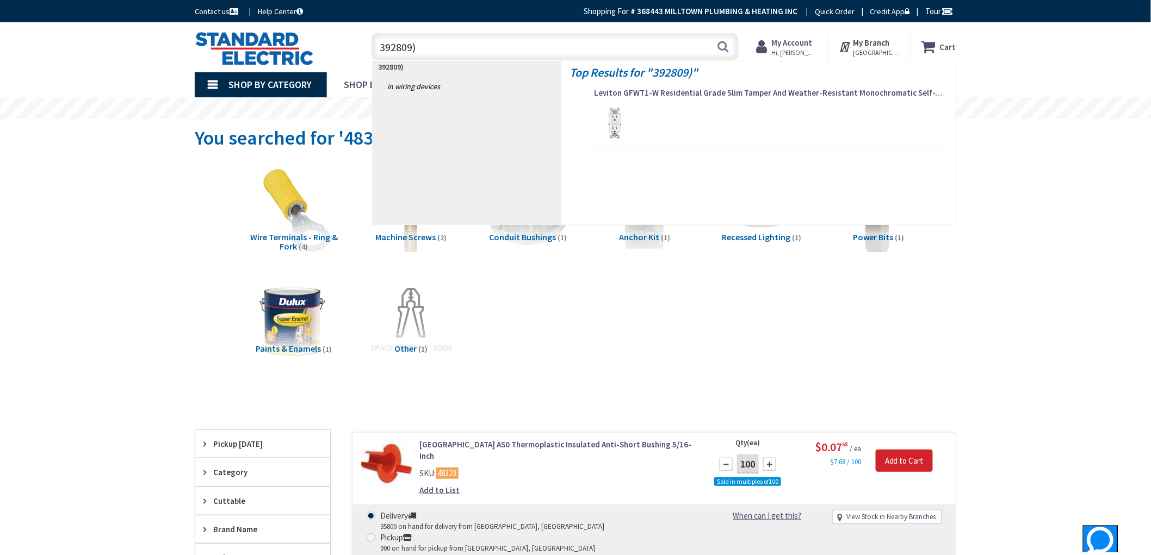
type input "392809"
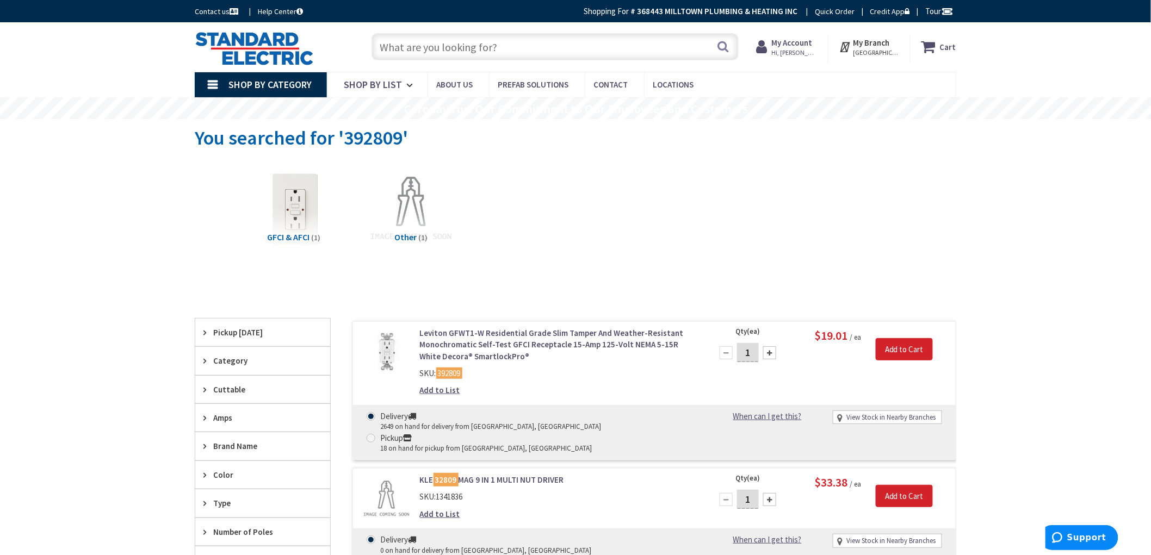
drag, startPoint x: 529, startPoint y: 51, endPoint x: 535, endPoint y: 55, distance: 7.1
click at [530, 51] on input "text" at bounding box center [554, 46] width 367 height 27
paste input "66121"
type input "66121"
